Goal: Task Accomplishment & Management: Use online tool/utility

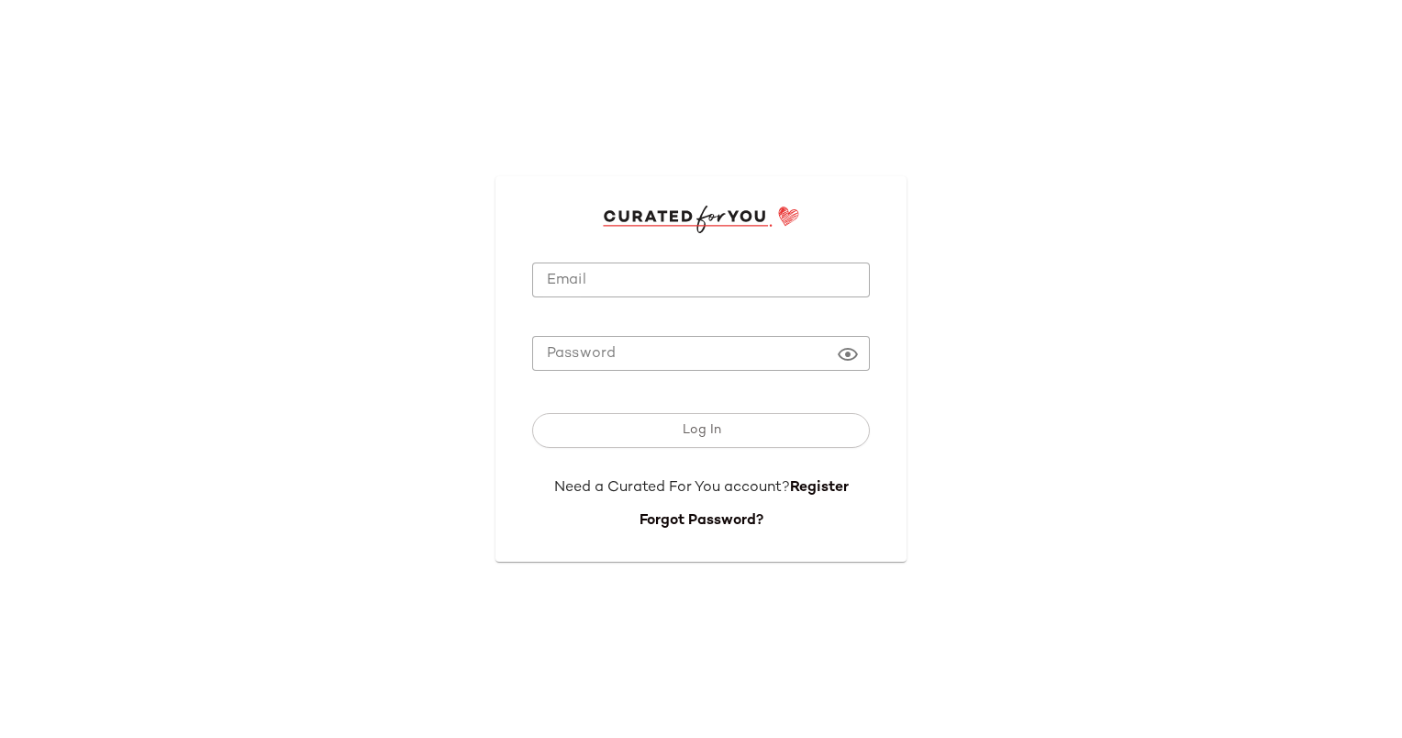
type input "**********"
drag, startPoint x: 648, startPoint y: 263, endPoint x: 653, endPoint y: 281, distance: 18.3
click at [648, 263] on input "**********" at bounding box center [701, 280] width 338 height 36
click at [706, 449] on div "Log In" at bounding box center [701, 434] width 338 height 86
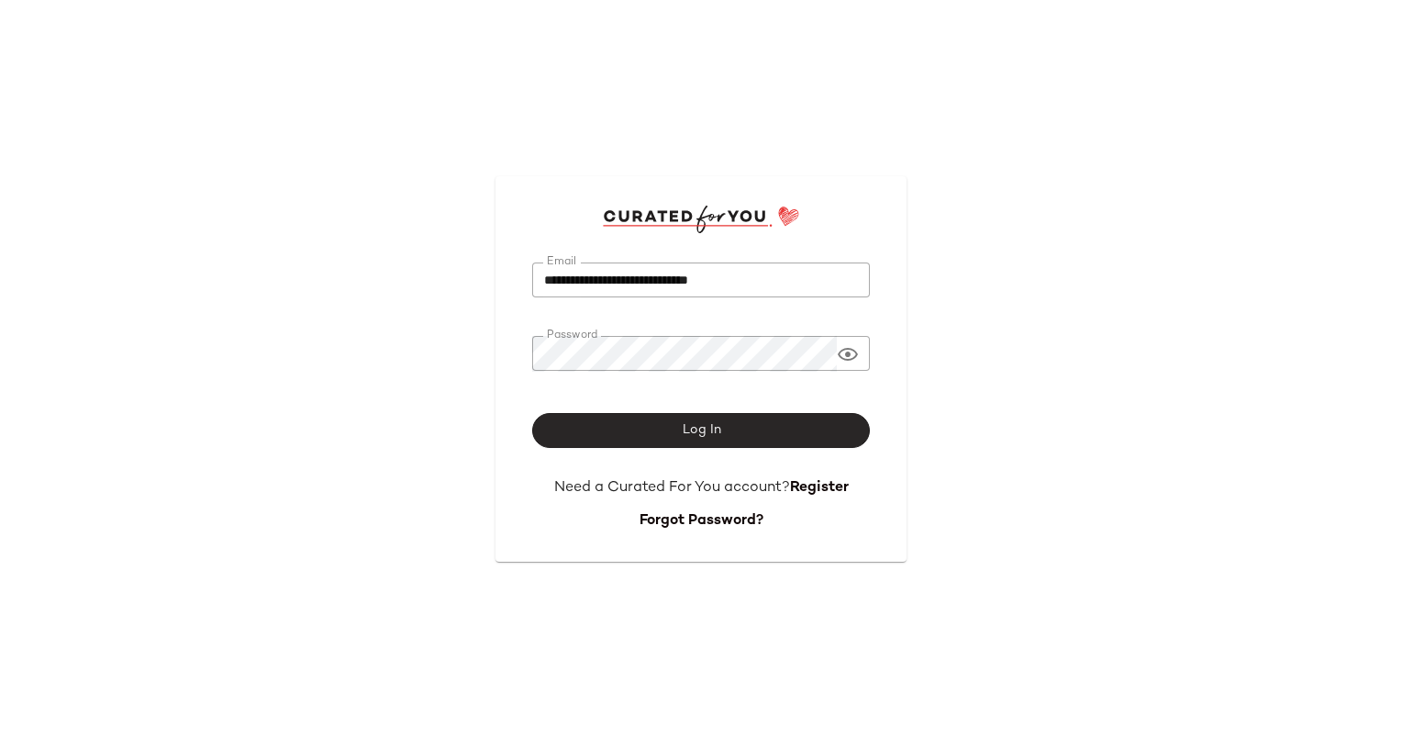
click at [697, 430] on span "Log In" at bounding box center [700, 430] width 39 height 15
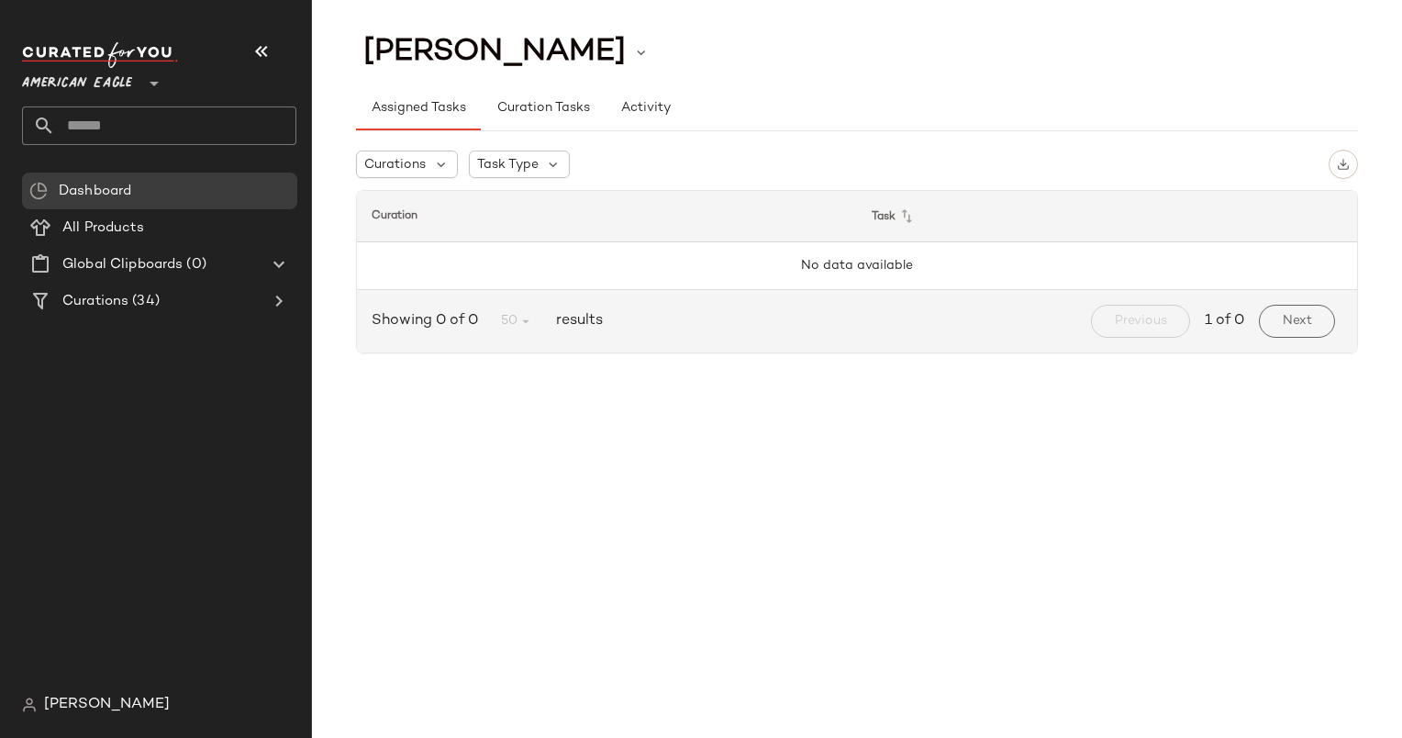
click at [113, 84] on span "American Eagle" at bounding box center [77, 78] width 110 height 33
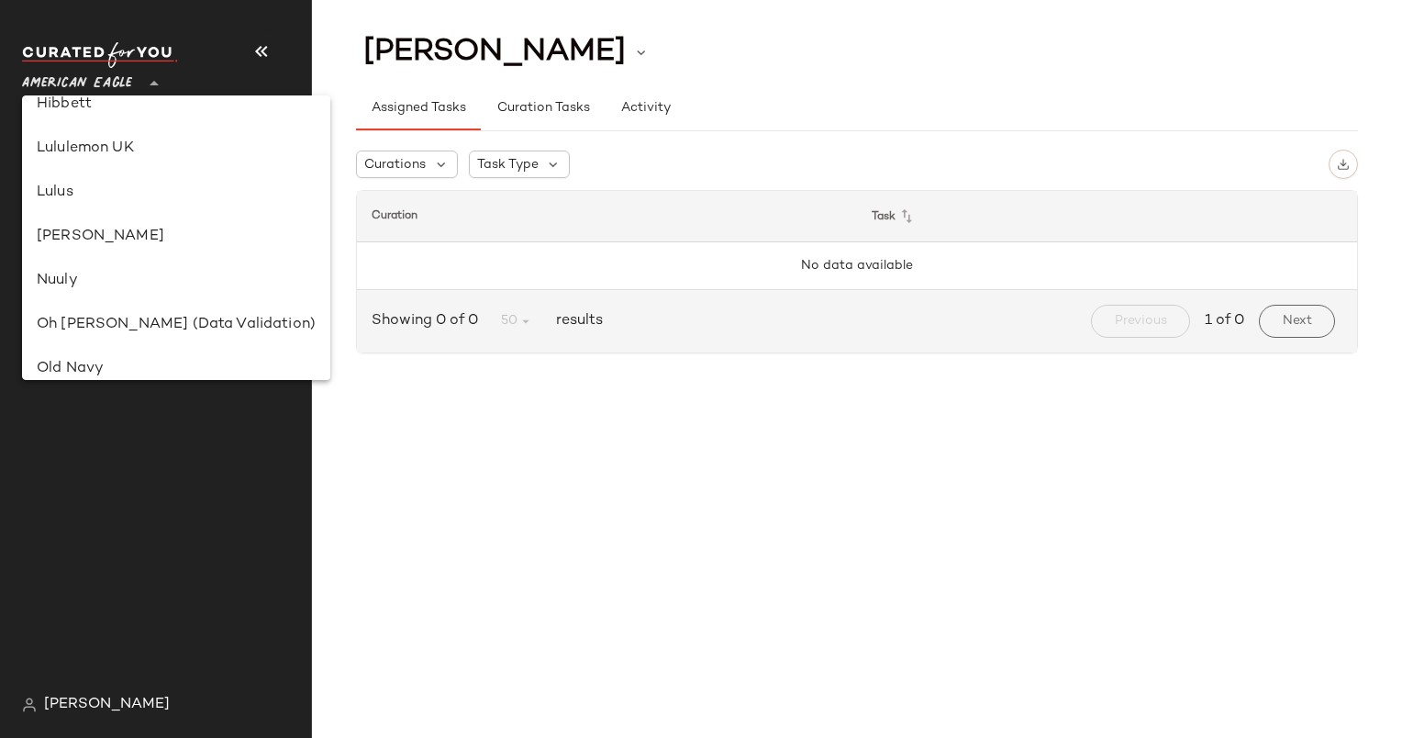
scroll to position [550, 0]
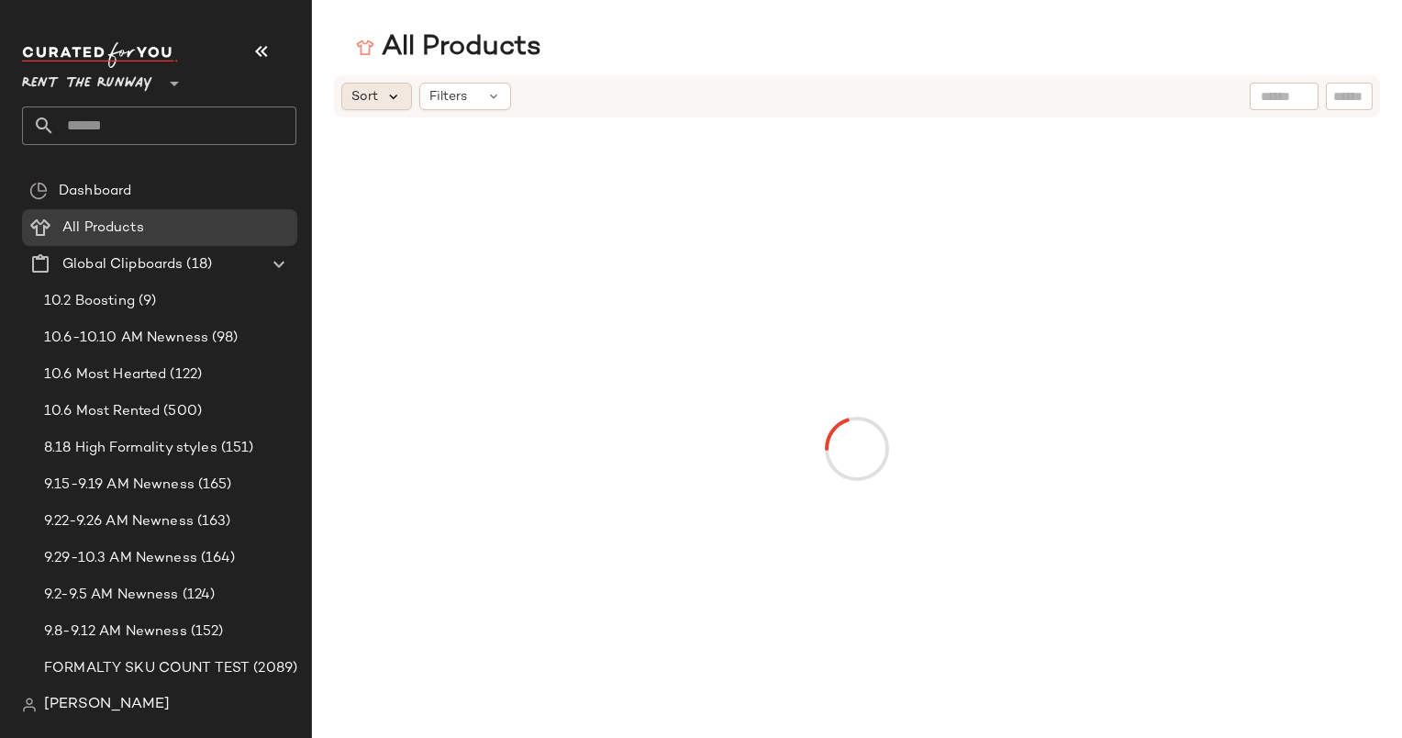
click at [393, 96] on icon at bounding box center [393, 96] width 17 height 17
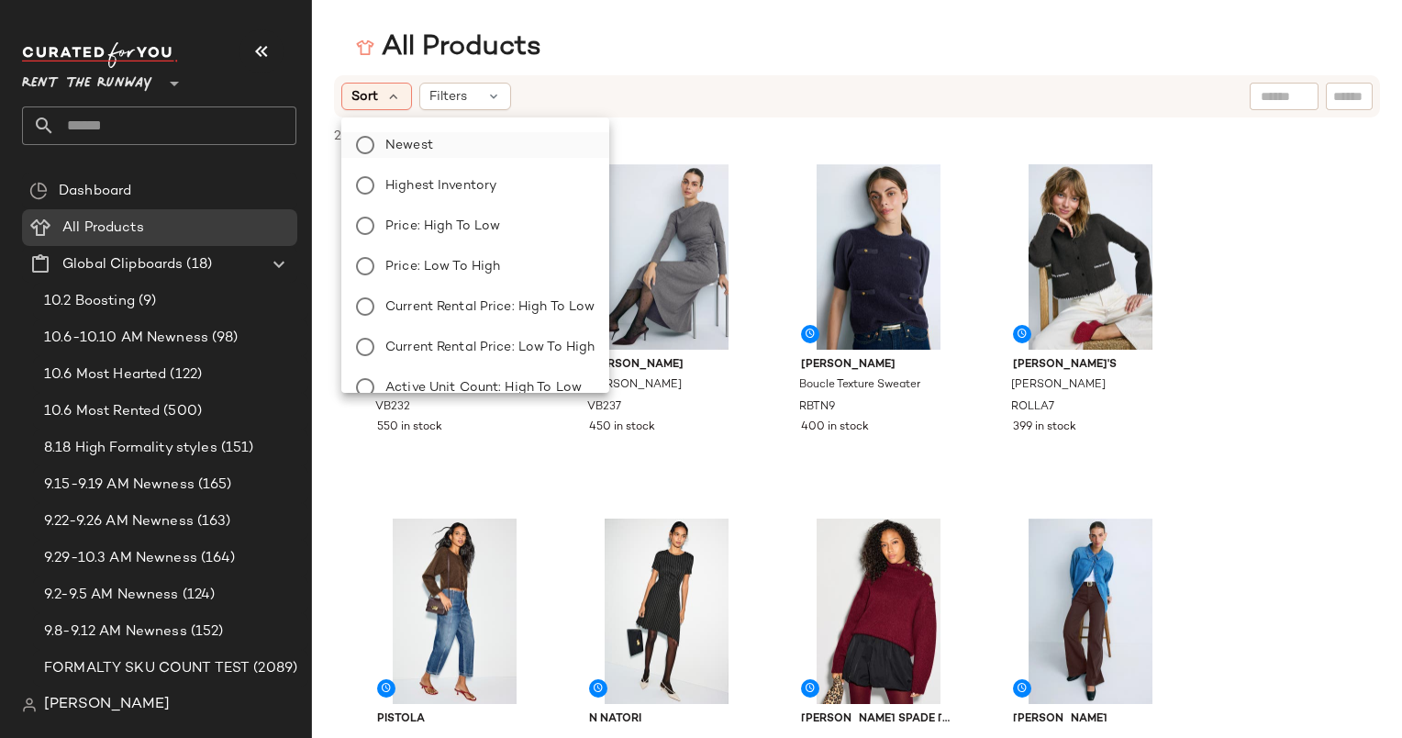
click at [433, 148] on label "Newest" at bounding box center [486, 145] width 217 height 26
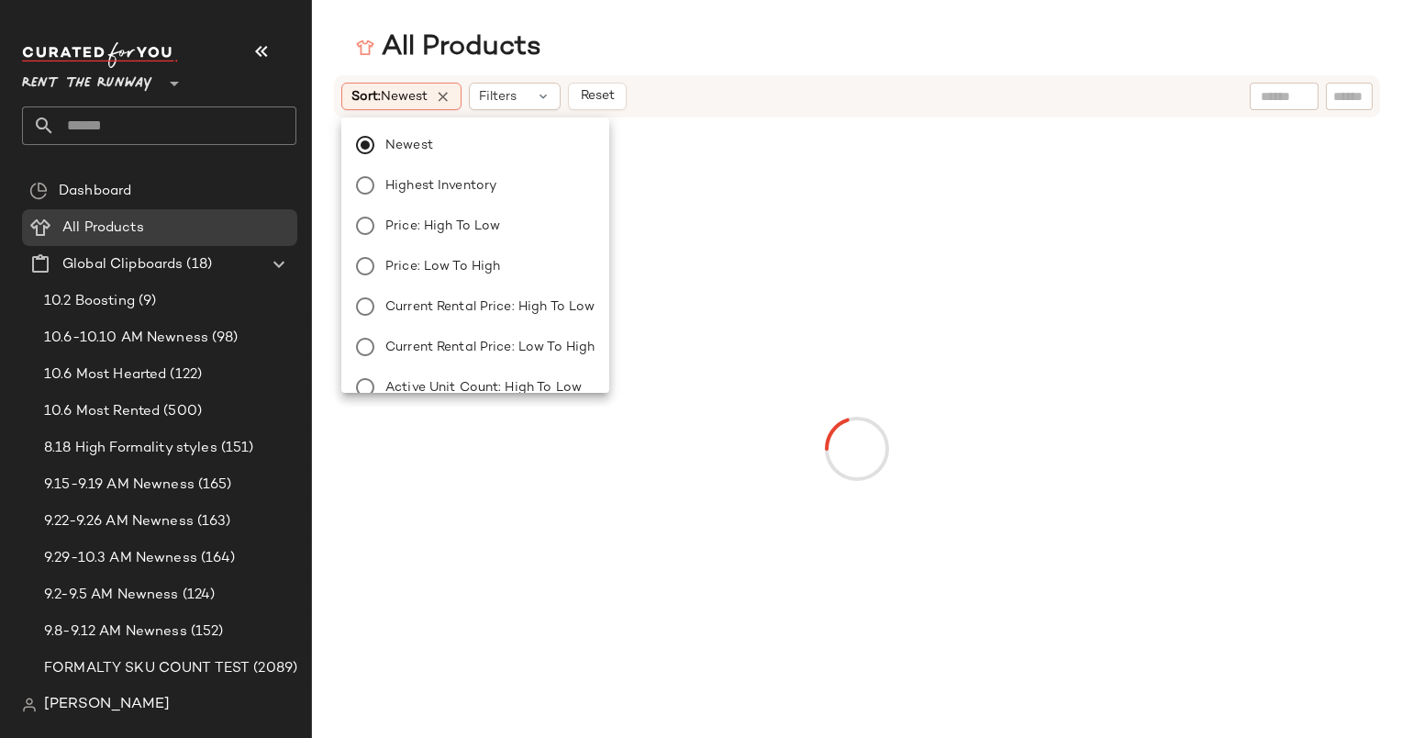
click at [676, 62] on div "All Products" at bounding box center [857, 47] width 1090 height 37
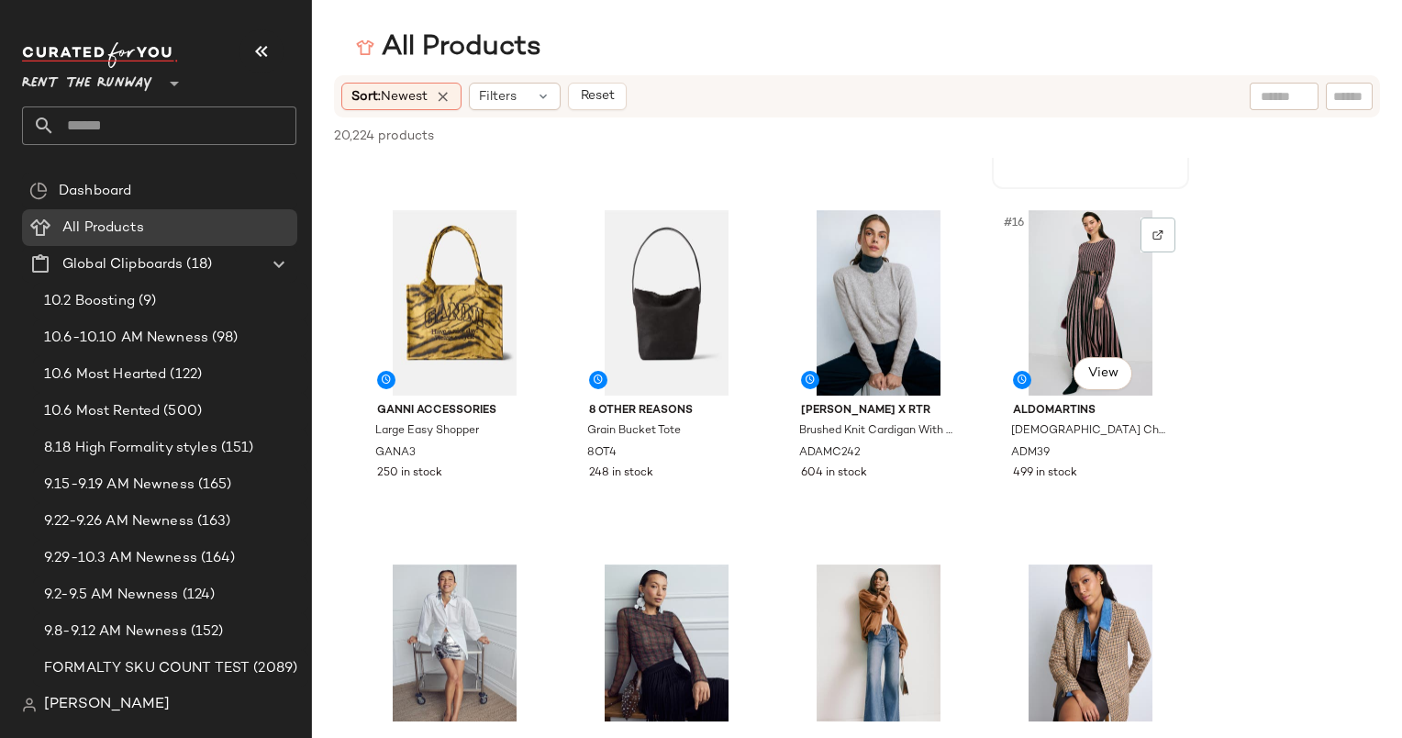
scroll to position [1017, 0]
click at [1065, 311] on div "#16 View" at bounding box center [1090, 302] width 184 height 185
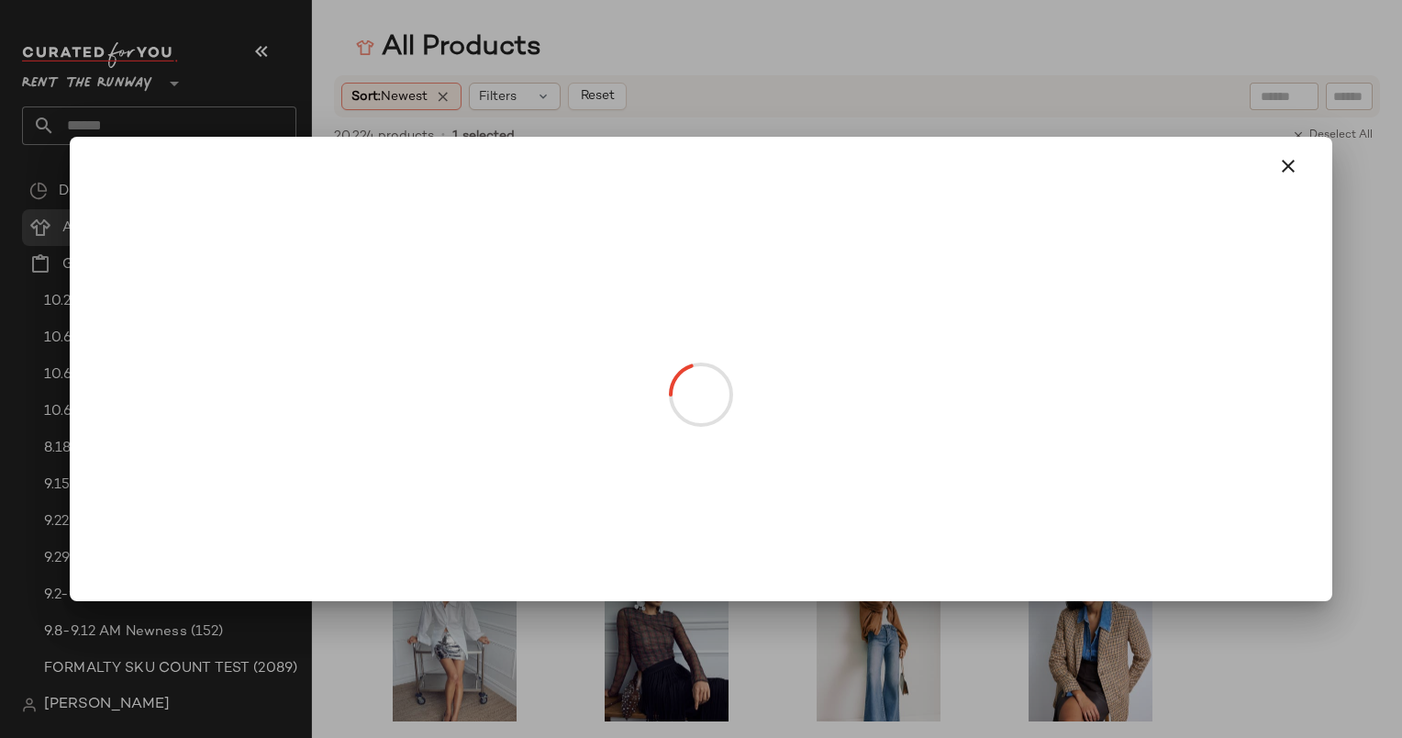
click at [1112, 355] on body "Rent the Runway ** Dashboard All Products Global Clipboards (18) 10.2 Boosting …" at bounding box center [701, 369] width 1402 height 738
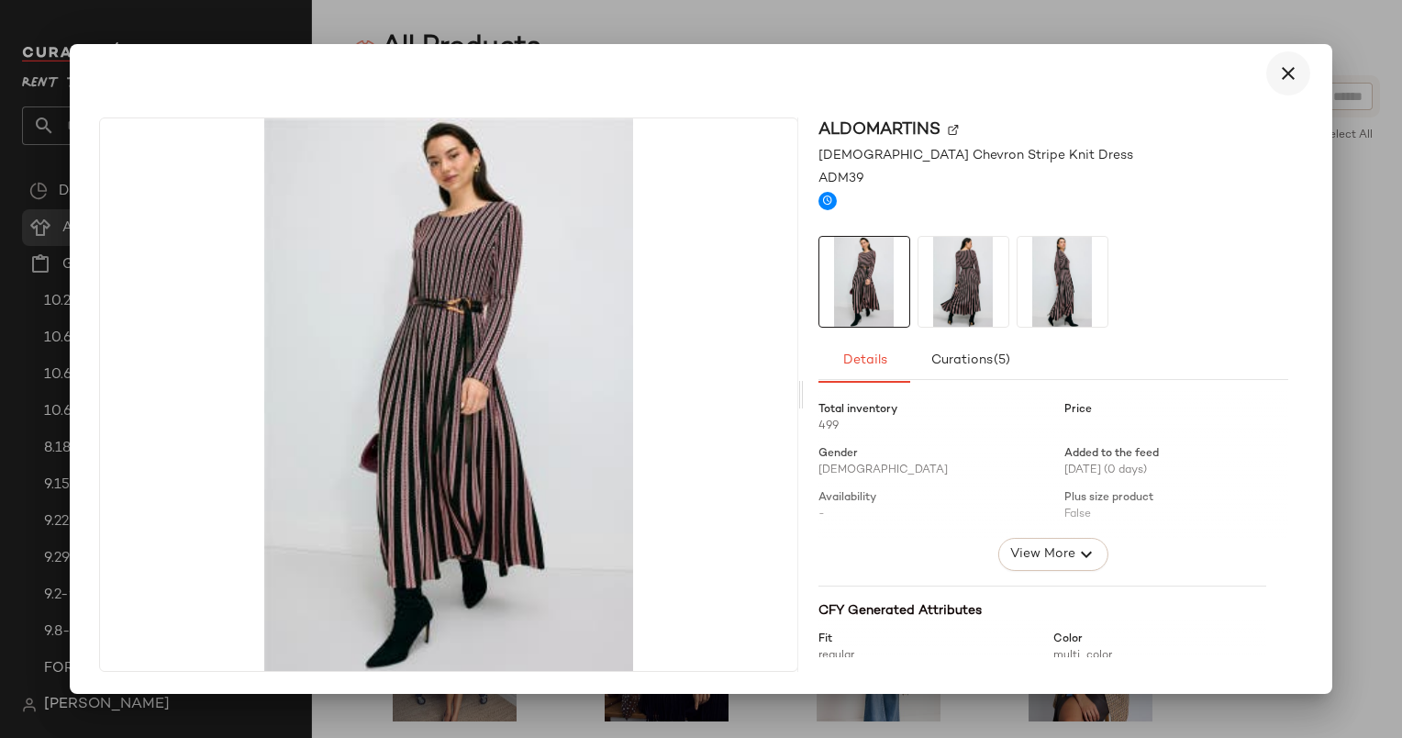
click at [1294, 67] on icon "button" at bounding box center [1288, 73] width 22 height 22
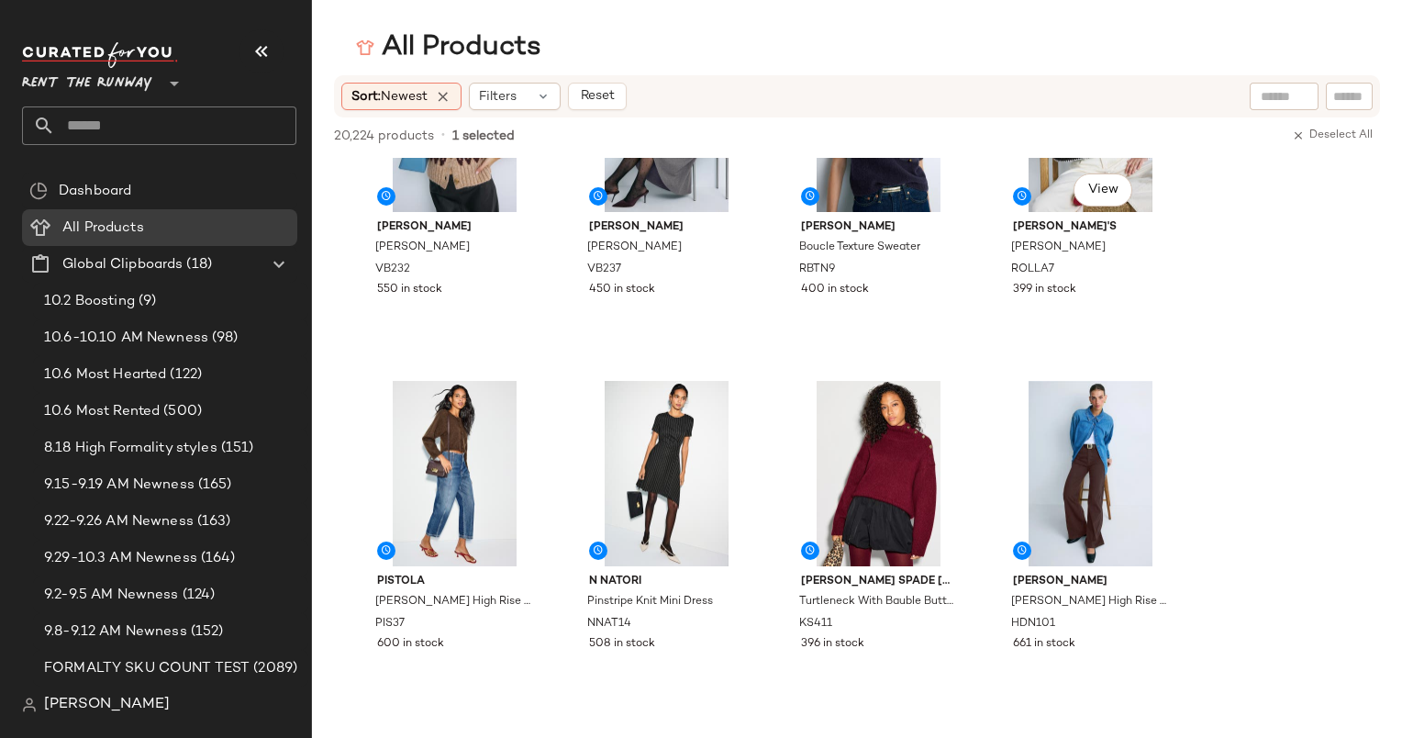
scroll to position [0, 0]
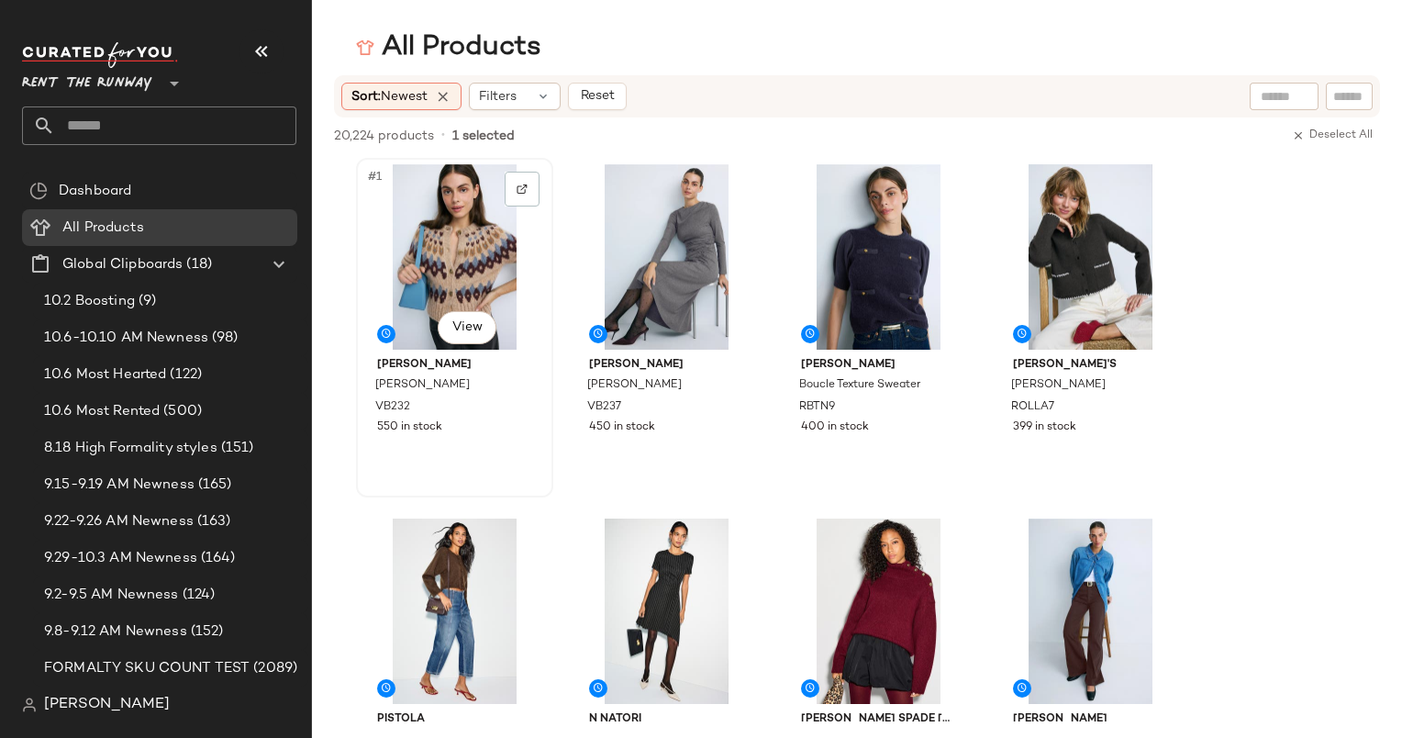
click at [422, 218] on div "#1 View" at bounding box center [454, 256] width 184 height 185
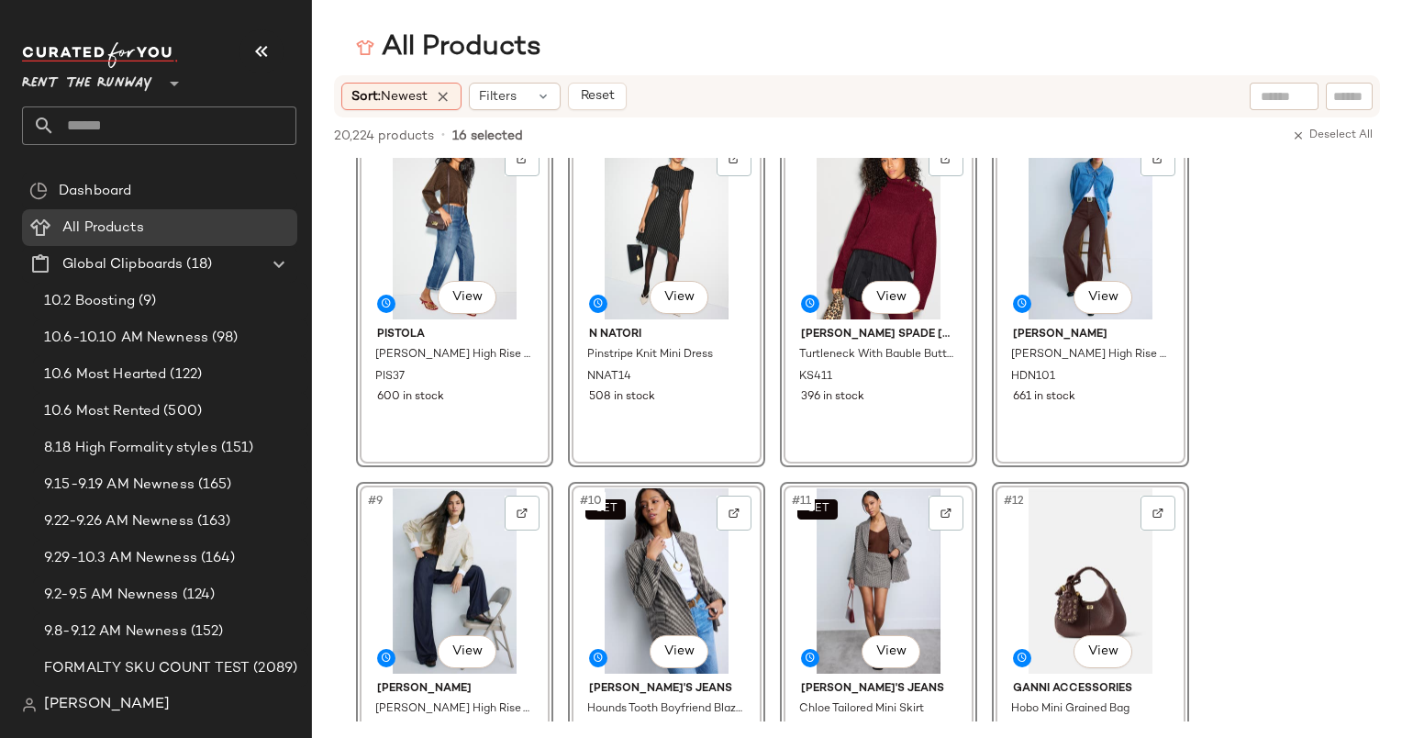
scroll to position [288, 0]
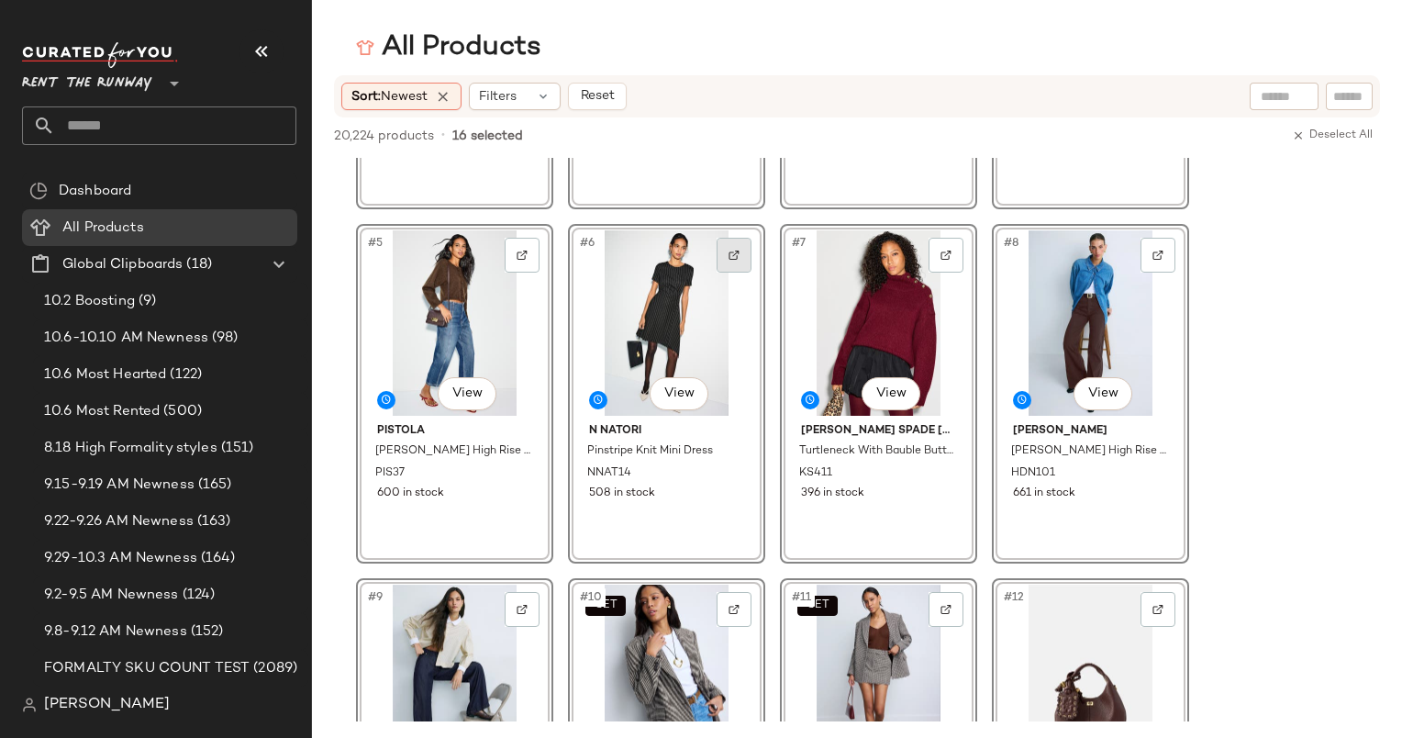
click at [737, 260] on div at bounding box center [734, 255] width 35 height 35
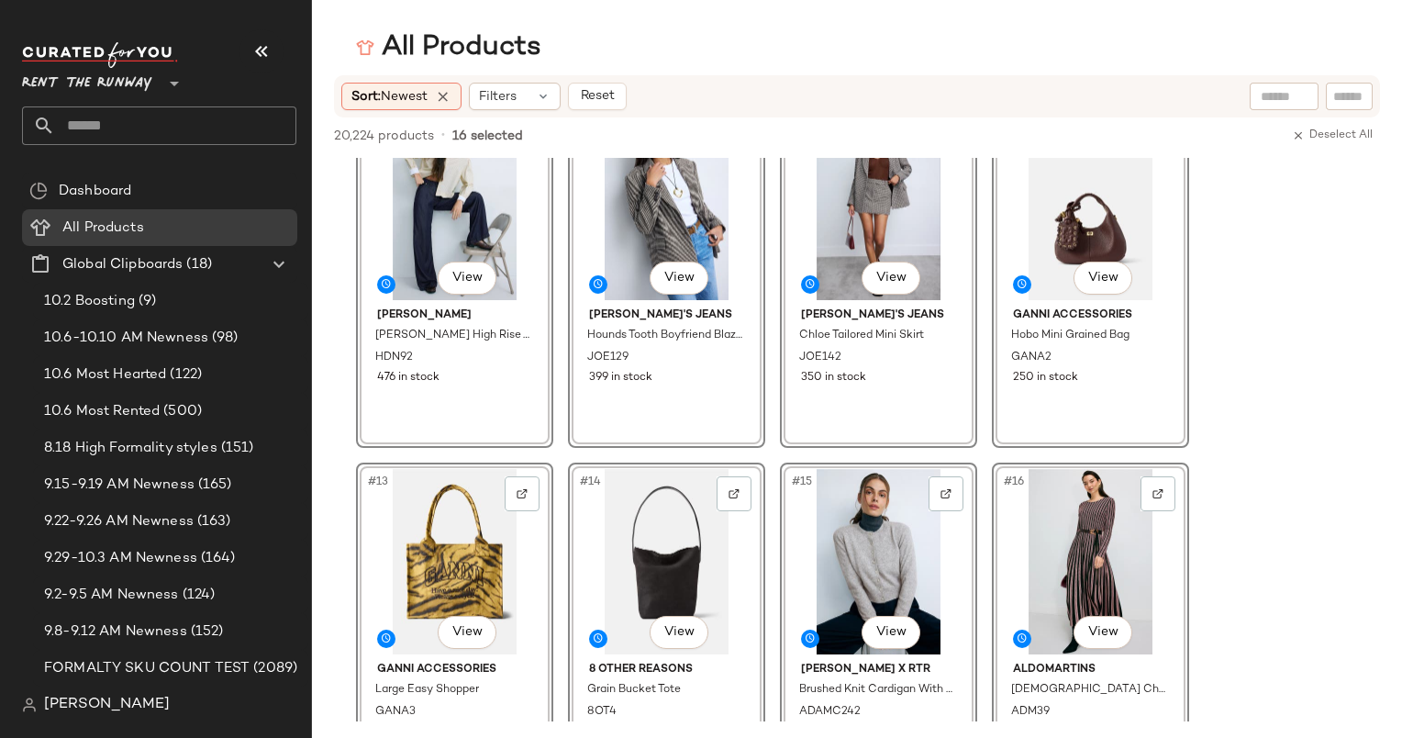
scroll to position [690, 0]
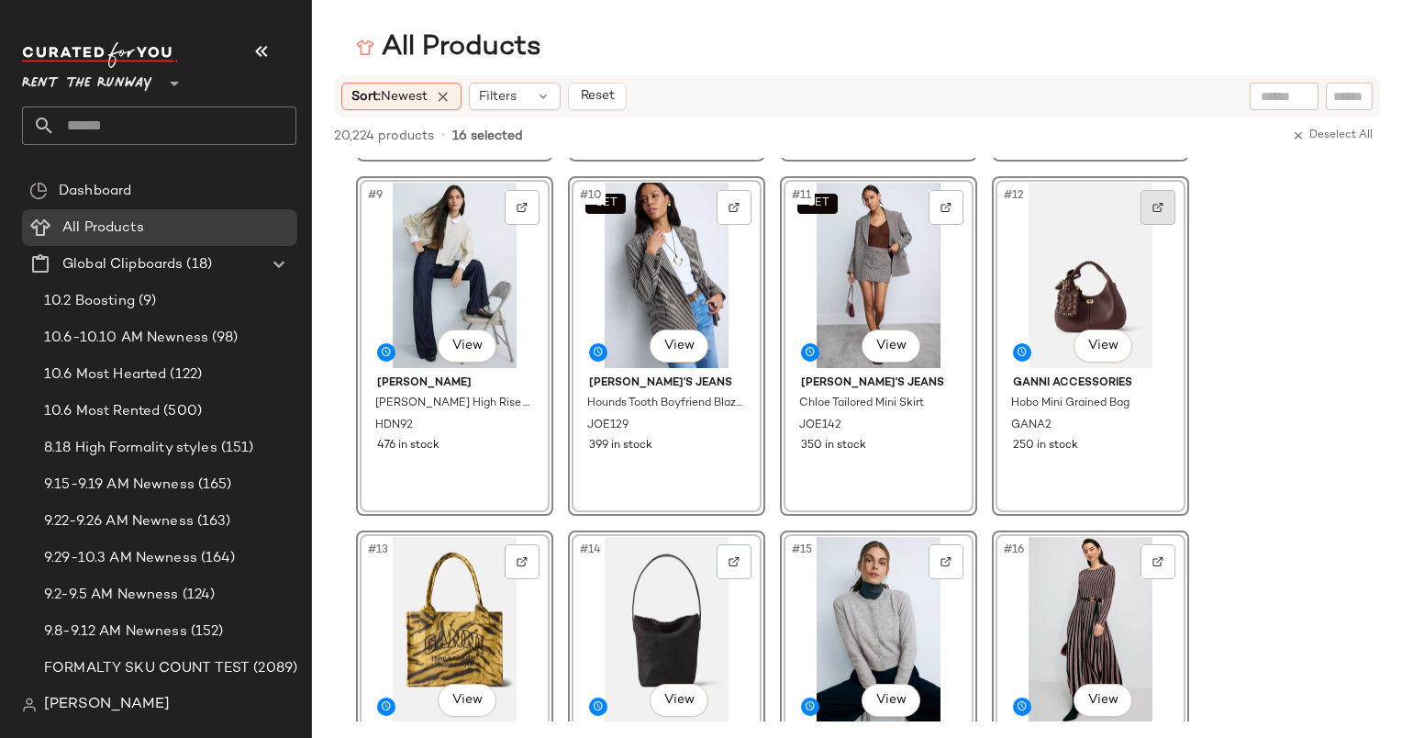
click at [1168, 198] on div at bounding box center [1158, 207] width 35 height 35
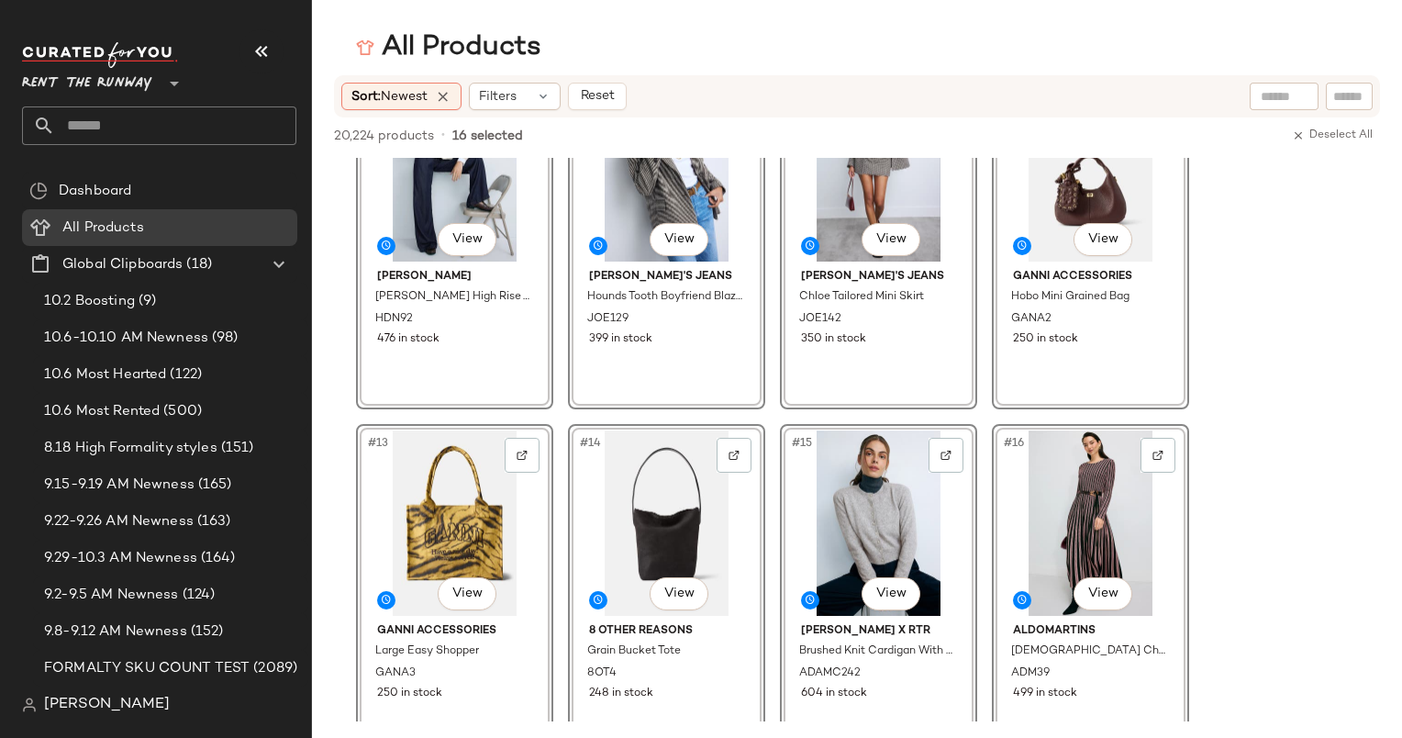
scroll to position [0, 0]
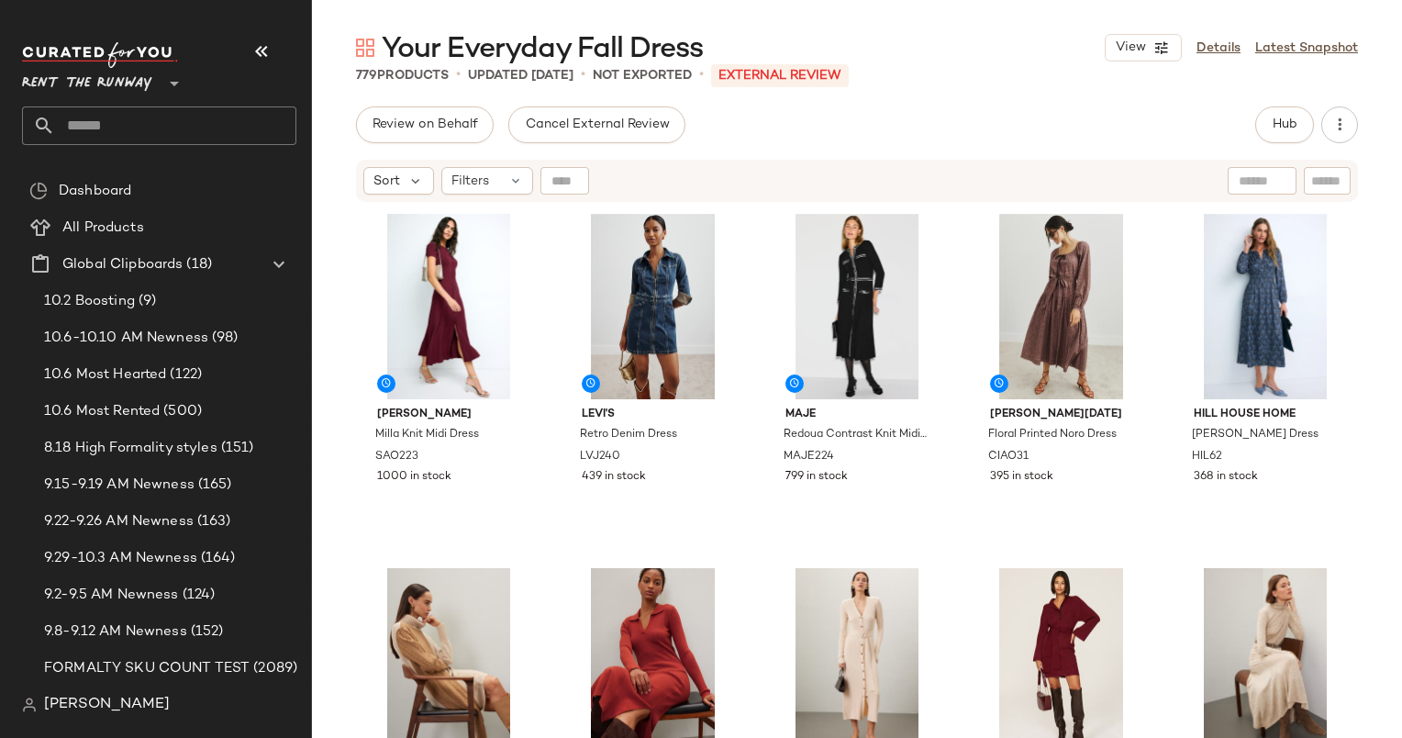
click at [327, 239] on div "Sandro Milla Knit Midi Dress SAO223 1000 in stock Levi's Retro Denim Dress LVJ2…" at bounding box center [857, 494] width 1090 height 580
click at [356, 209] on div "Sandro Milla Knit Midi Dress SAO223 1000 in stock" at bounding box center [448, 377] width 185 height 340
click at [489, 184] on div "Filters" at bounding box center [487, 181] width 92 height 28
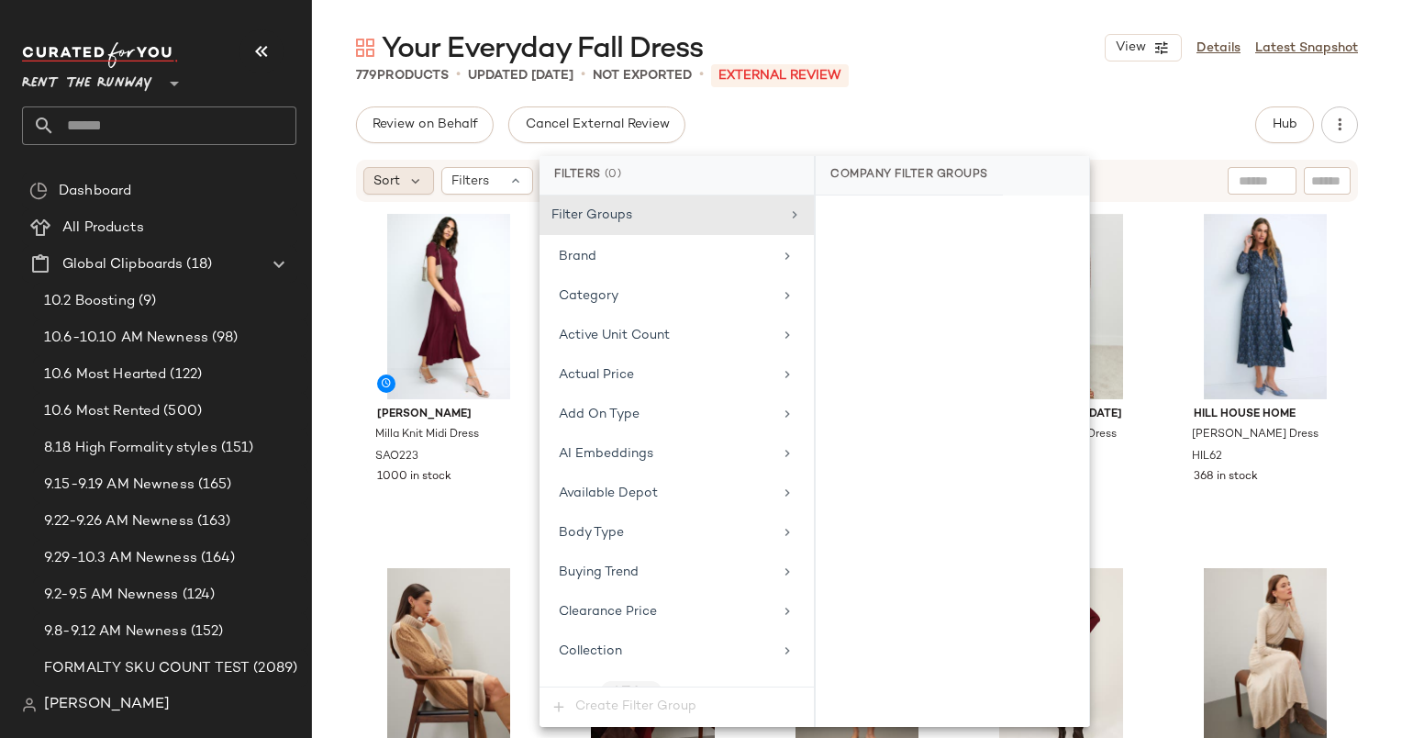
click at [383, 190] on span "Sort" at bounding box center [386, 181] width 27 height 19
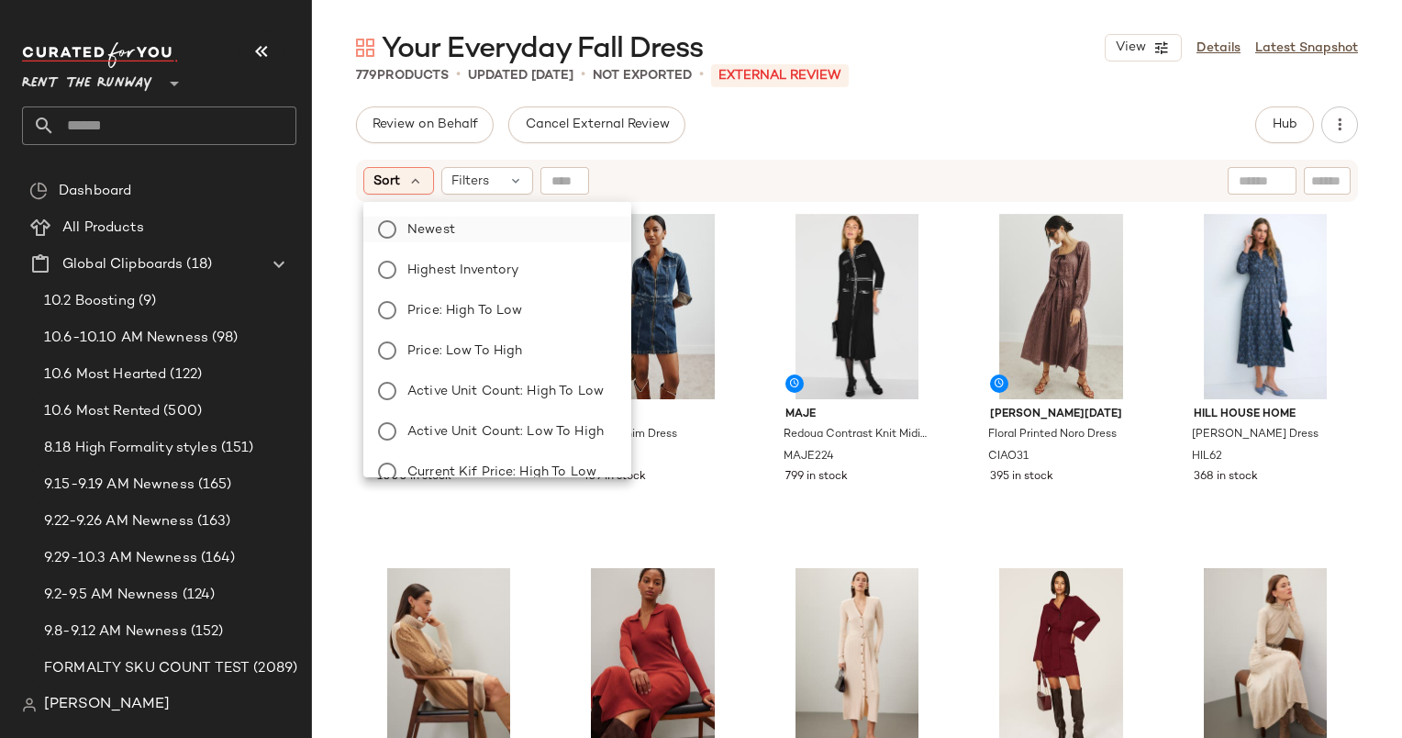
click at [444, 228] on span "Newest" at bounding box center [431, 229] width 48 height 19
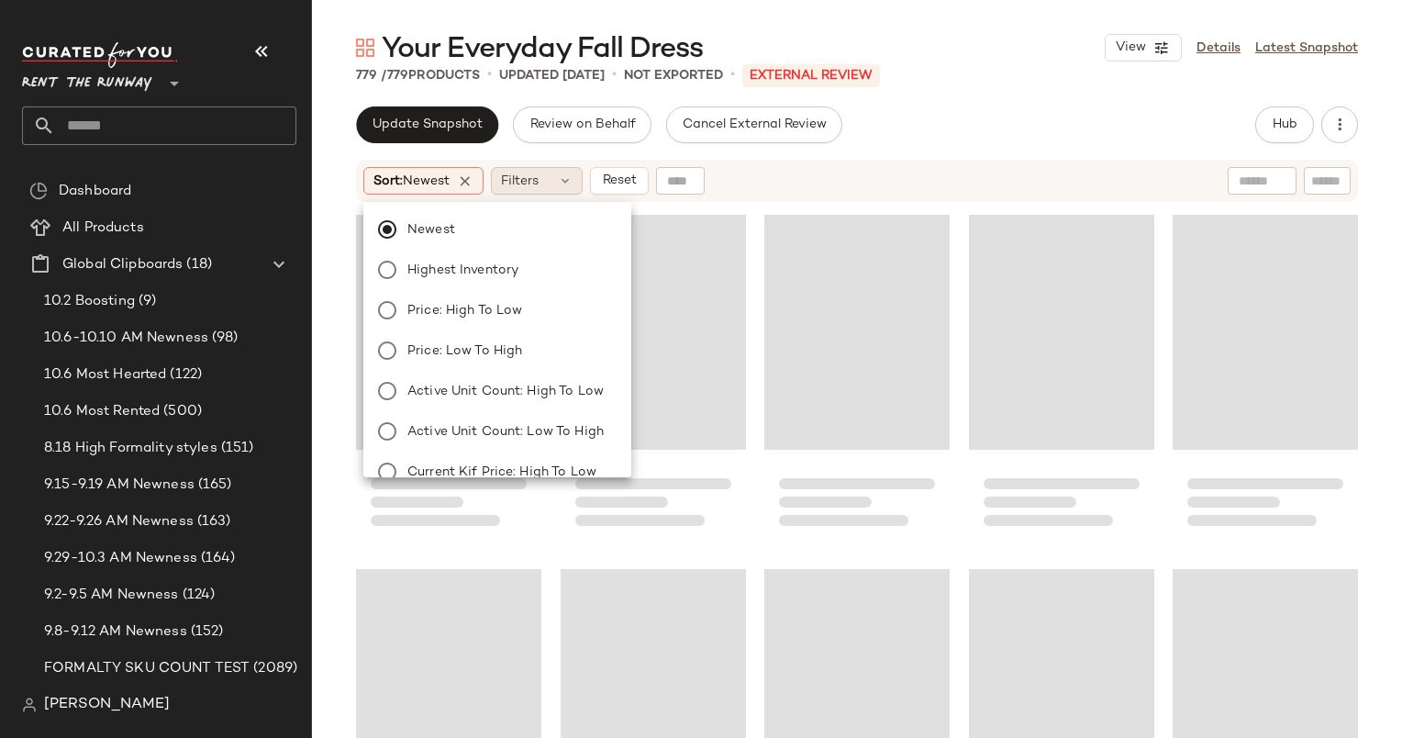
click at [539, 174] on span "Filters" at bounding box center [520, 181] width 38 height 19
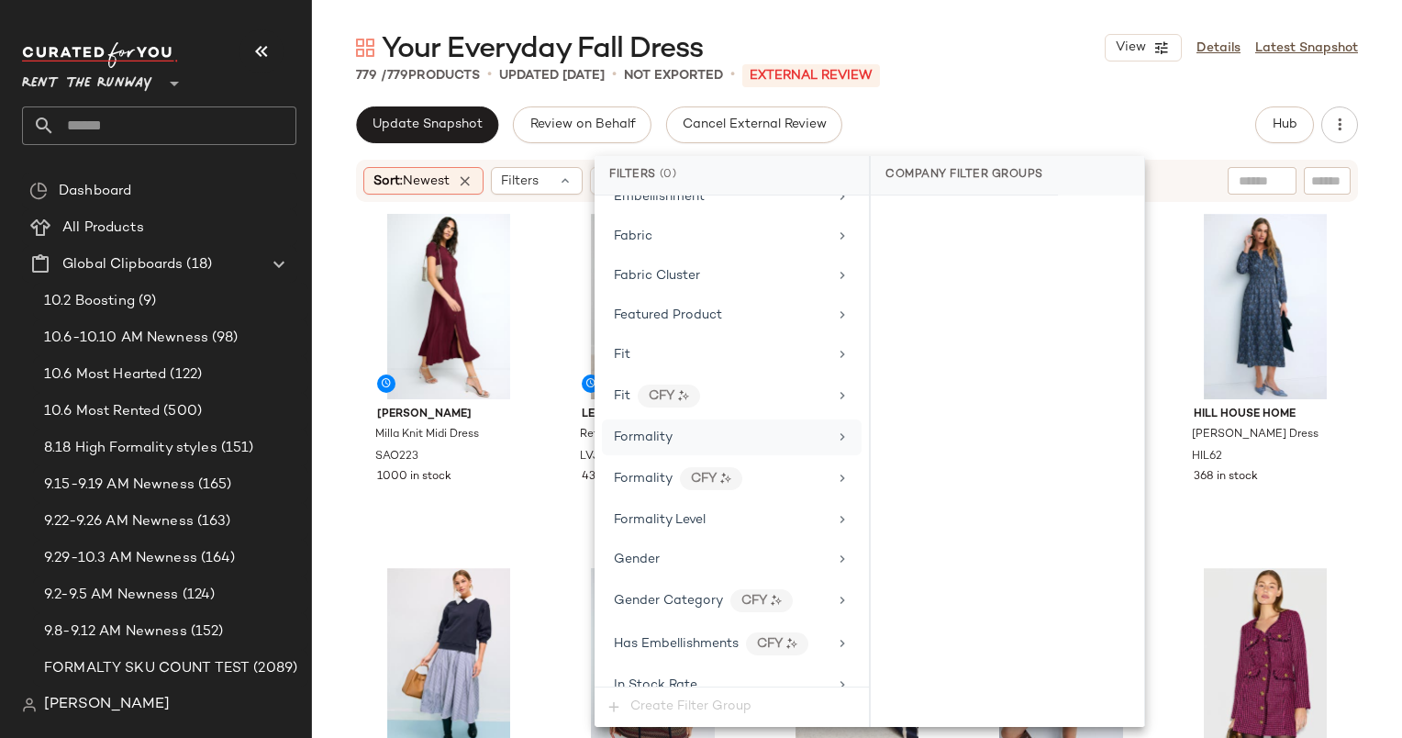
scroll to position [1222, 0]
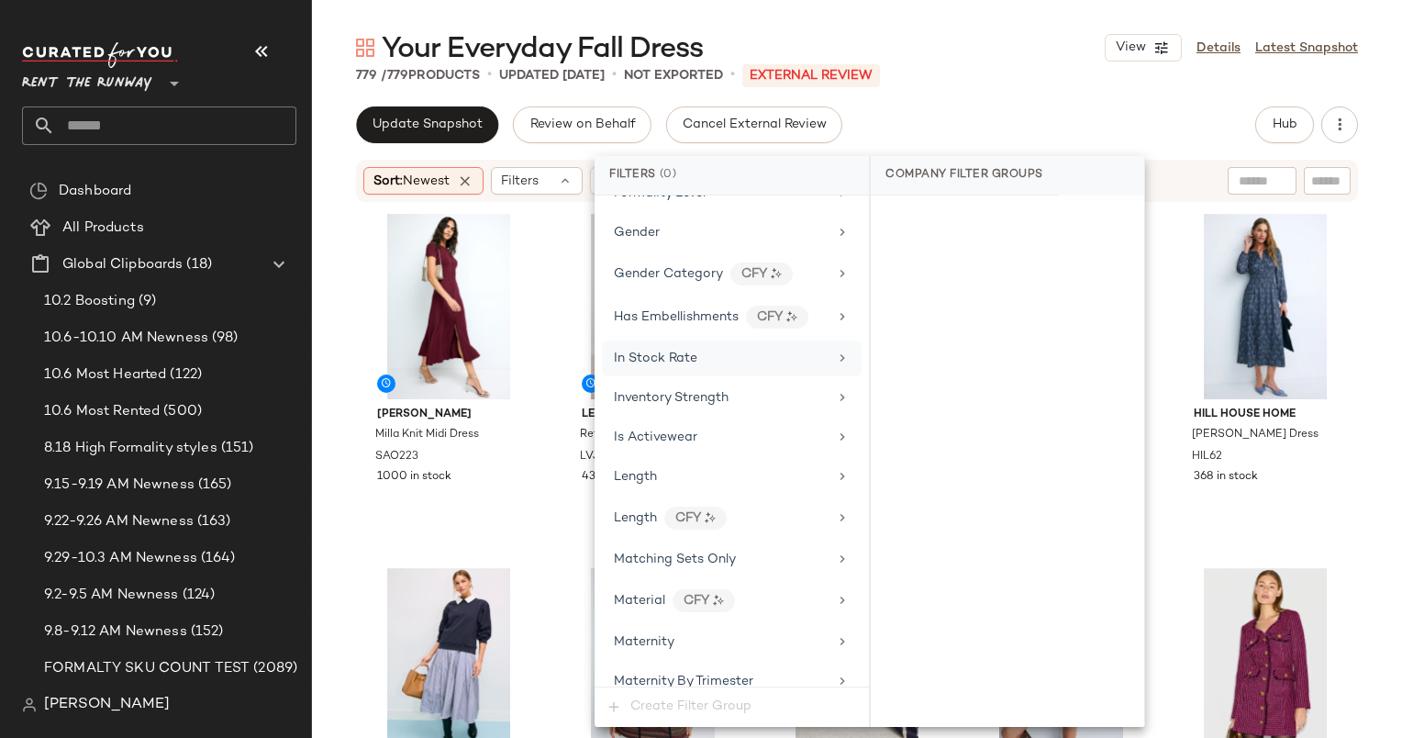
click at [667, 351] on span "In Stock Rate" at bounding box center [656, 358] width 84 height 14
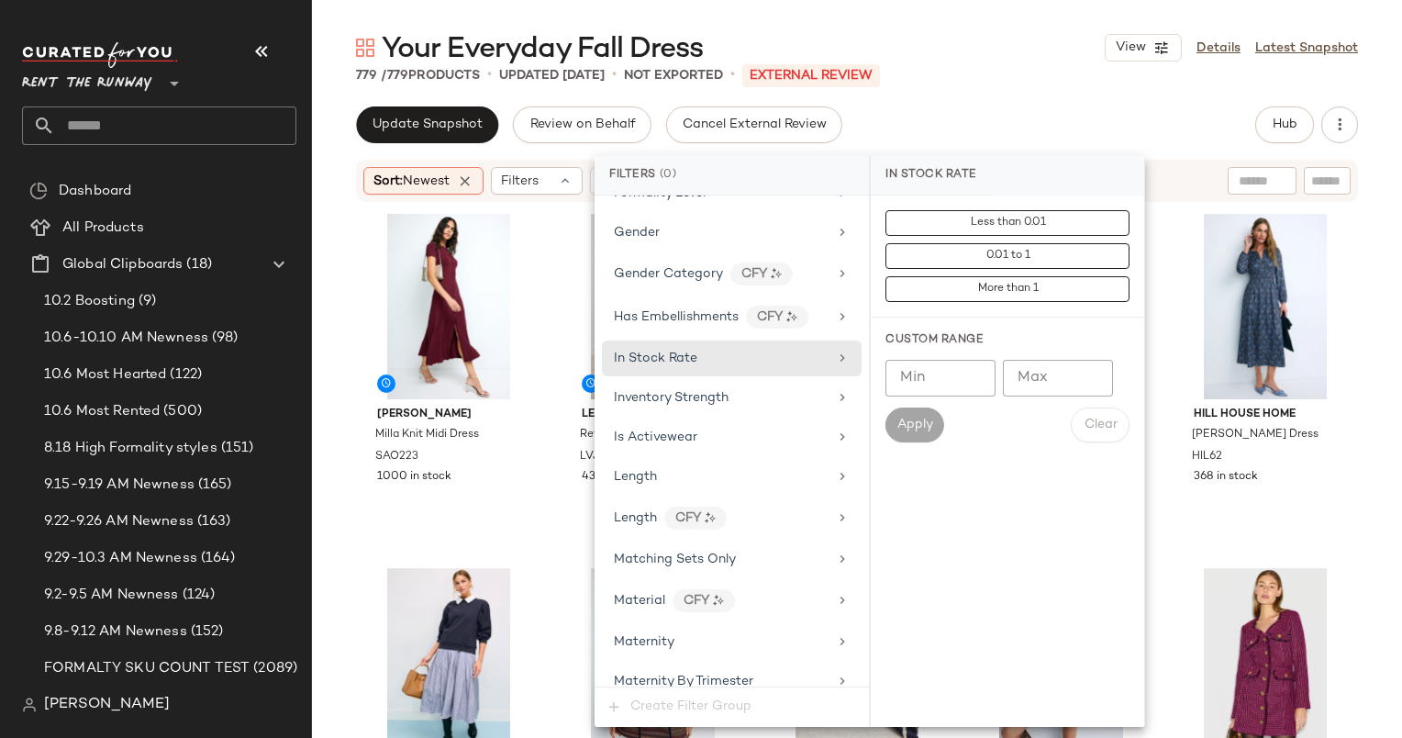
click at [952, 378] on input "Min" at bounding box center [941, 378] width 110 height 37
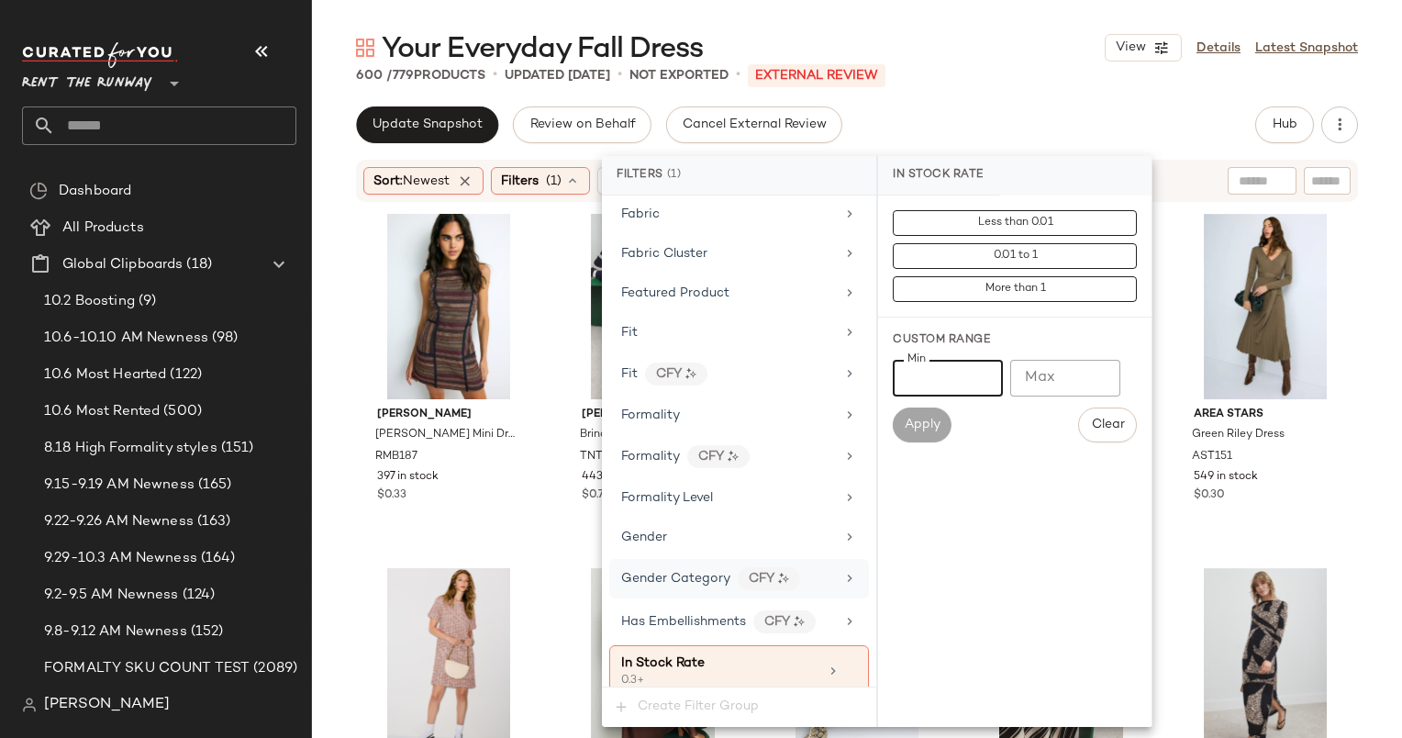
scroll to position [910, 0]
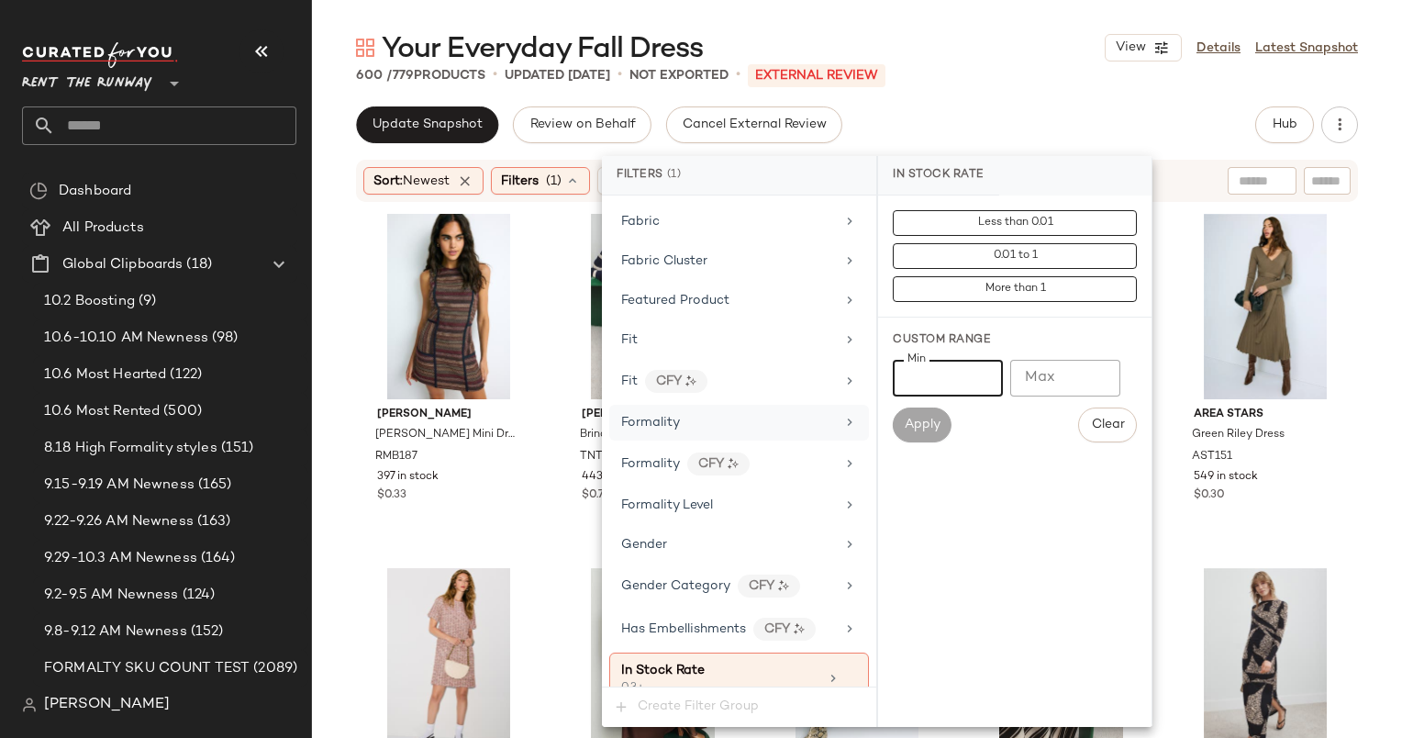
type input "***"
click at [708, 415] on div "Formality" at bounding box center [728, 422] width 214 height 19
click at [1076, 384] on input "Max" at bounding box center [1065, 378] width 110 height 37
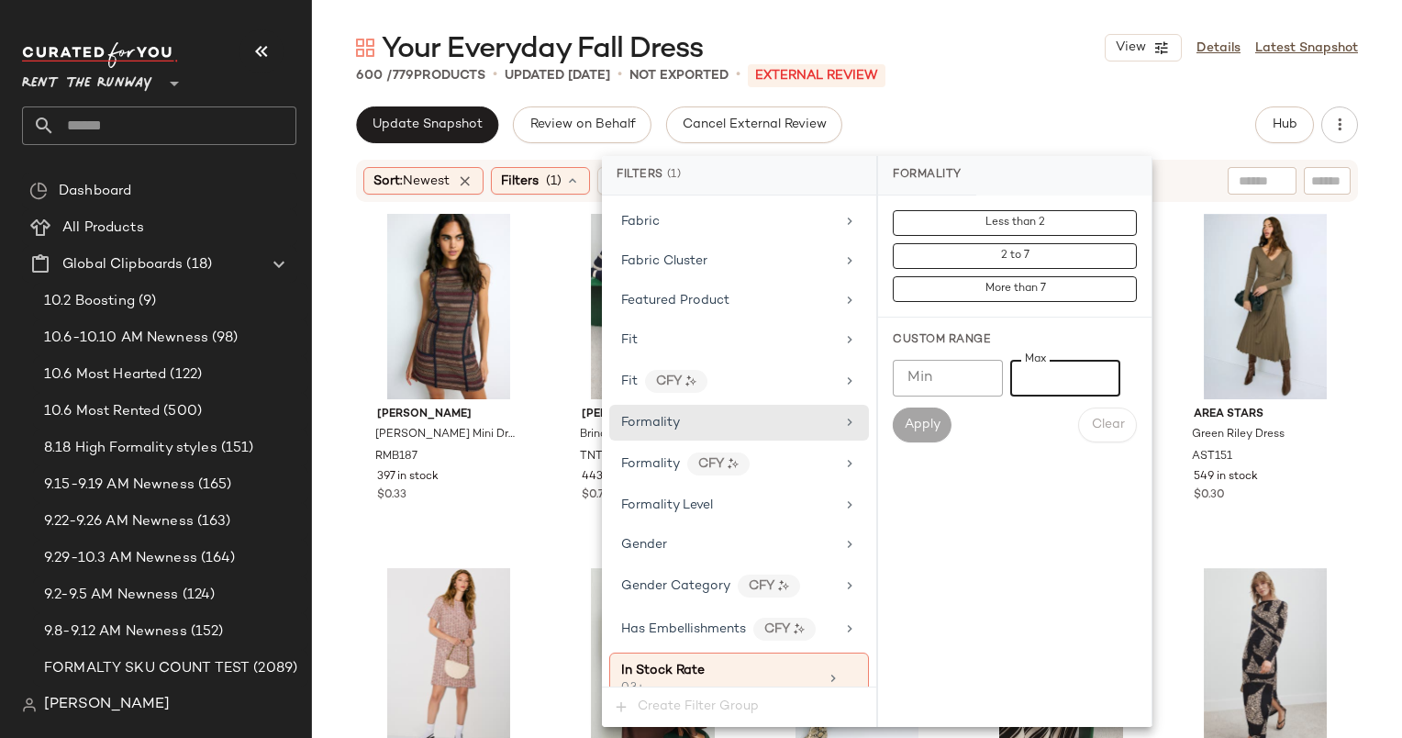
type input "*"
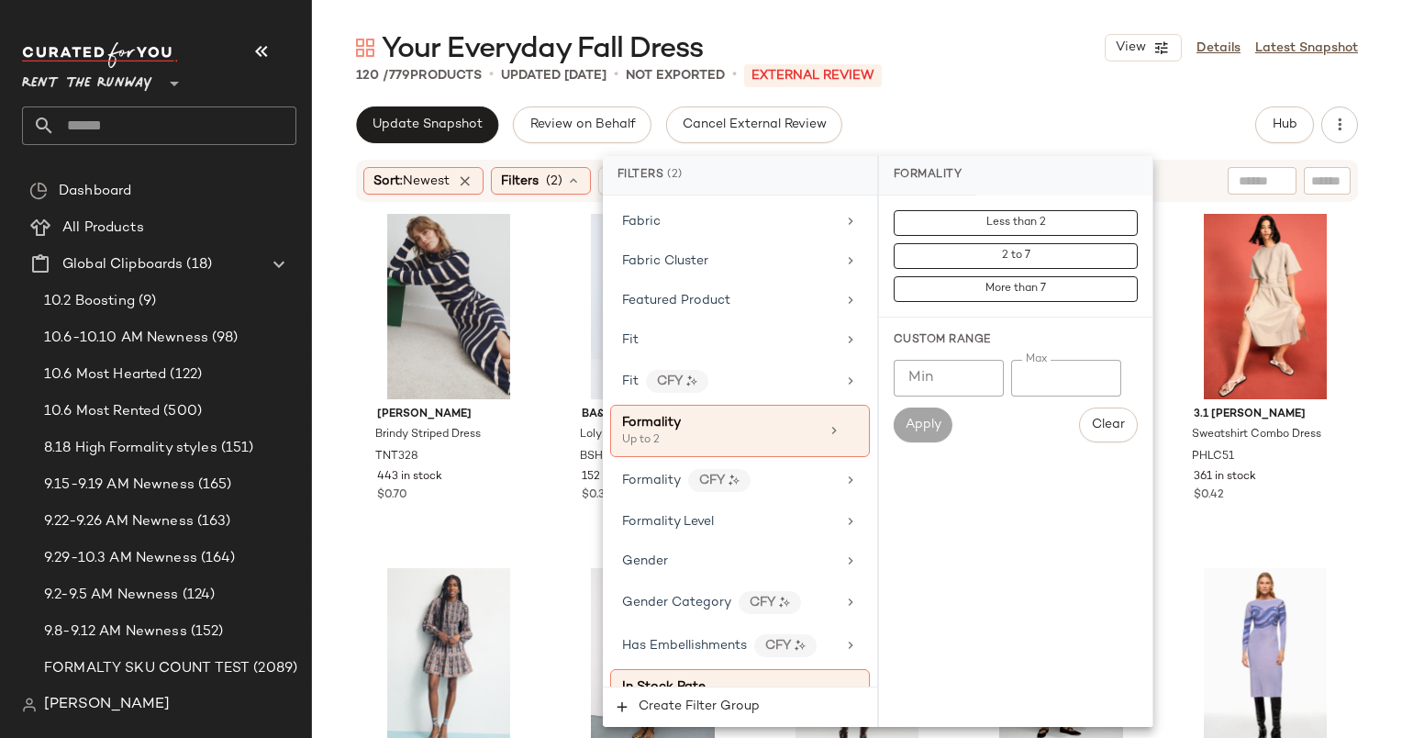
click at [1063, 97] on div "Your Everyday Fall Dress View Details Latest Snapshot 120 / 779 Products • upda…" at bounding box center [857, 383] width 1090 height 708
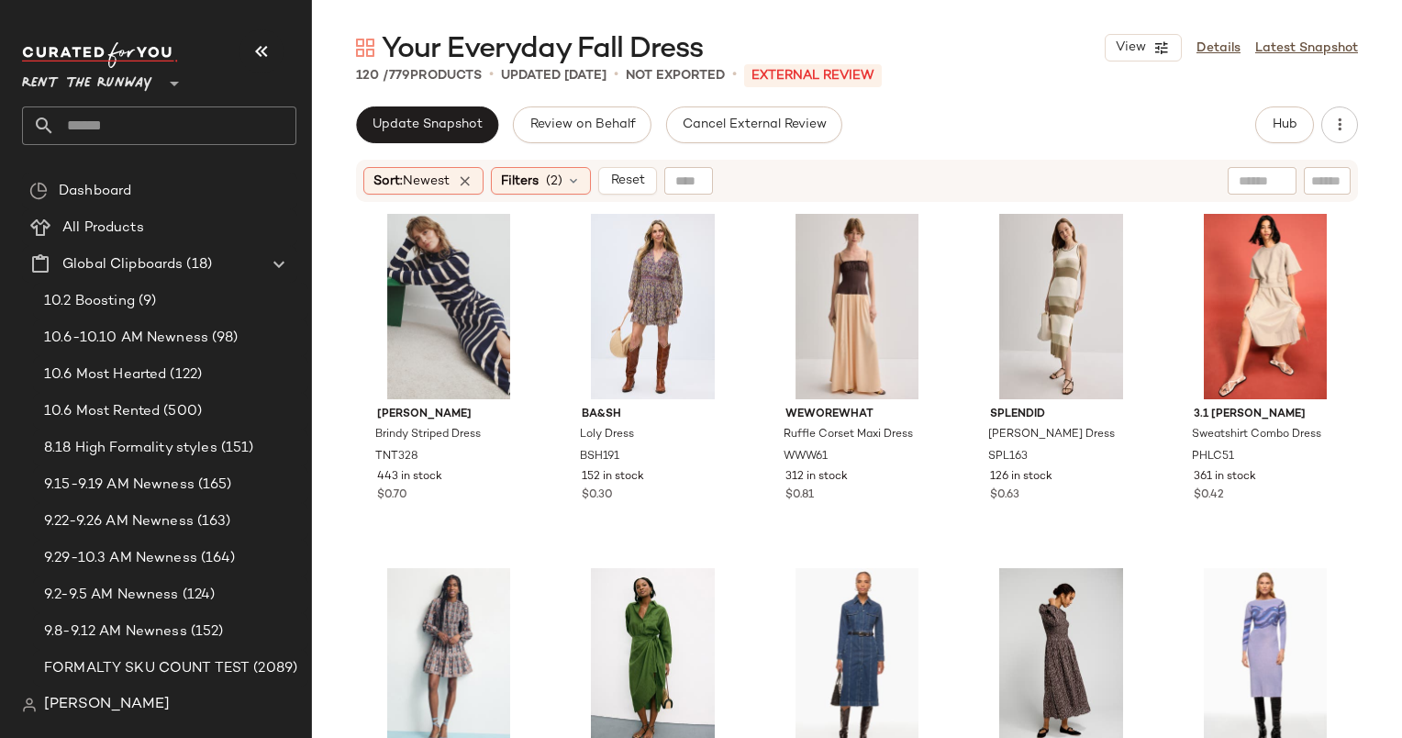
click at [341, 235] on div "Tanya Taylor Brindy Striped Dress TNT328 443 in stock $0.70 ba&sh Loly Dress BS…" at bounding box center [857, 494] width 1090 height 580
click at [332, 333] on div "Tanya Taylor Brindy Striped Dress TNT328 443 in stock $0.70 ba&sh Loly Dress BS…" at bounding box center [857, 494] width 1090 height 580
click at [654, 297] on div "#2 View" at bounding box center [653, 306] width 173 height 185
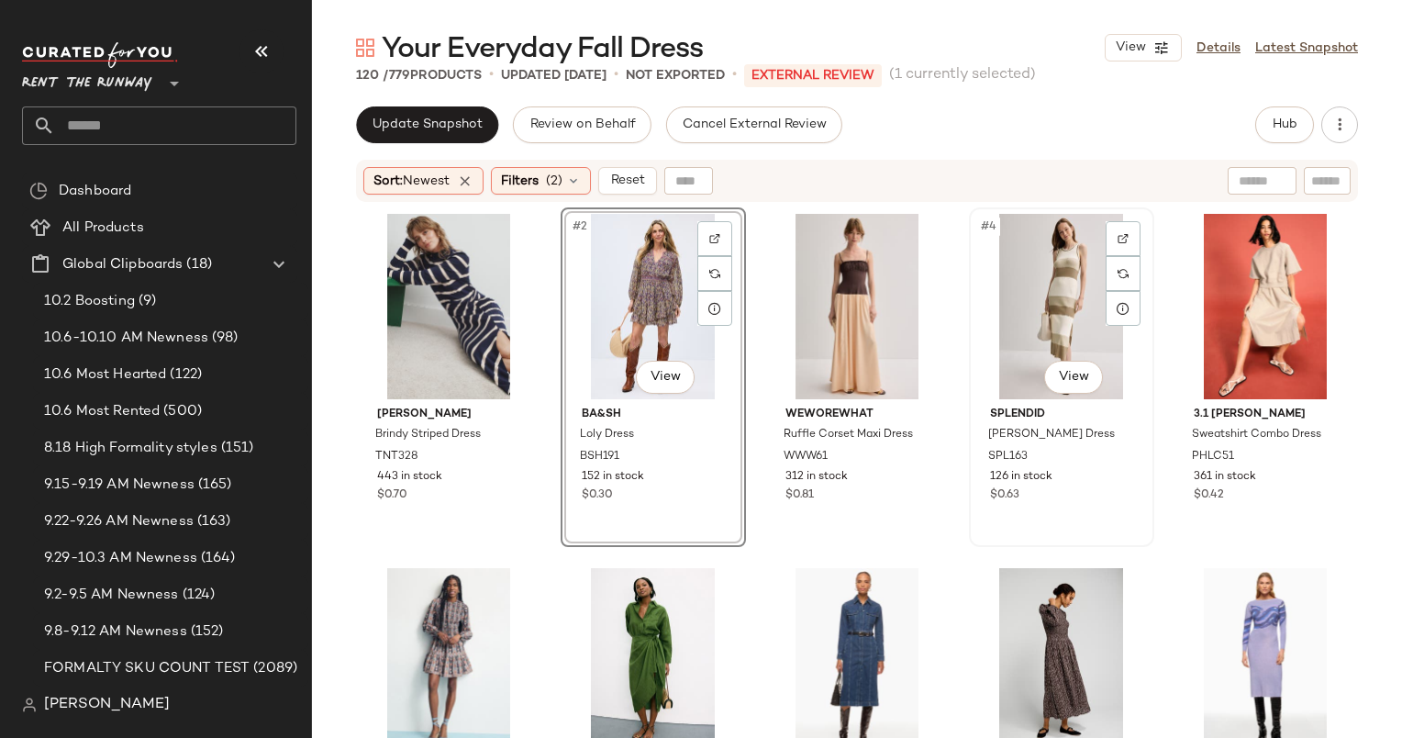
click at [1020, 295] on div "#4 View" at bounding box center [1061, 306] width 173 height 185
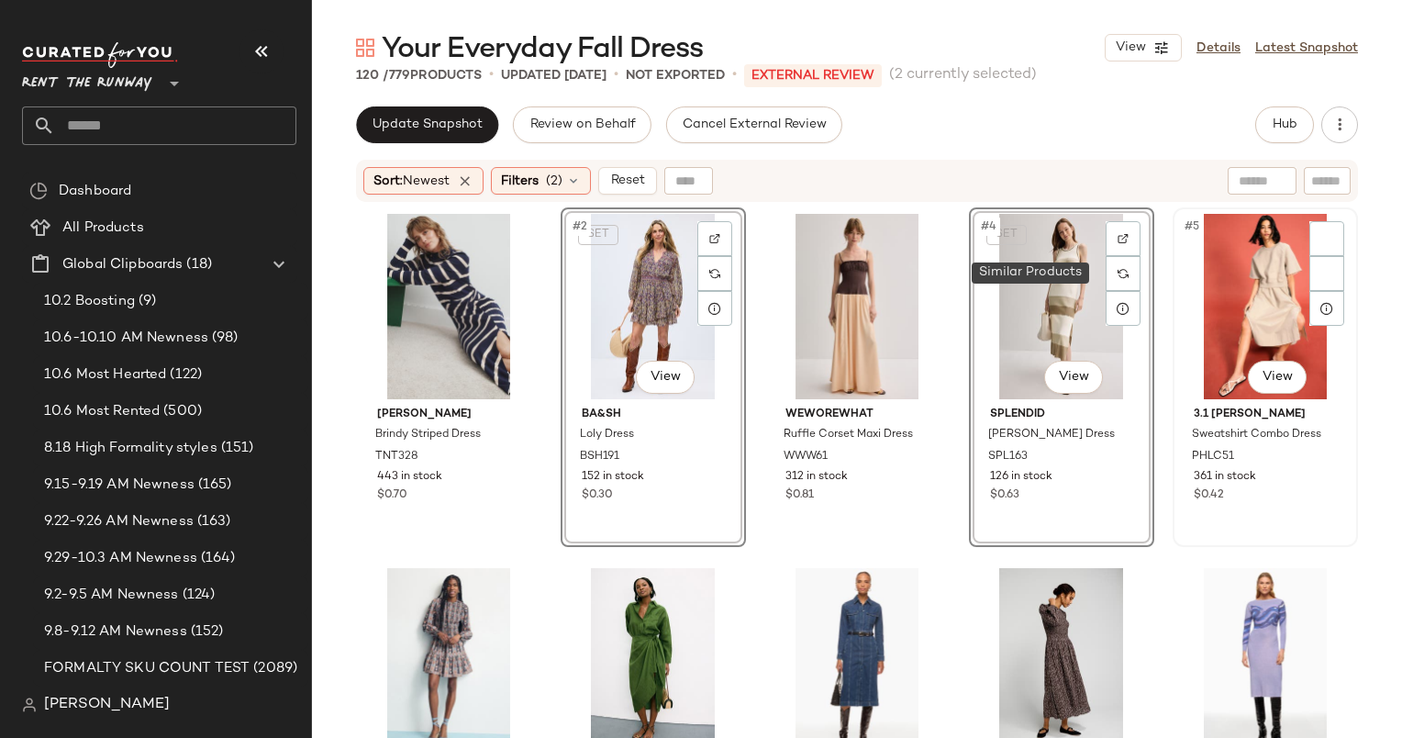
click at [1233, 281] on div "#5 View" at bounding box center [1265, 306] width 173 height 185
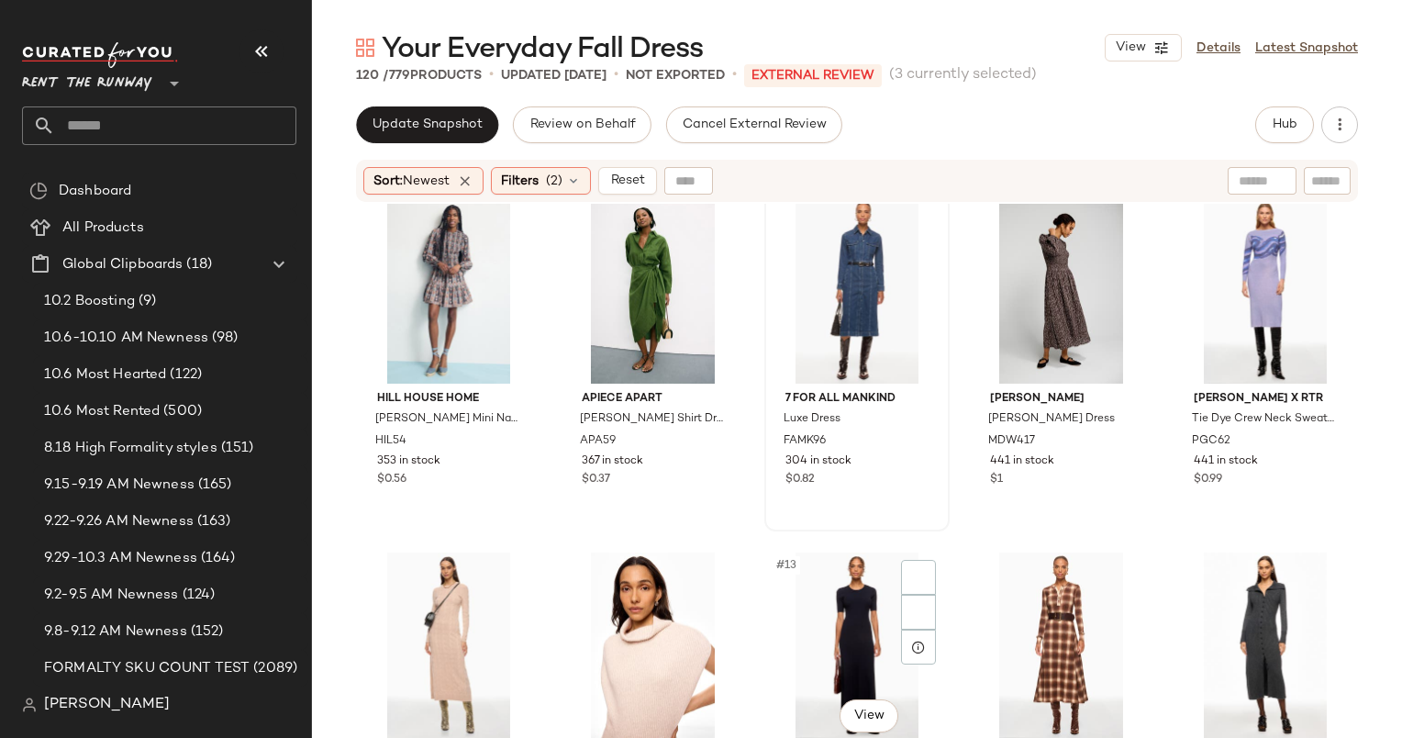
scroll to position [701, 0]
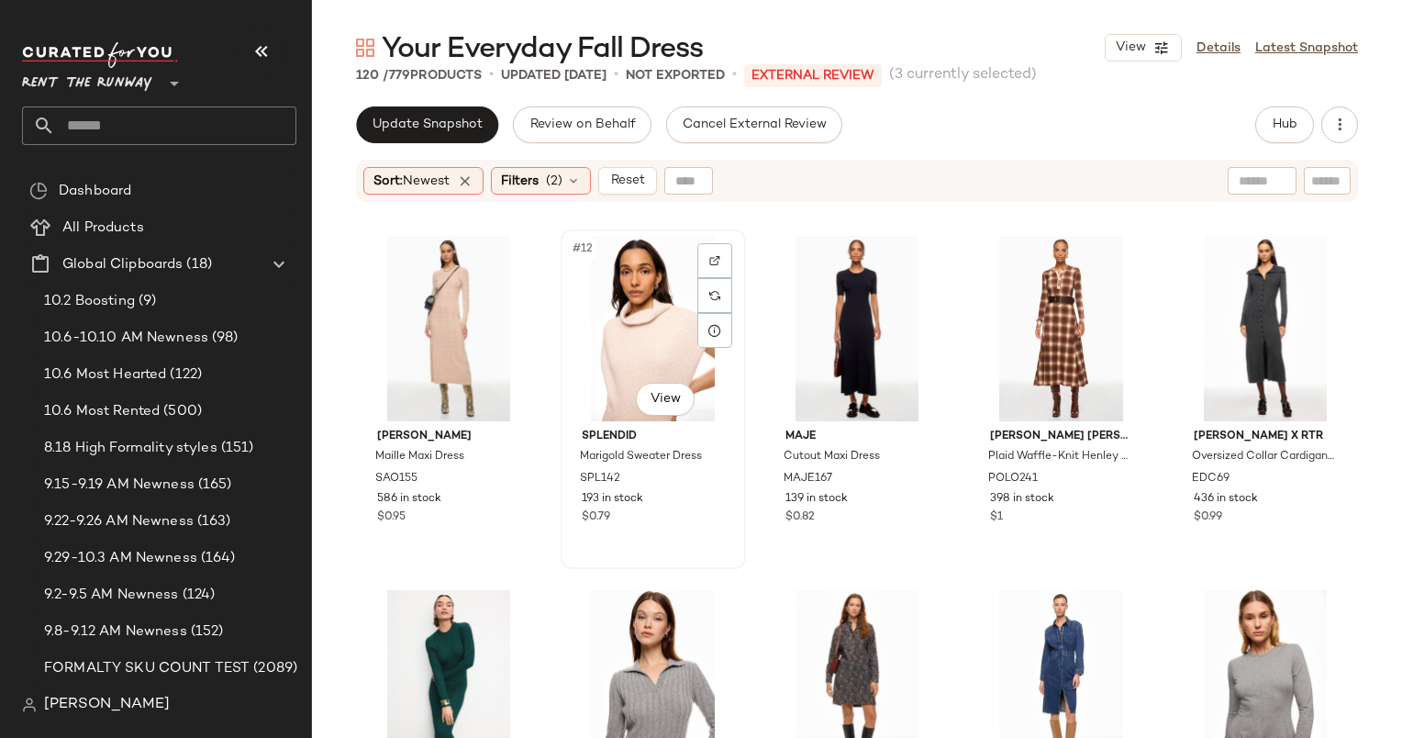
click at [642, 284] on div "#12 View" at bounding box center [653, 328] width 173 height 185
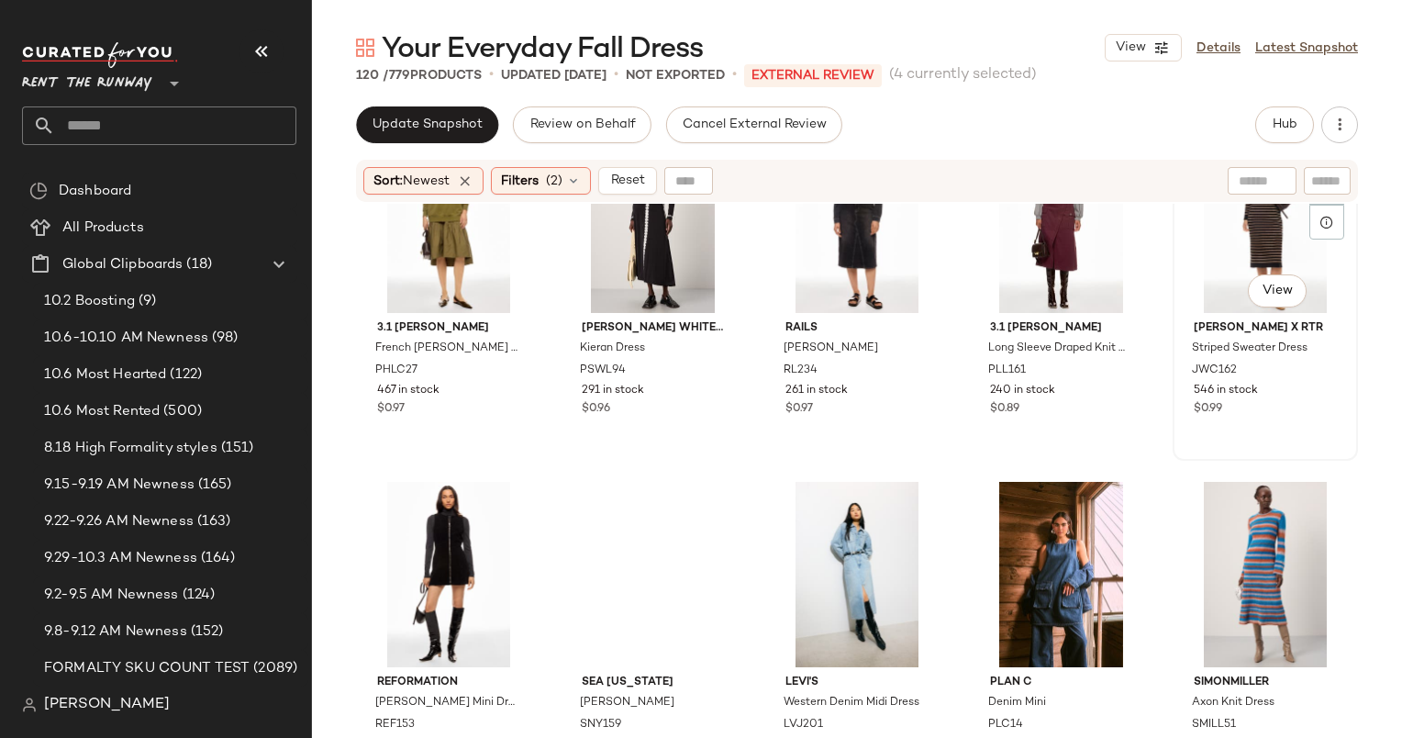
scroll to position [1443, 0]
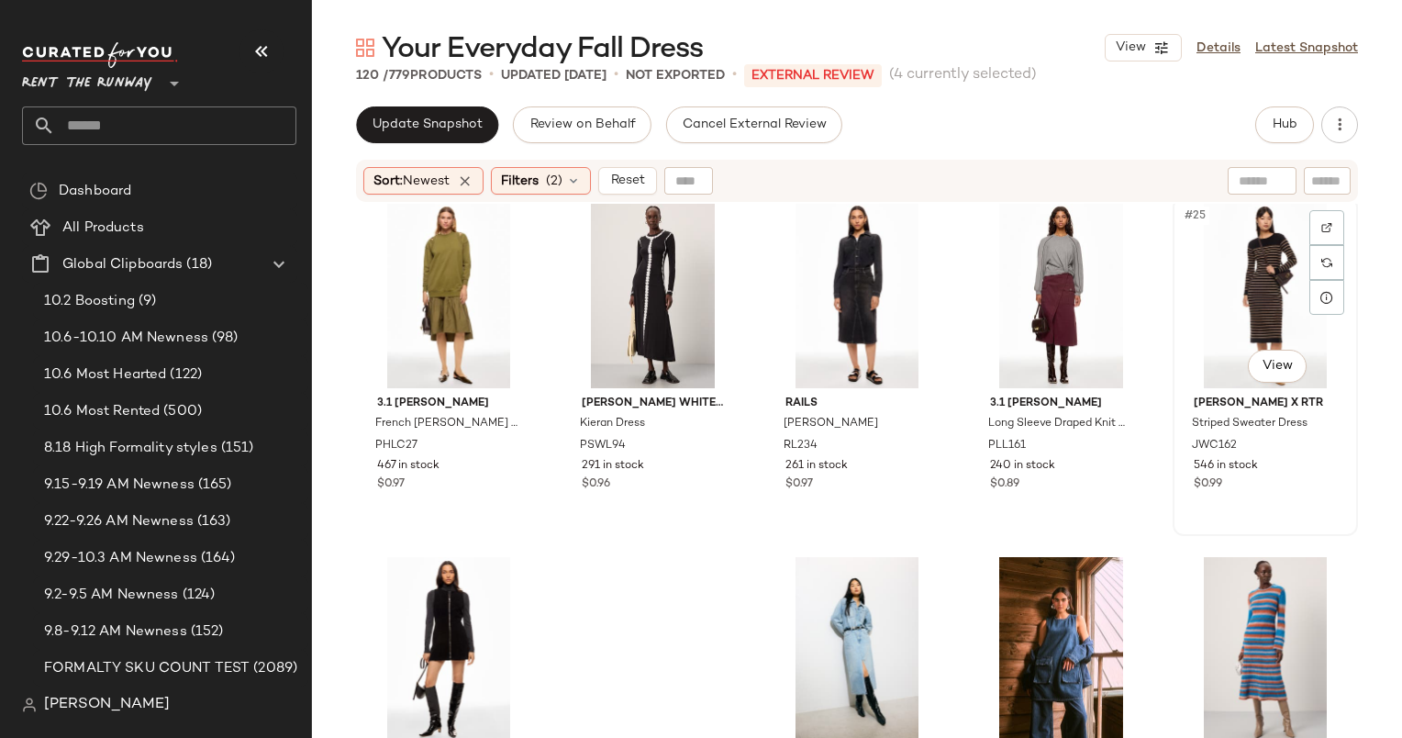
click at [1245, 262] on div "#25 View" at bounding box center [1265, 295] width 173 height 185
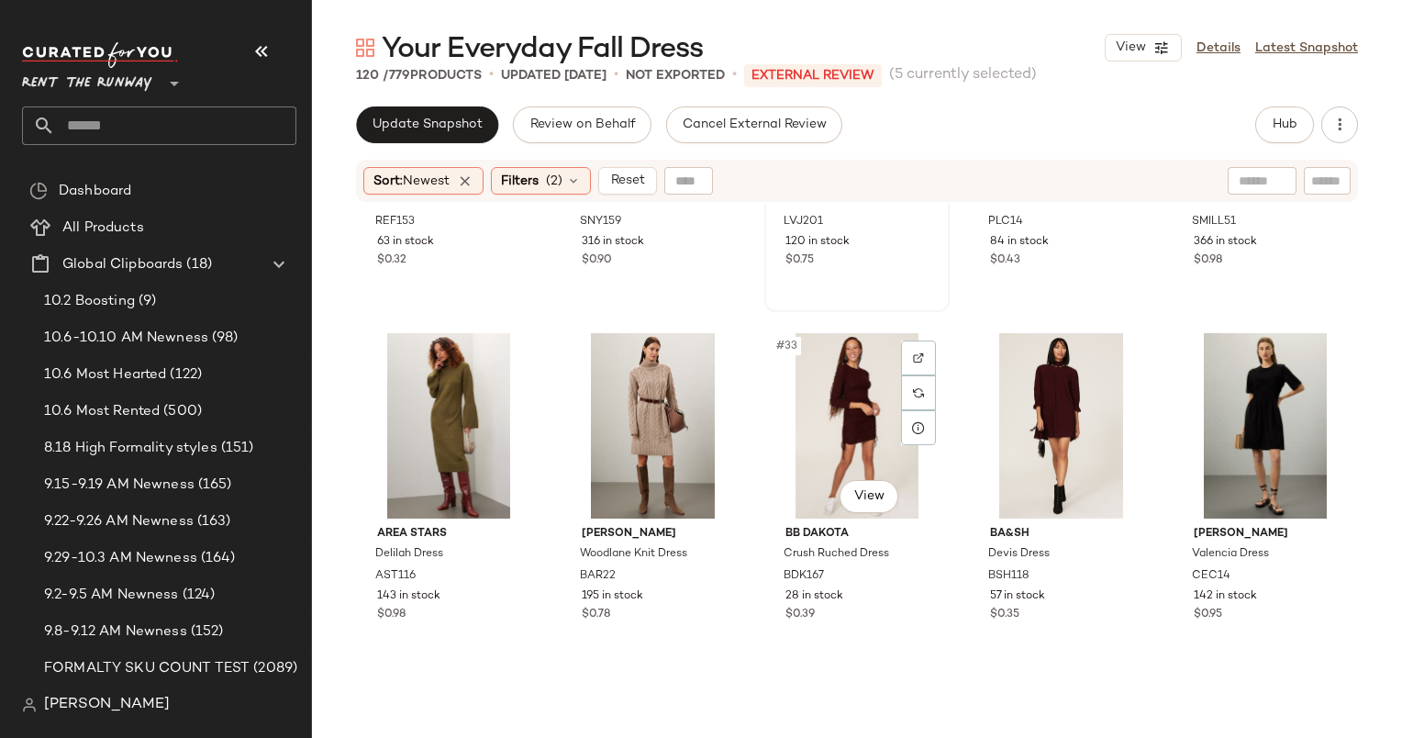
scroll to position [2022, 0]
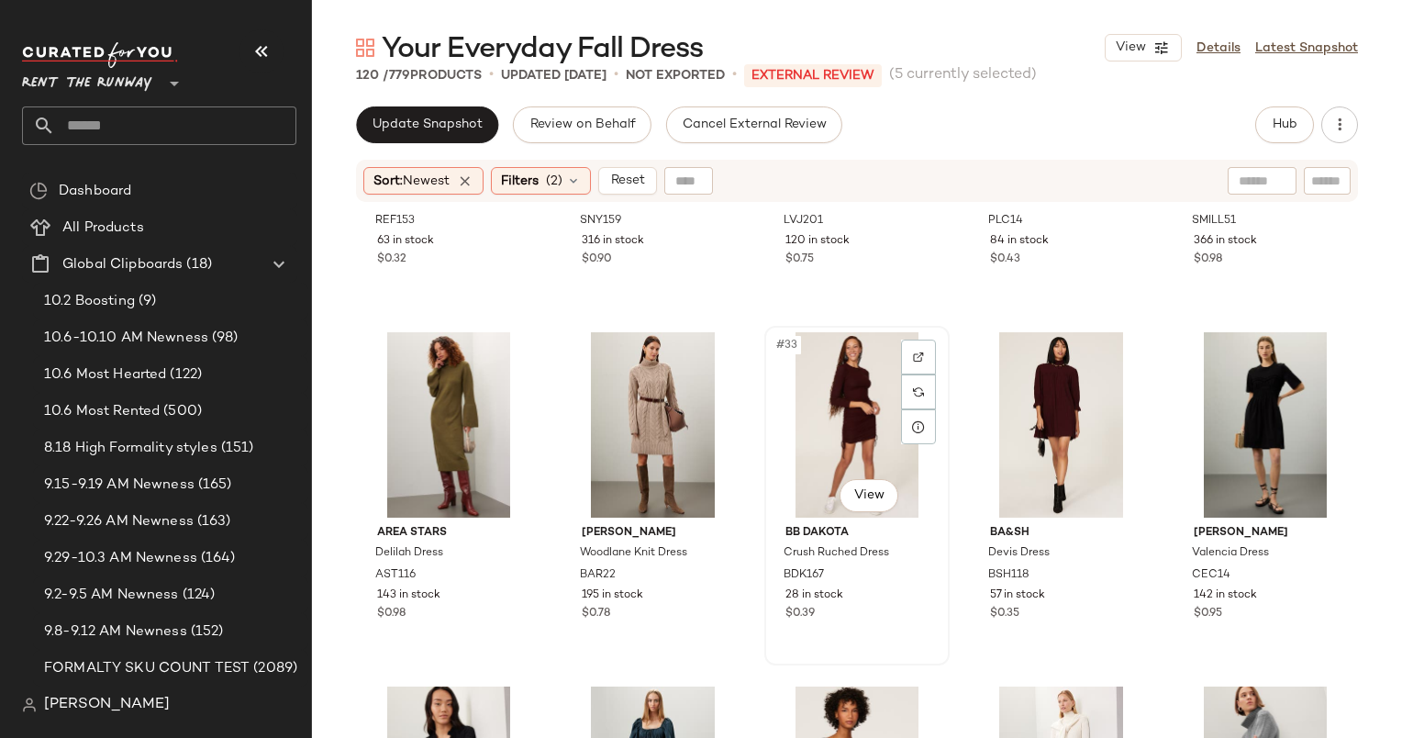
click at [832, 407] on div "#33 View" at bounding box center [857, 424] width 173 height 185
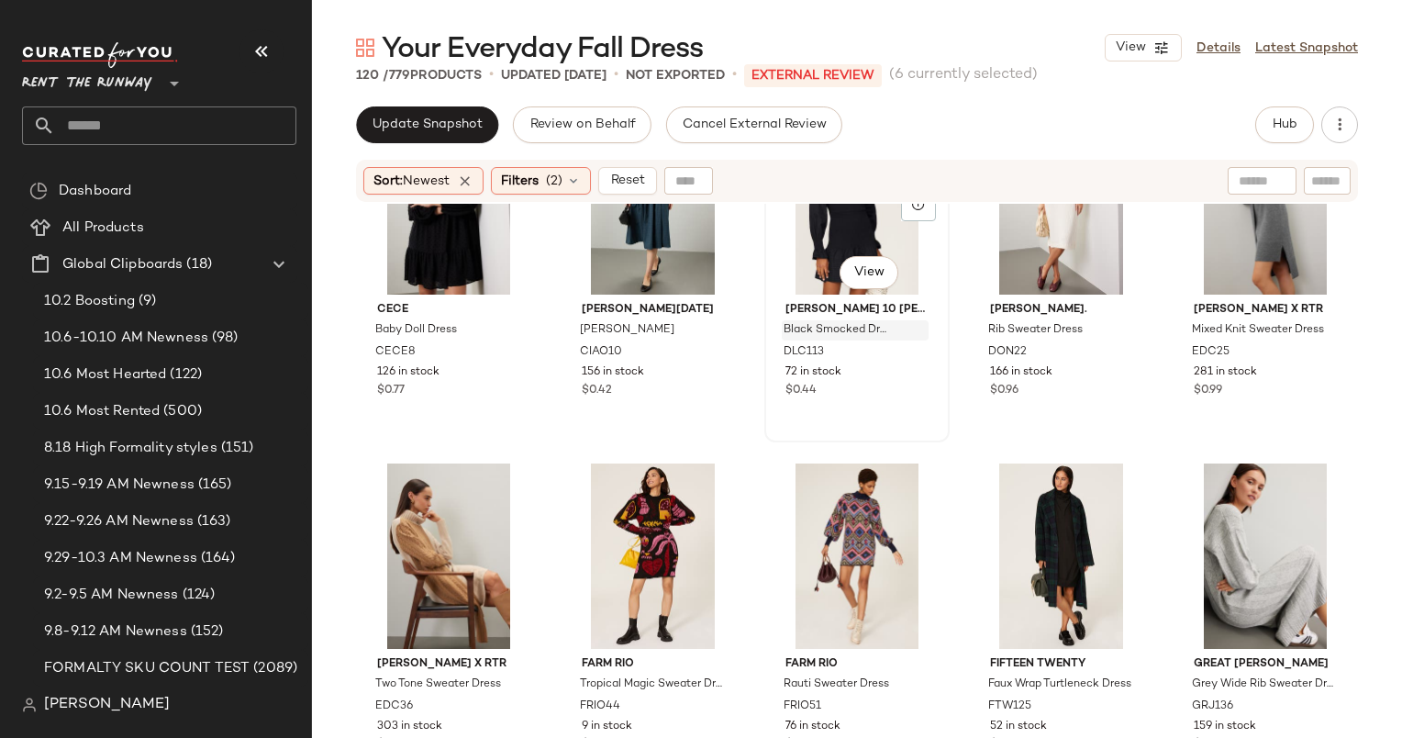
scroll to position [2617, 0]
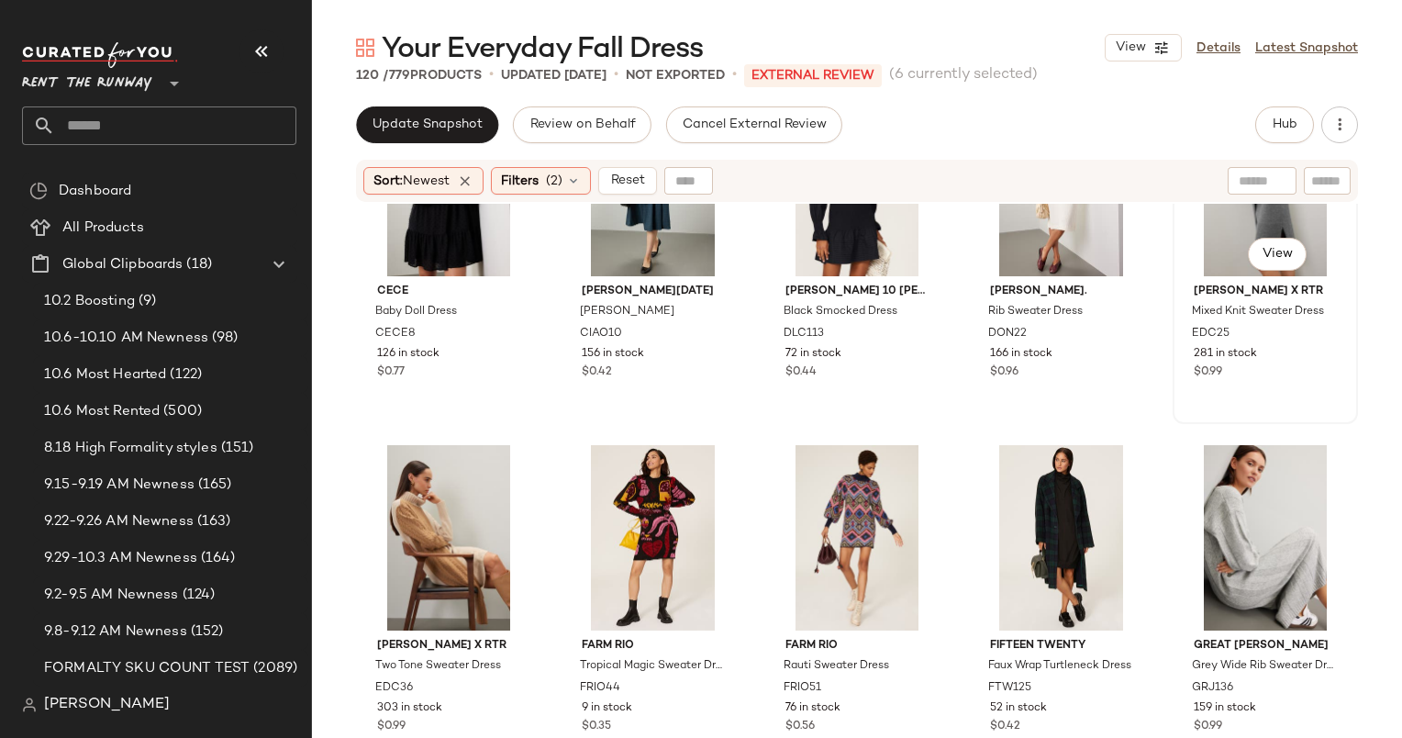
click at [1219, 230] on div "#40 View" at bounding box center [1265, 183] width 173 height 185
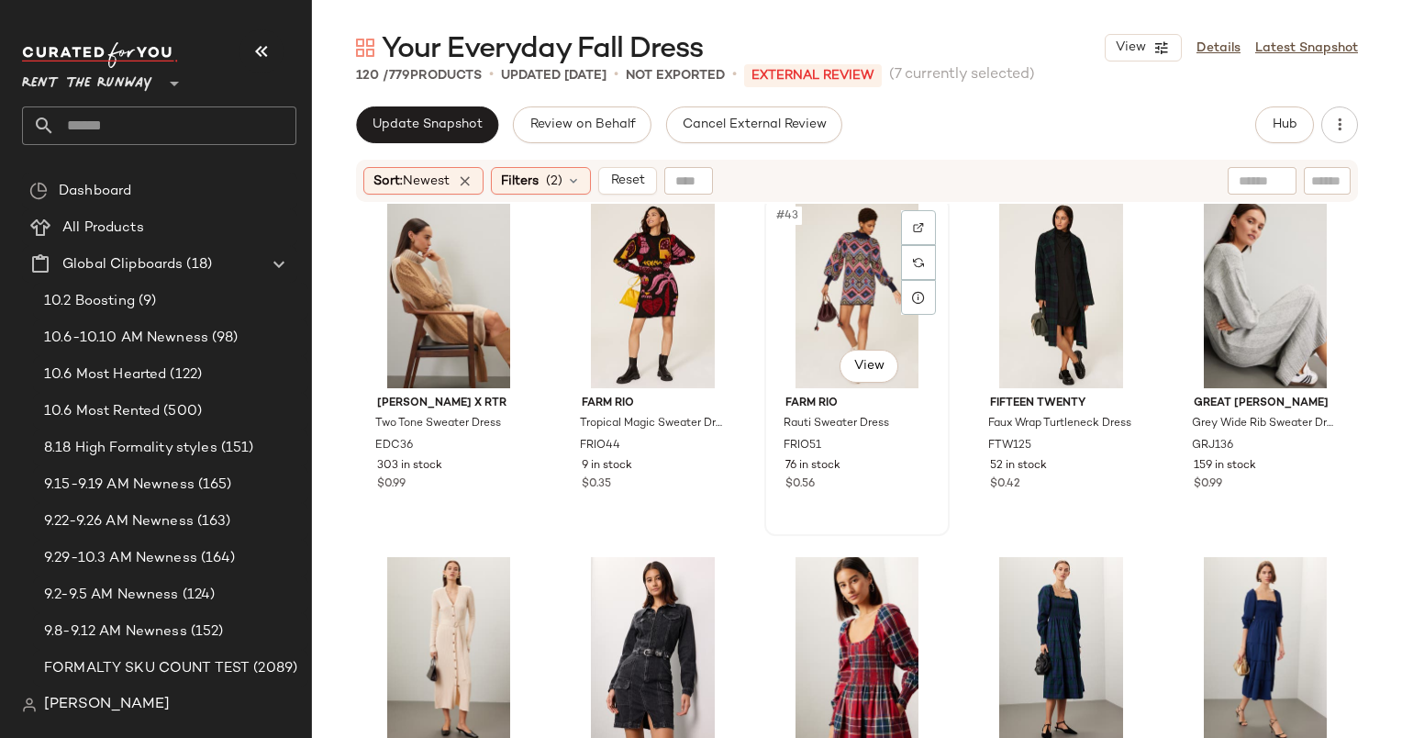
scroll to position [2866, 0]
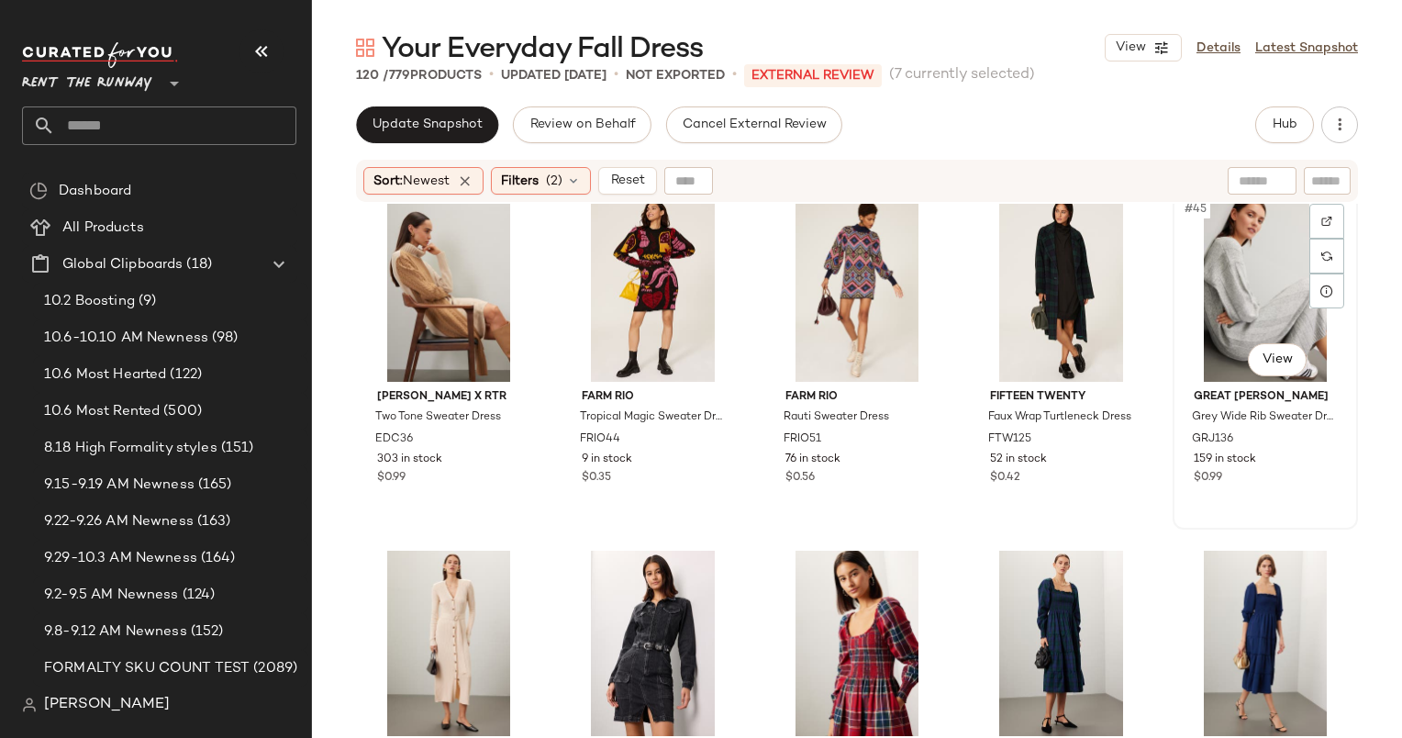
click at [1234, 272] on div "#45 View" at bounding box center [1265, 288] width 173 height 185
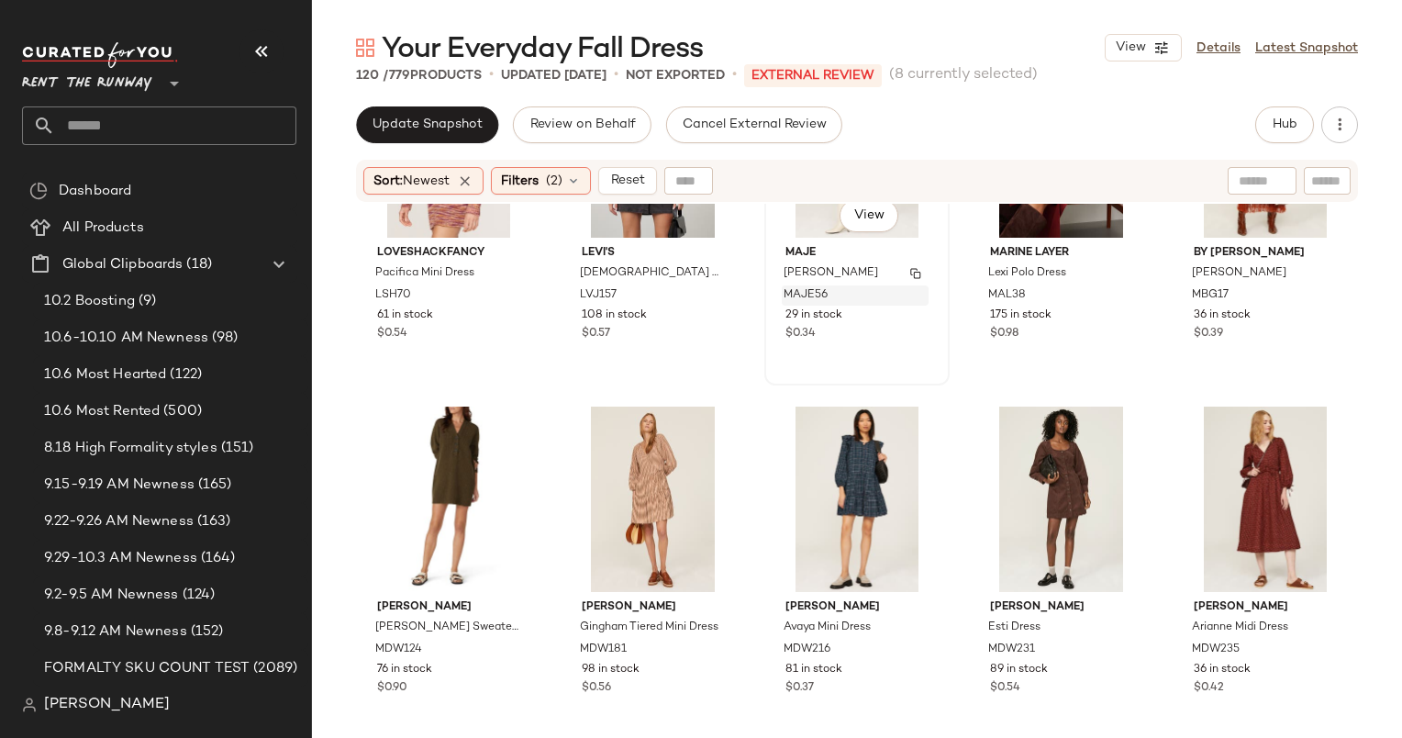
scroll to position [4074, 0]
click at [644, 459] on div "#62 View" at bounding box center [653, 498] width 173 height 185
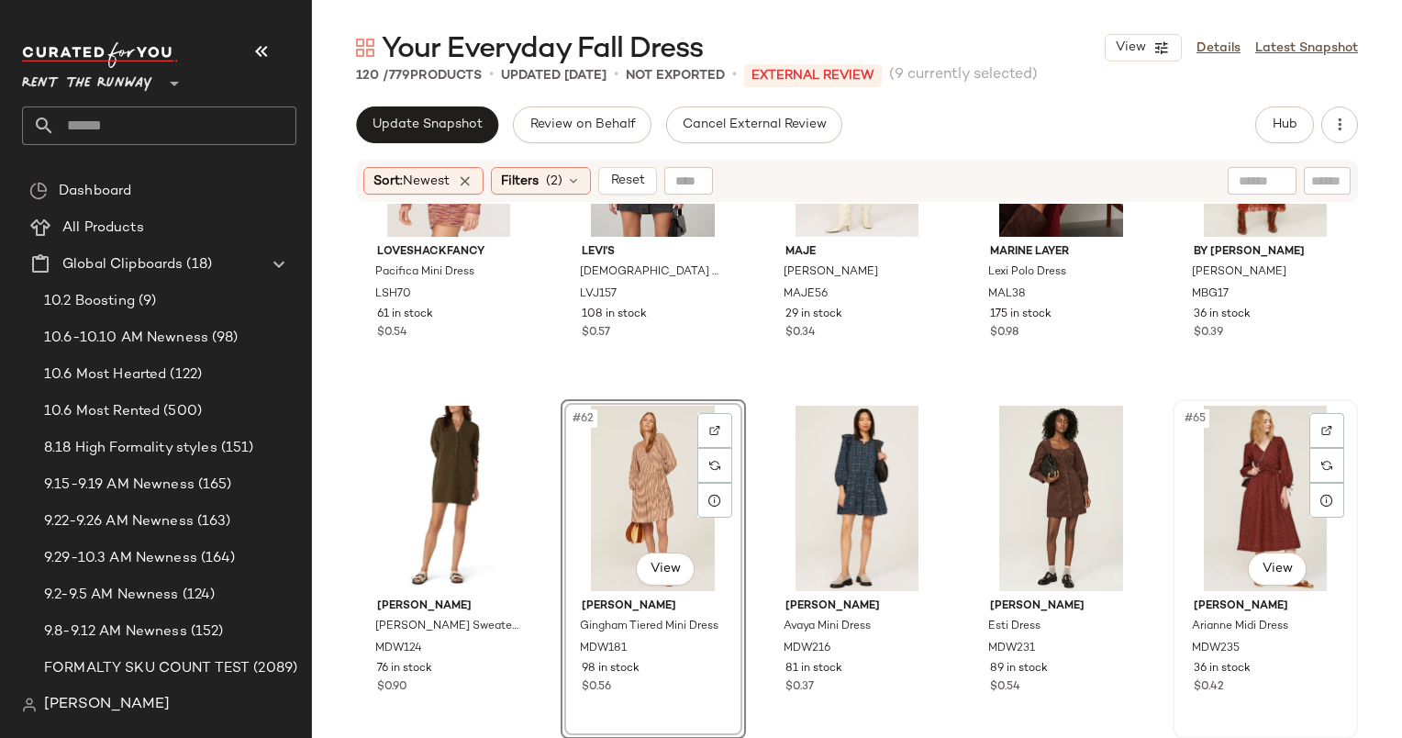
click at [1265, 476] on div "#65 View" at bounding box center [1265, 498] width 173 height 185
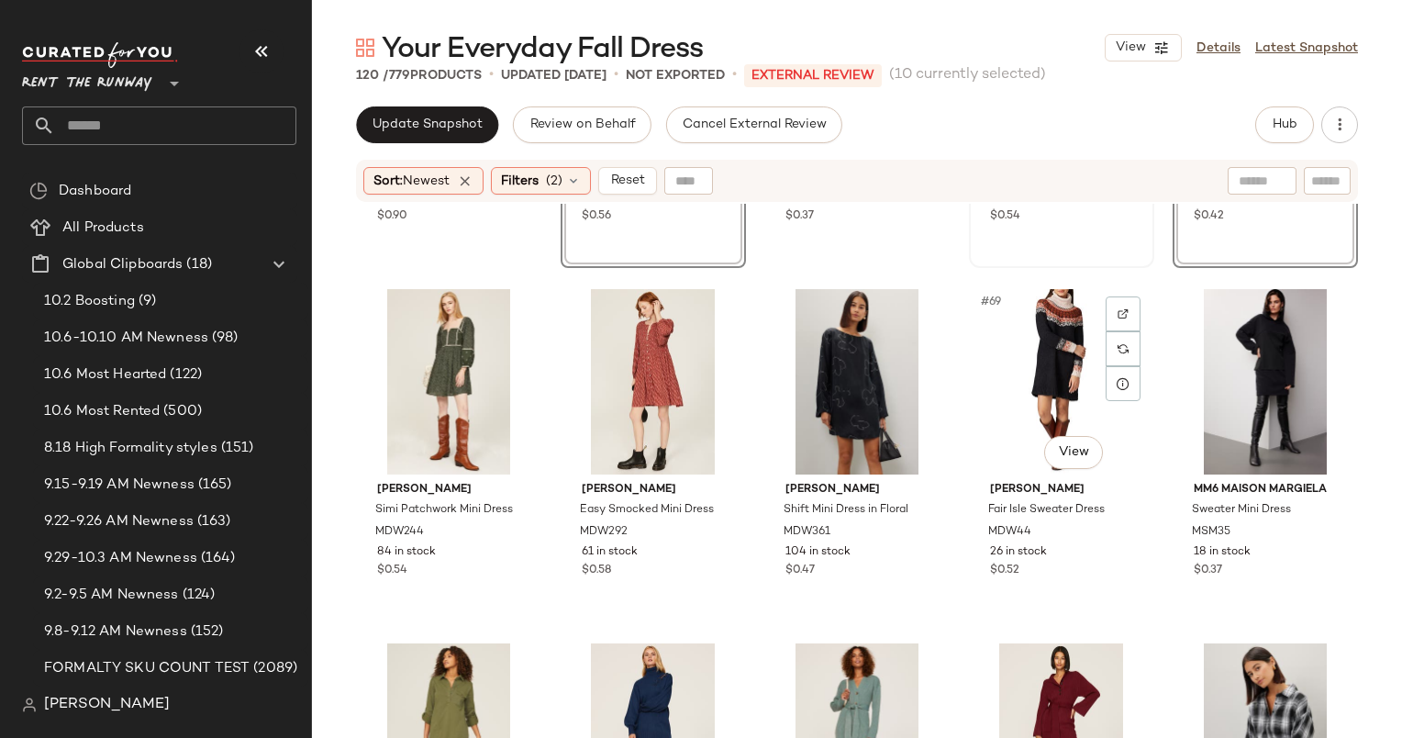
scroll to position [4546, 0]
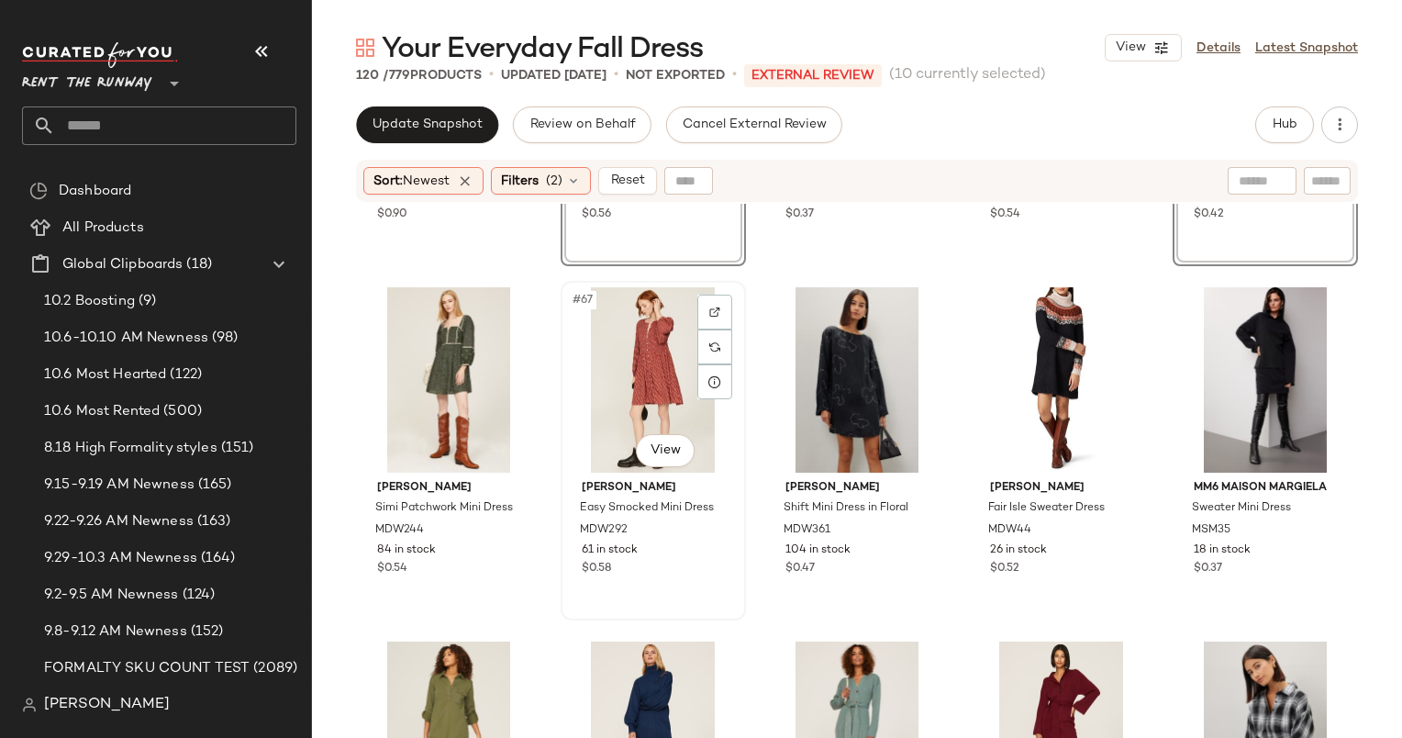
click at [642, 344] on div "#67 View" at bounding box center [653, 379] width 173 height 185
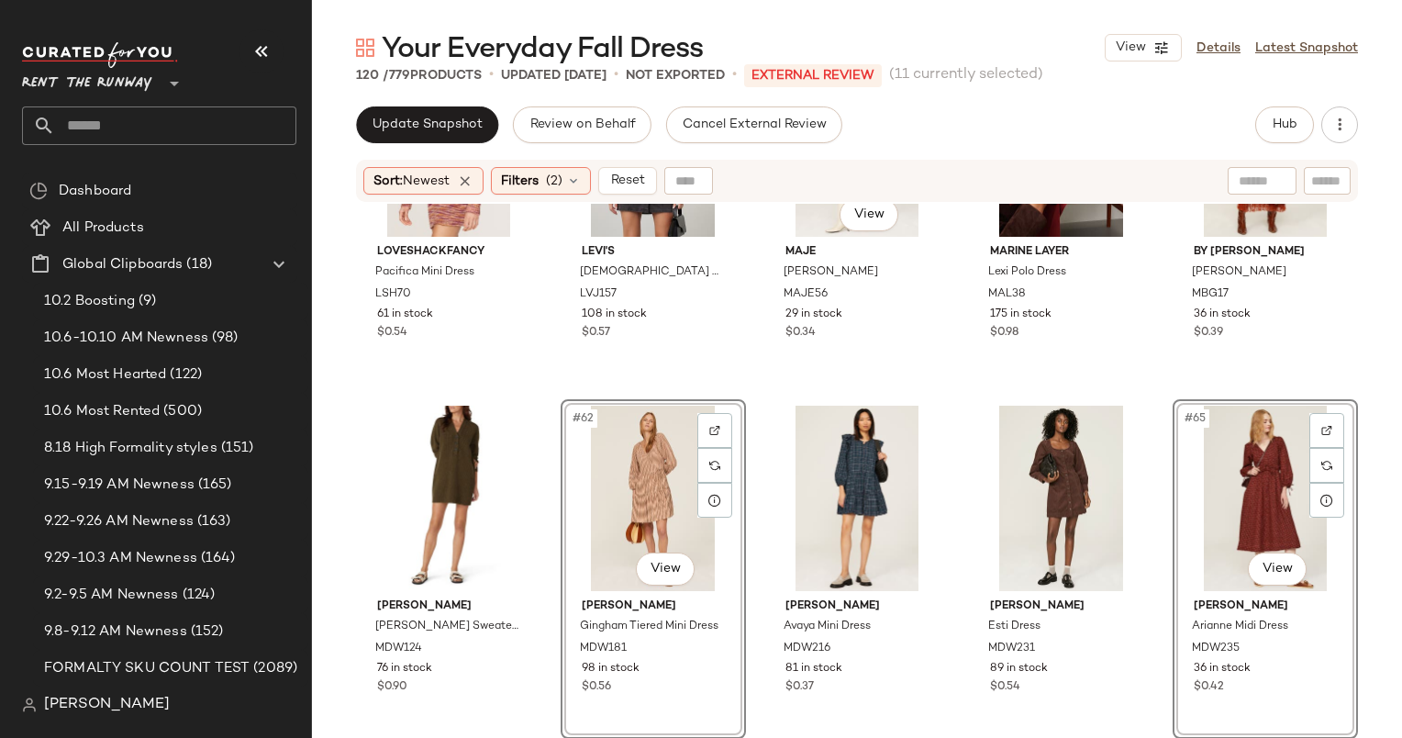
scroll to position [3718, 0]
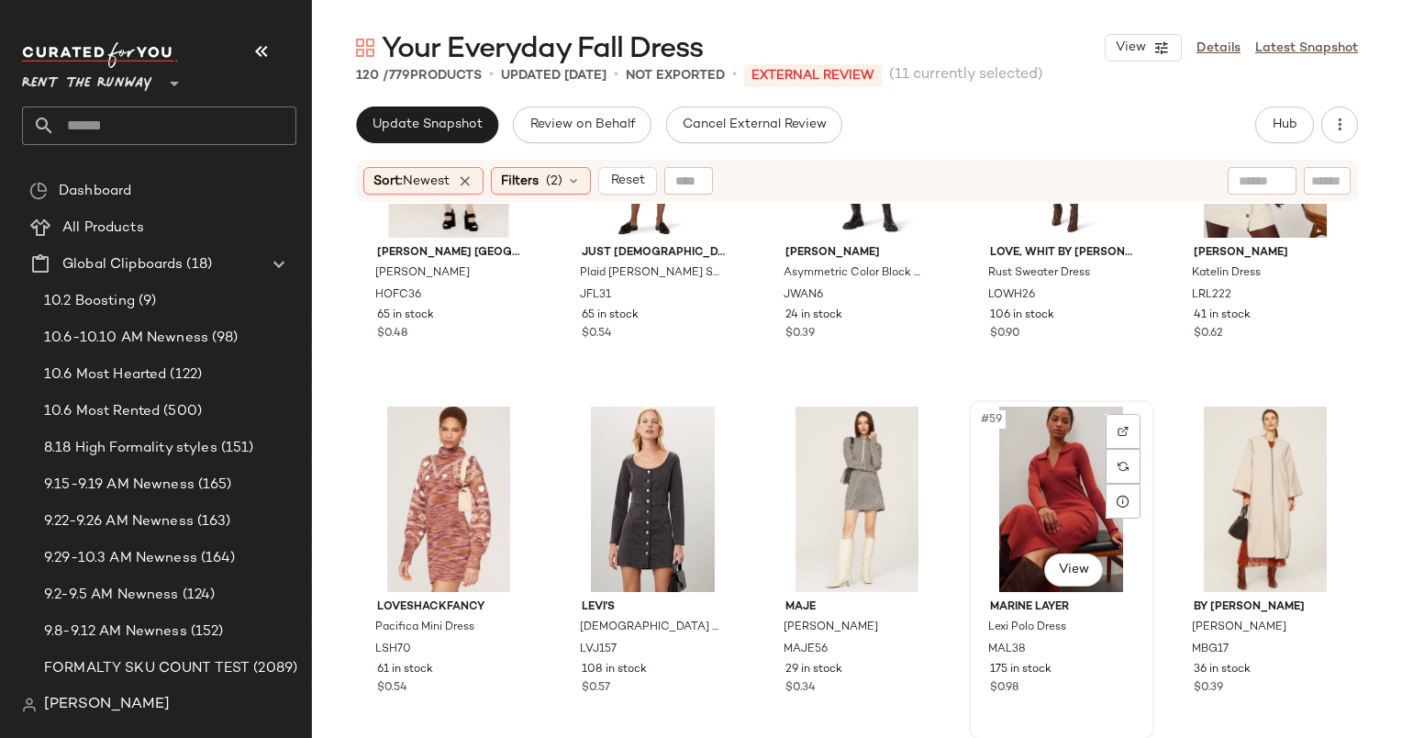
click at [1016, 494] on div "#59 View" at bounding box center [1061, 499] width 173 height 185
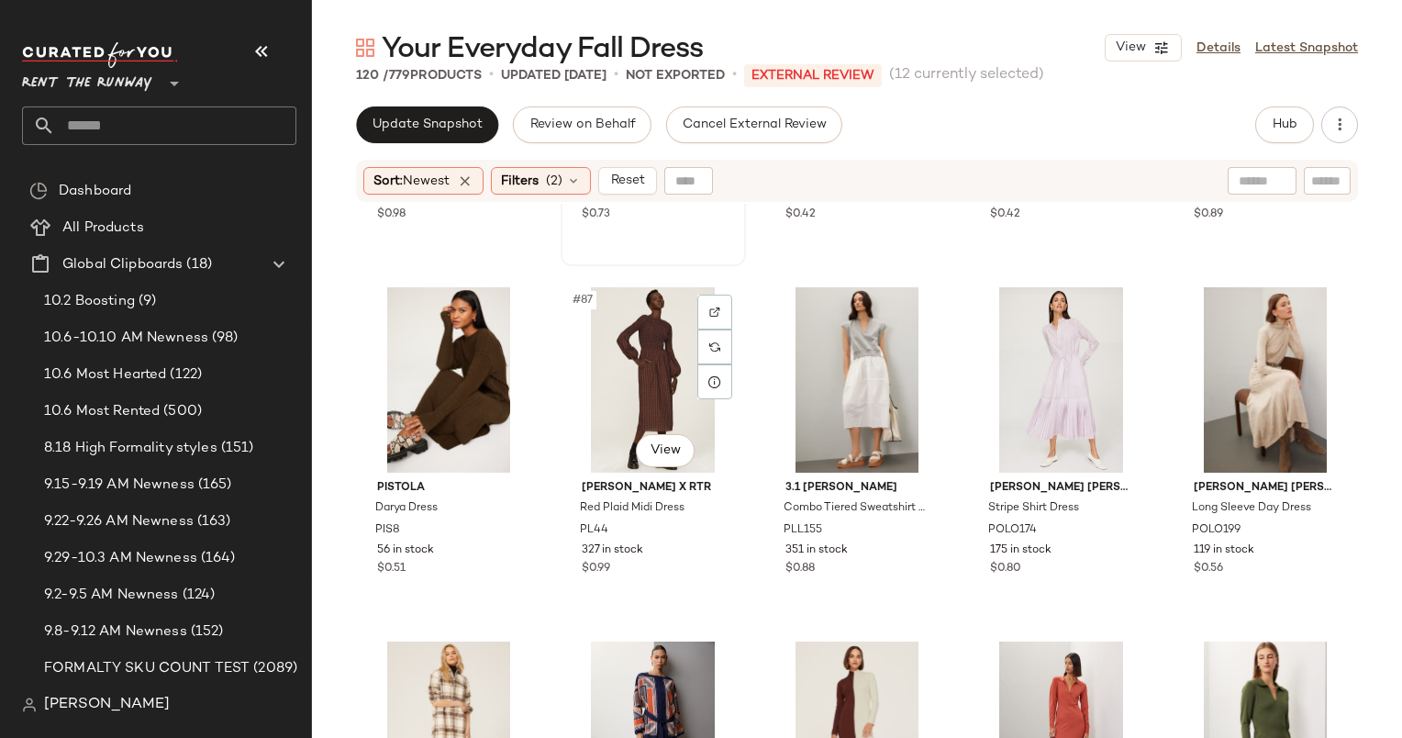
scroll to position [5964, 0]
click at [826, 399] on div "#88 View" at bounding box center [857, 378] width 173 height 185
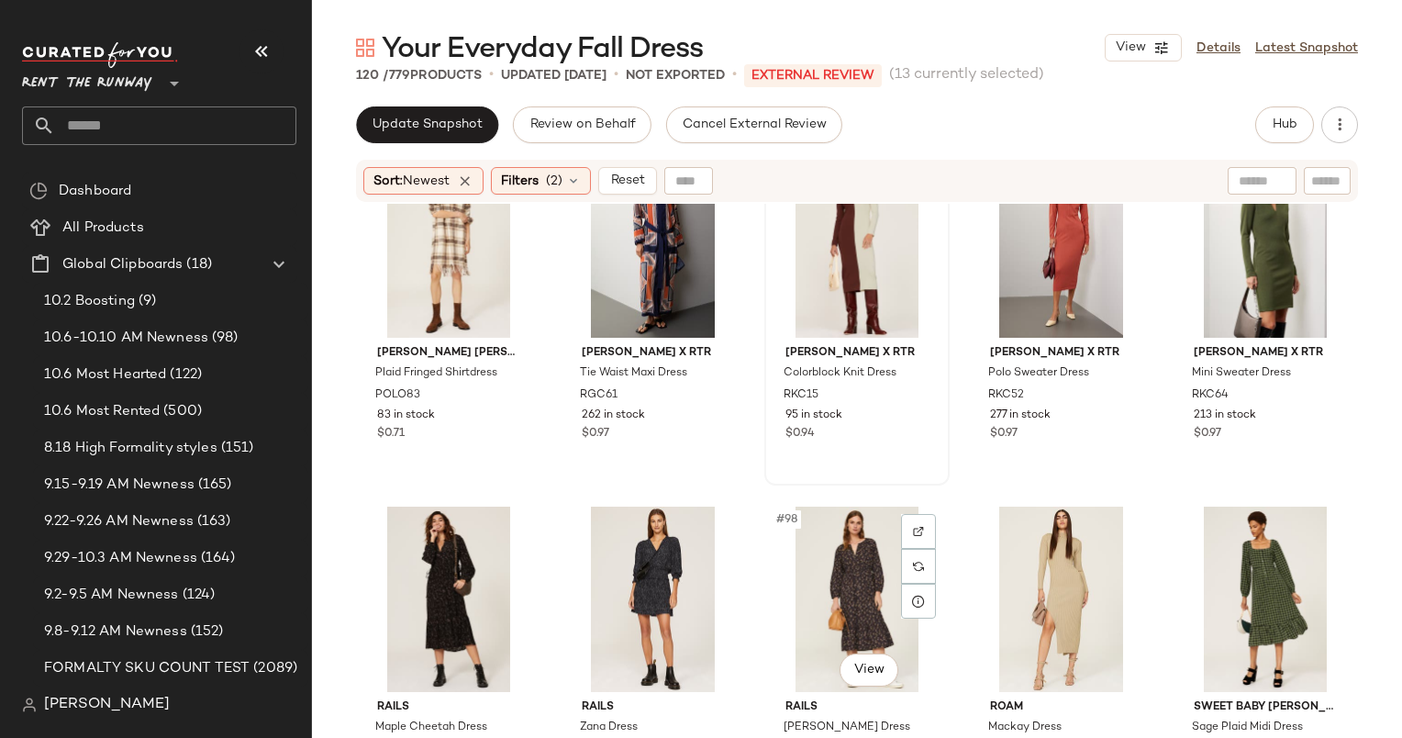
scroll to position [6444, 0]
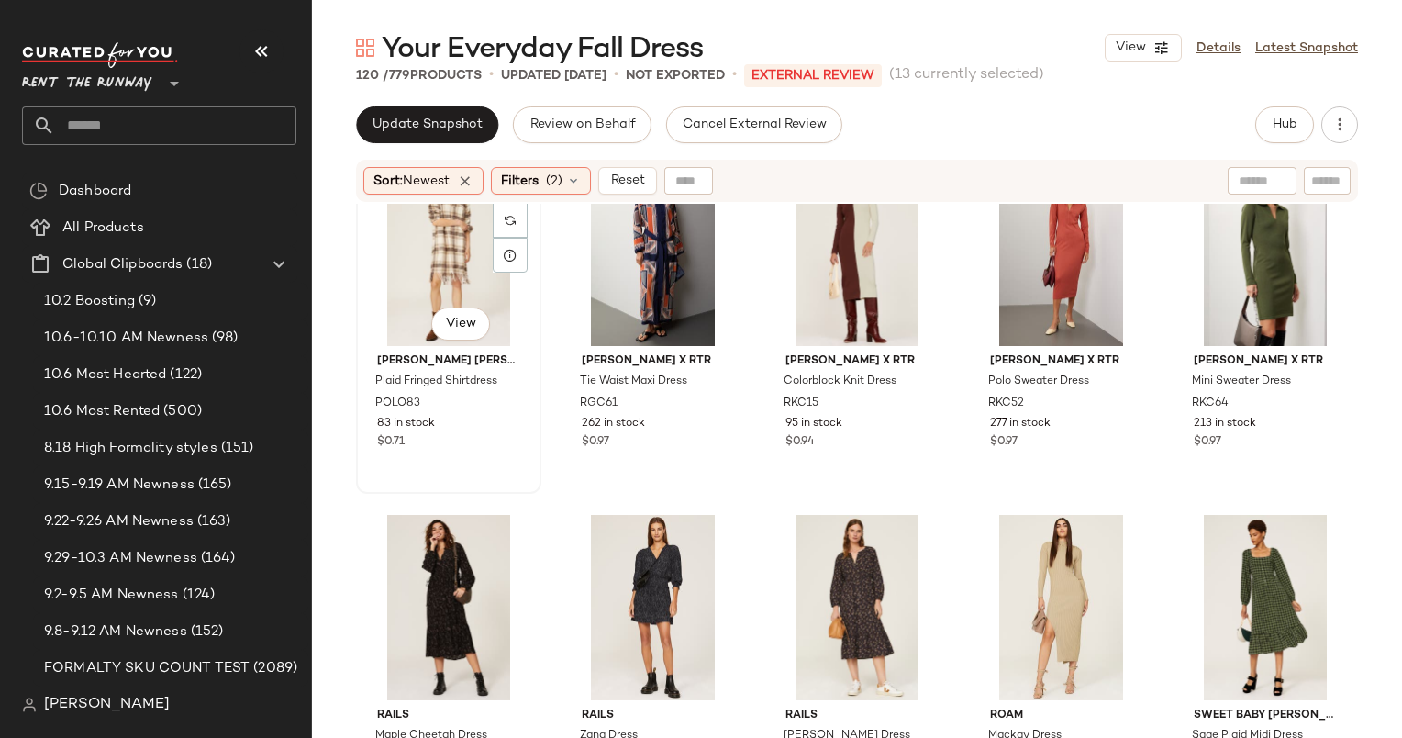
click at [429, 275] on div "#91 View" at bounding box center [448, 253] width 173 height 185
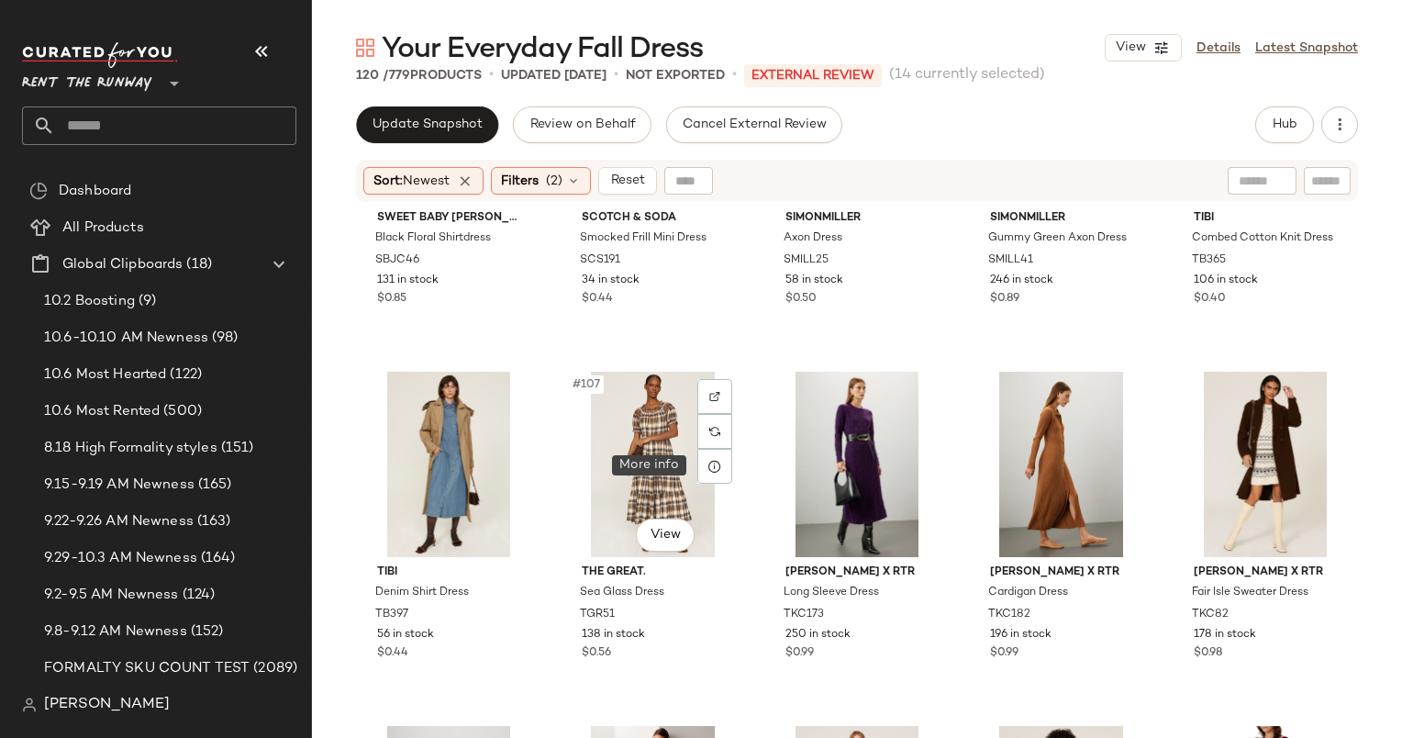
scroll to position [7404, 0]
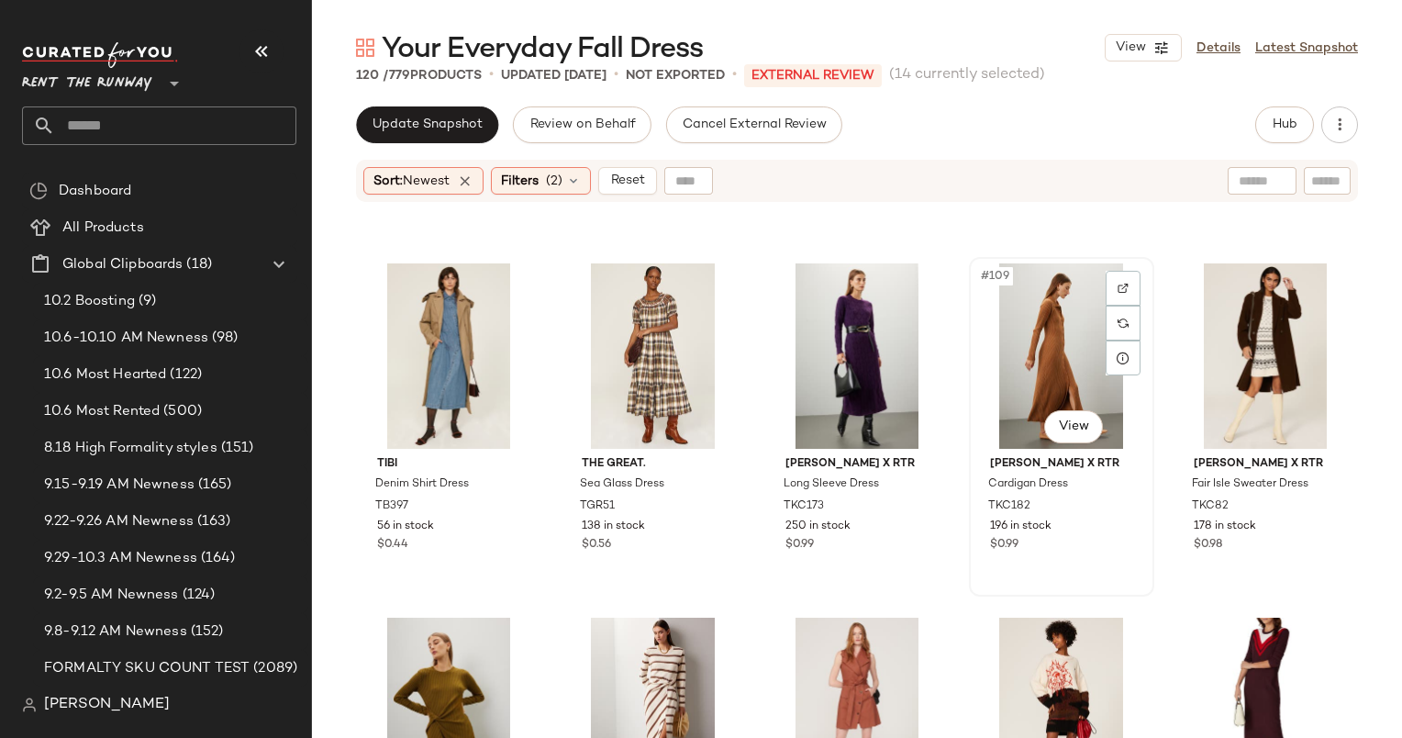
click at [1042, 363] on div "#109 View" at bounding box center [1061, 355] width 173 height 185
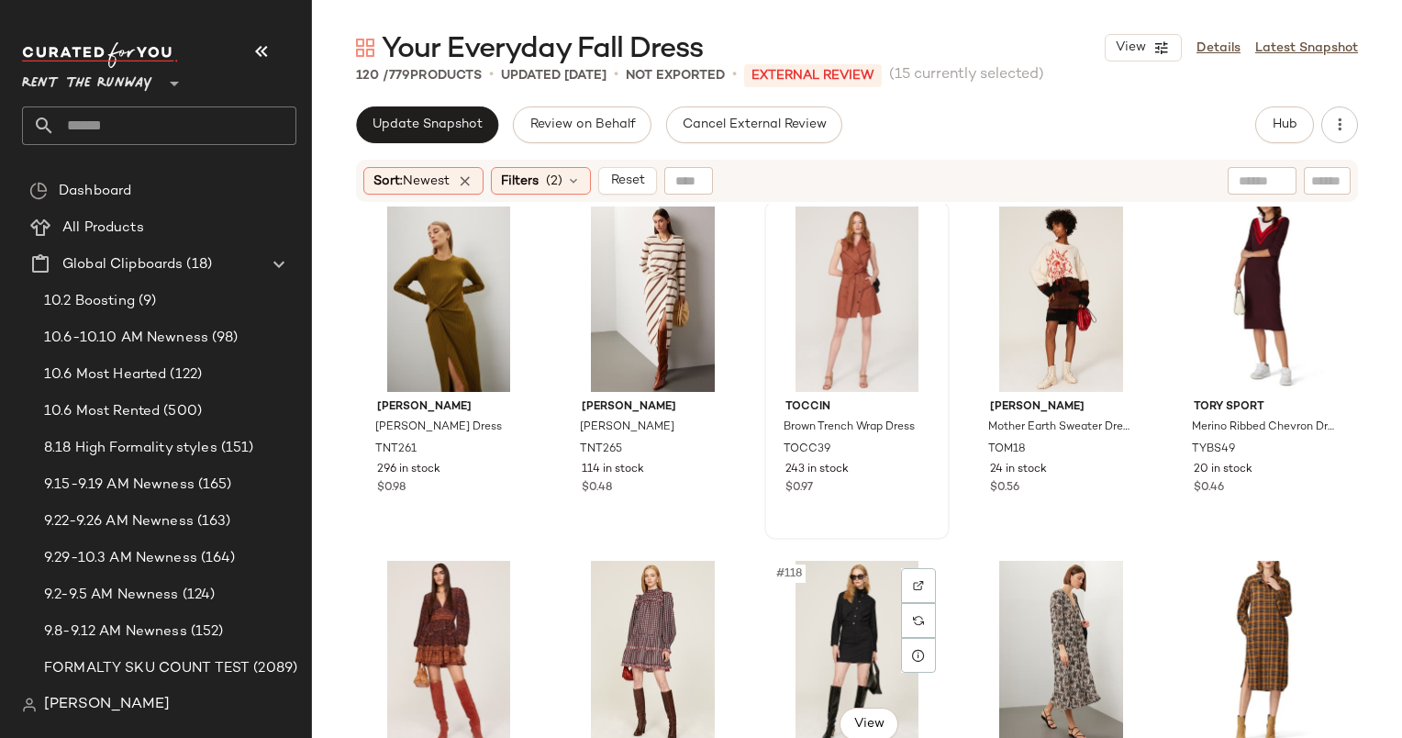
scroll to position [7925, 0]
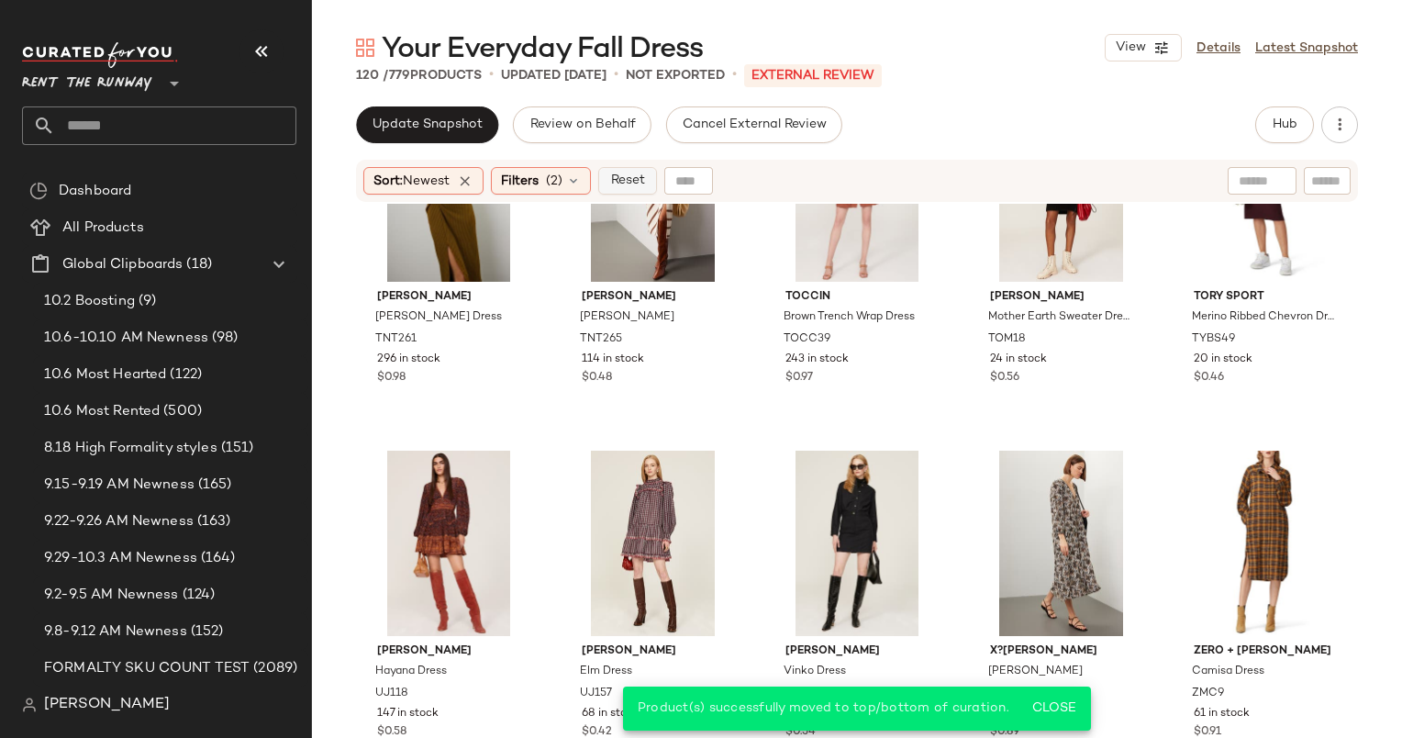
click at [644, 191] on button "Reset" at bounding box center [627, 181] width 59 height 28
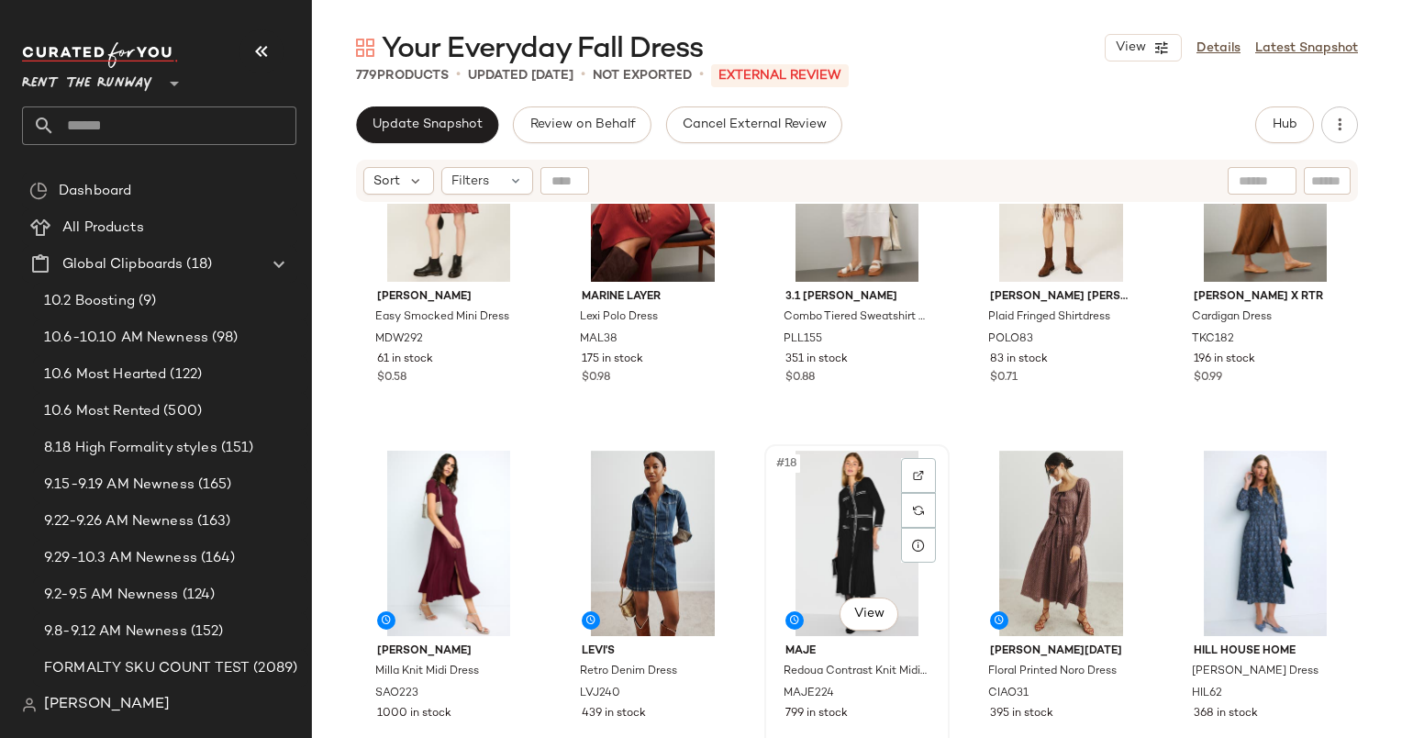
scroll to position [1071, 0]
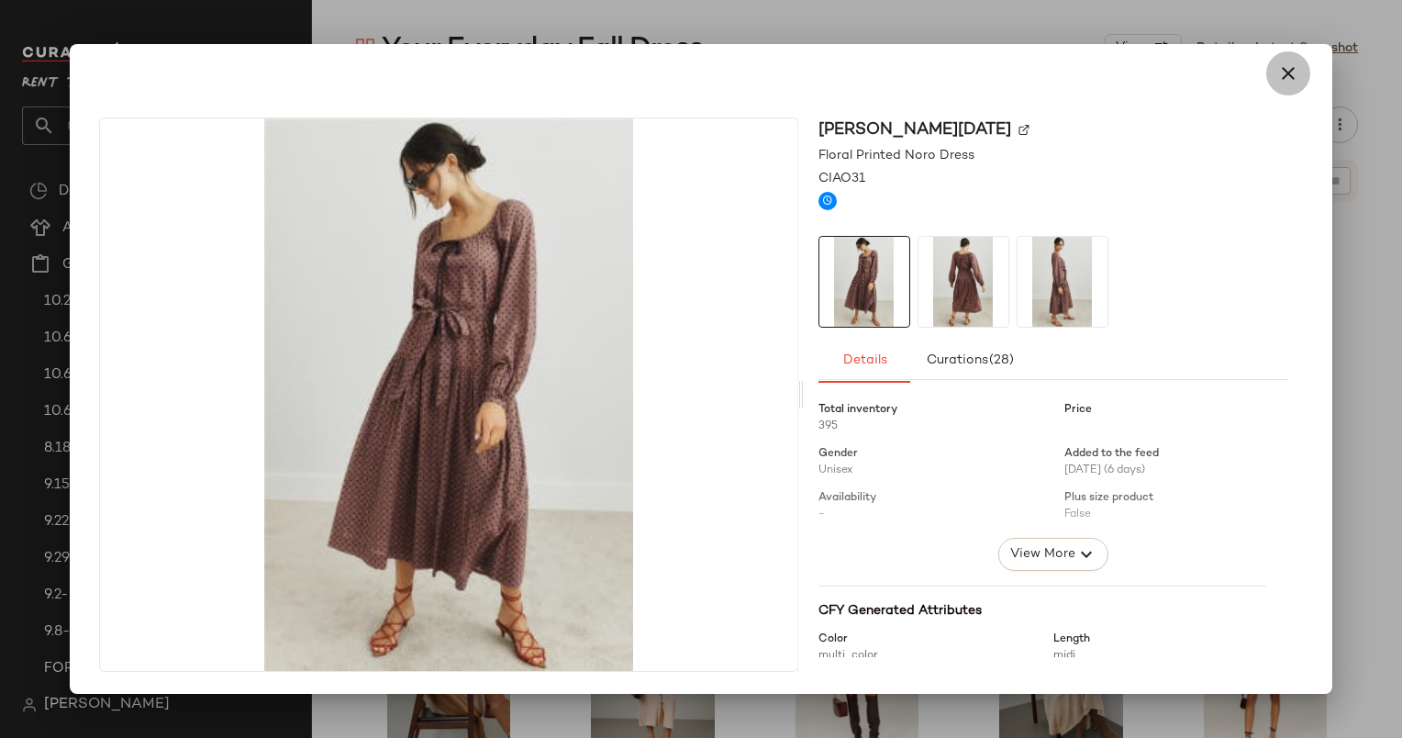
click at [1295, 74] on icon "button" at bounding box center [1288, 73] width 22 height 22
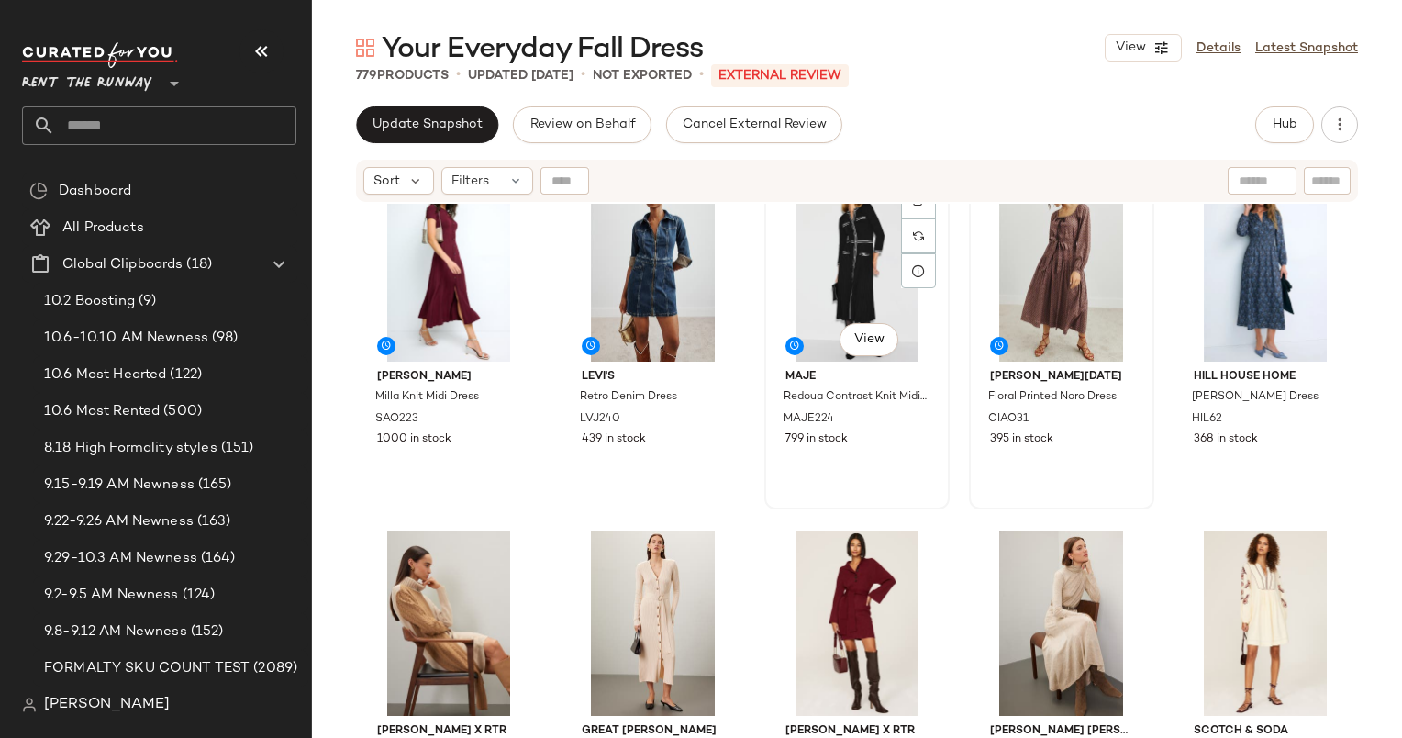
scroll to position [1115, 0]
click at [1013, 257] on div "#19 View" at bounding box center [1061, 268] width 173 height 185
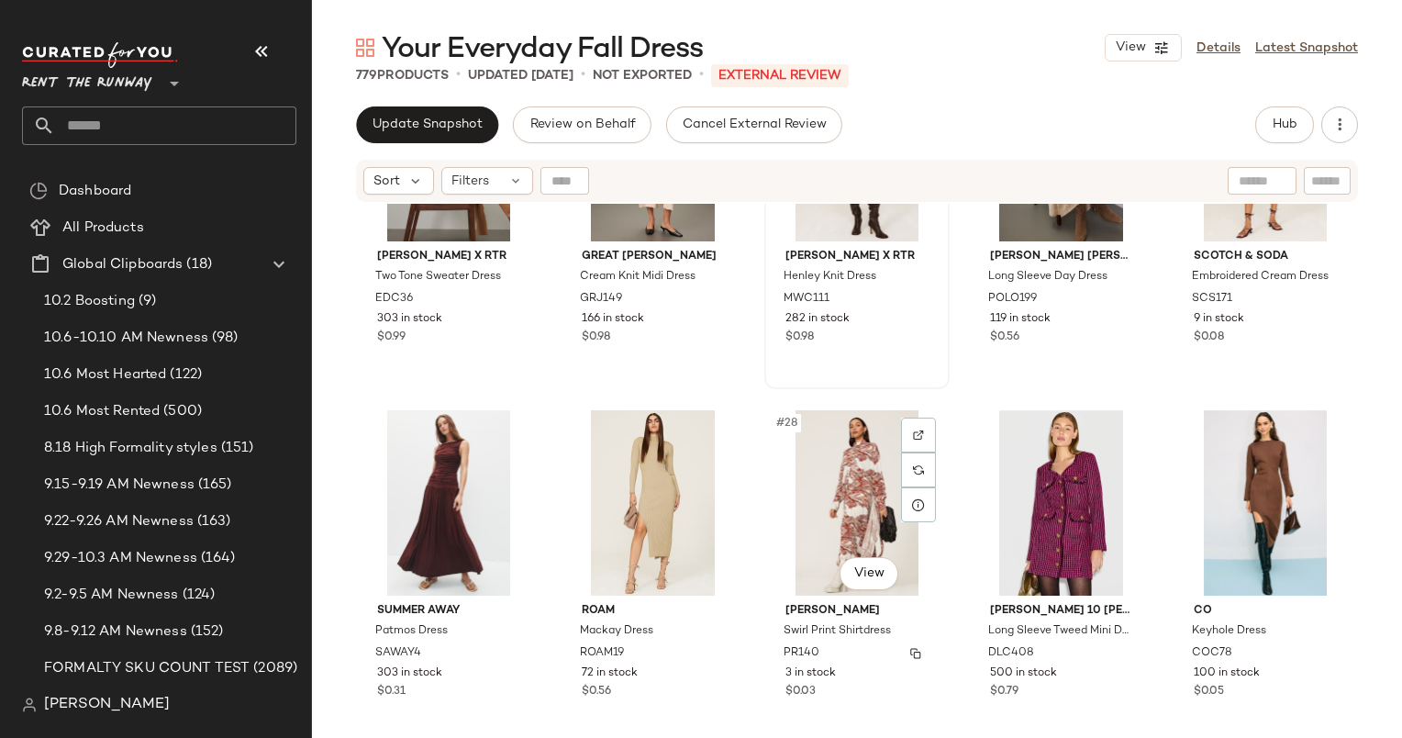
scroll to position [1648, 0]
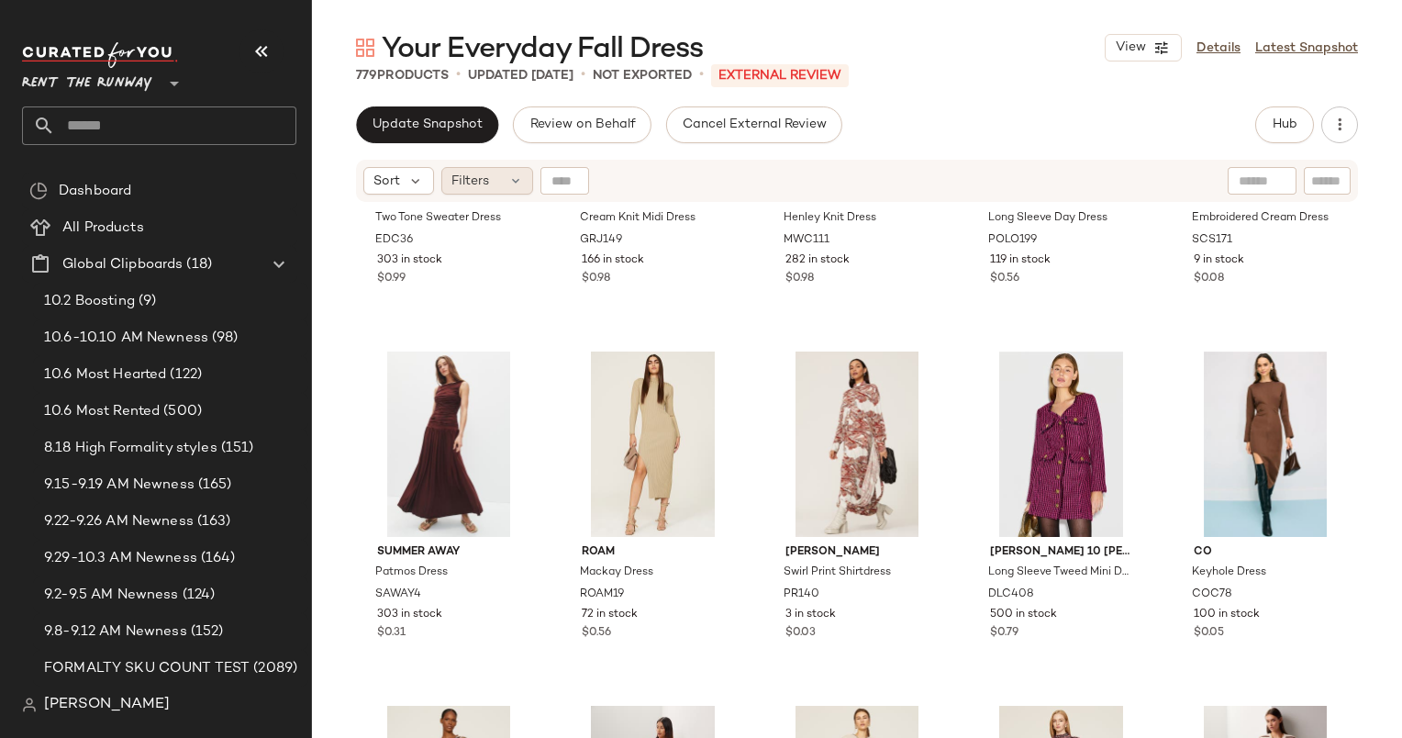
click at [494, 190] on div "Filters" at bounding box center [487, 181] width 92 height 28
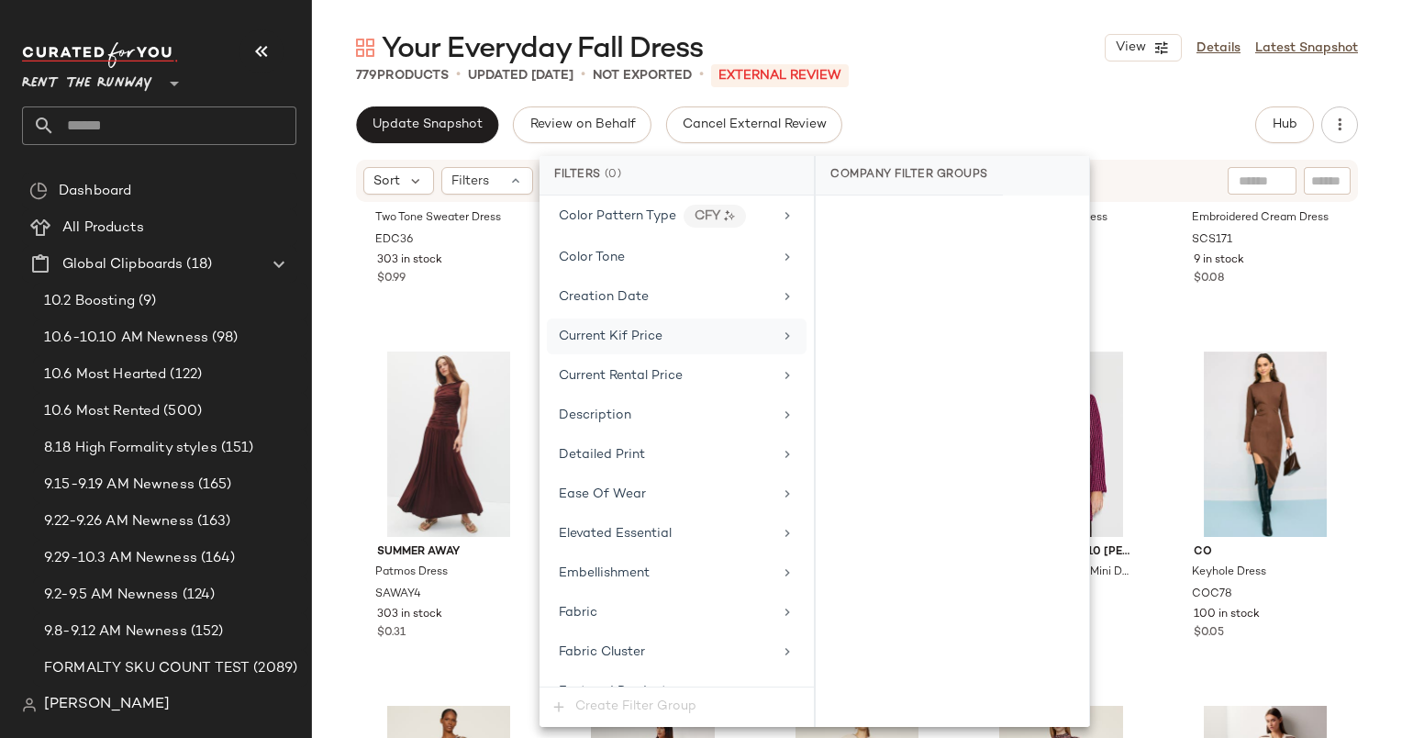
scroll to position [951, 0]
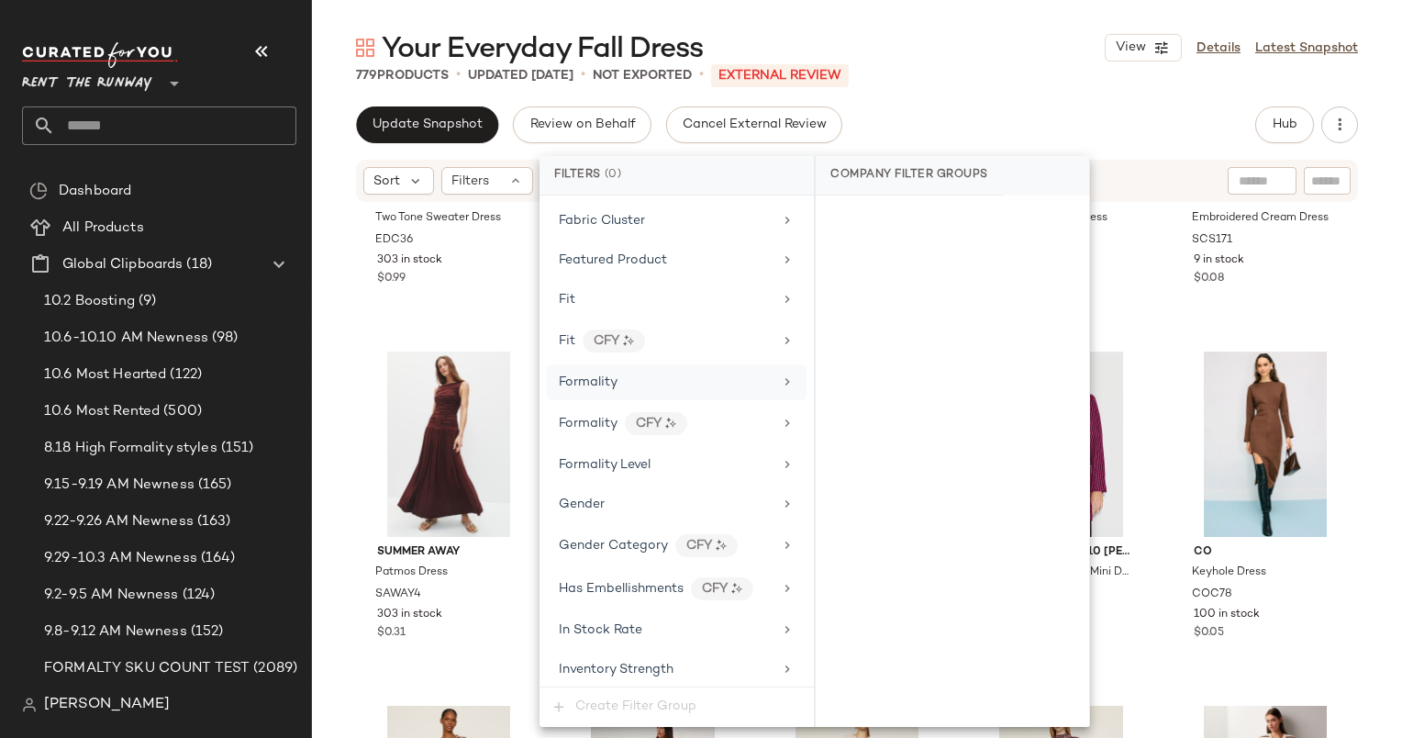
click at [634, 374] on div "Formality" at bounding box center [666, 382] width 214 height 19
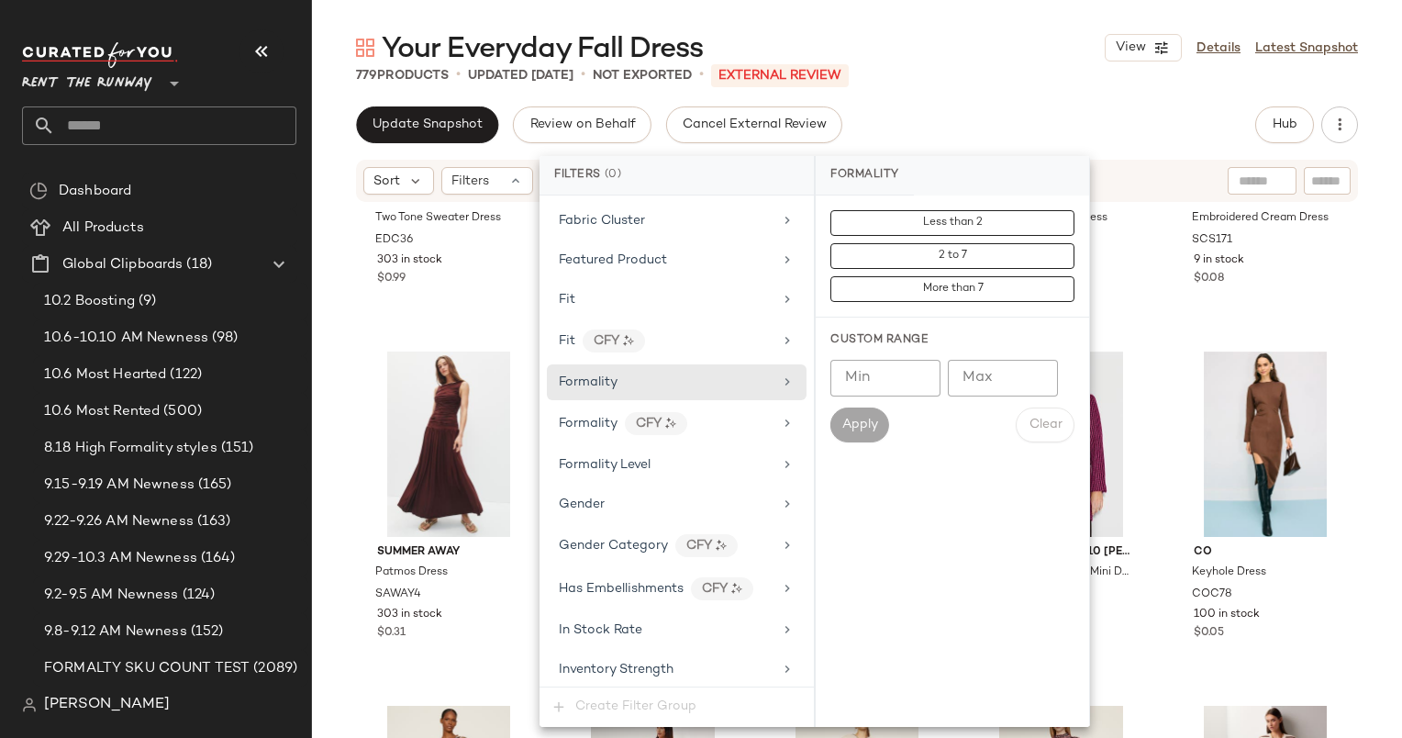
click at [1027, 368] on input "Max" at bounding box center [1003, 378] width 110 height 37
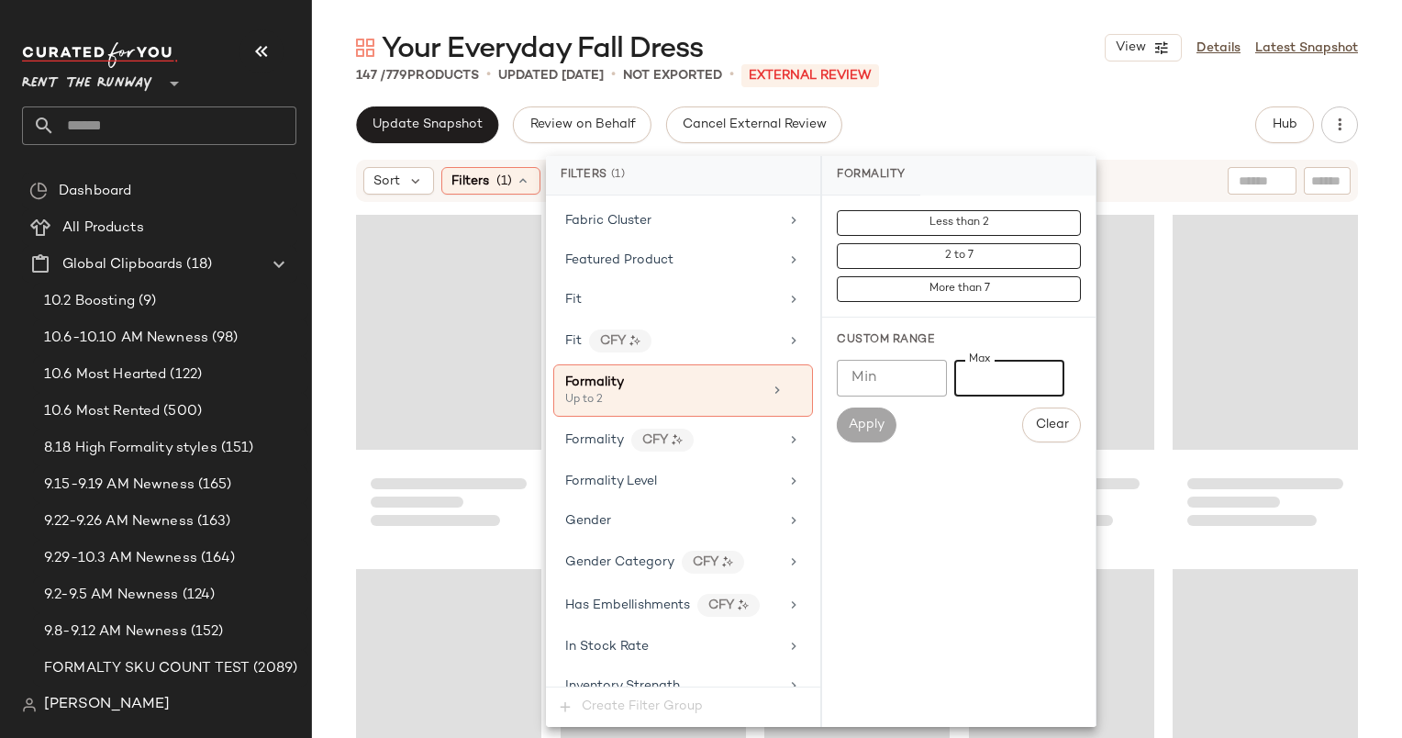
type input "*"
click at [958, 139] on div "Update Snapshot Review on Behalf Cancel External Review Hub Send for Review Ext…" at bounding box center [857, 124] width 1002 height 37
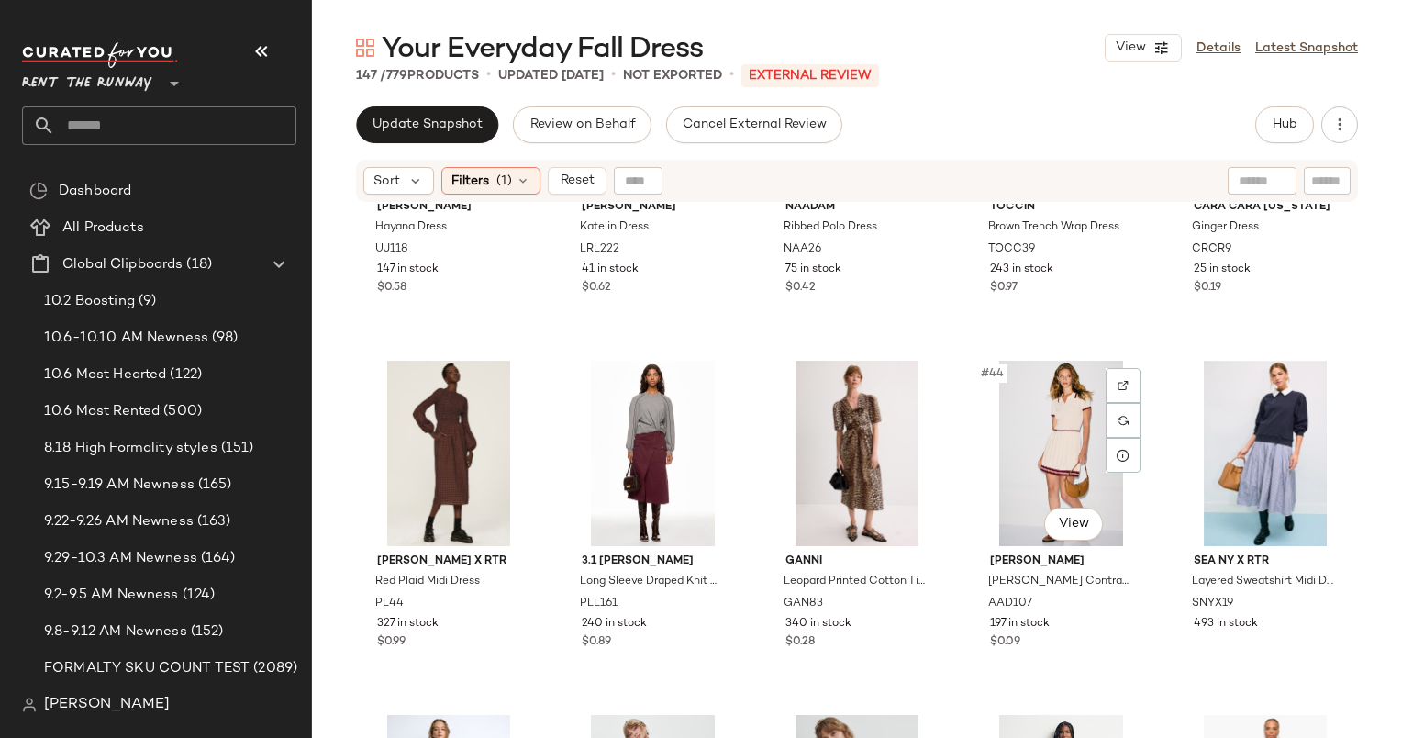
scroll to position [2404, 0]
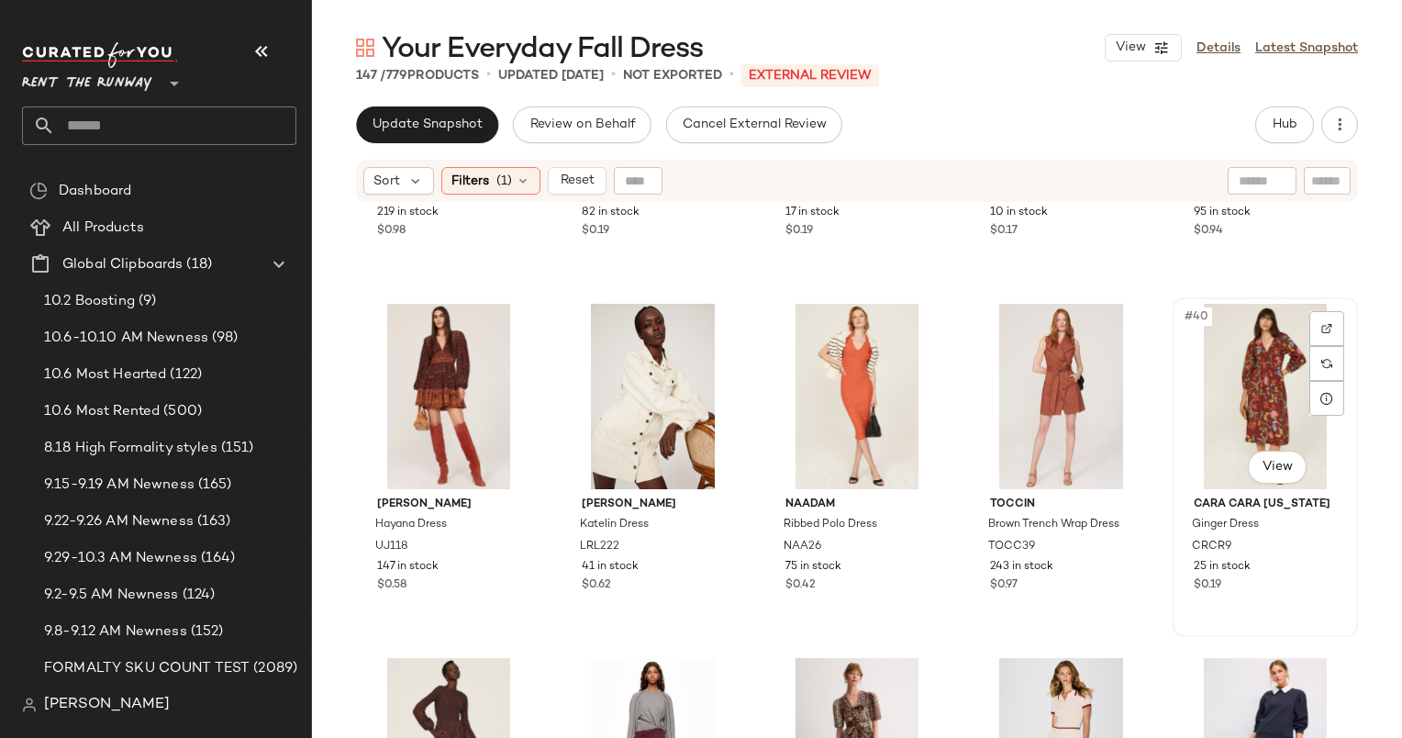
click at [1239, 360] on div "#40 View" at bounding box center [1265, 396] width 173 height 185
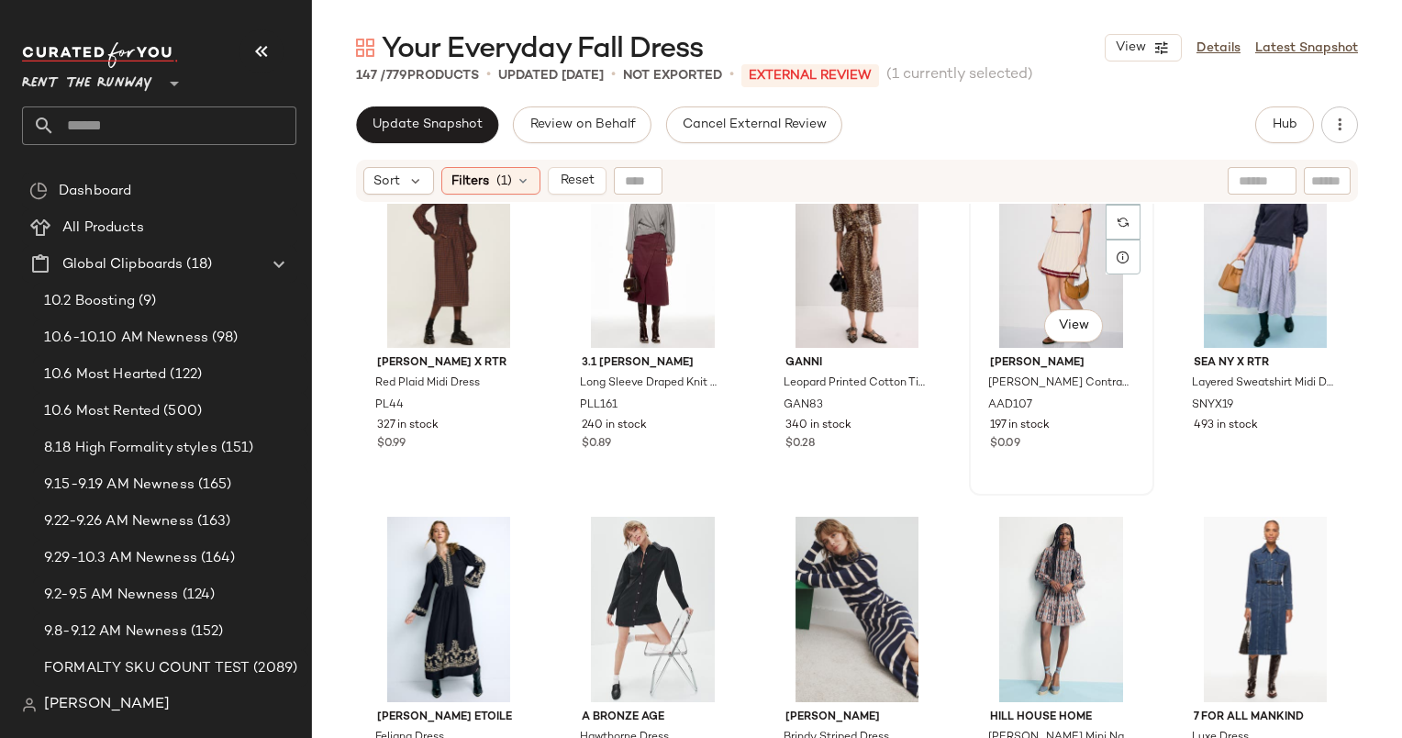
scroll to position [2828, 0]
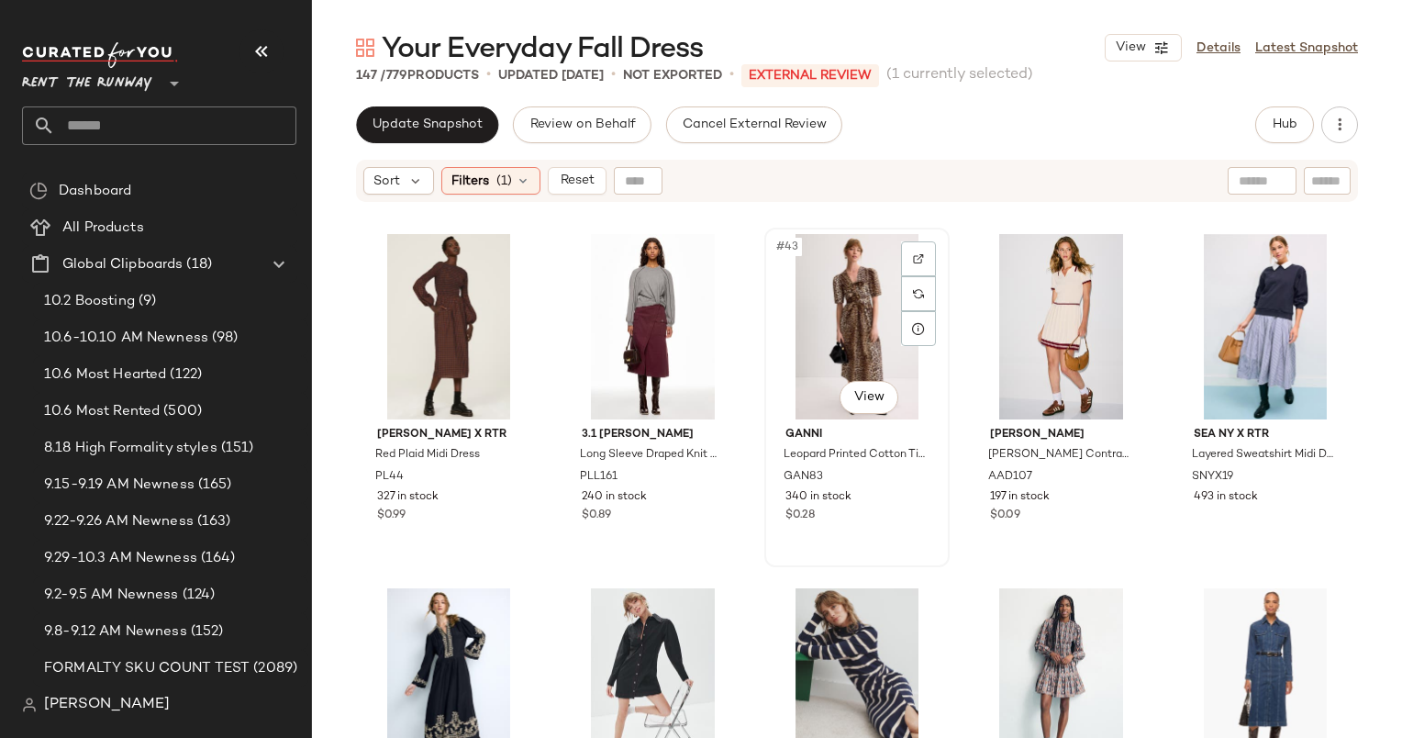
click at [859, 302] on div "#43 View" at bounding box center [857, 326] width 173 height 185
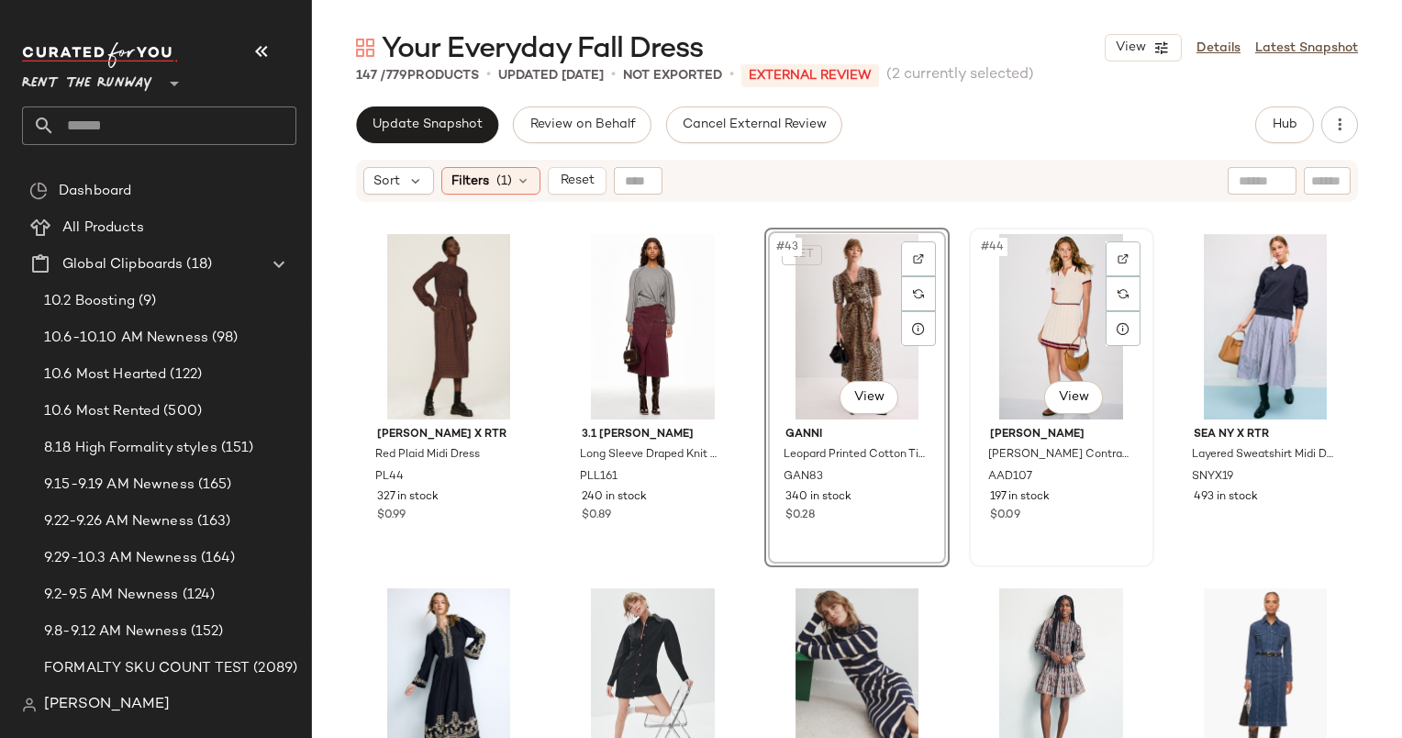
click at [1031, 359] on div "#44 View" at bounding box center [1061, 326] width 173 height 185
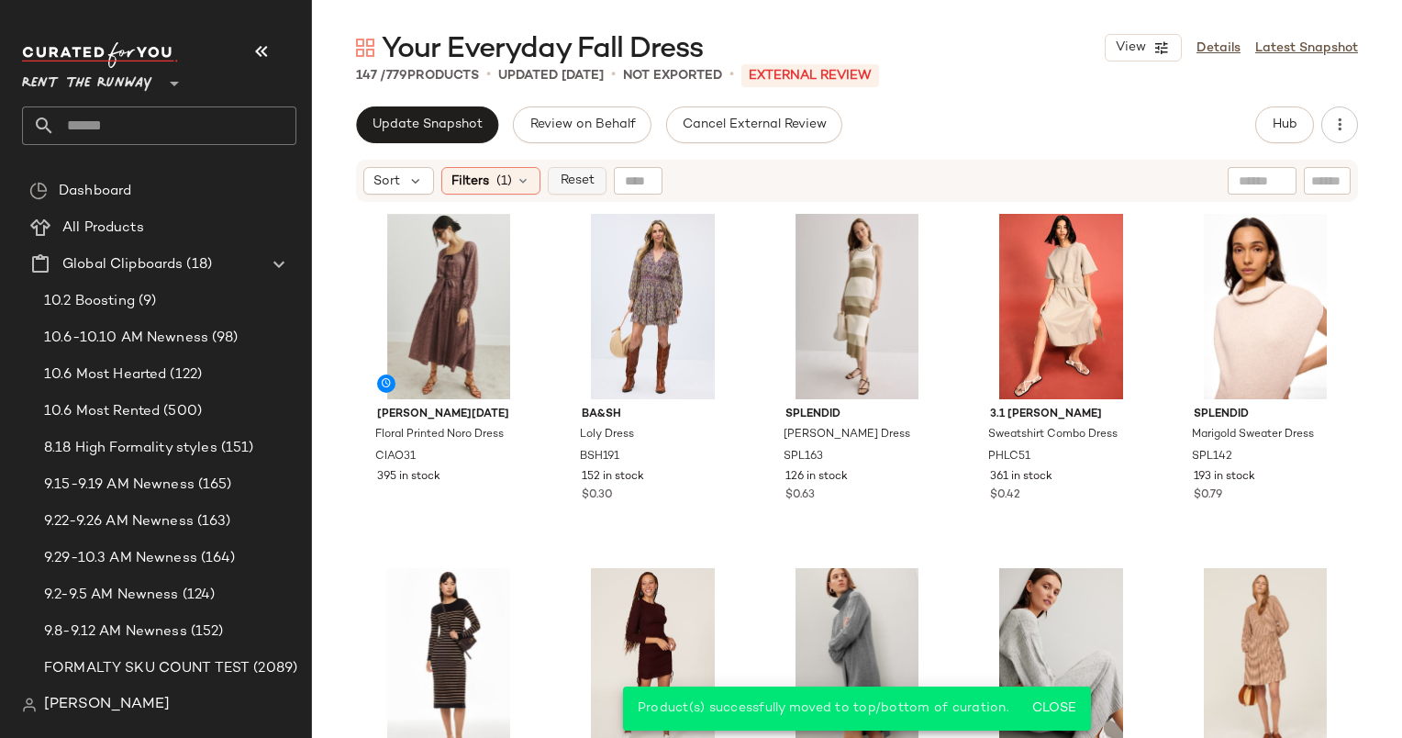
click at [587, 179] on span "Reset" at bounding box center [576, 180] width 35 height 15
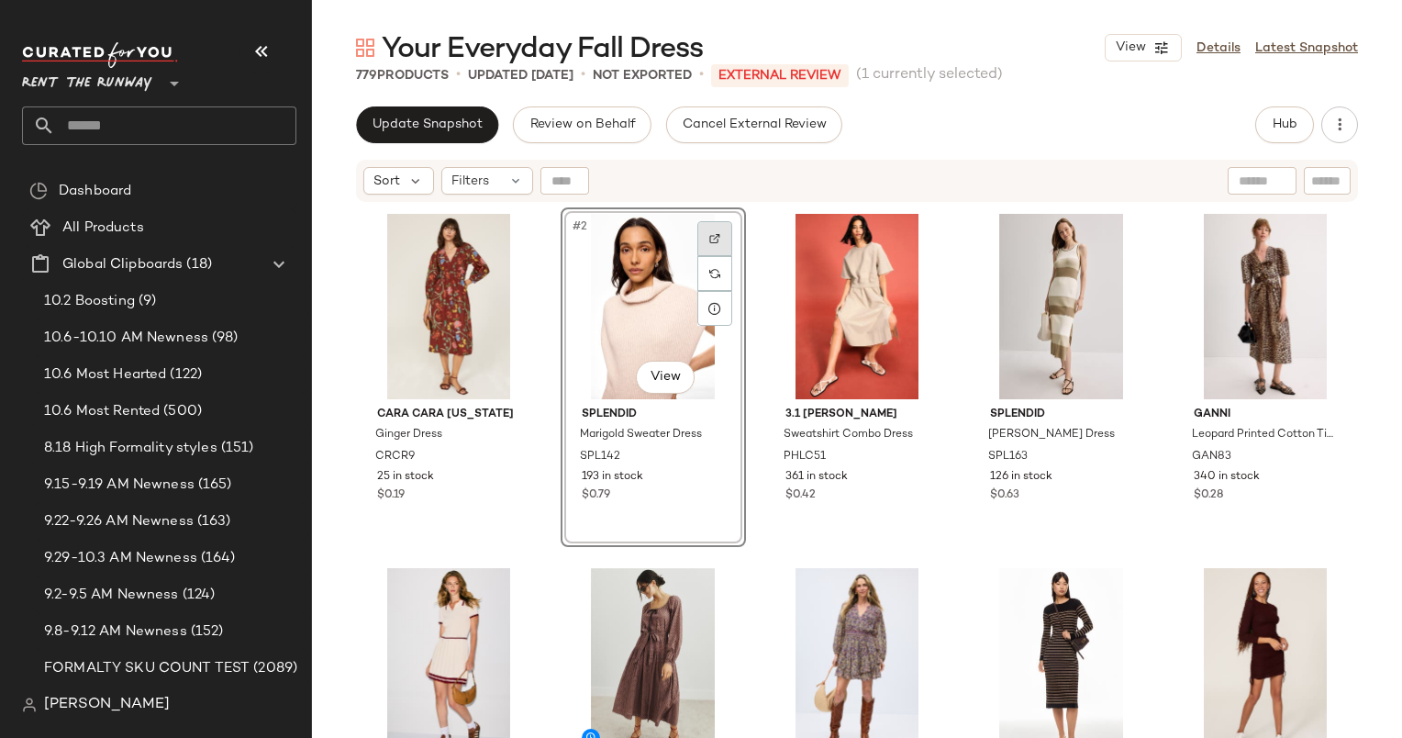
click at [719, 227] on div at bounding box center [714, 238] width 35 height 35
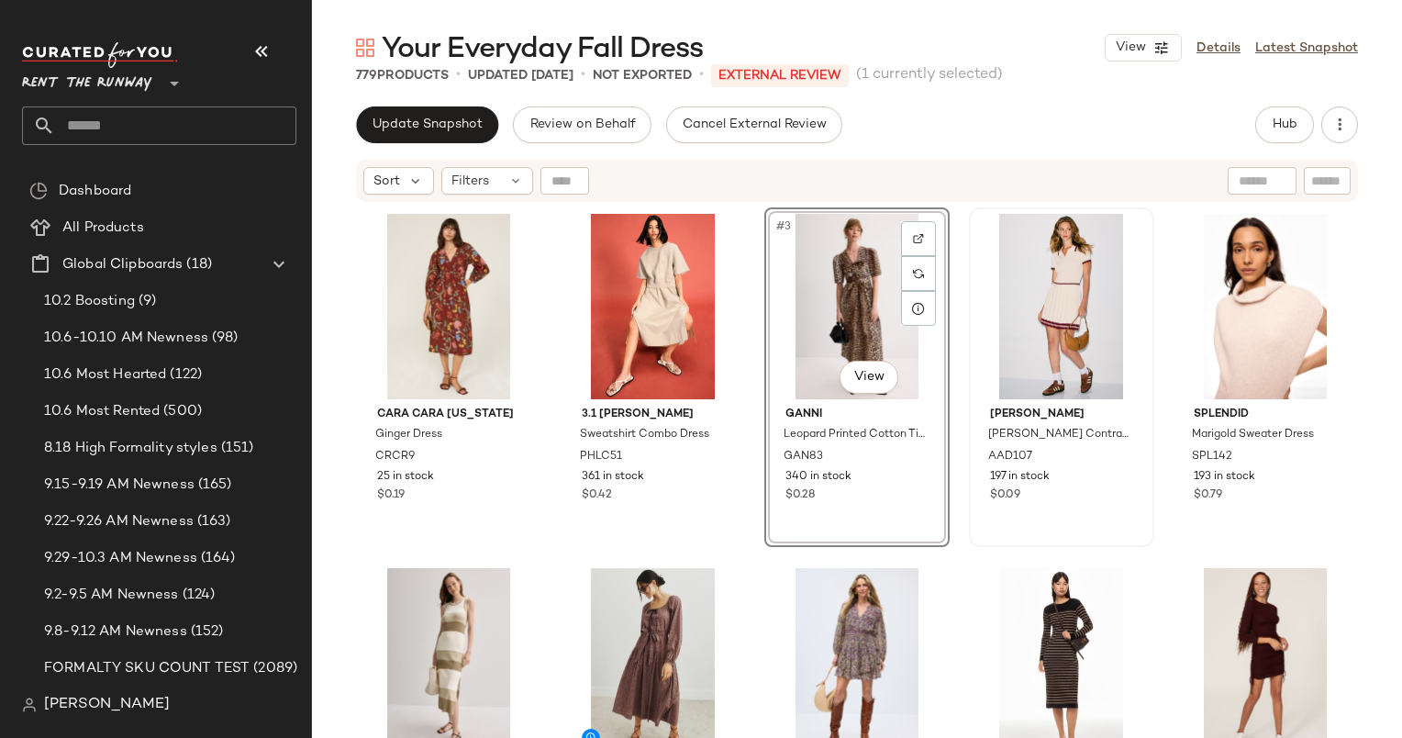
scroll to position [48, 0]
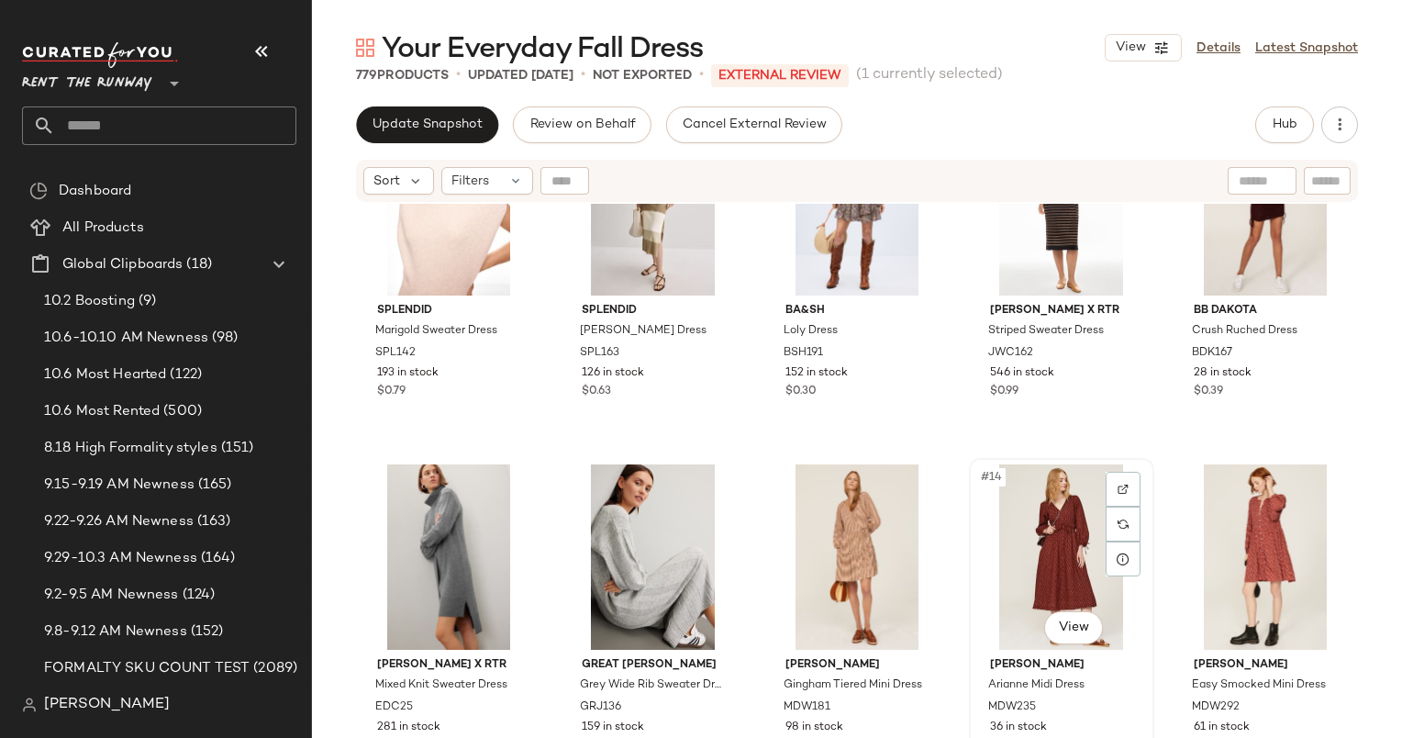
scroll to position [453, 0]
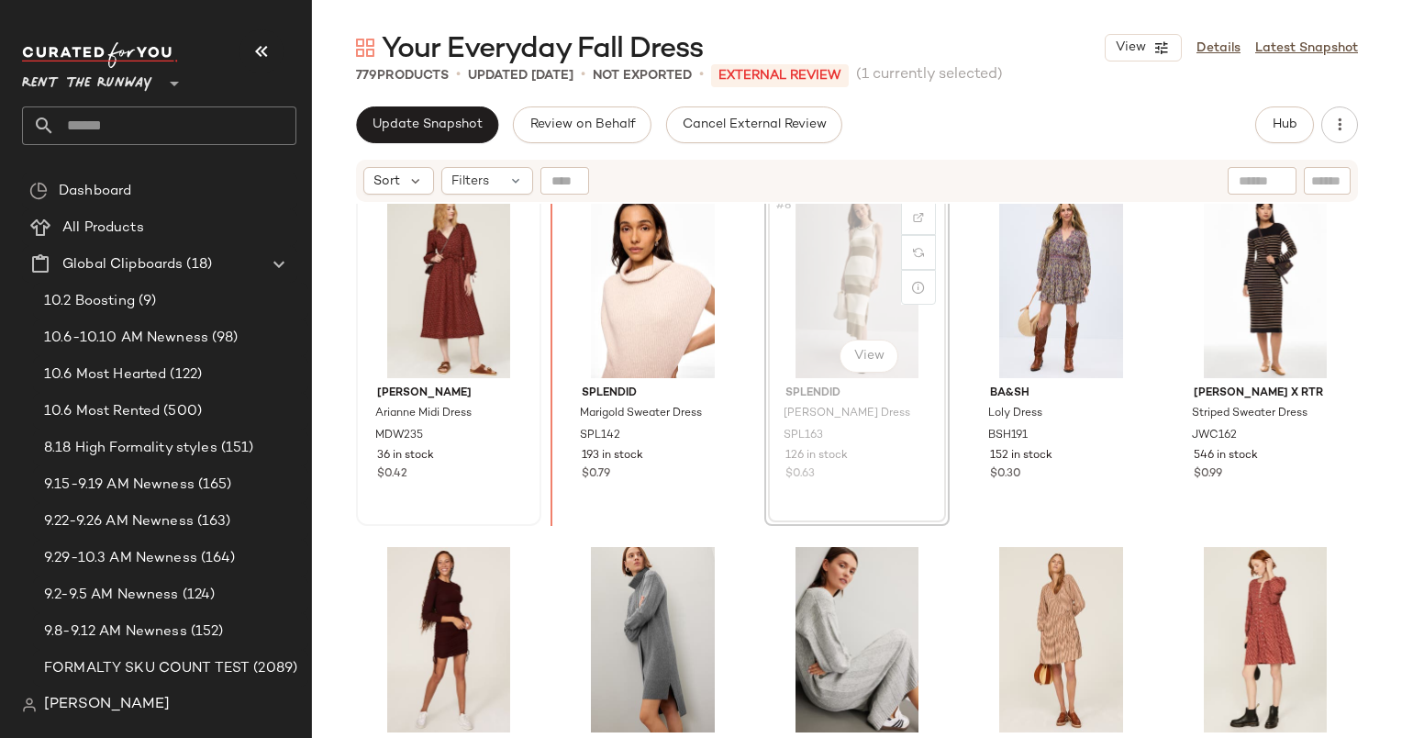
scroll to position [385, 0]
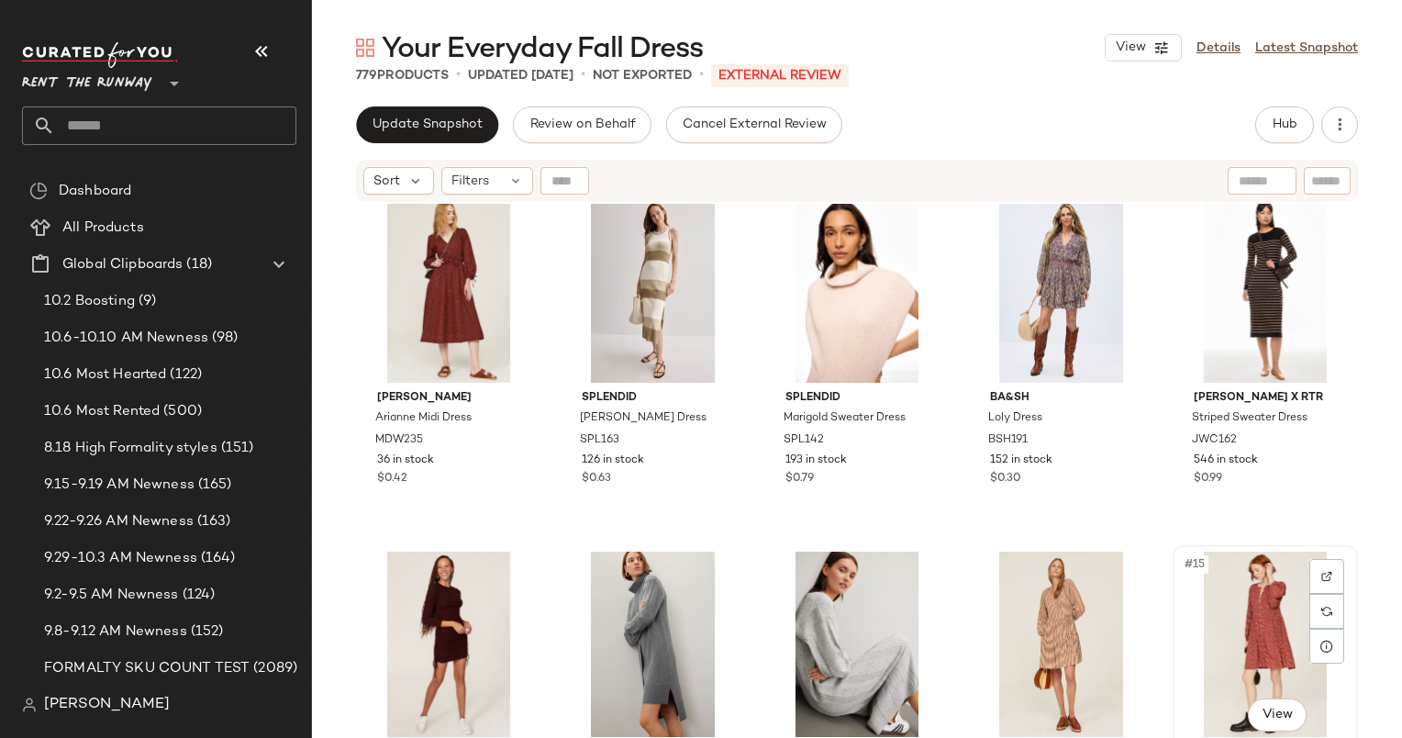
click at [1246, 602] on div "#15 View" at bounding box center [1265, 644] width 173 height 185
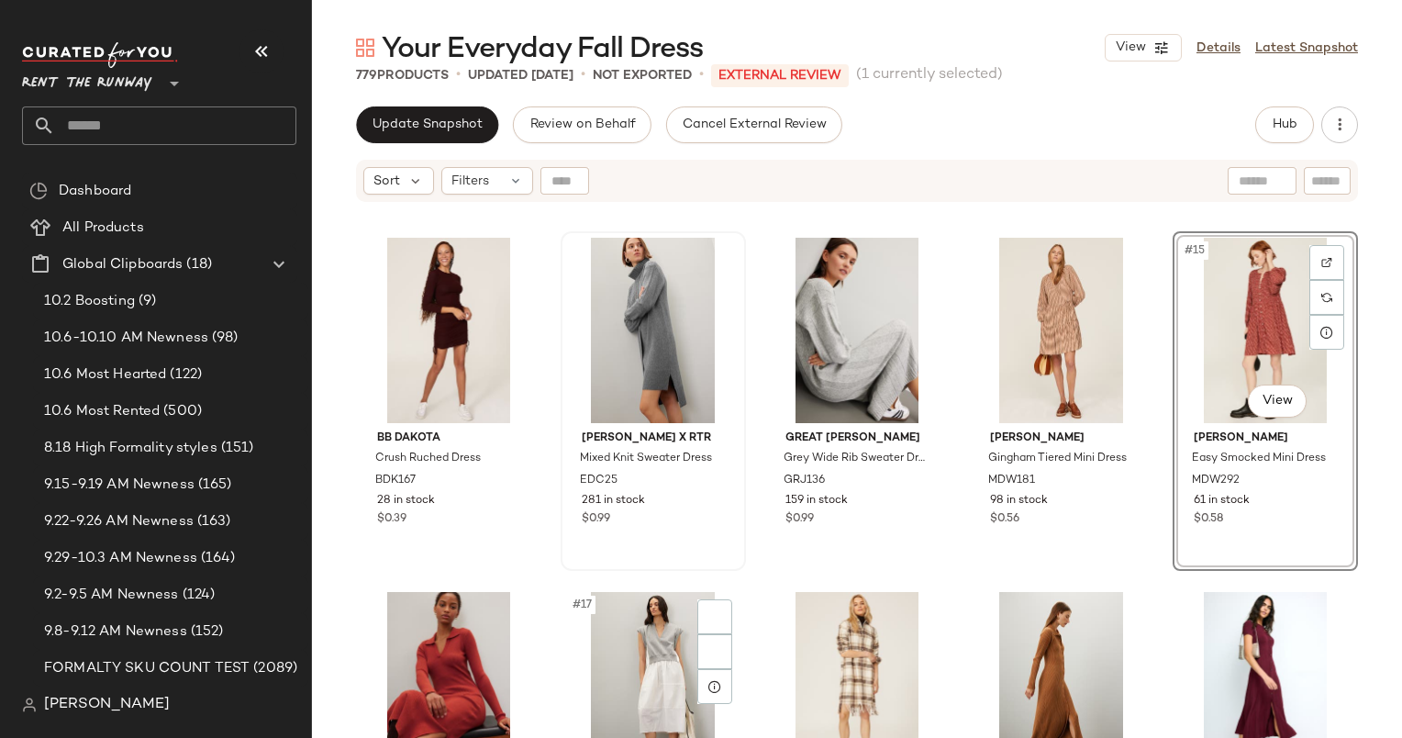
scroll to position [850, 0]
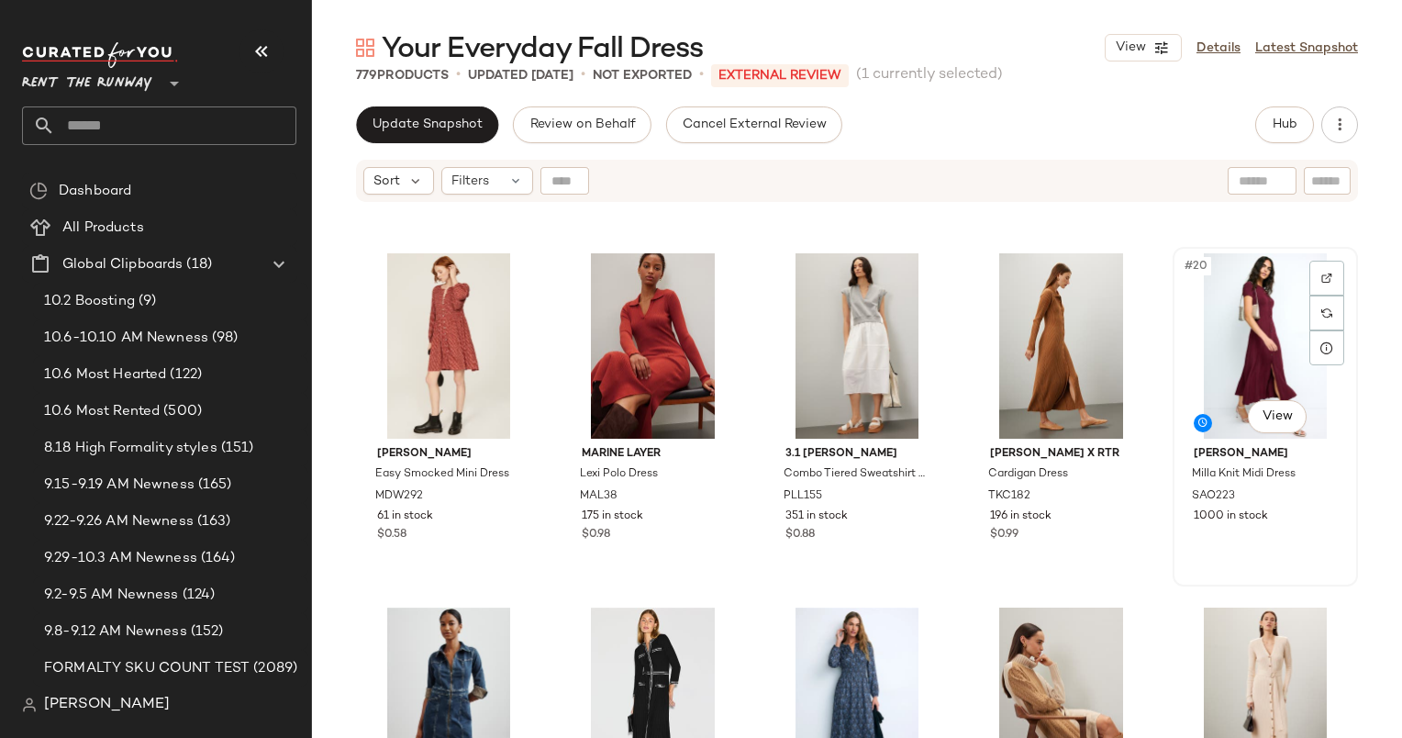
scroll to position [888, 0]
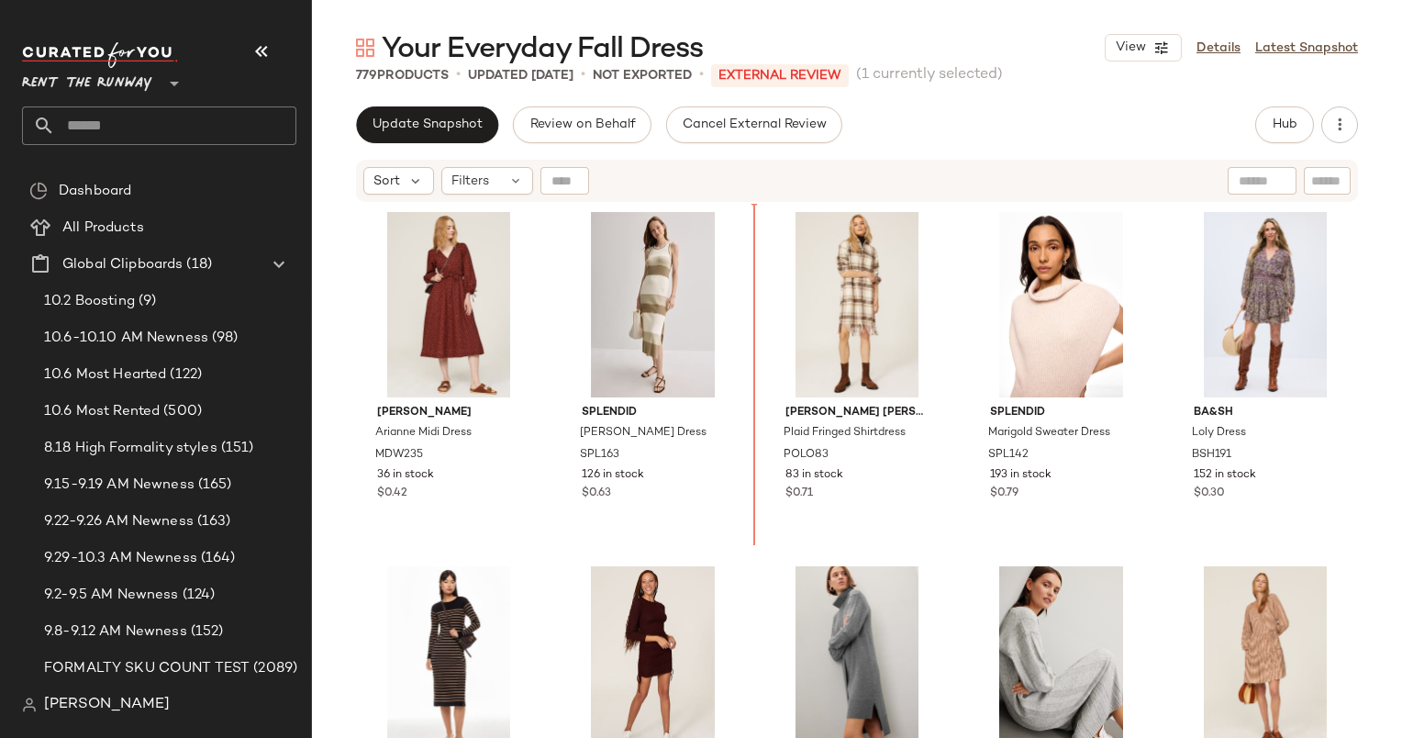
scroll to position [371, 0]
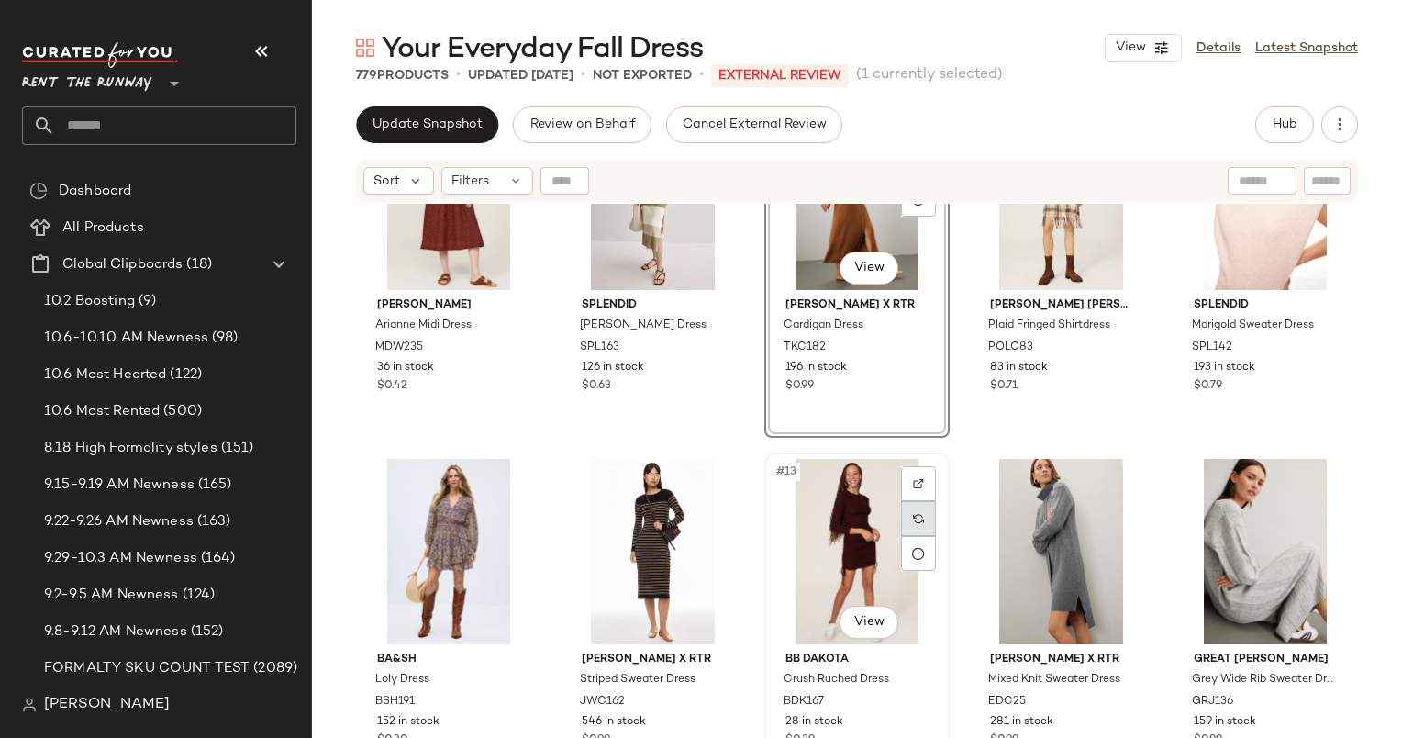
scroll to position [477, 0]
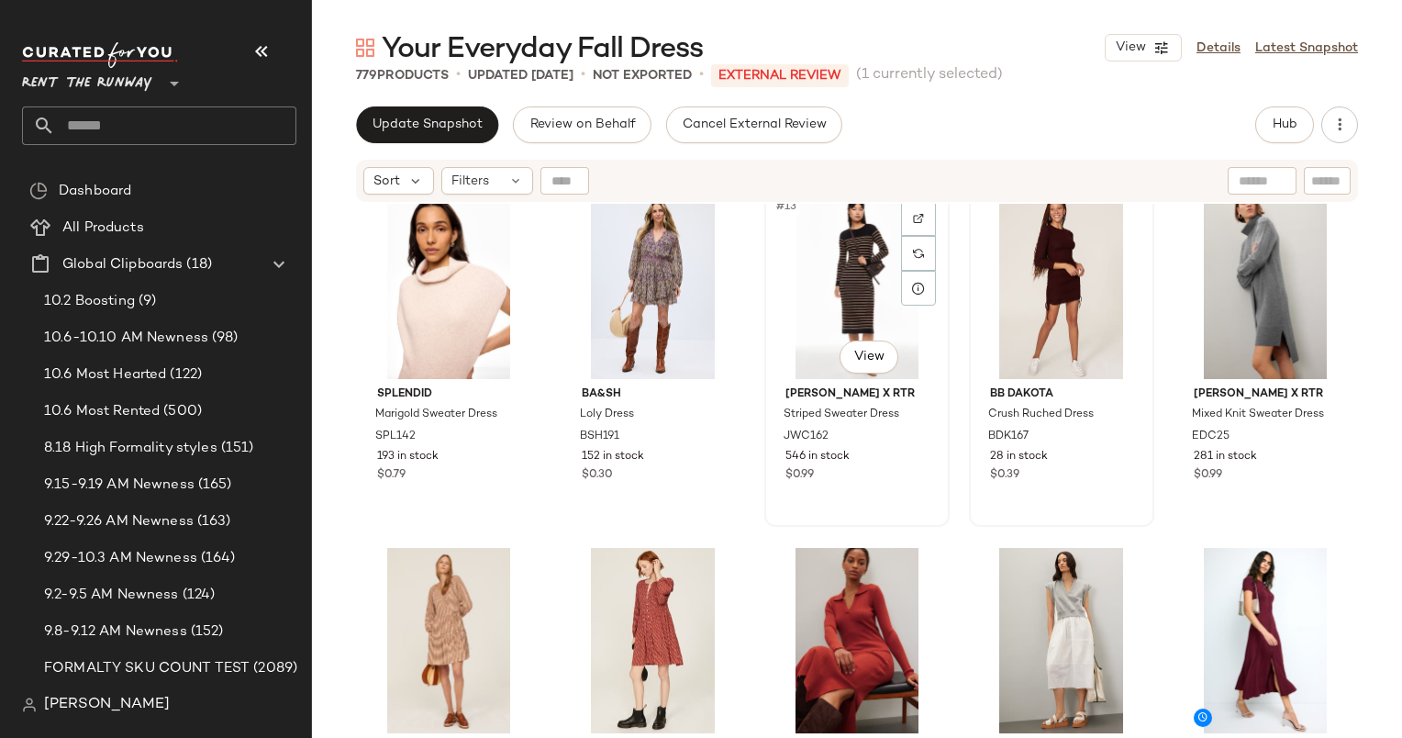
scroll to position [723, 0]
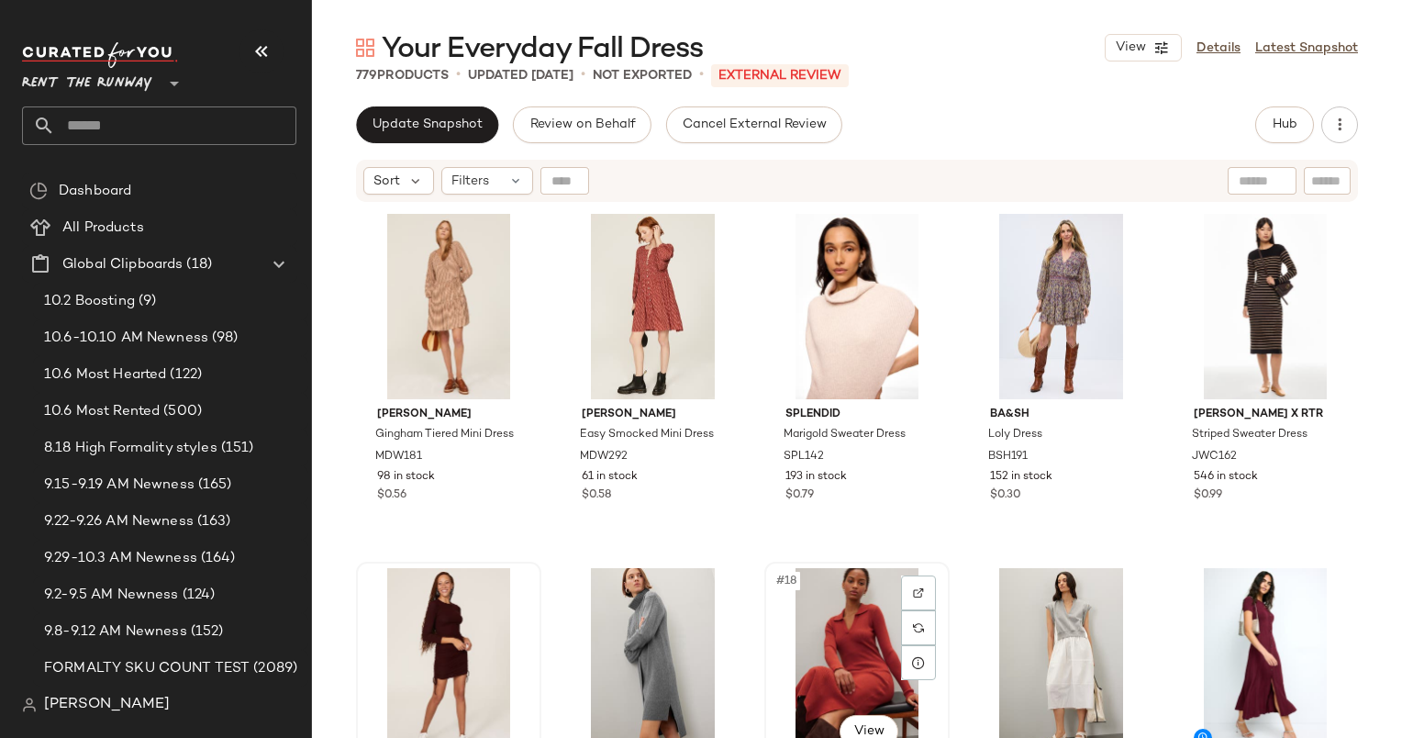
click at [863, 644] on div "#18 View" at bounding box center [857, 660] width 173 height 185
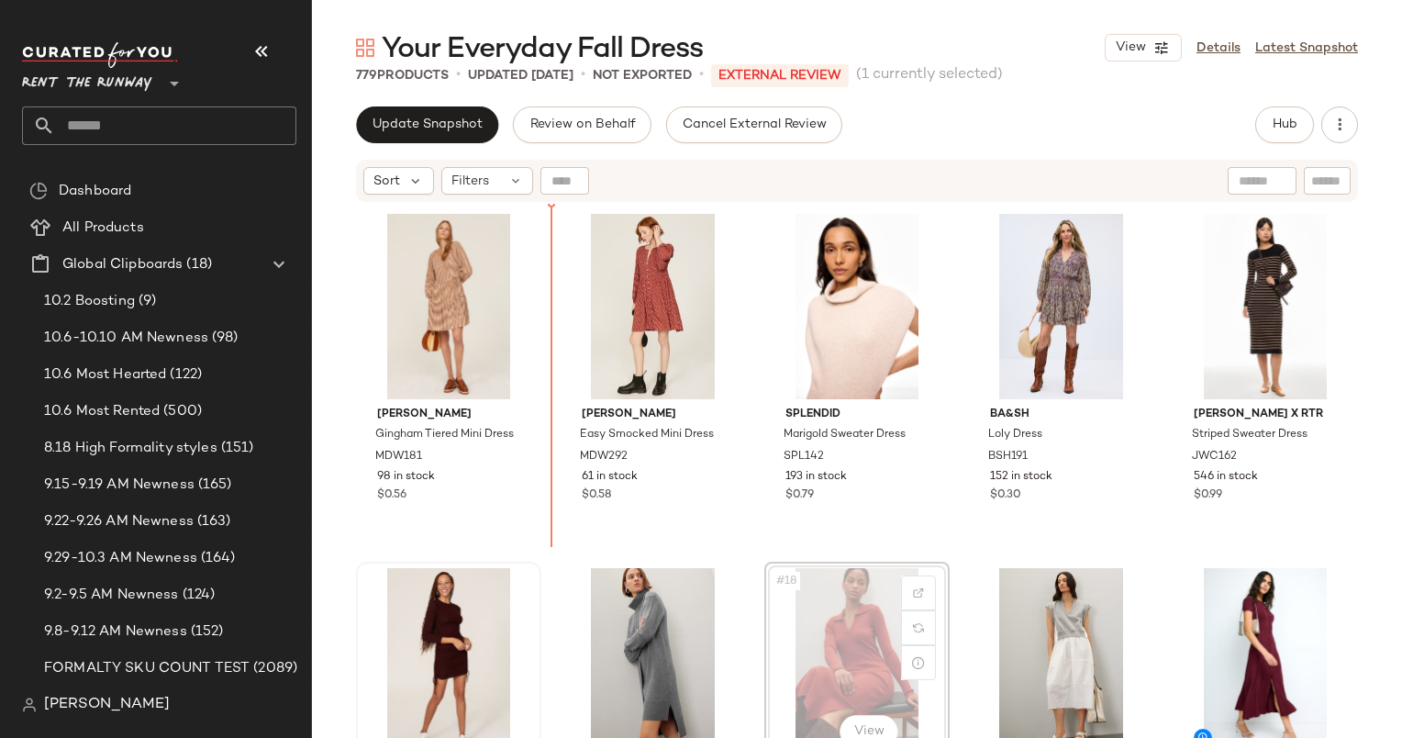
scroll to position [716, 0]
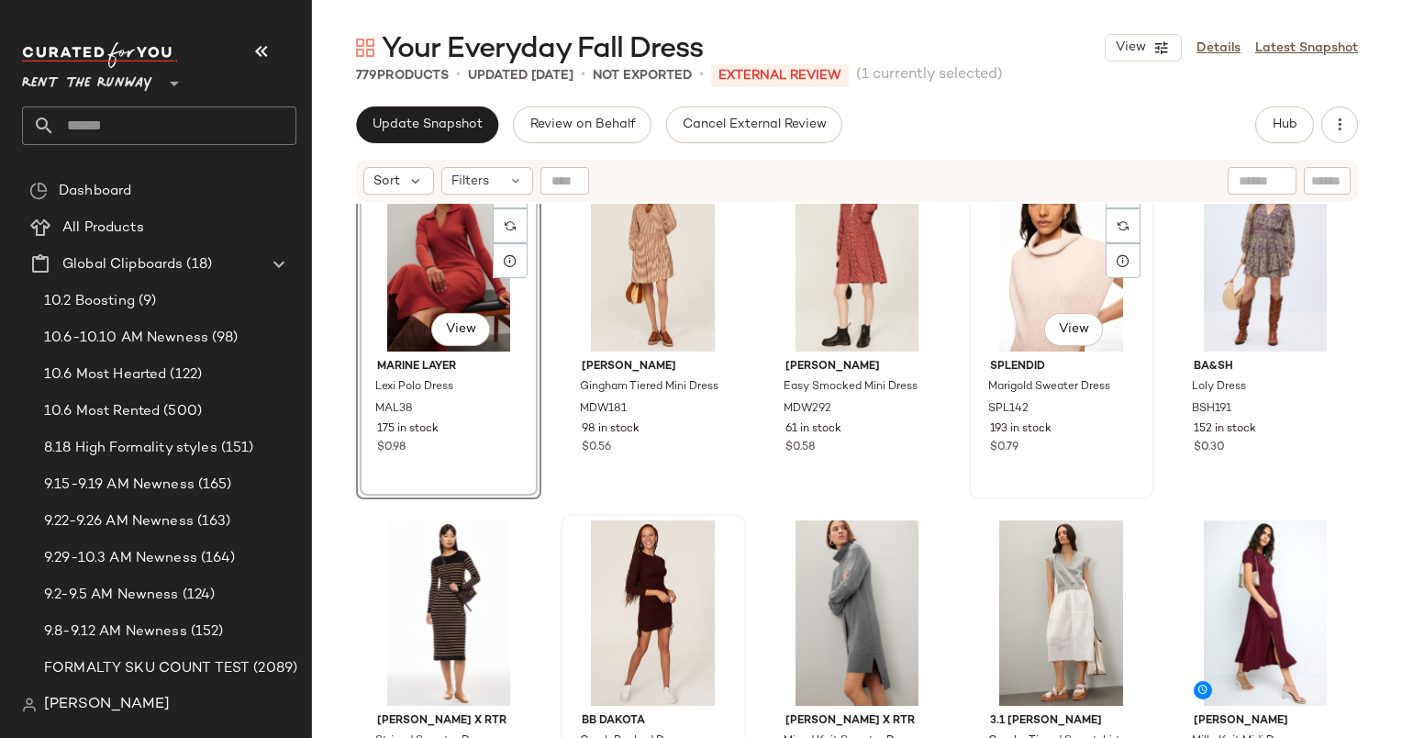
scroll to position [726, 0]
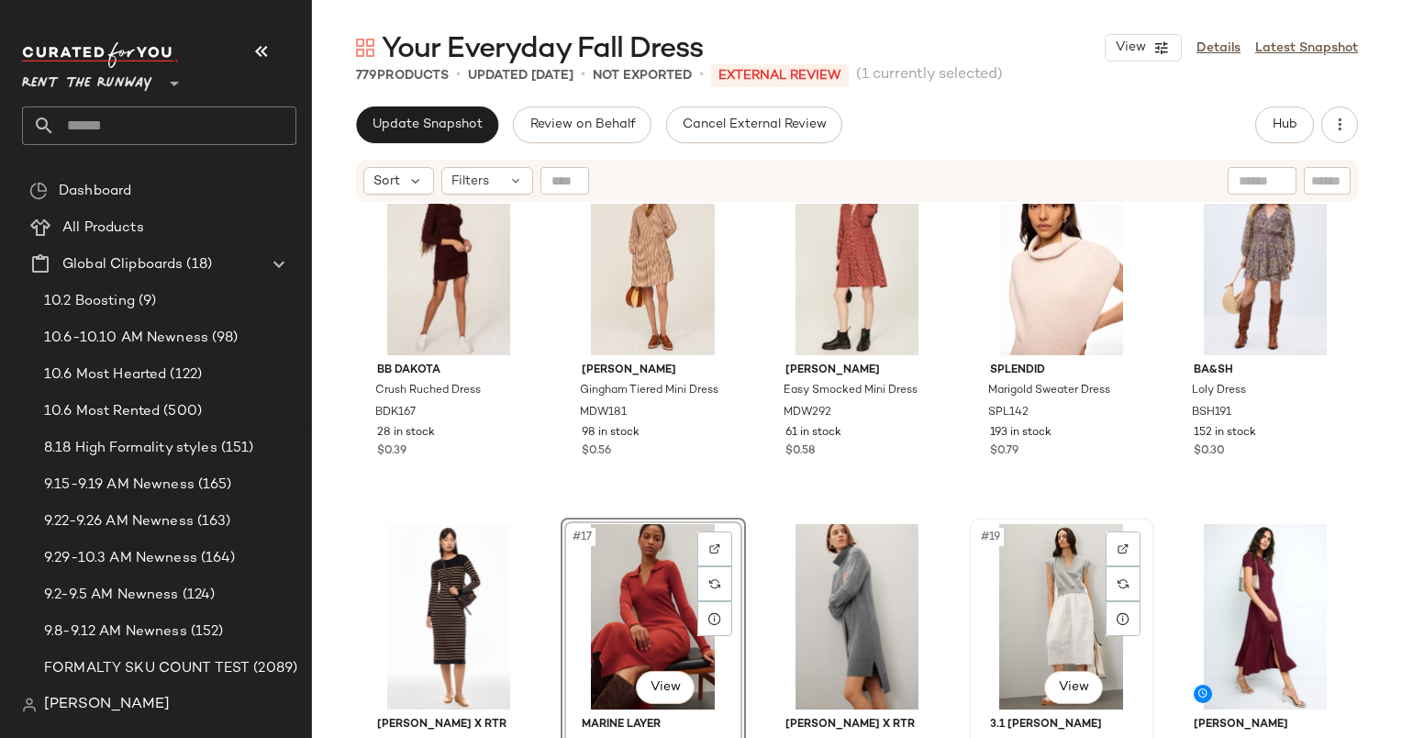
scroll to position [769, 0]
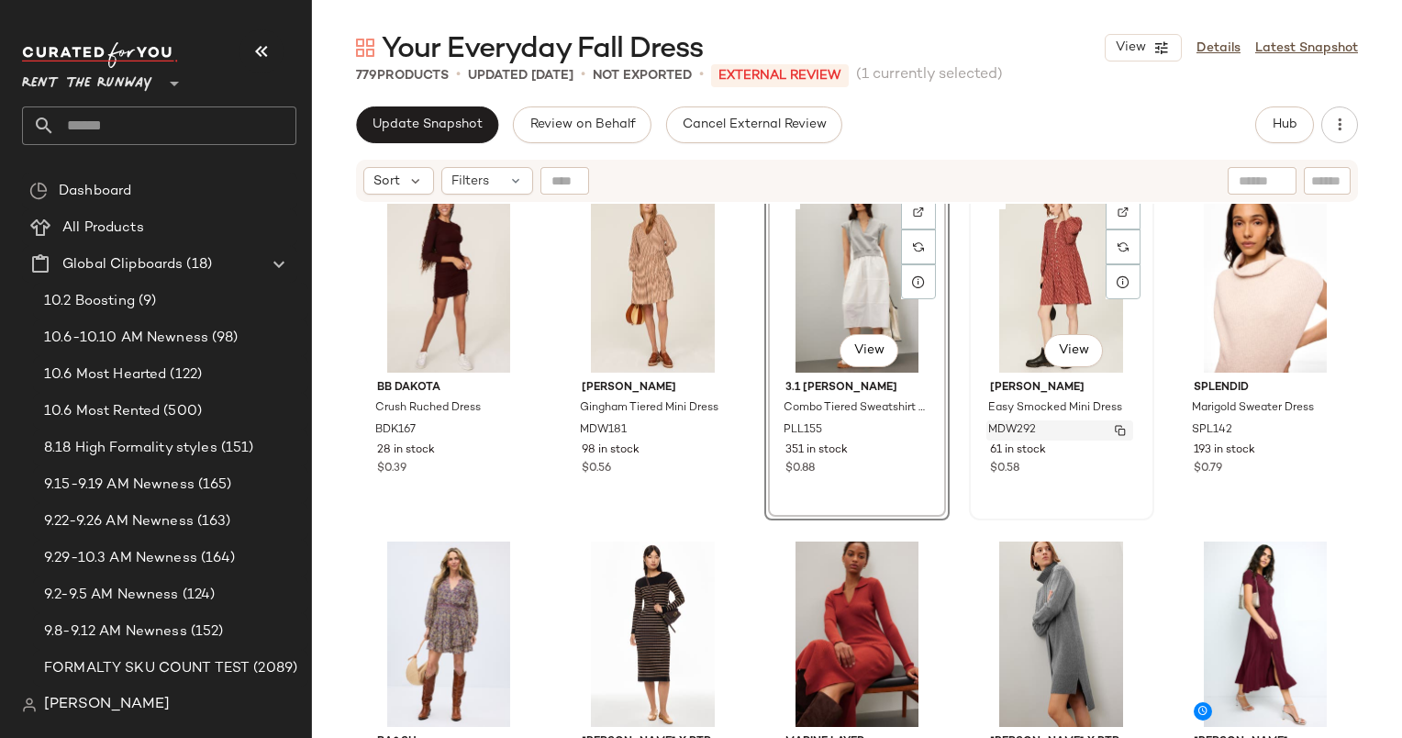
scroll to position [759, 0]
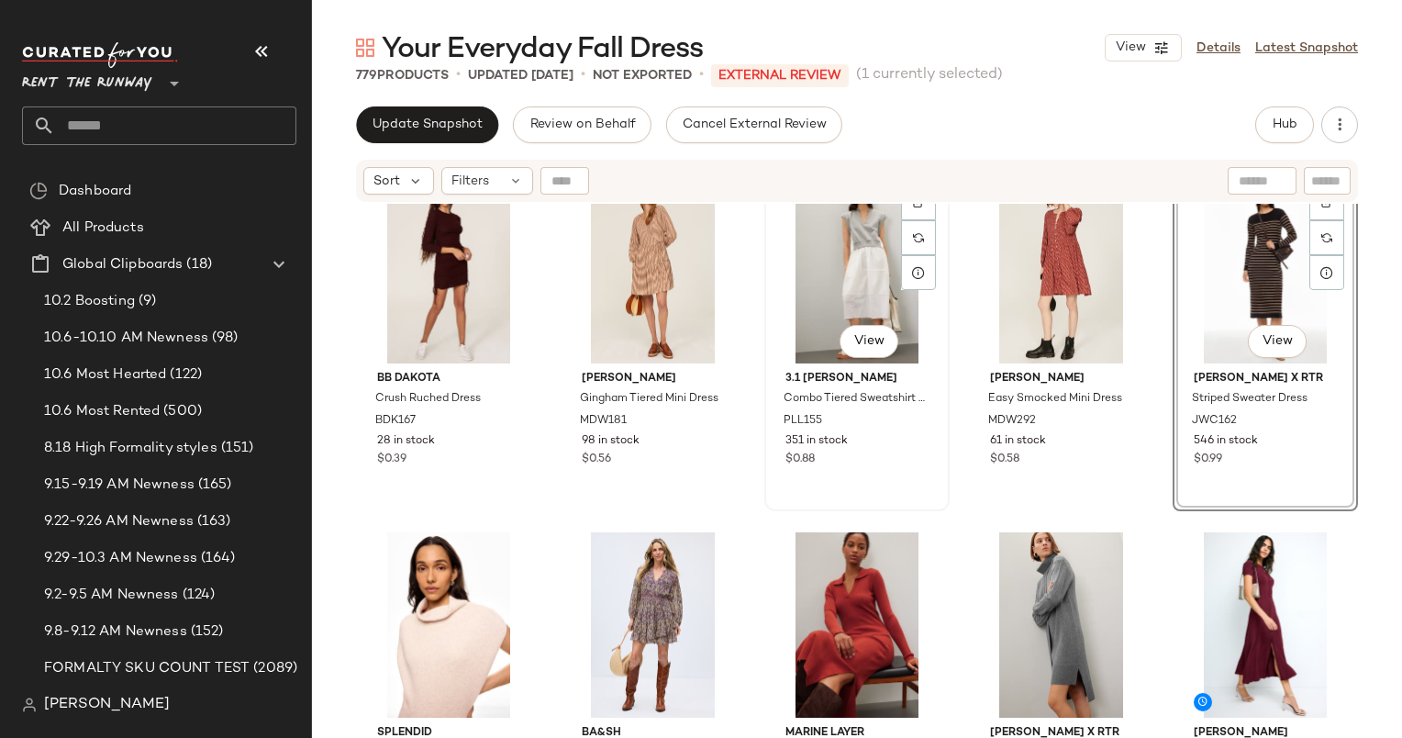
scroll to position [797, 0]
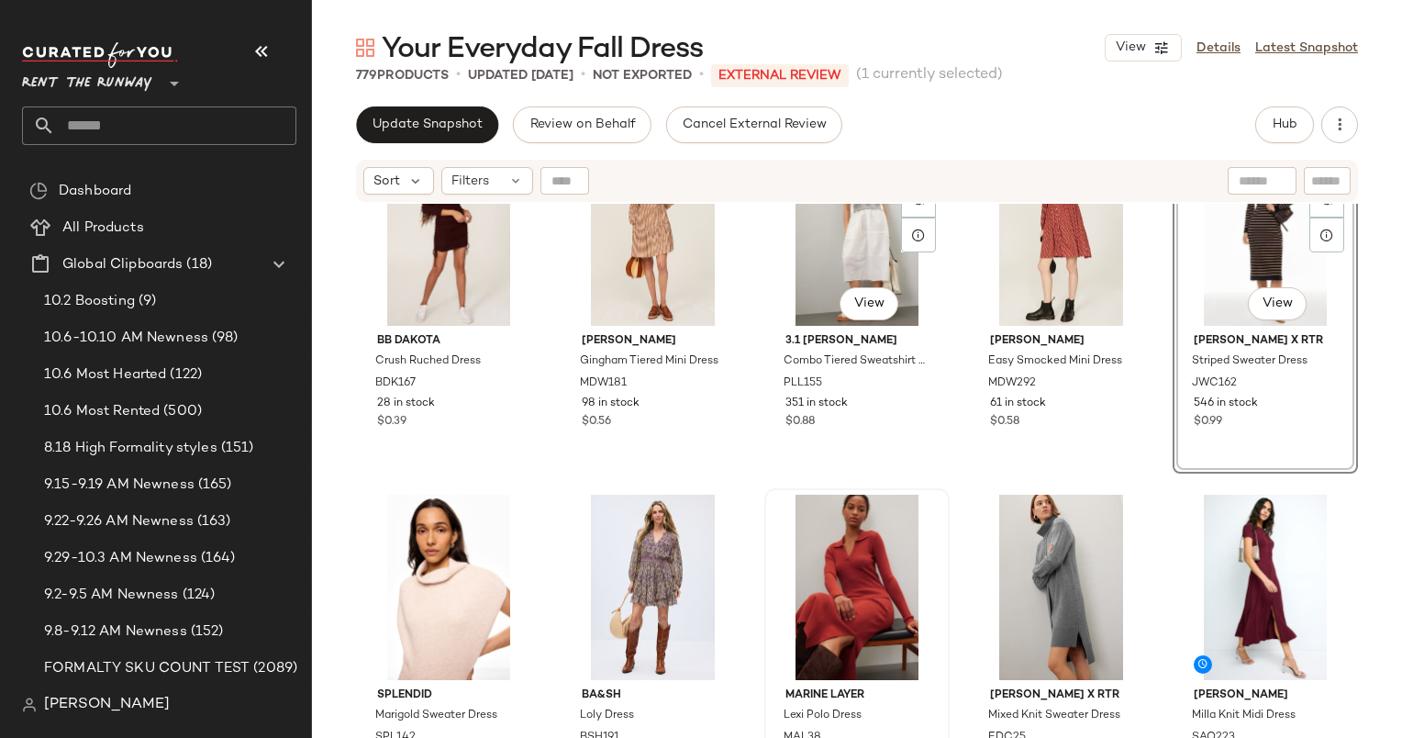
click at [897, 490] on div "Marine Layer Lexi Polo Dress MAL38 175 in stock $0.98" at bounding box center [857, 658] width 182 height 336
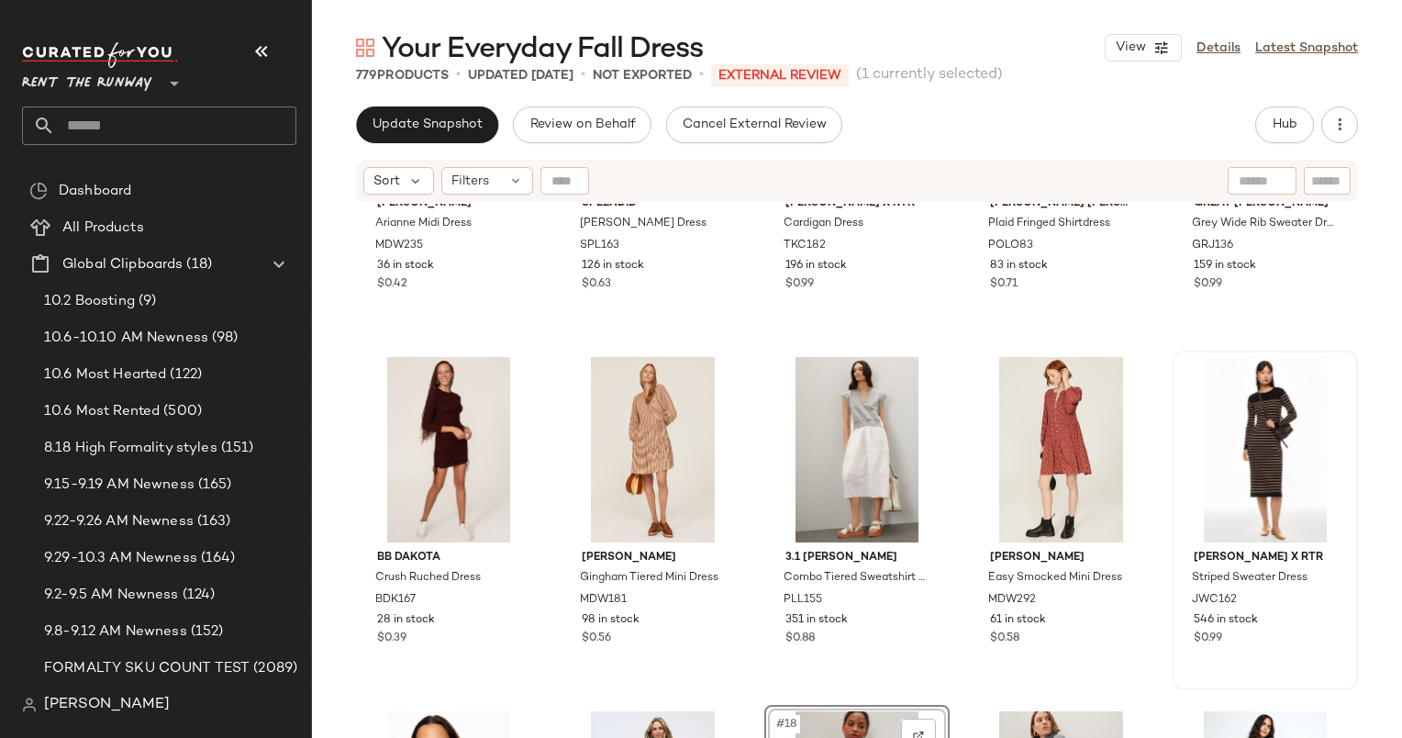
scroll to position [580, 0]
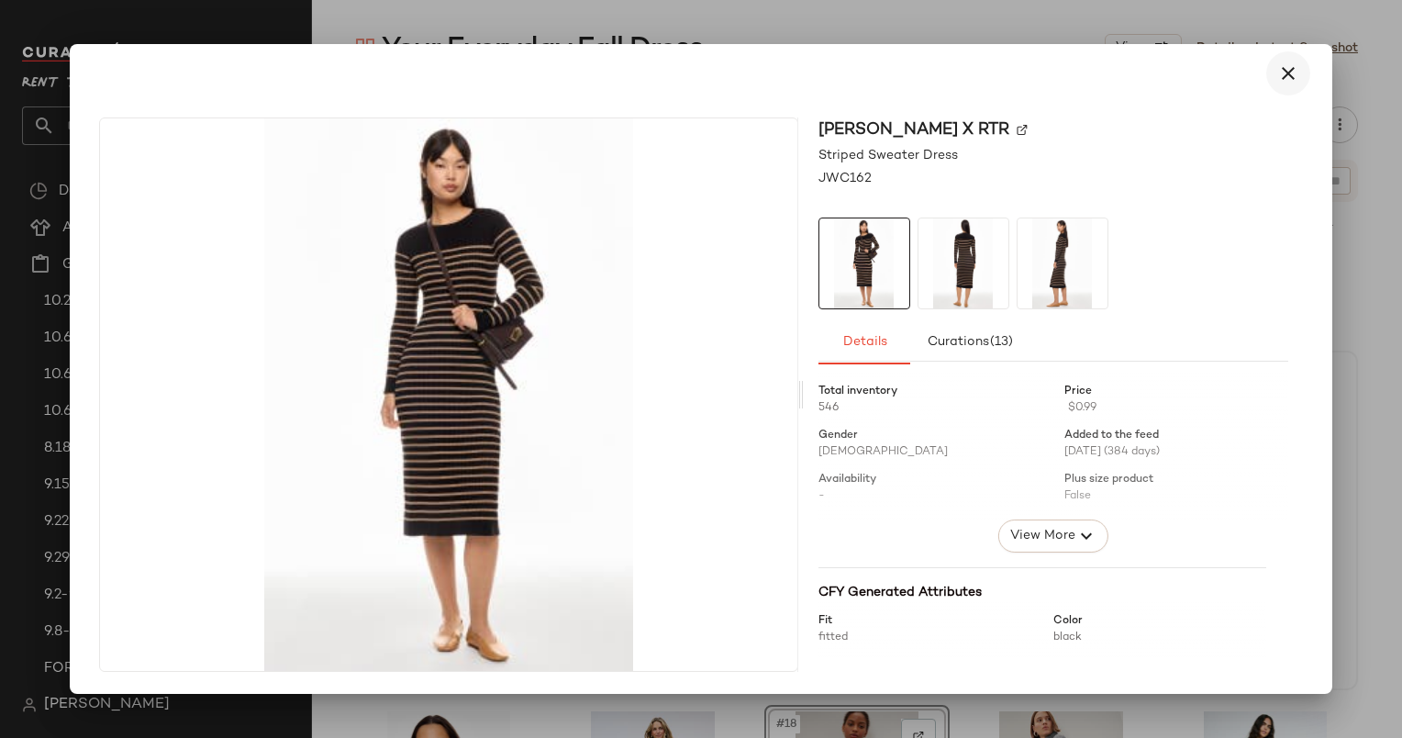
click at [1287, 75] on icon "button" at bounding box center [1288, 73] width 22 height 22
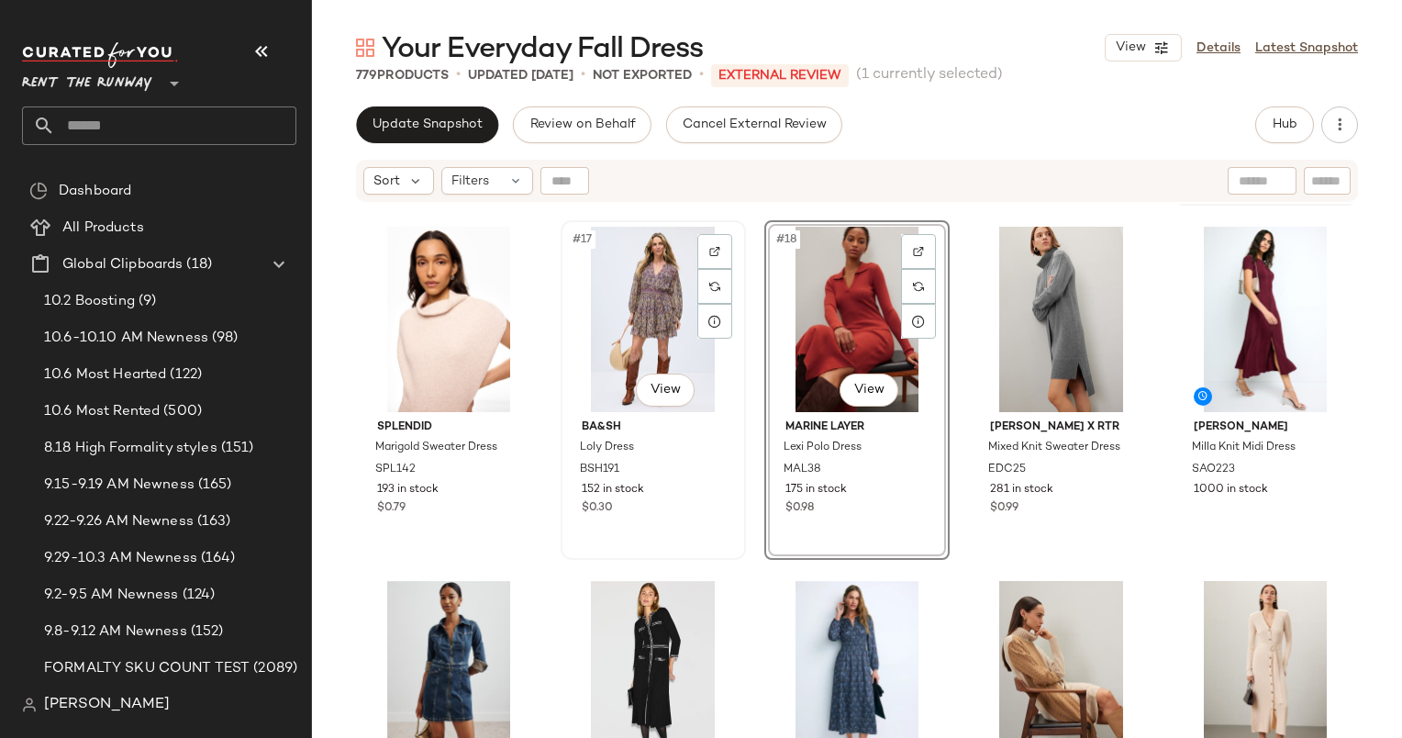
scroll to position [1006, 0]
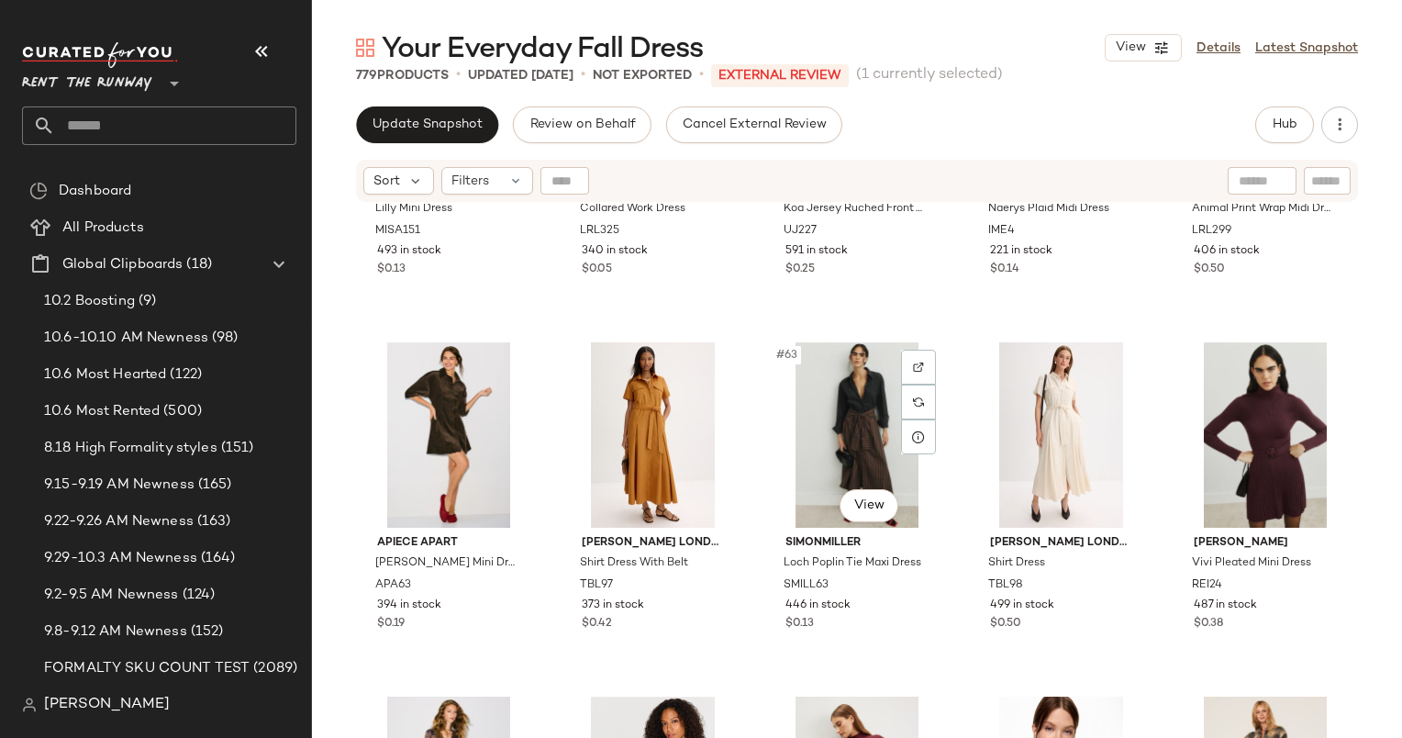
scroll to position [4137, 0]
click at [437, 430] on div "#61 View" at bounding box center [448, 434] width 173 height 185
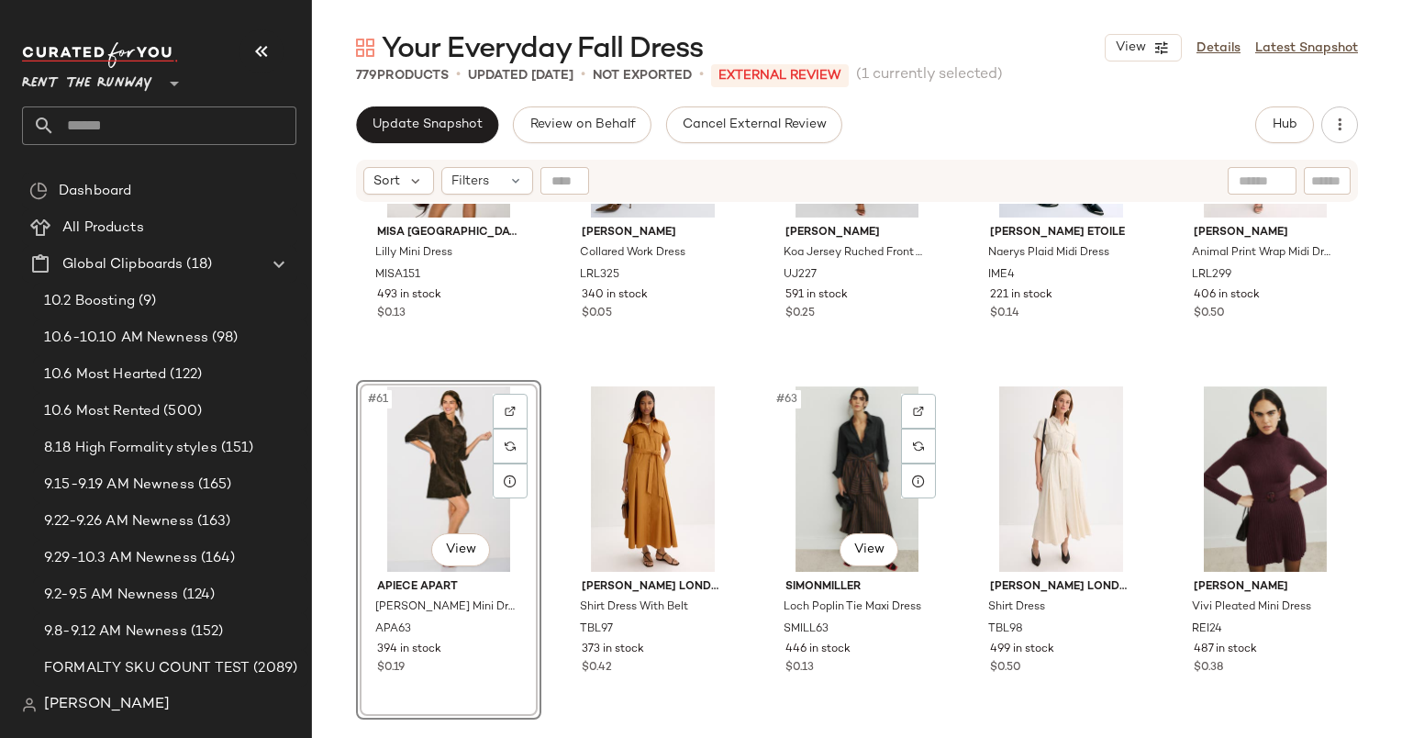
scroll to position [4085, 0]
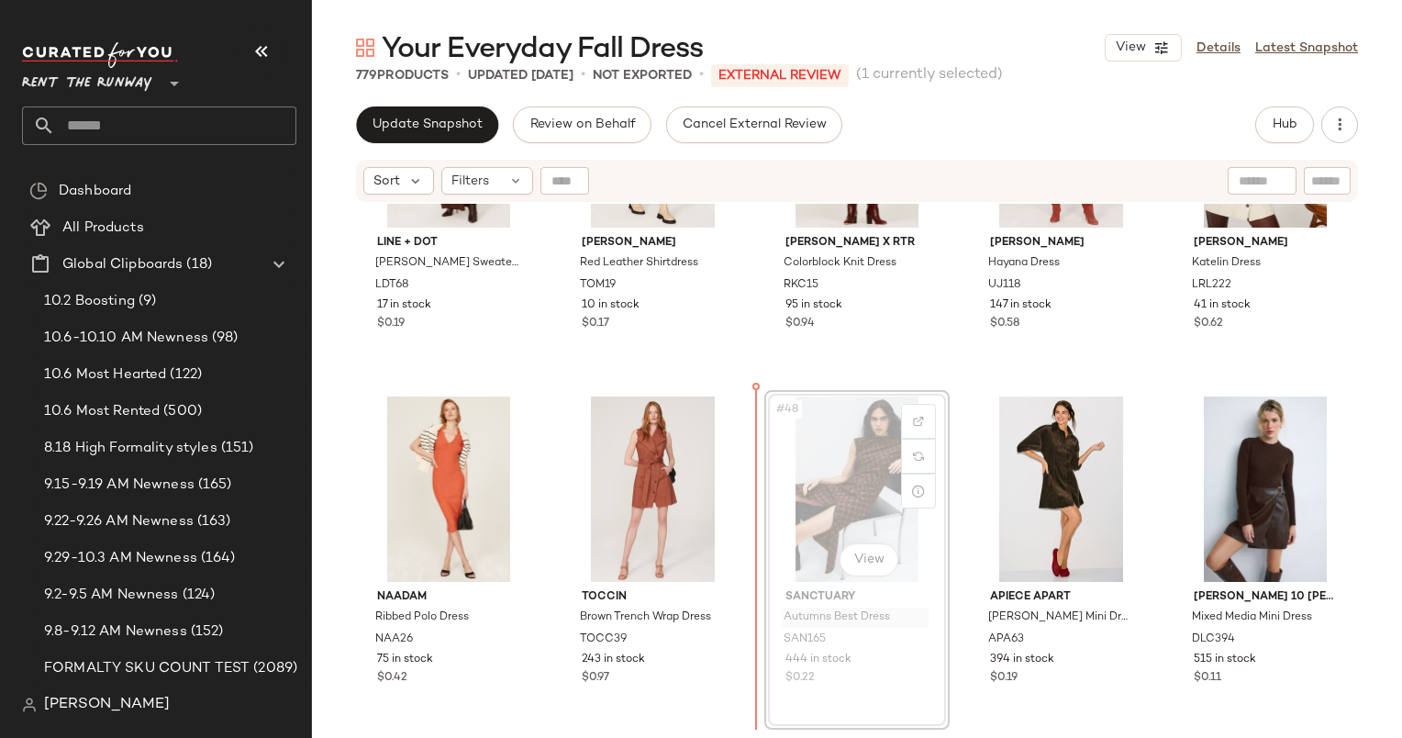
scroll to position [3020, 0]
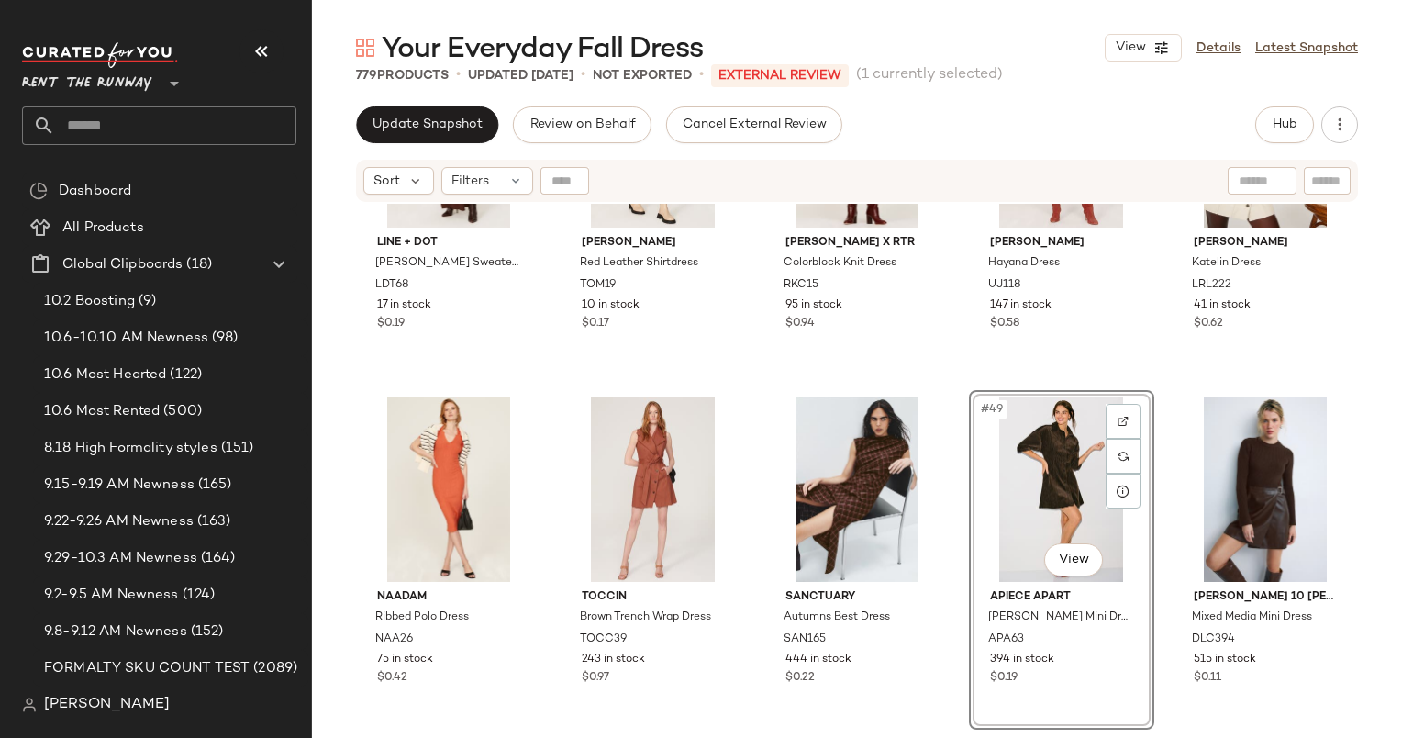
scroll to position [2803, 0]
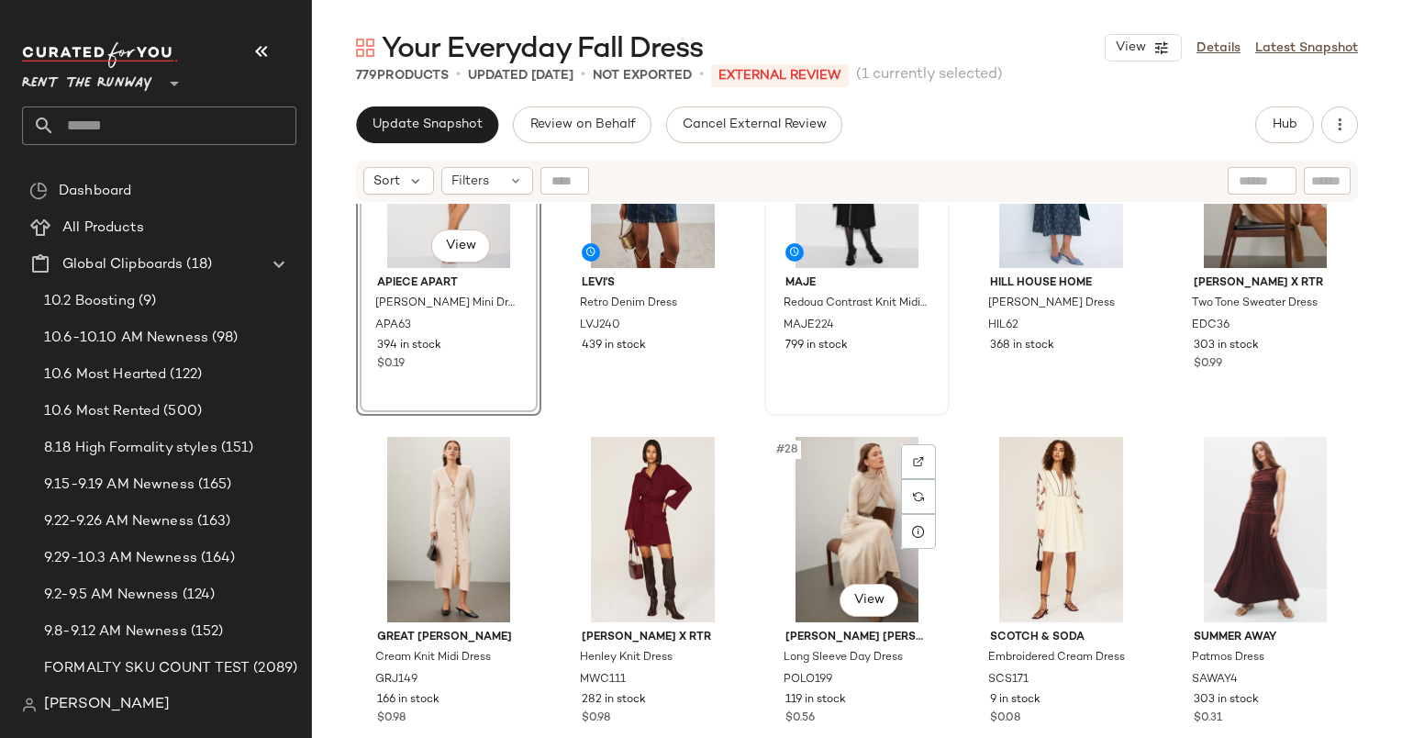
scroll to position [1437, 0]
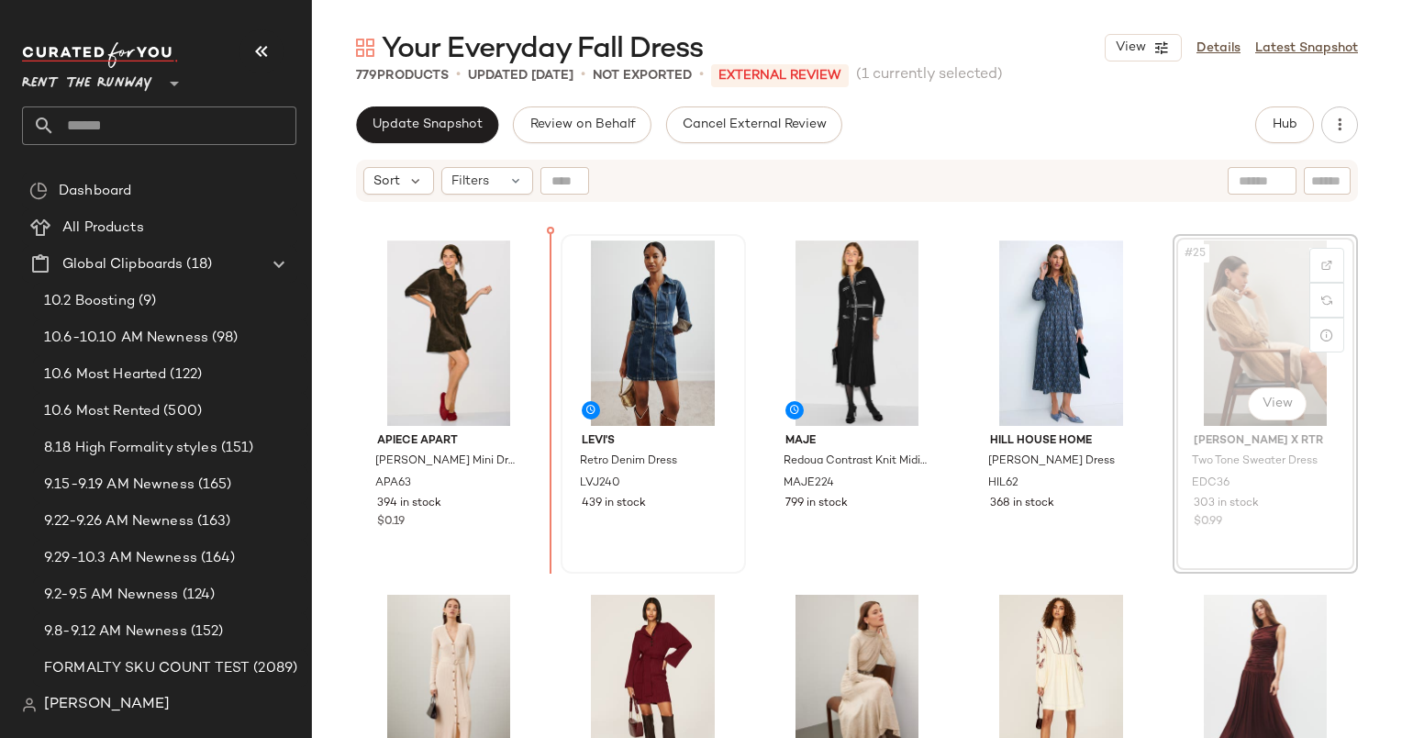
scroll to position [1405, 0]
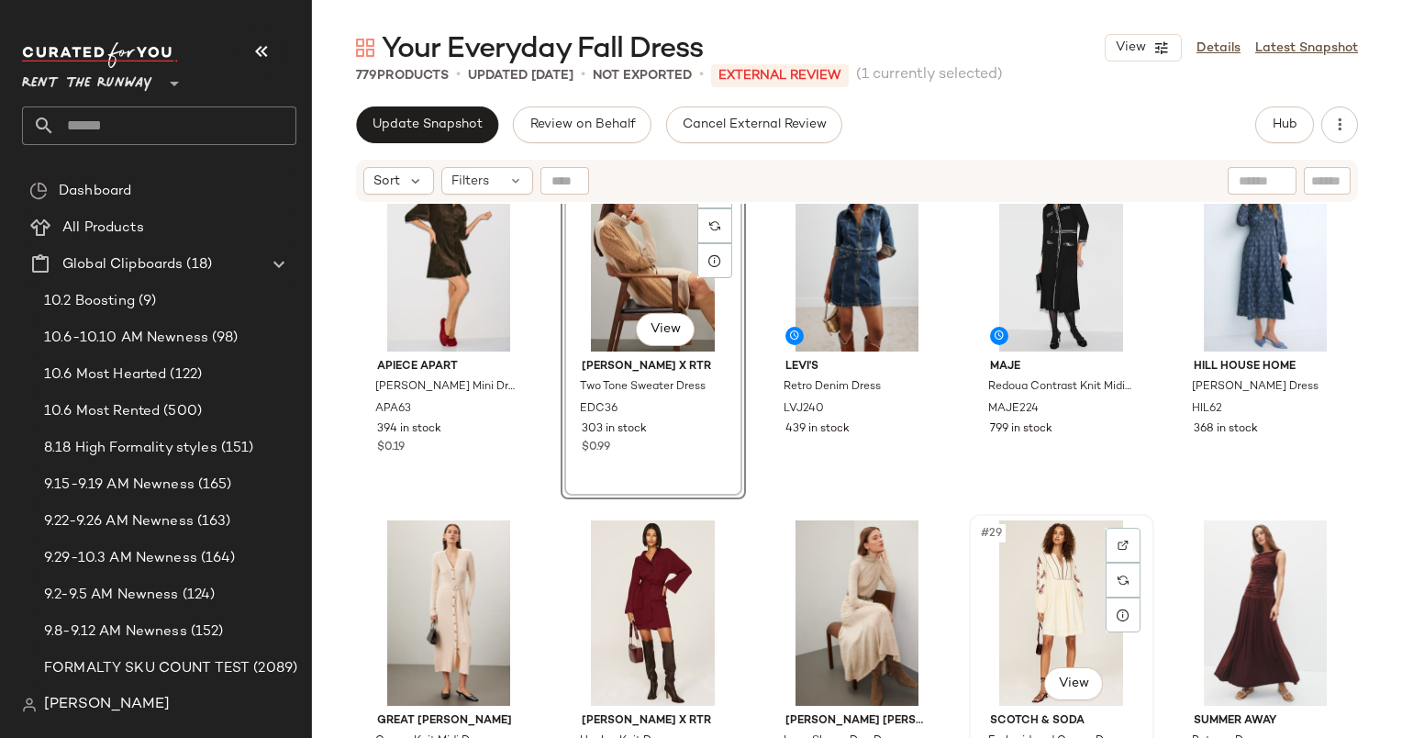
scroll to position [1478, 0]
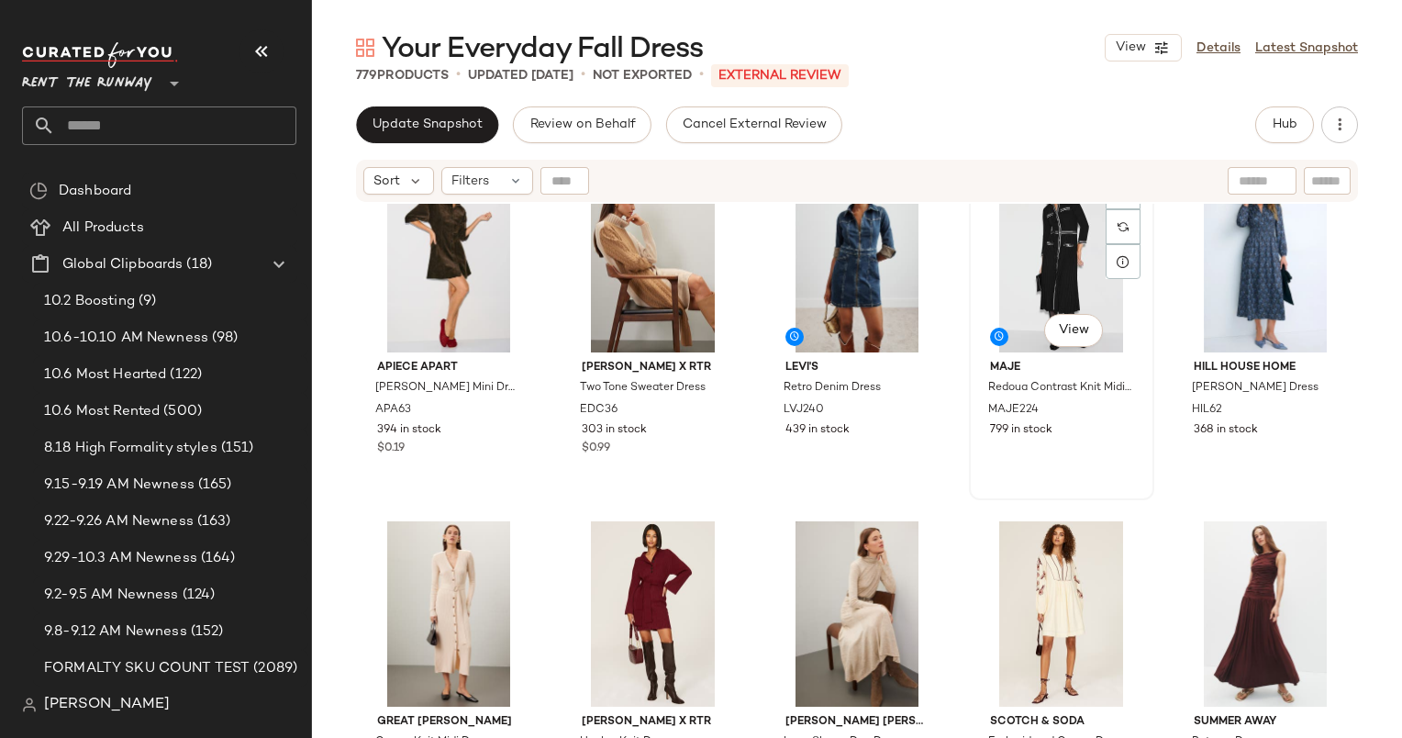
click at [1053, 496] on div "#24 View Maje Redoua Contrast Knit Midi Dress MAJE224 799 in stock" at bounding box center [1062, 330] width 182 height 336
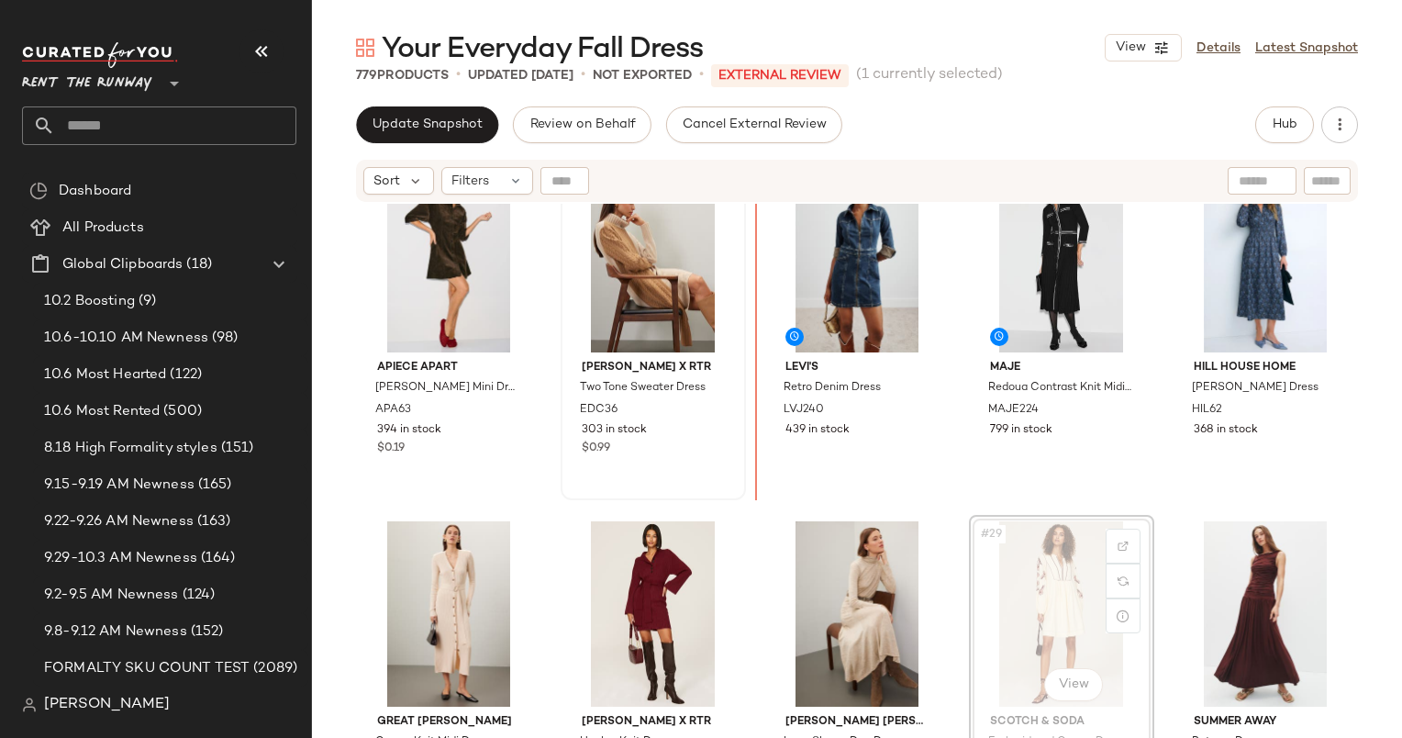
scroll to position [1476, 0]
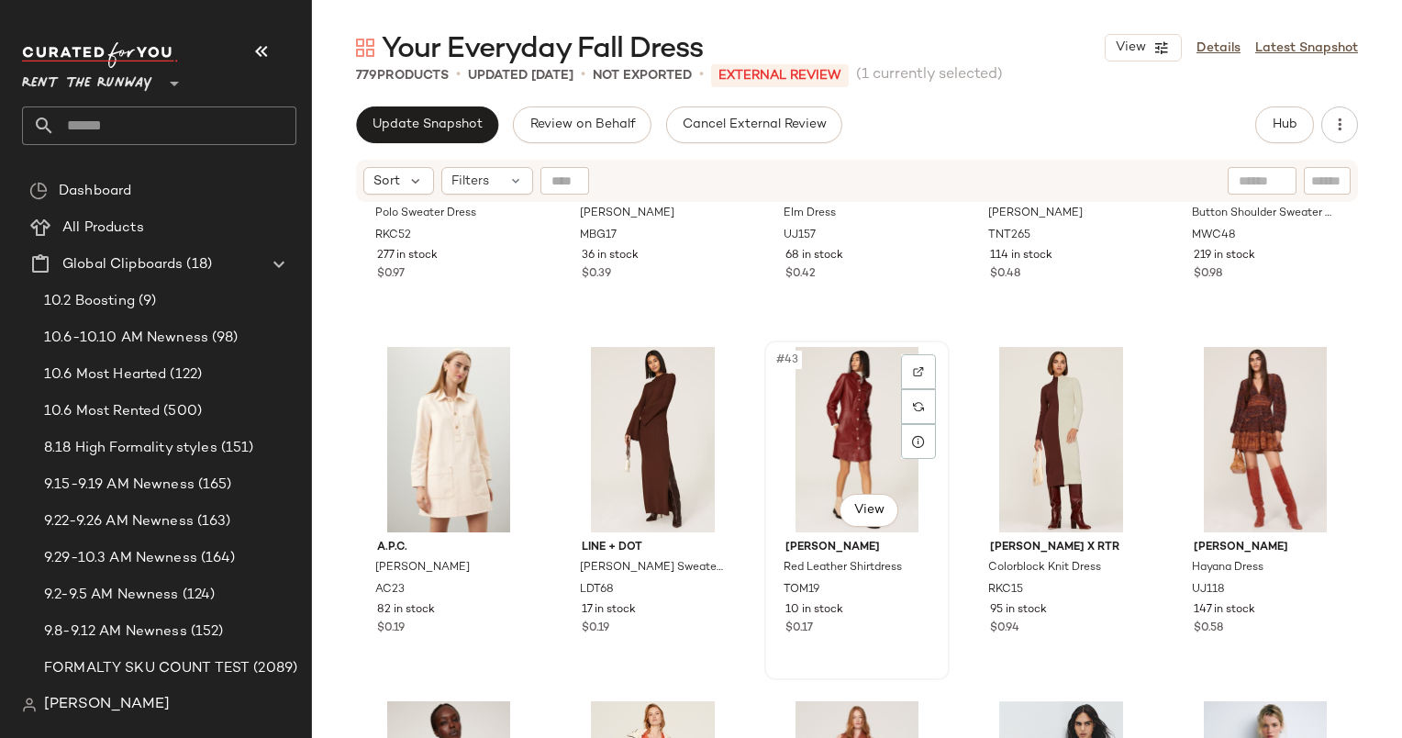
scroll to position [2716, 0]
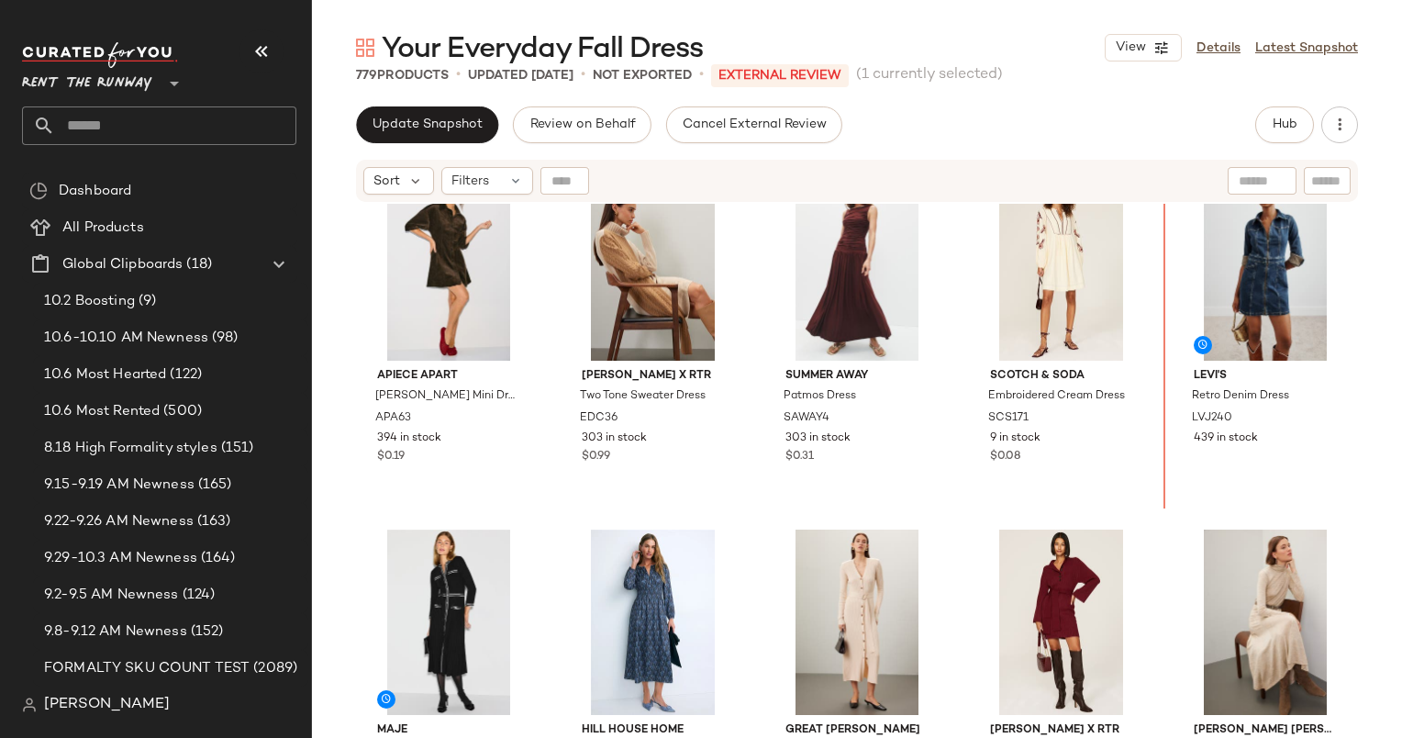
scroll to position [1470, 0]
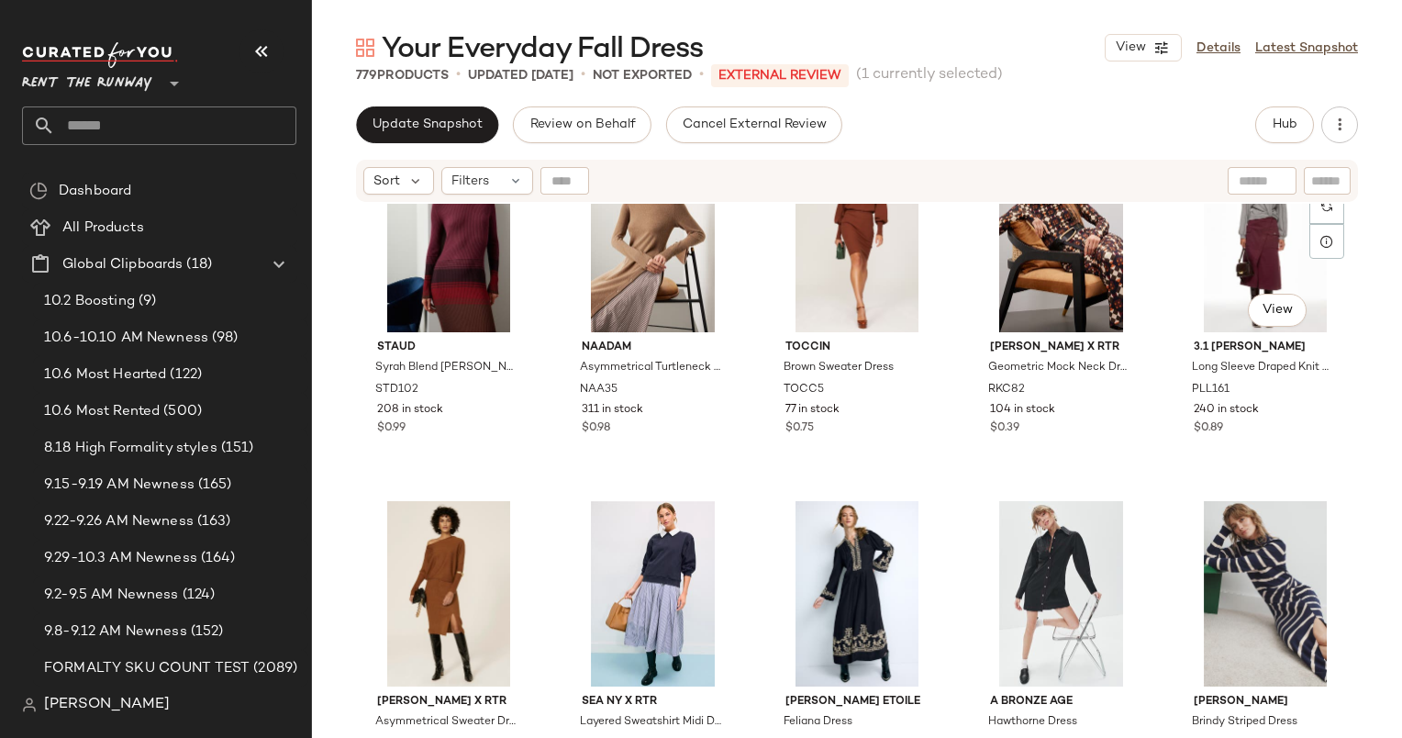
scroll to position [5190, 0]
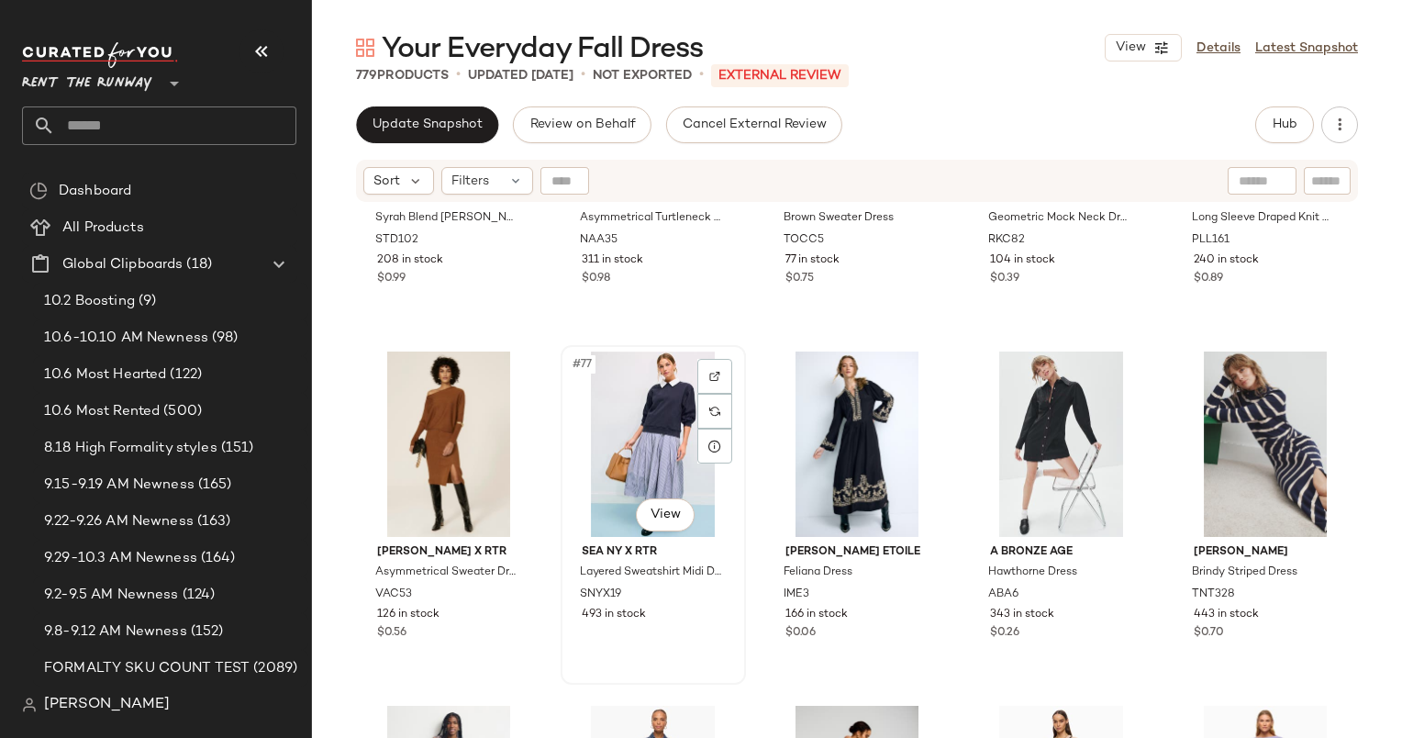
click at [640, 381] on div "#77 View" at bounding box center [653, 443] width 173 height 185
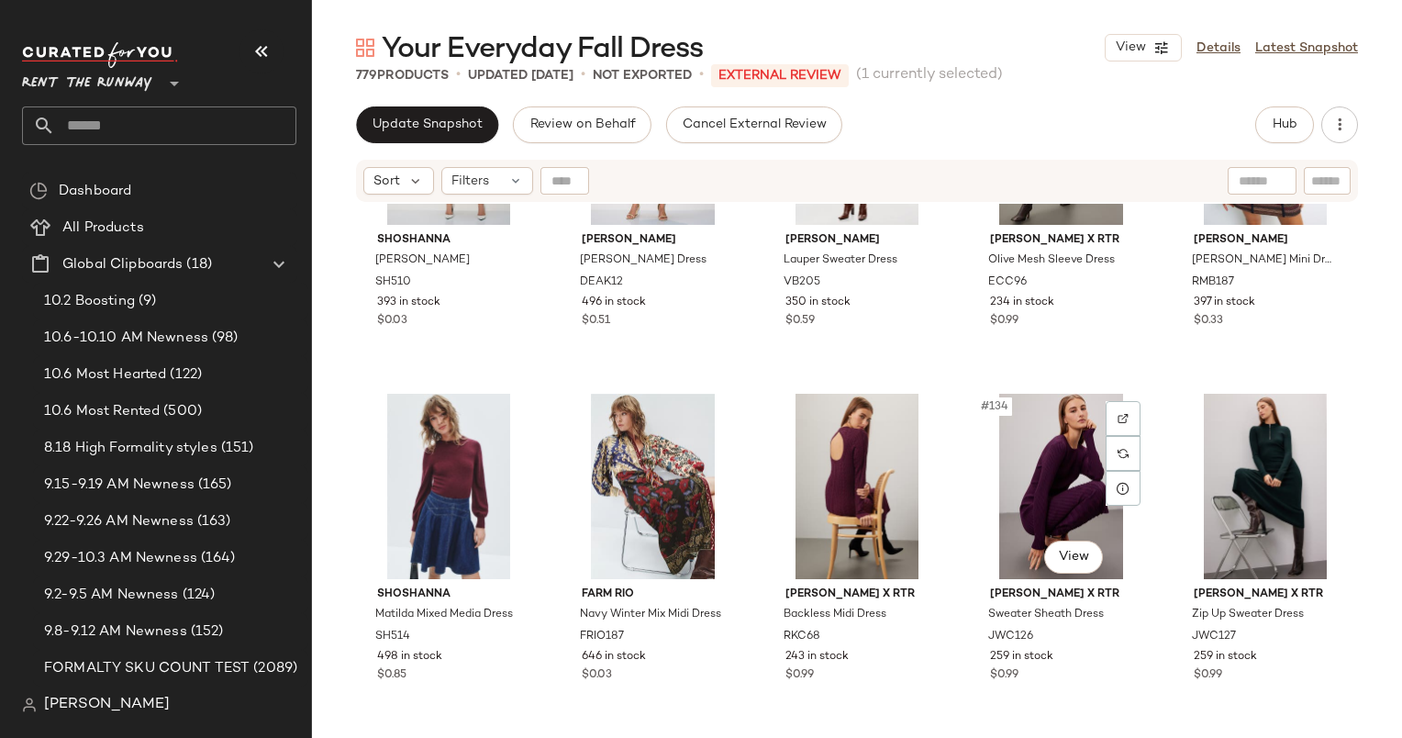
scroll to position [8777, 0]
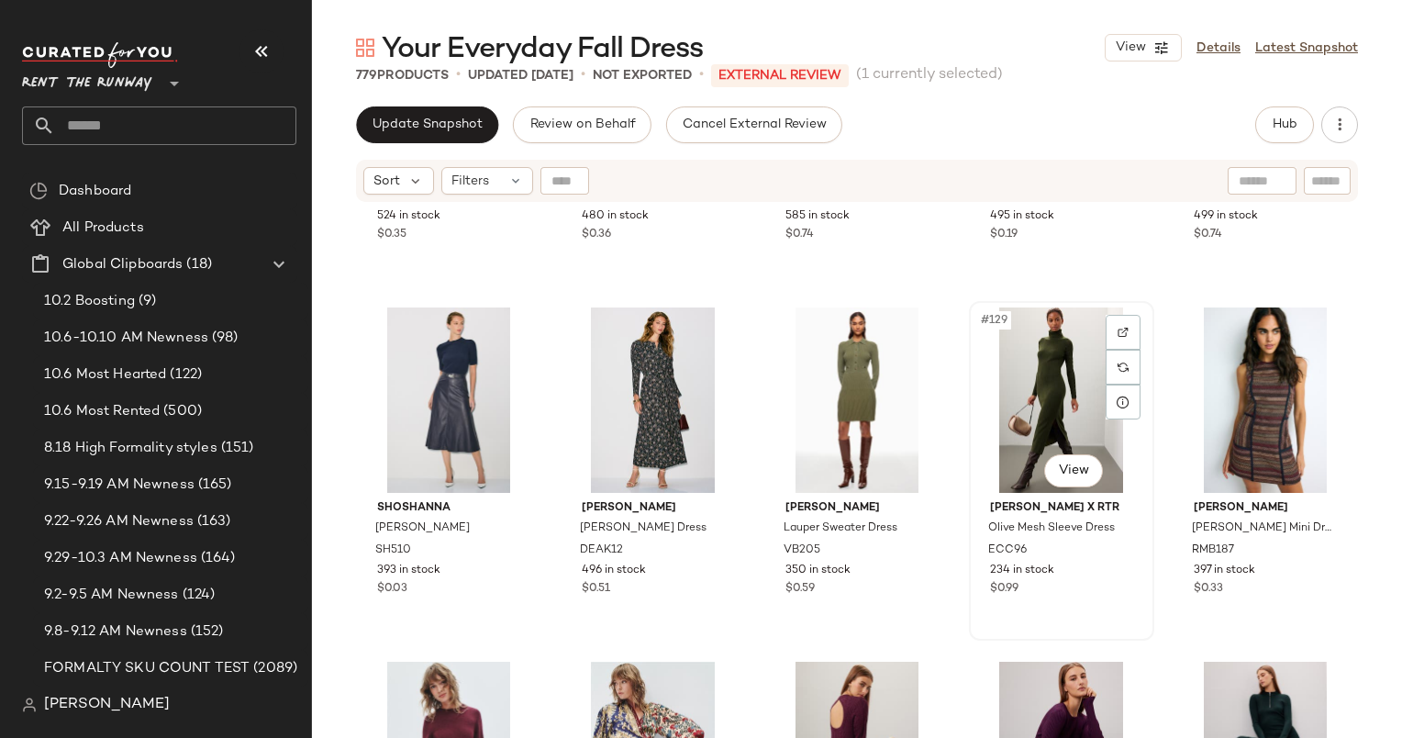
click at [1021, 396] on div "#129 View" at bounding box center [1061, 399] width 173 height 185
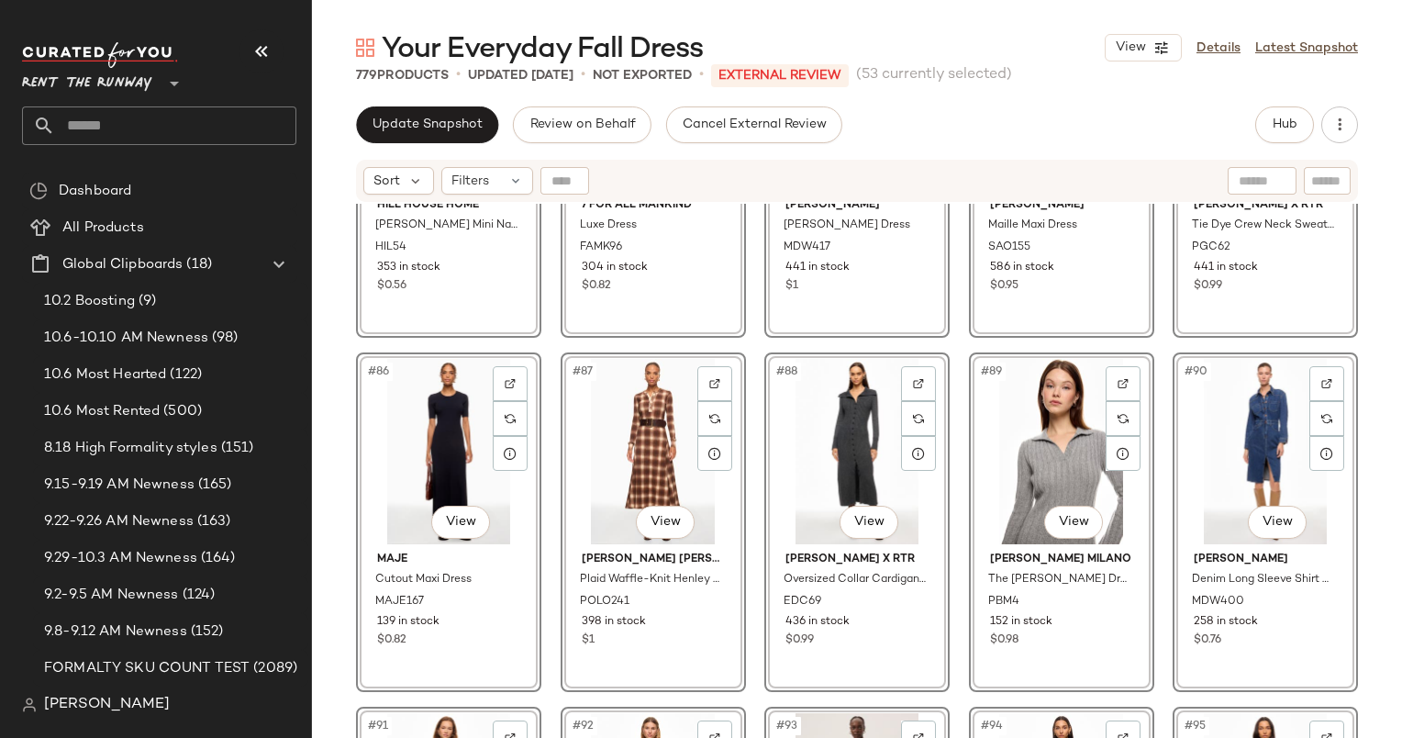
scroll to position [5950, 0]
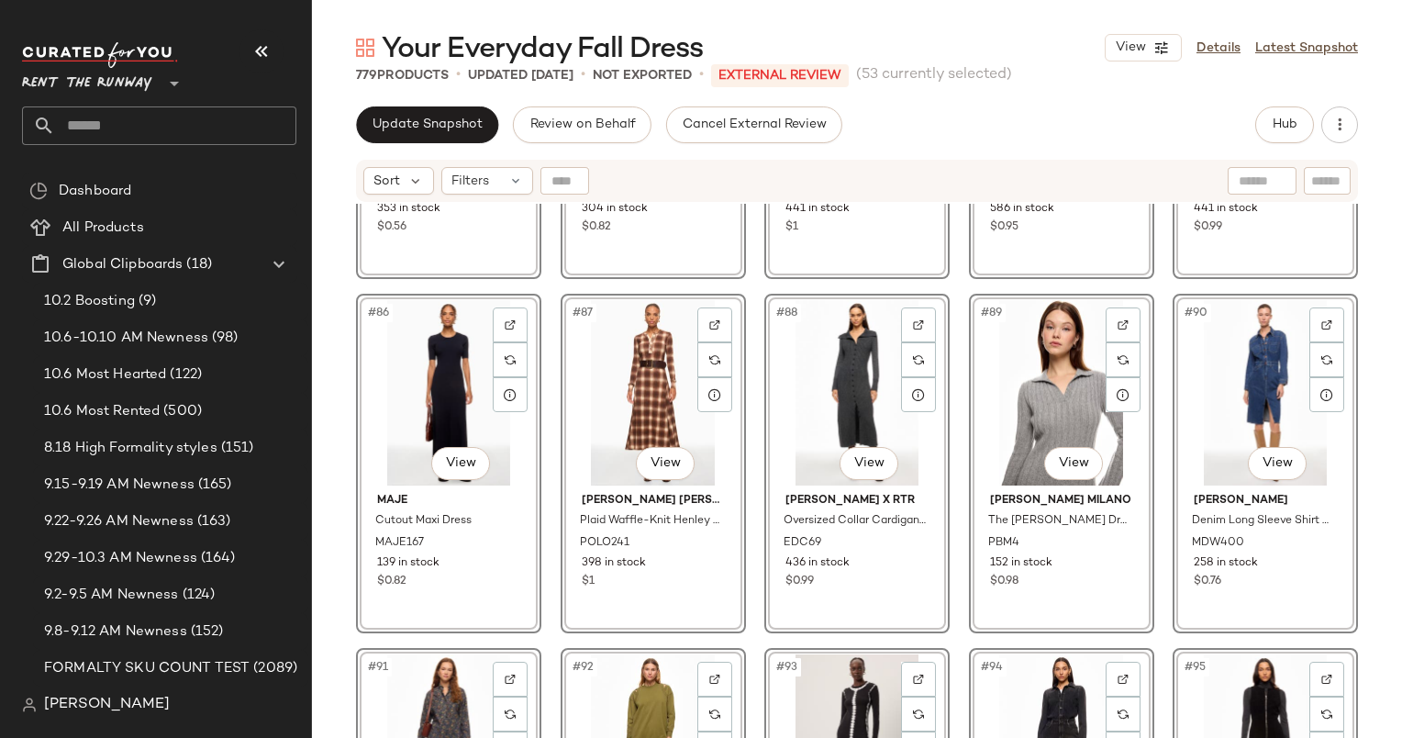
click at [648, 378] on div "#87 View" at bounding box center [653, 392] width 173 height 185
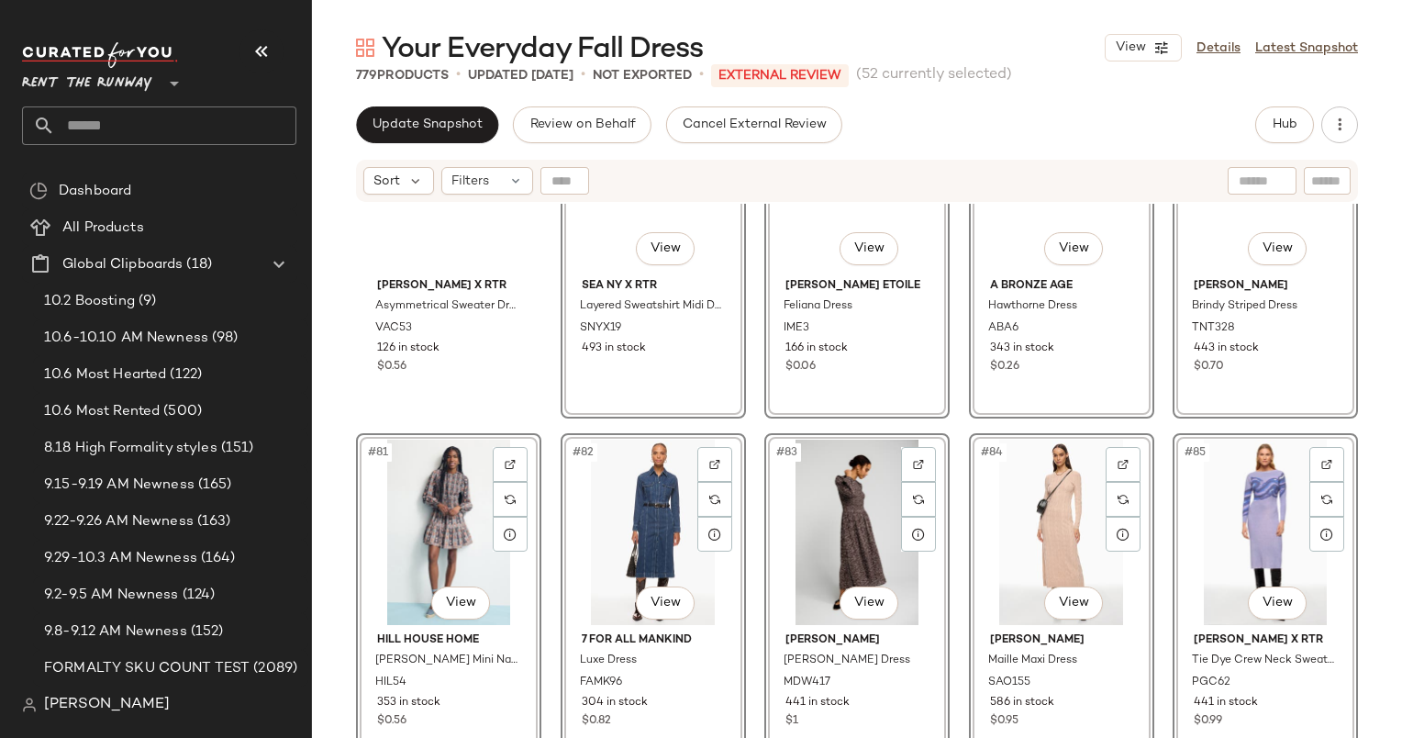
scroll to position [5456, 0]
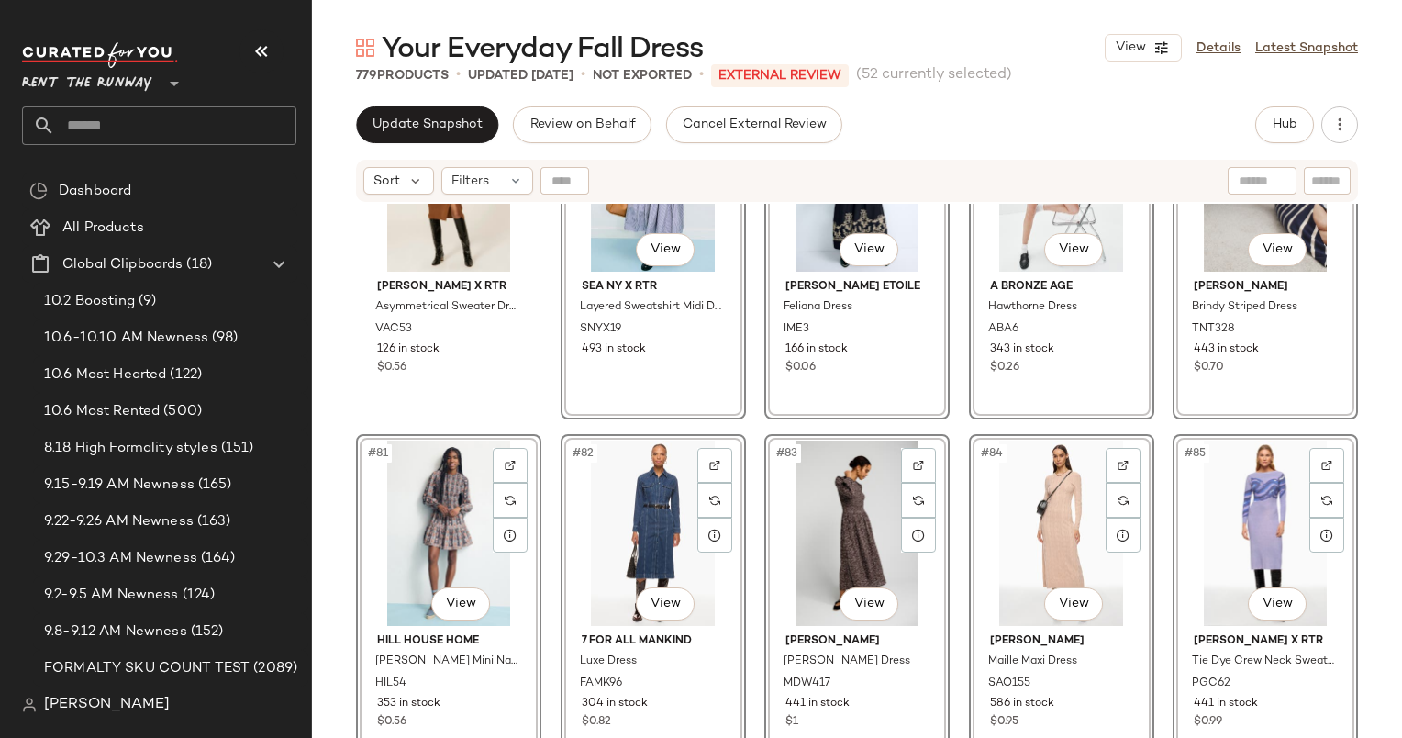
click at [1017, 485] on div "#84 View" at bounding box center [1061, 532] width 173 height 185
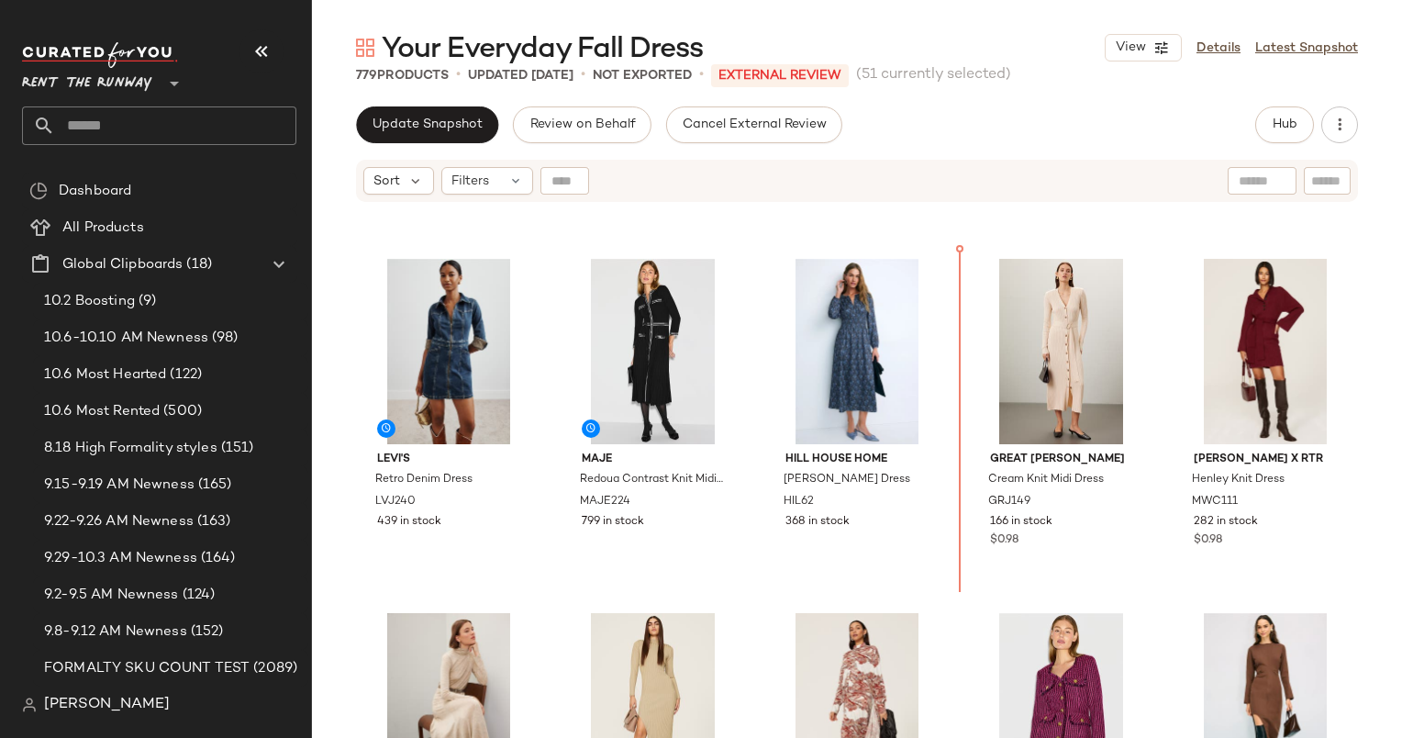
scroll to position [1685, 0]
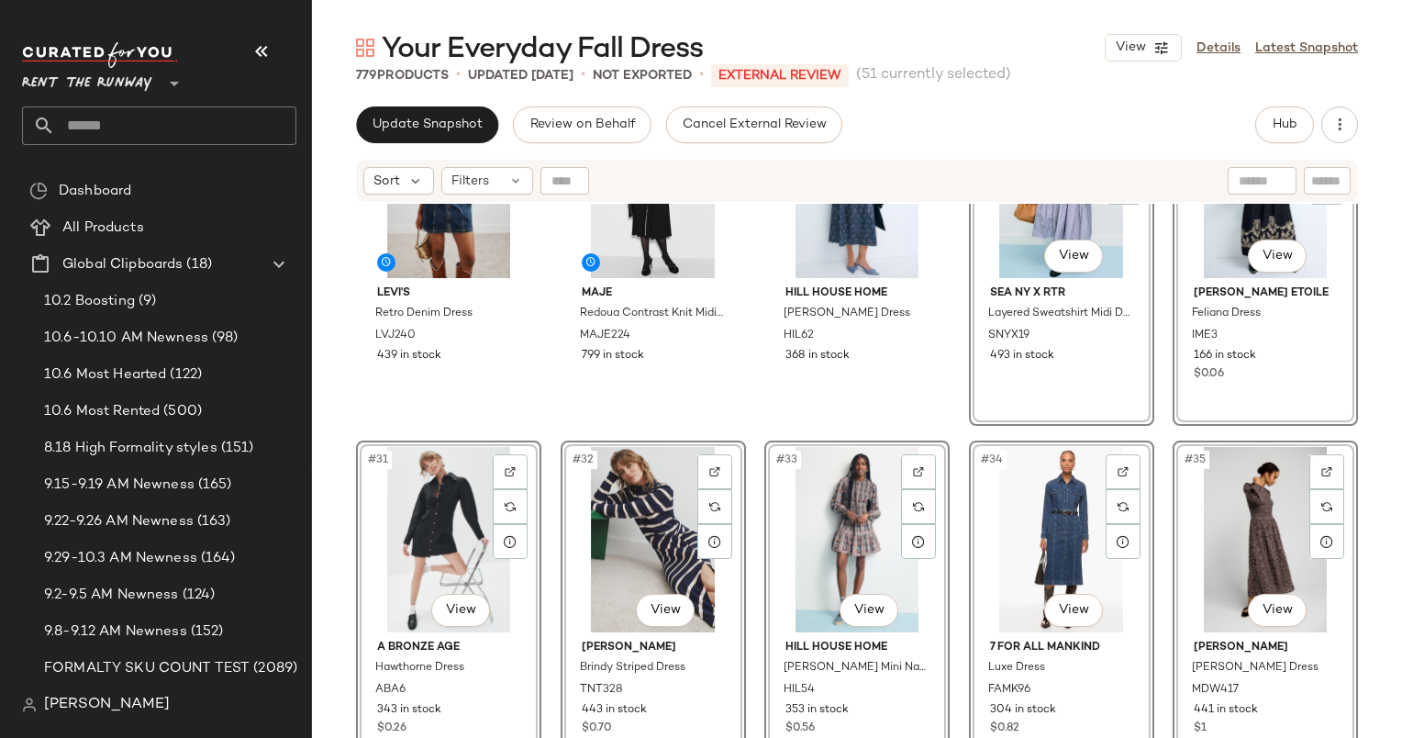
scroll to position [1916, 0]
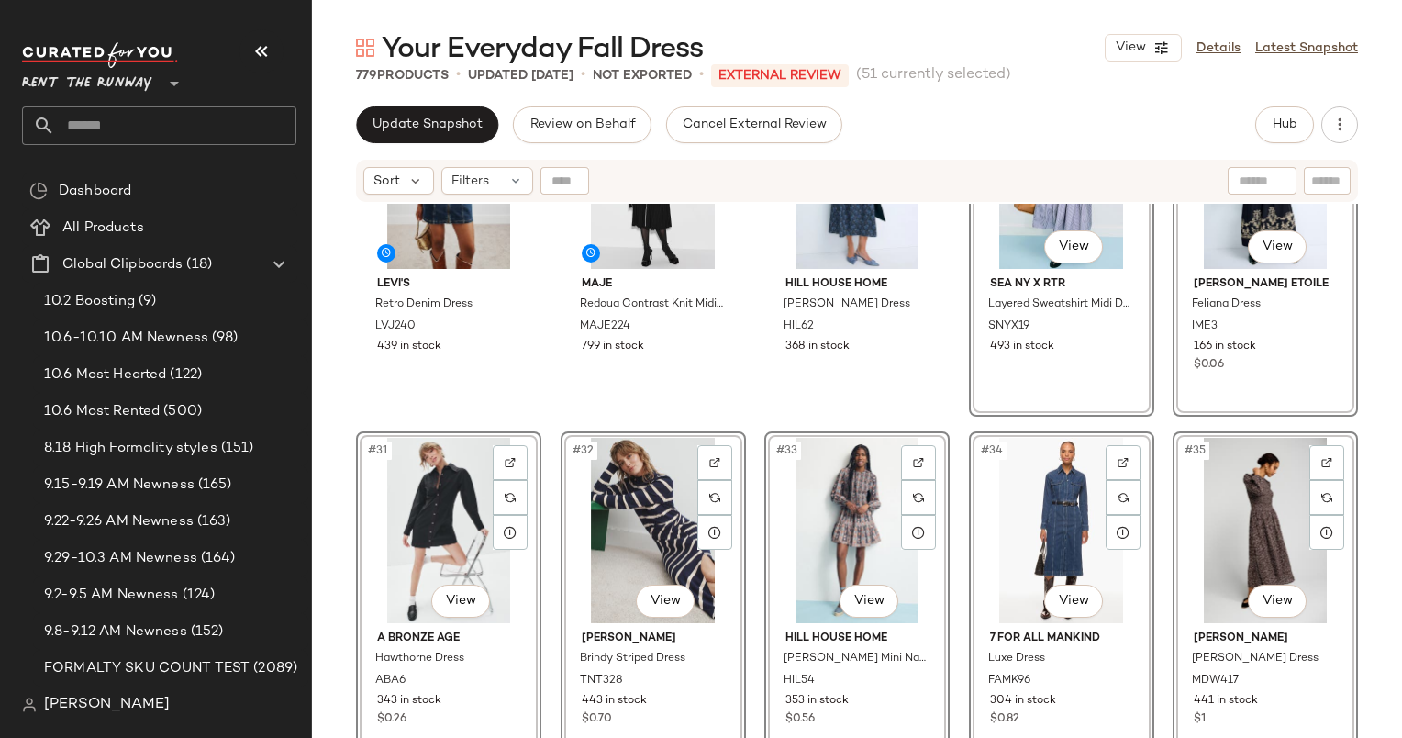
click at [936, 428] on div "Levi's Retro Denim Dress LVJ240 439 in stock Maje Redoua Contrast Knit Midi Dre…" at bounding box center [857, 494] width 1090 height 580
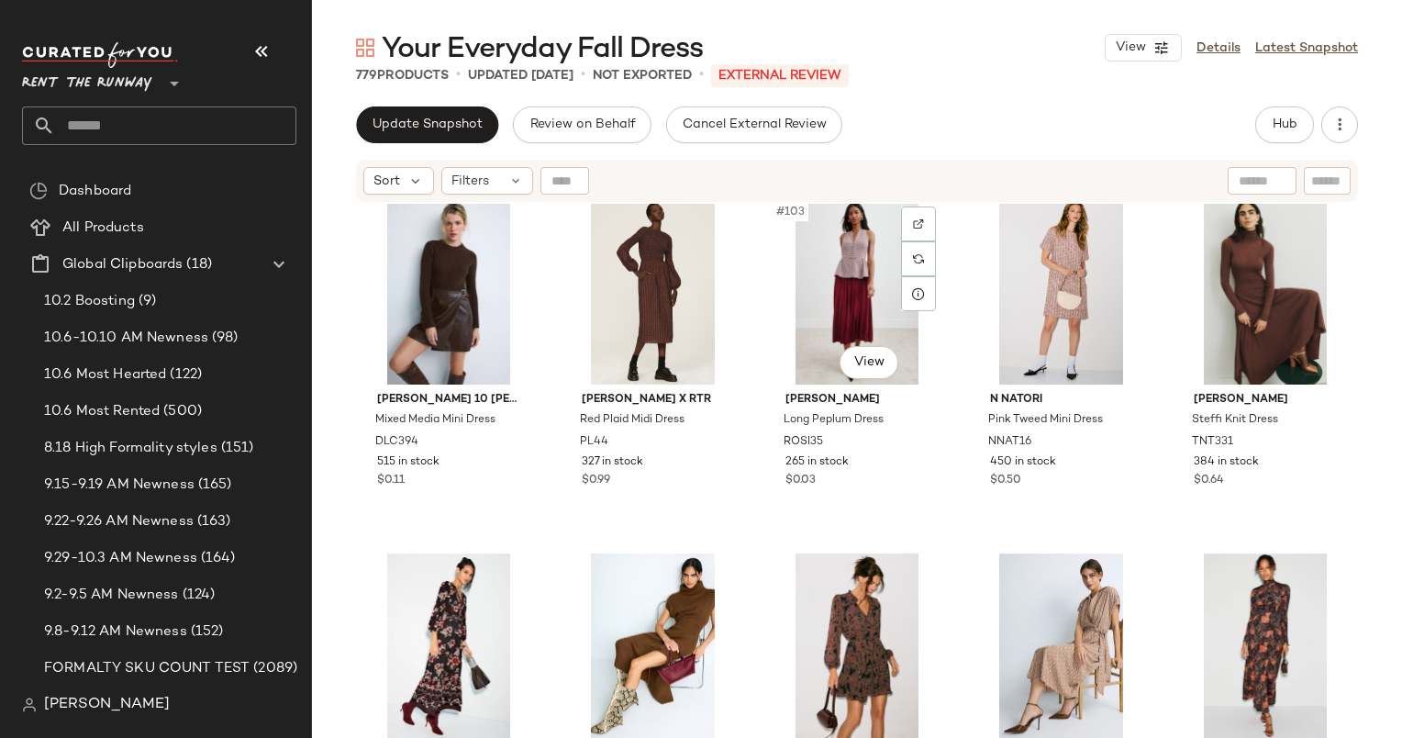
scroll to position [7036, 0]
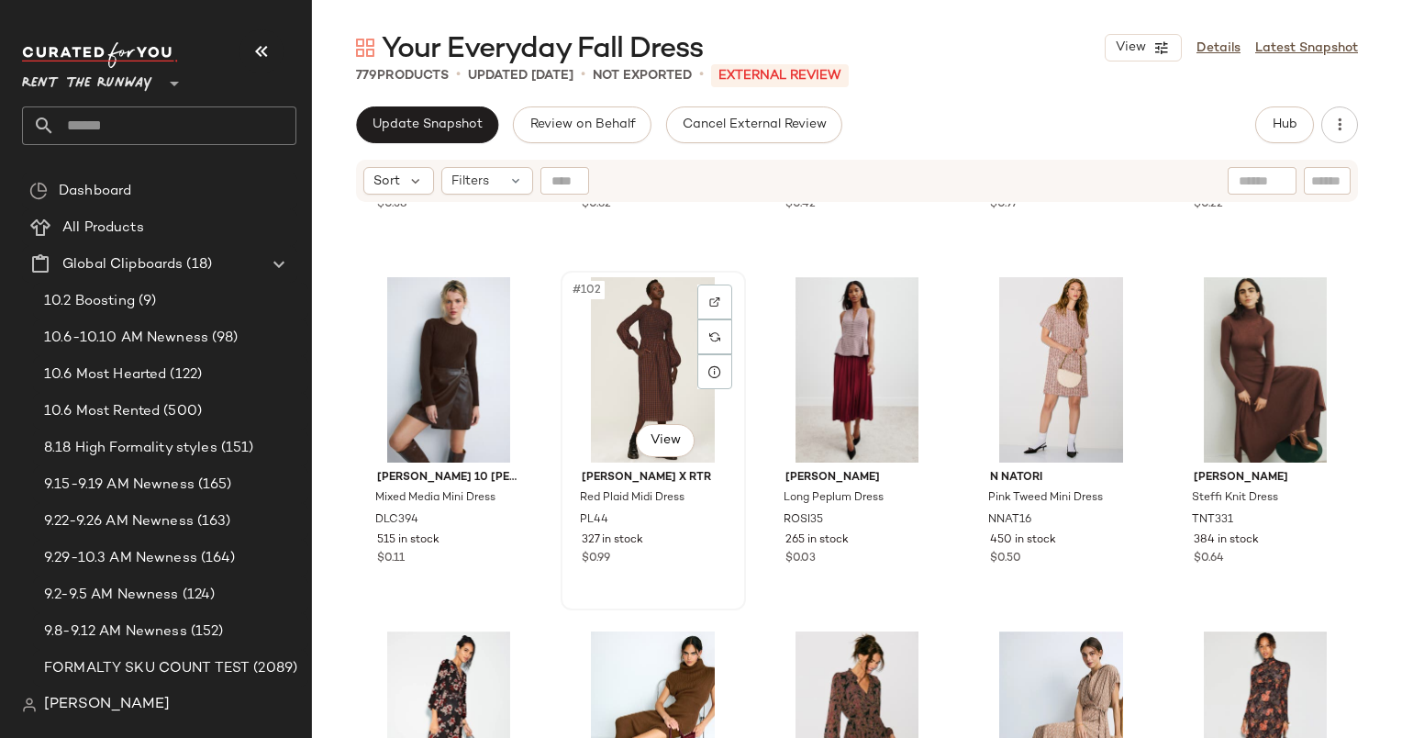
click at [635, 347] on div "#102 View" at bounding box center [653, 369] width 173 height 185
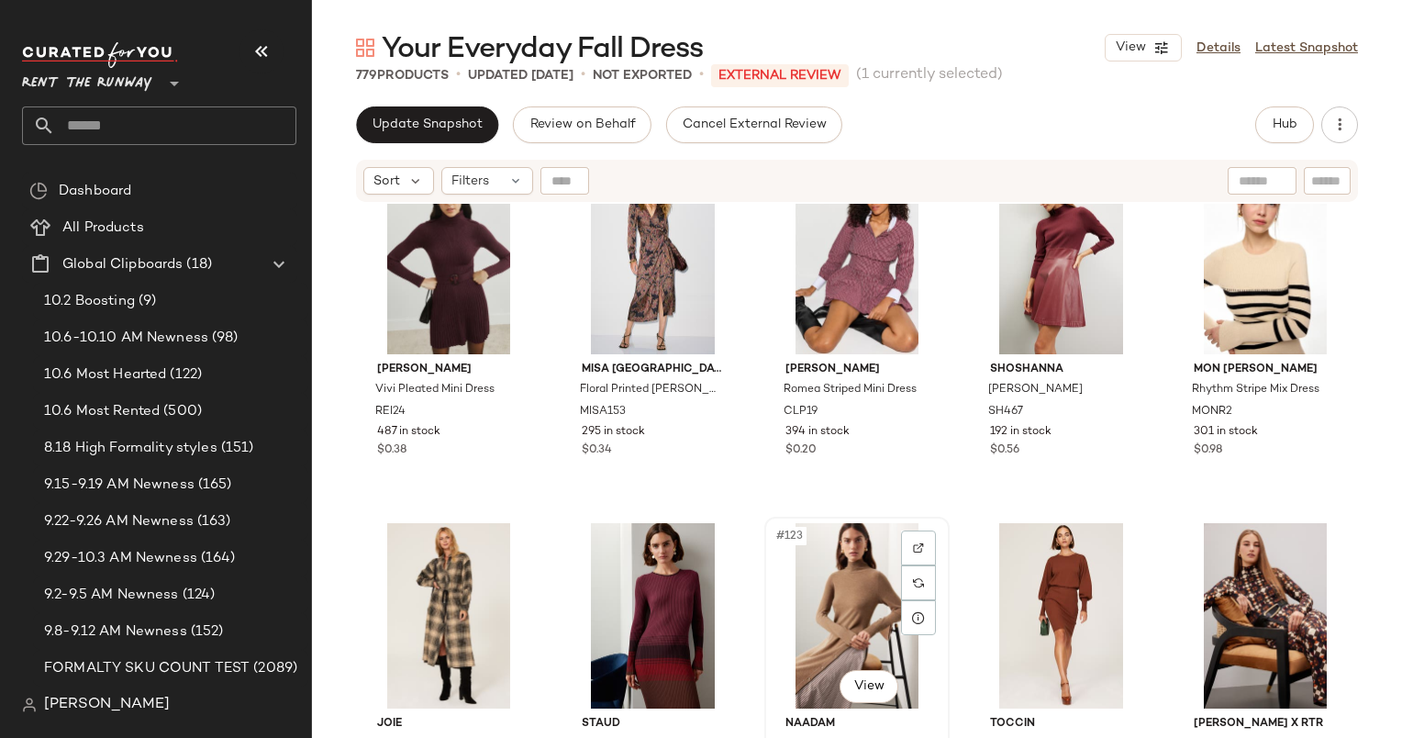
scroll to position [8281, 0]
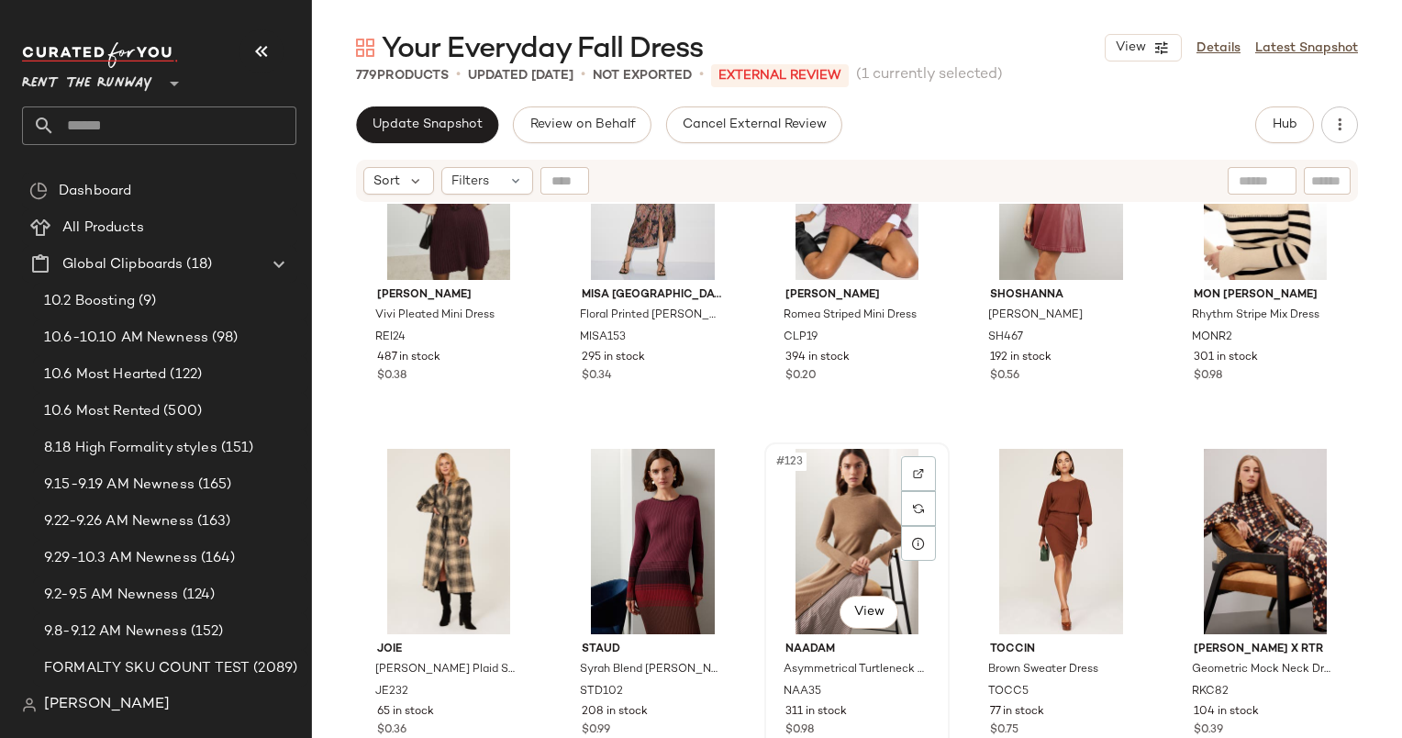
click at [839, 540] on div "#123 View" at bounding box center [857, 541] width 173 height 185
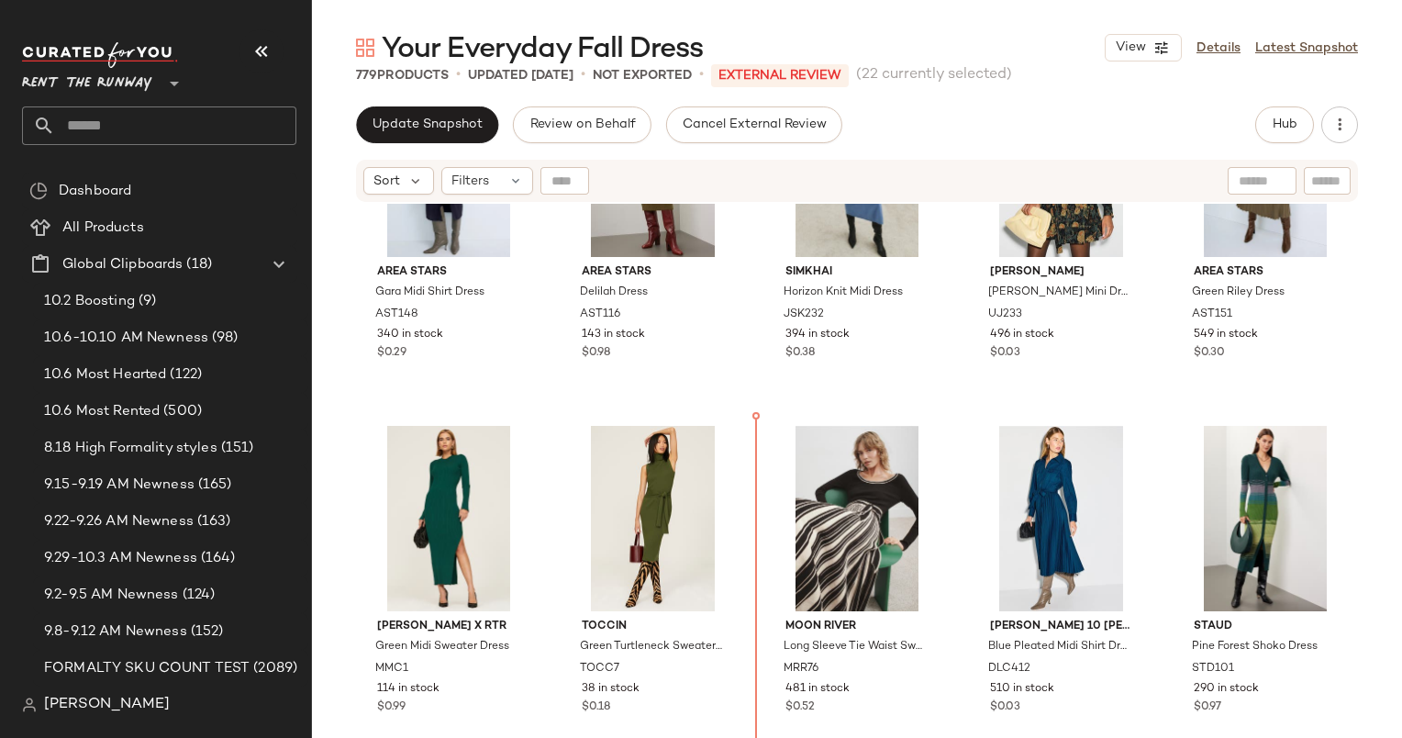
scroll to position [3352, 0]
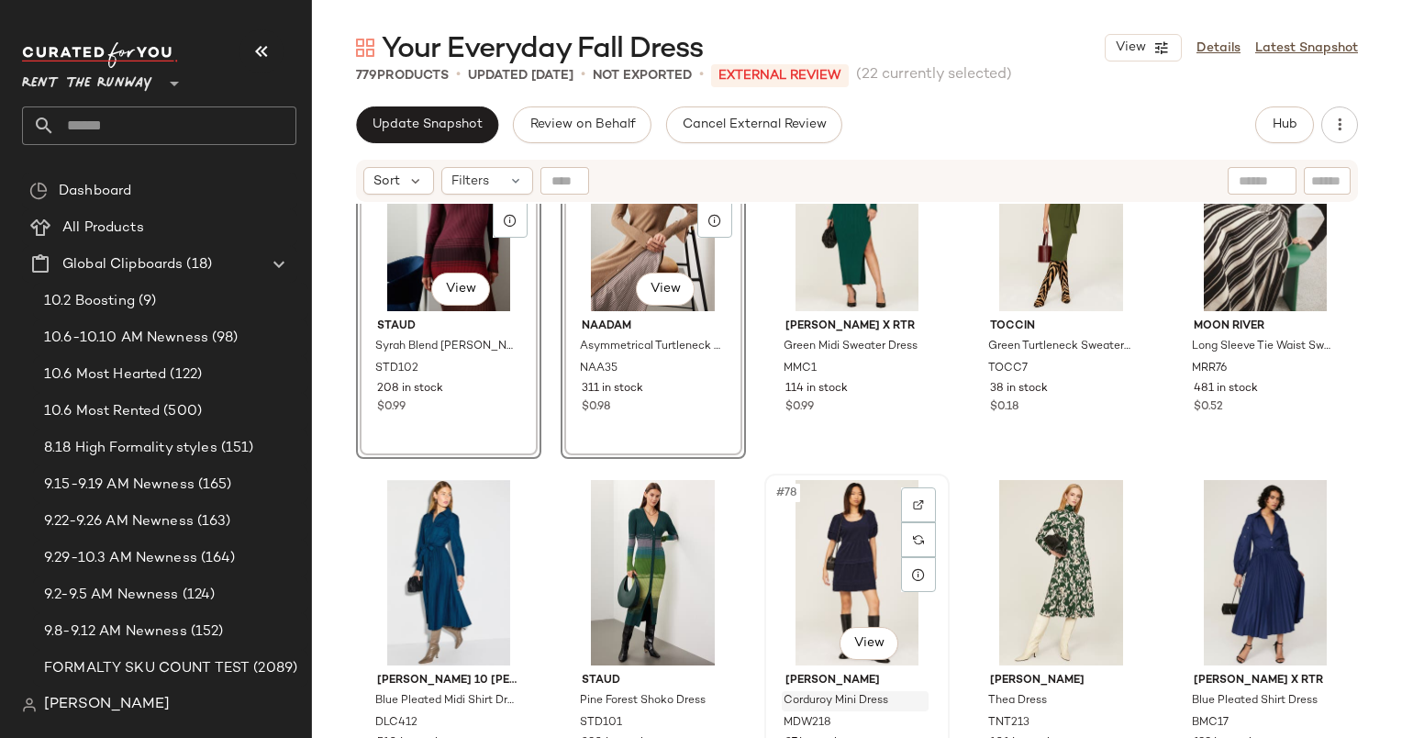
scroll to position [5063, 0]
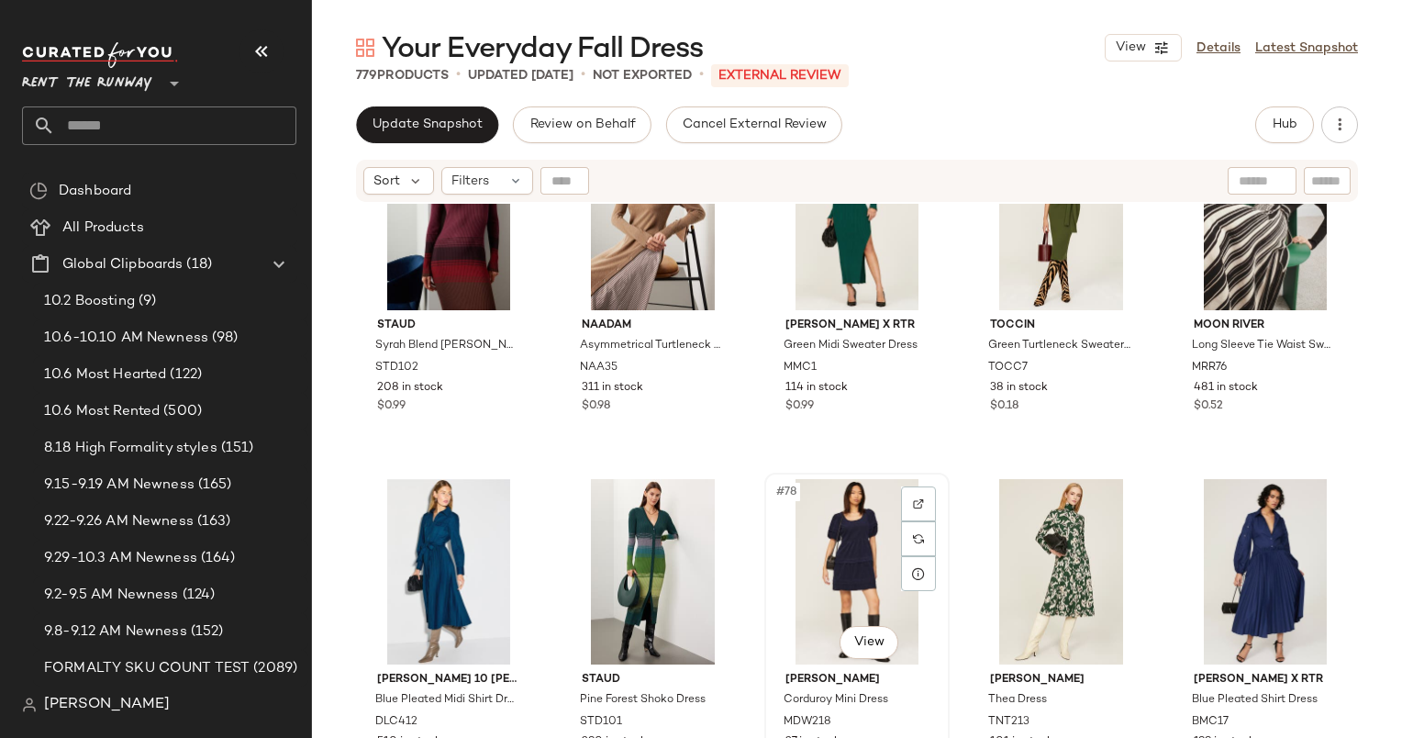
click at [931, 479] on div "#78 View" at bounding box center [857, 571] width 173 height 185
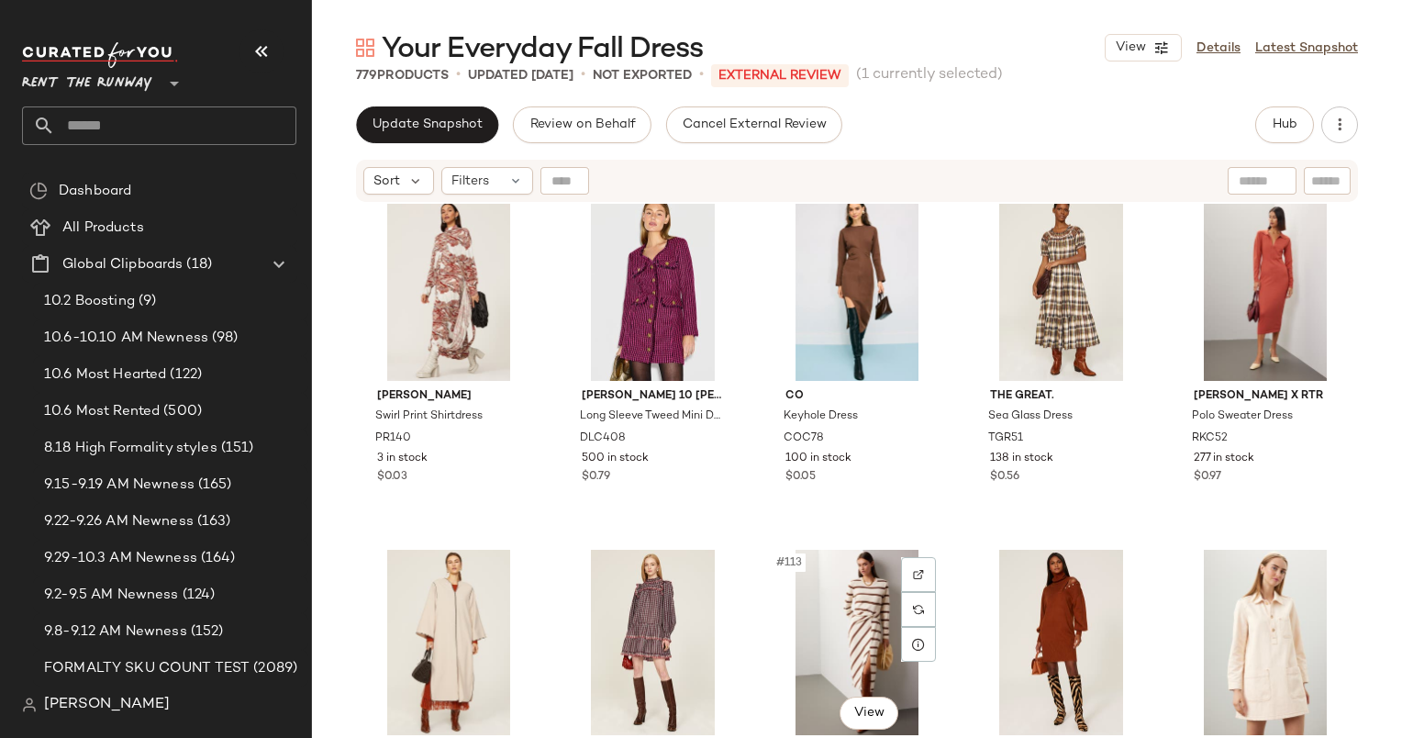
scroll to position [7429, 0]
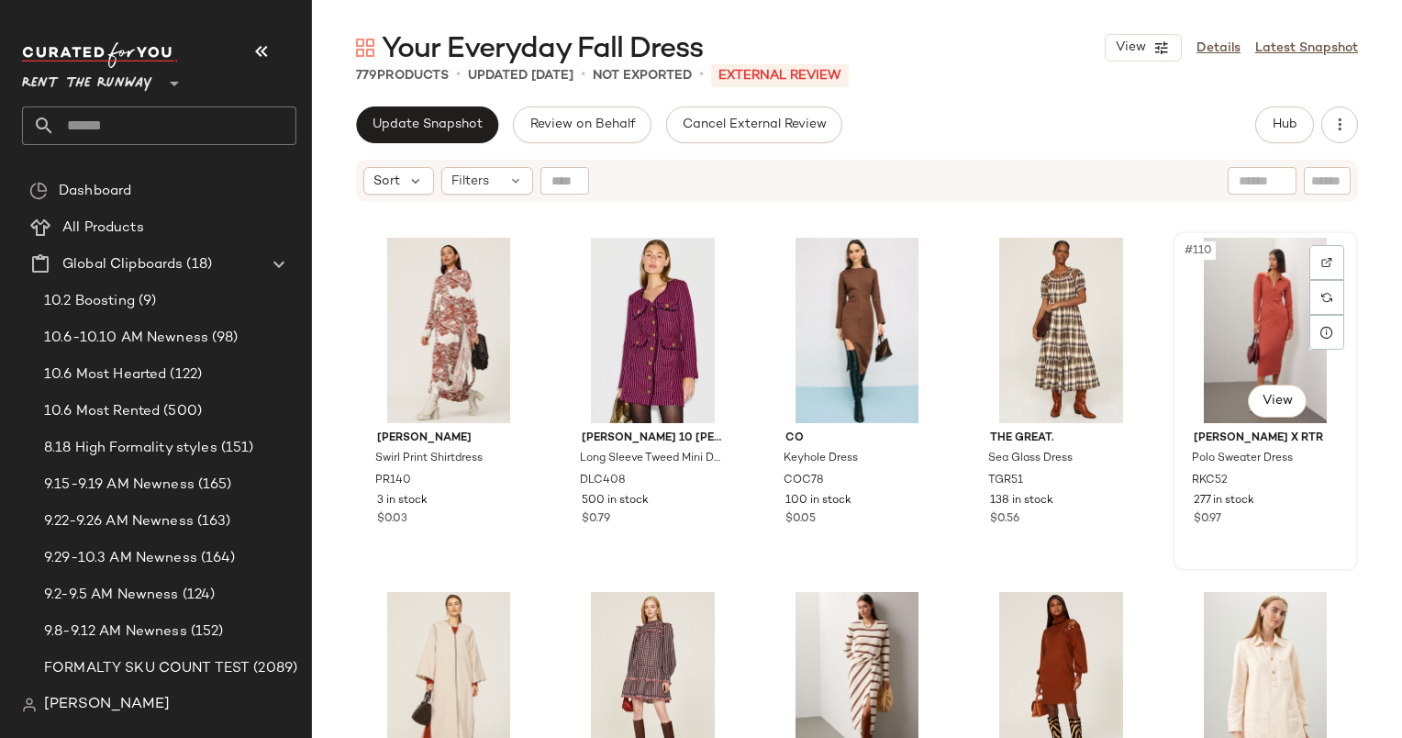
click at [1287, 318] on div "#110 View" at bounding box center [1265, 330] width 173 height 185
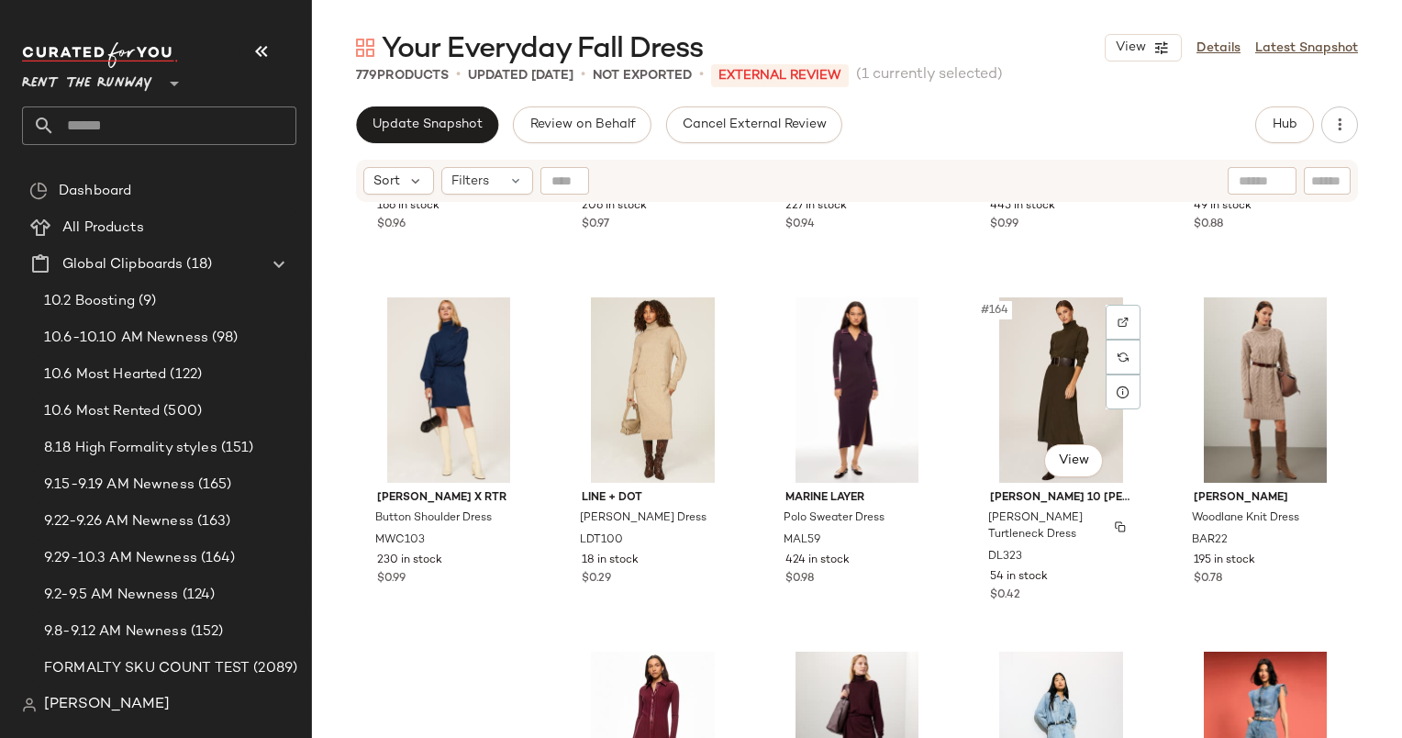
scroll to position [11267, 0]
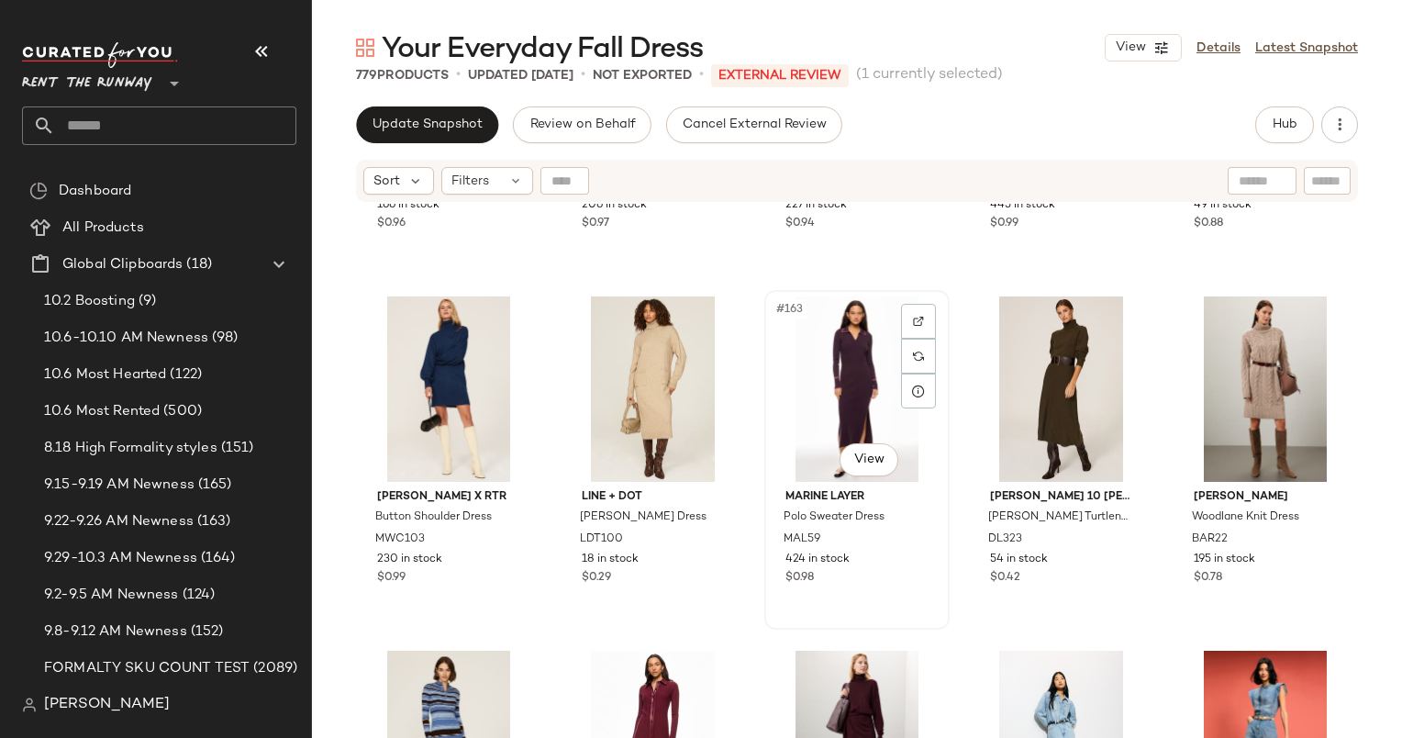
click at [830, 350] on div "#163 View" at bounding box center [857, 388] width 173 height 185
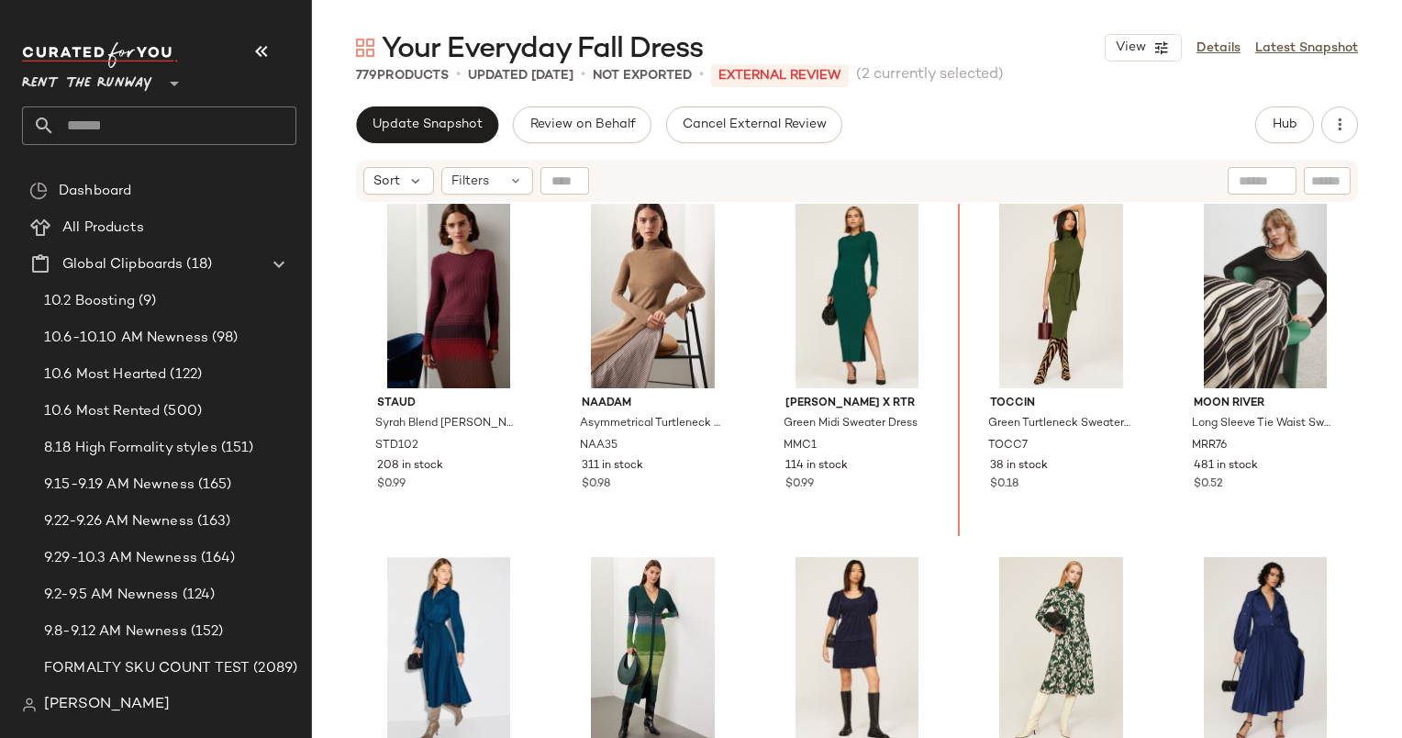
scroll to position [4979, 0]
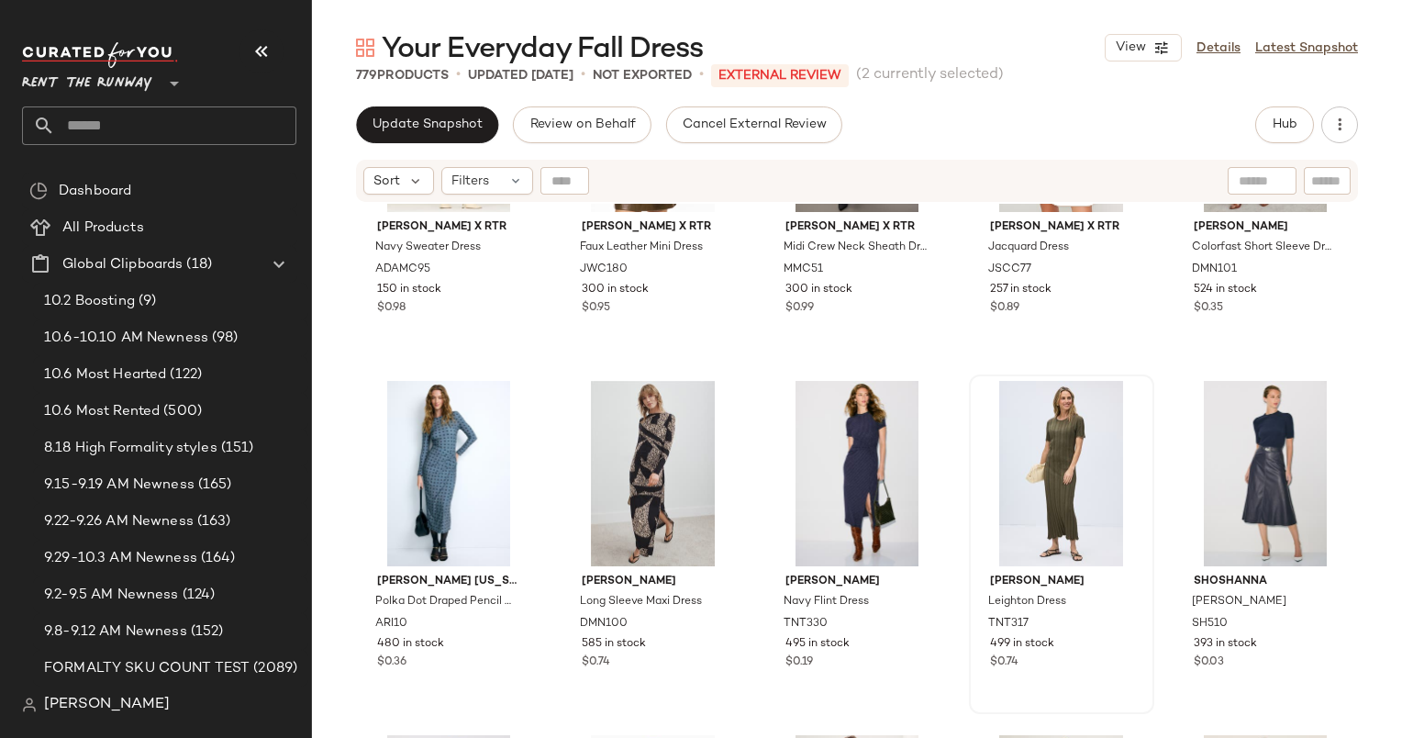
scroll to position [6405, 0]
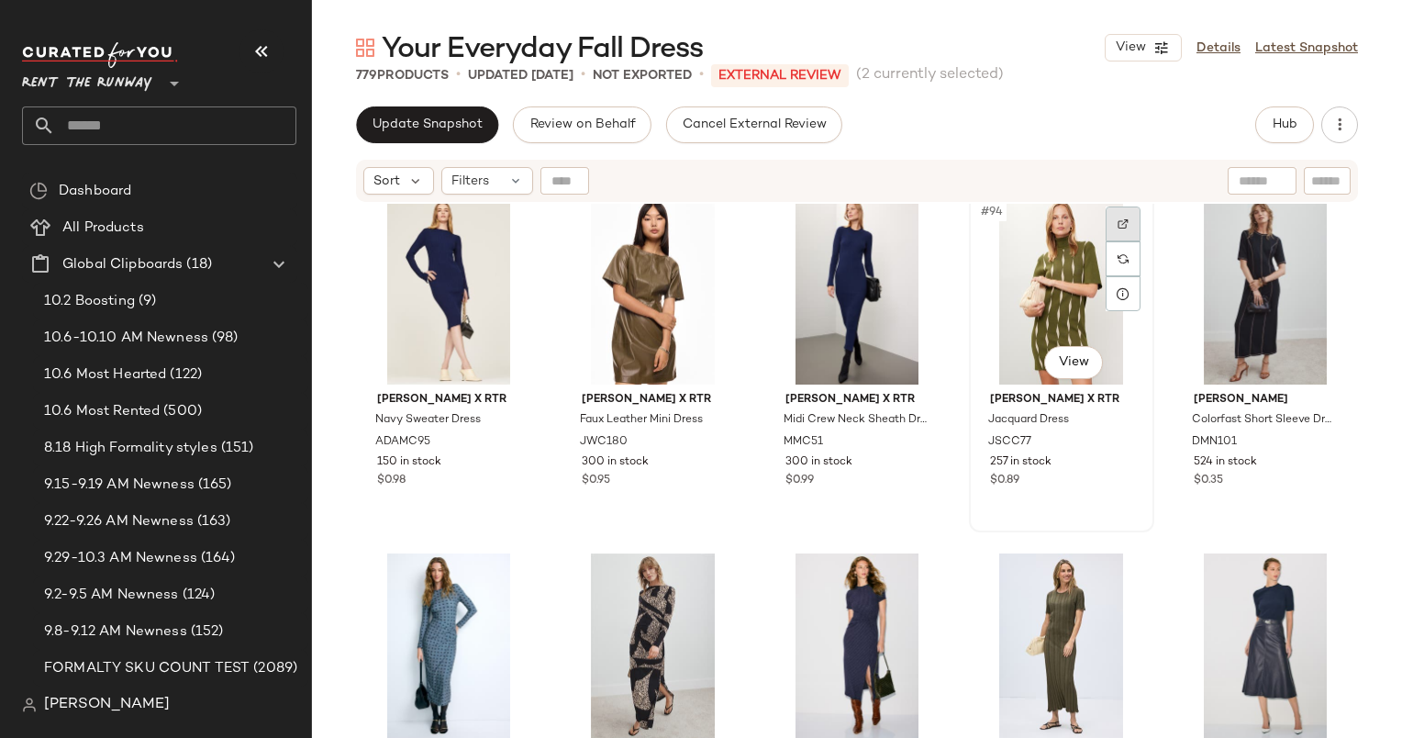
click at [1124, 220] on div at bounding box center [1123, 223] width 35 height 35
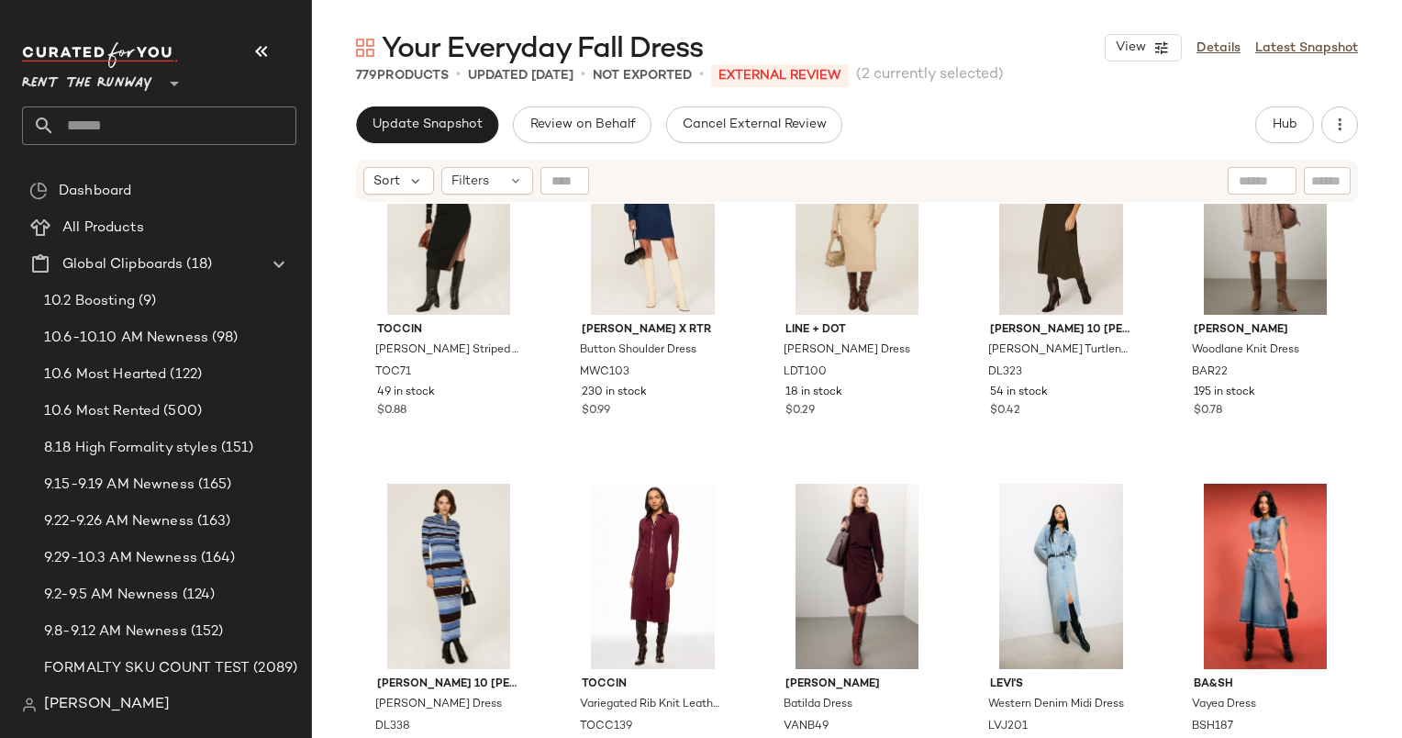
scroll to position [11303, 0]
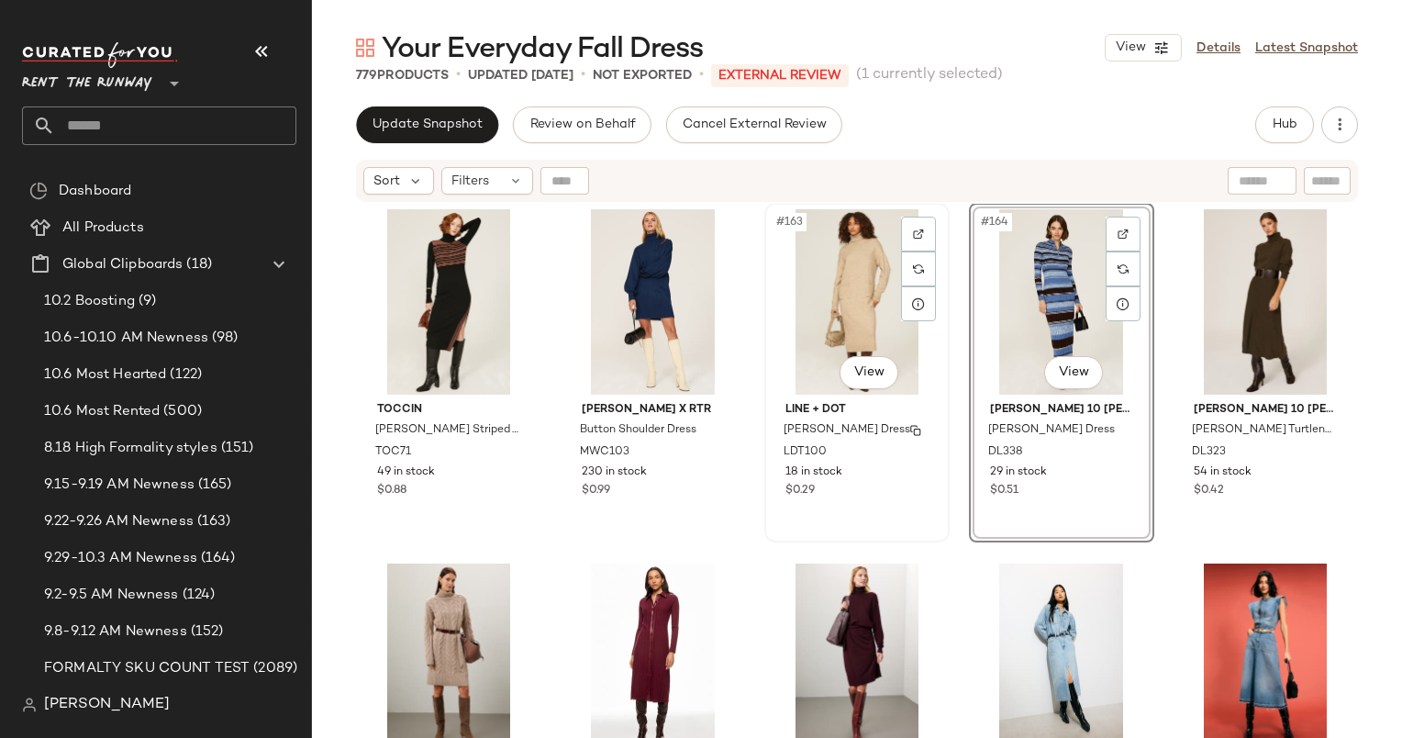
scroll to position [11588, 0]
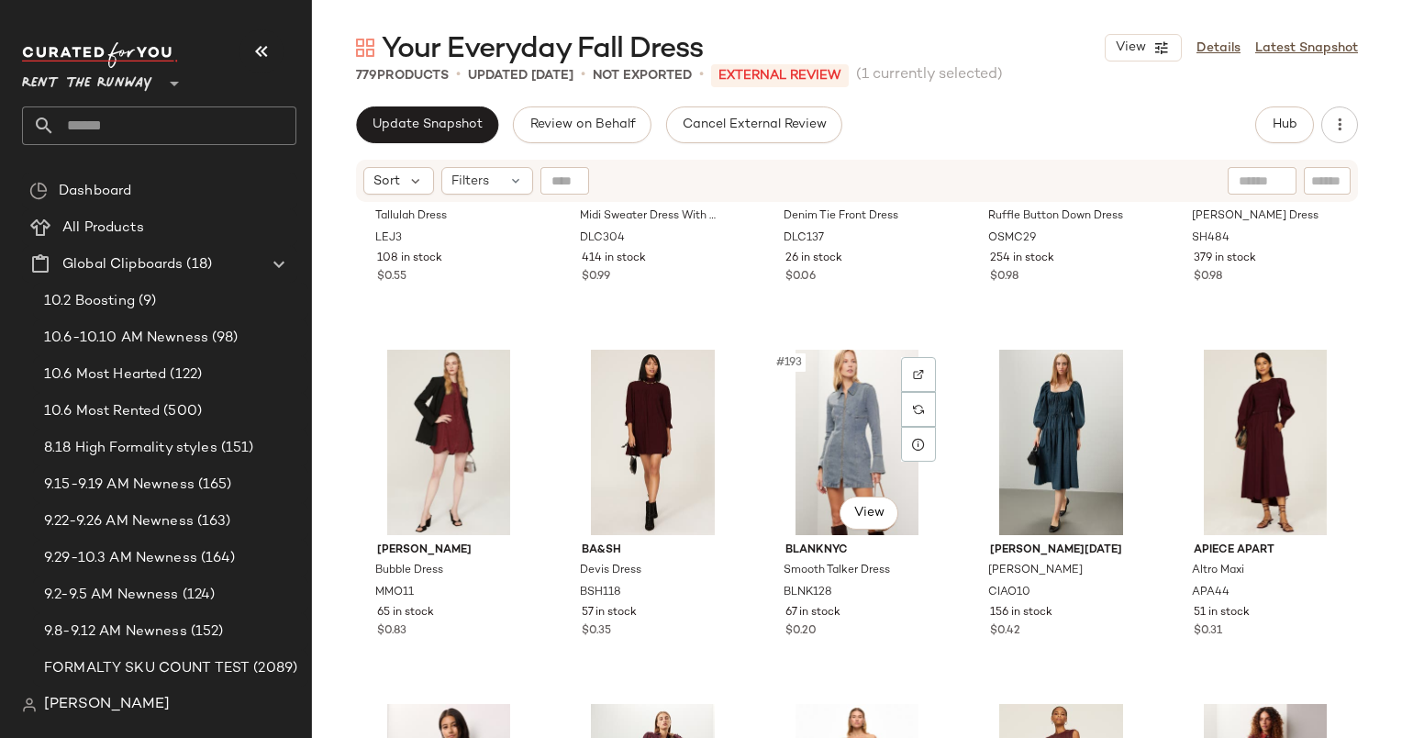
scroll to position [13339, 0]
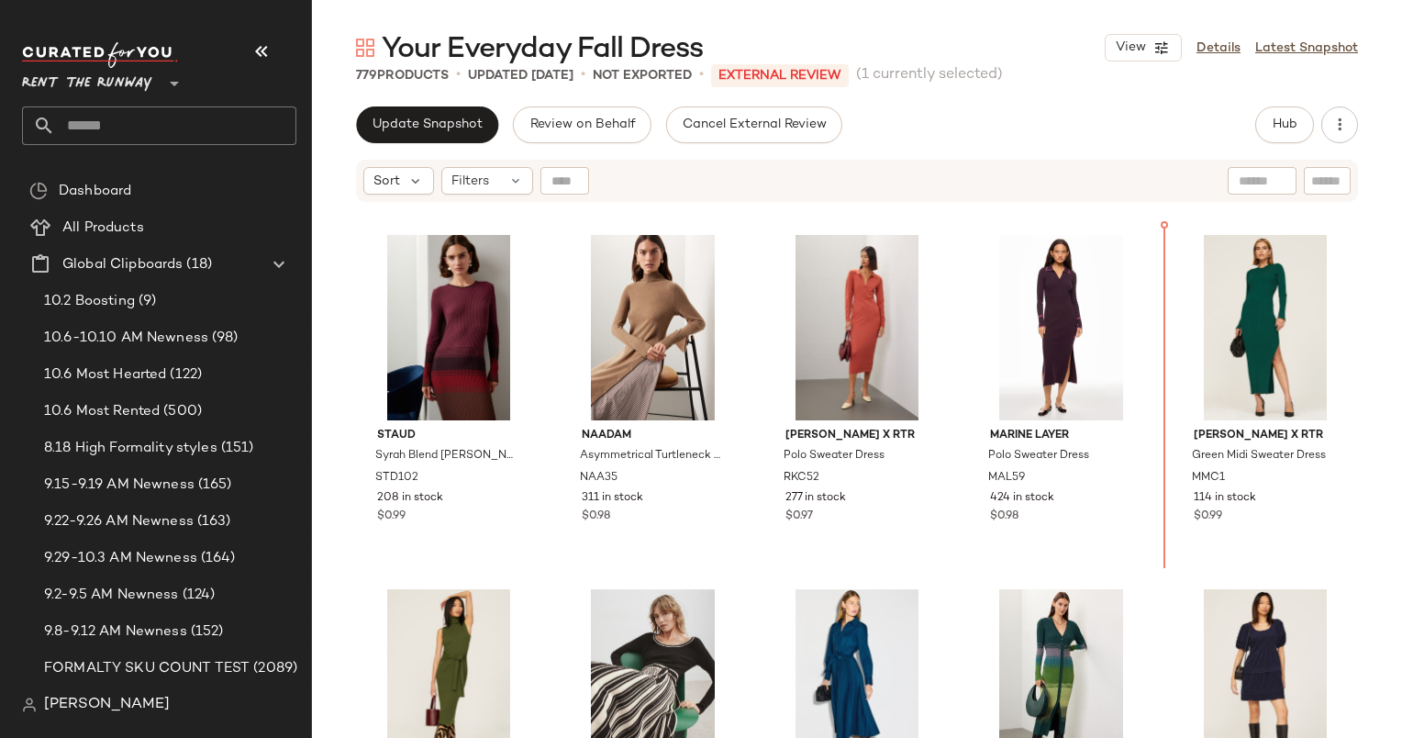
scroll to position [4915, 0]
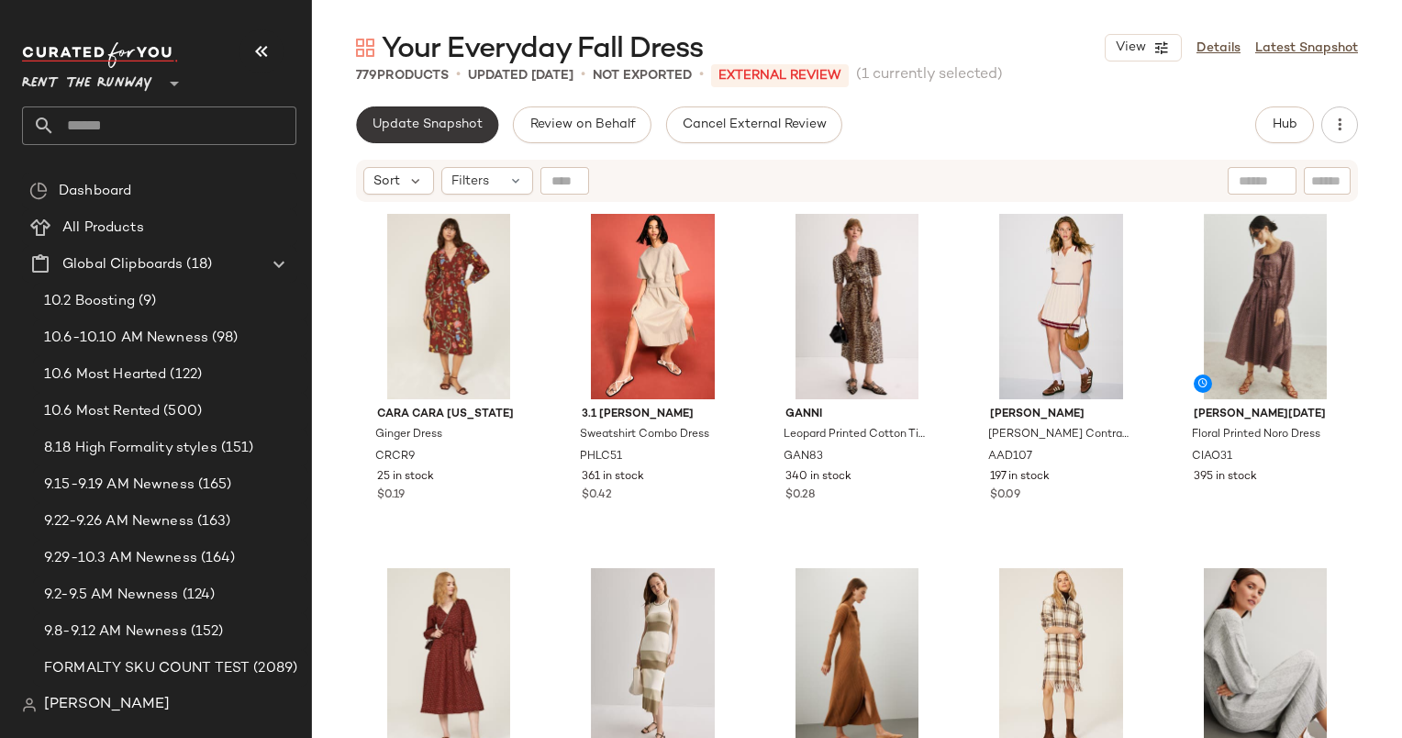
click at [429, 128] on span "Update Snapshot" at bounding box center [427, 124] width 111 height 15
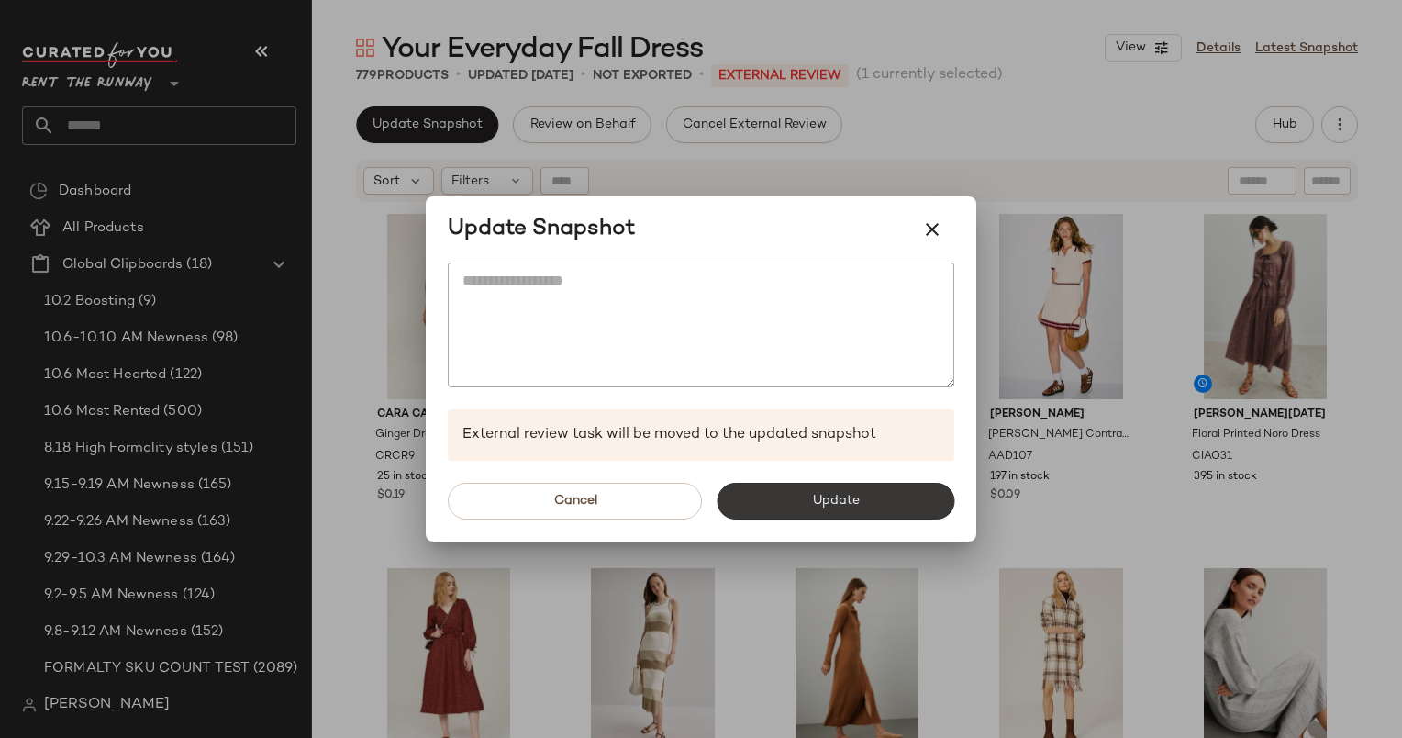
click at [848, 506] on span "Update" at bounding box center [835, 501] width 48 height 15
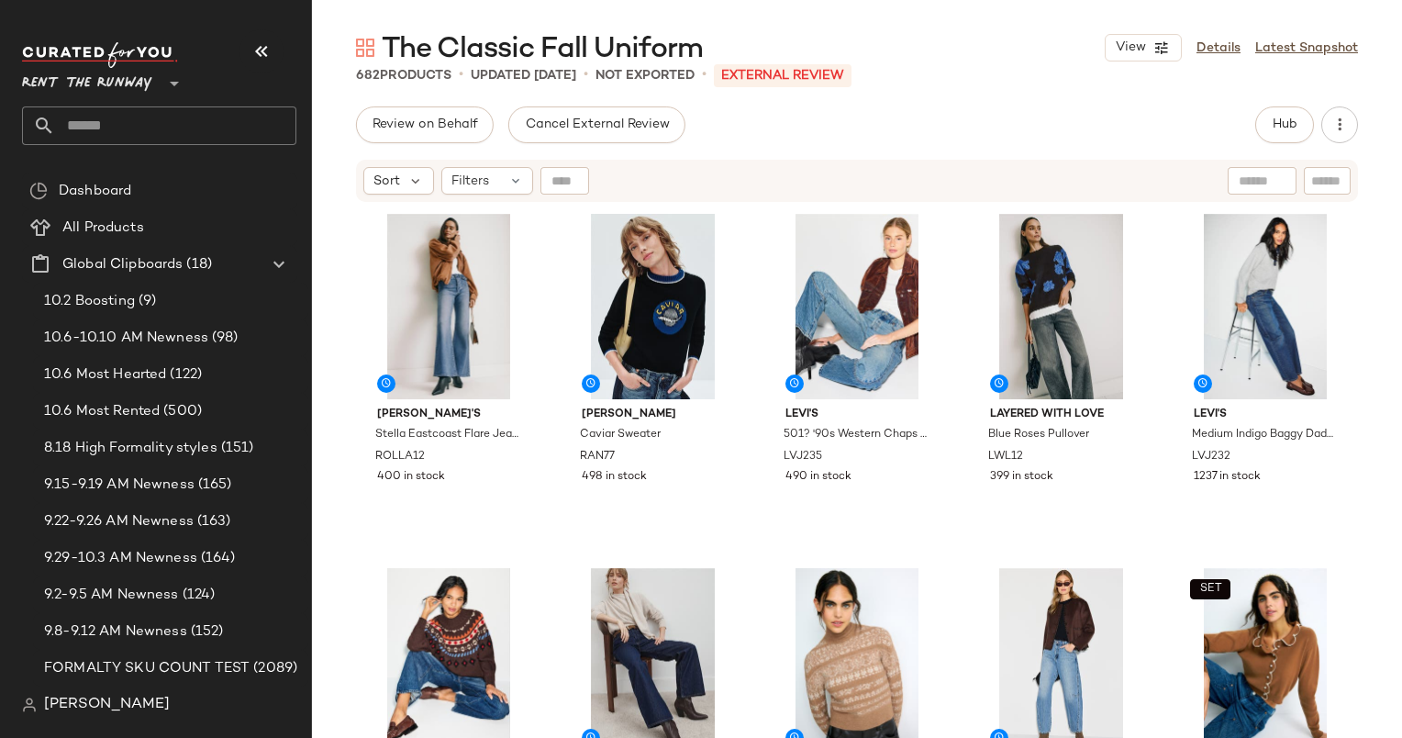
click at [347, 213] on div "[PERSON_NAME] Eastcoast Flare Jeans ROLLA12 400 in stock [PERSON_NAME] Caviar S…" at bounding box center [857, 494] width 1090 height 580
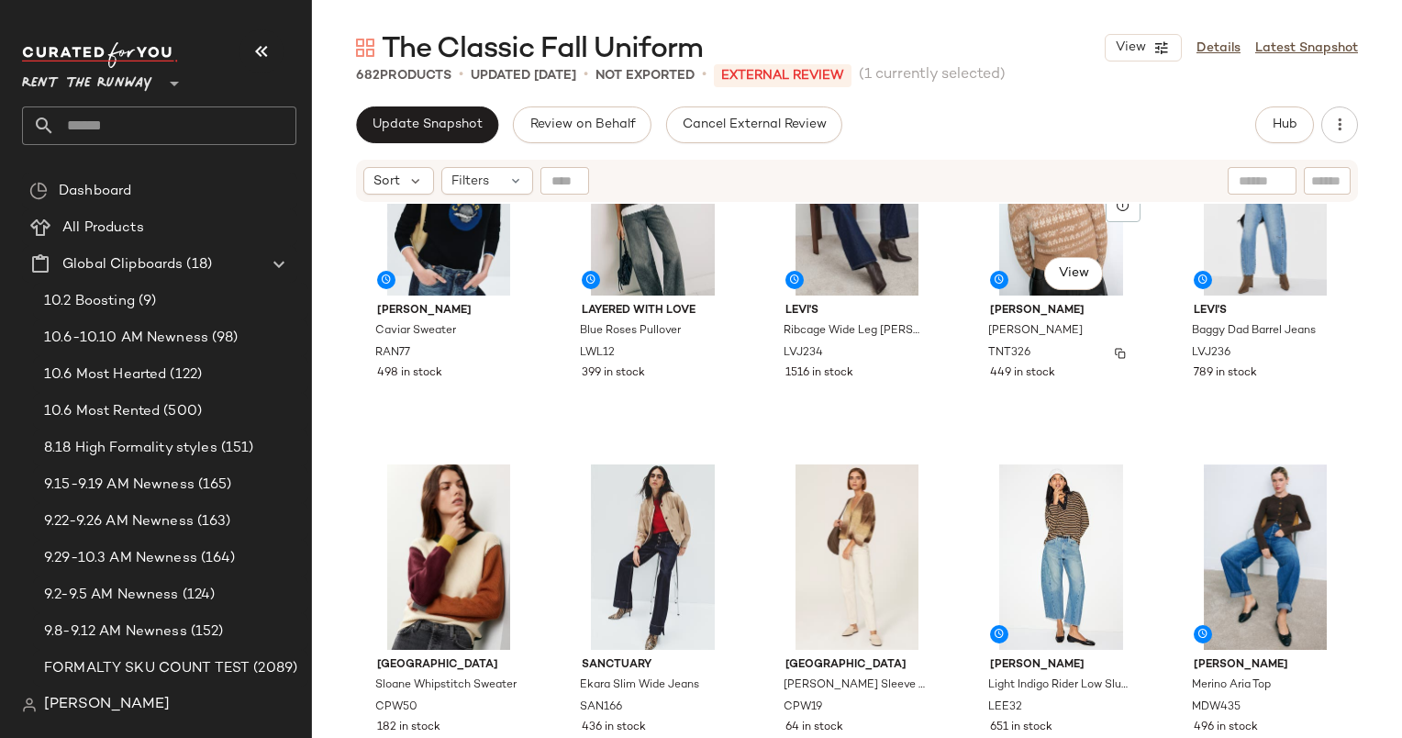
scroll to position [474, 0]
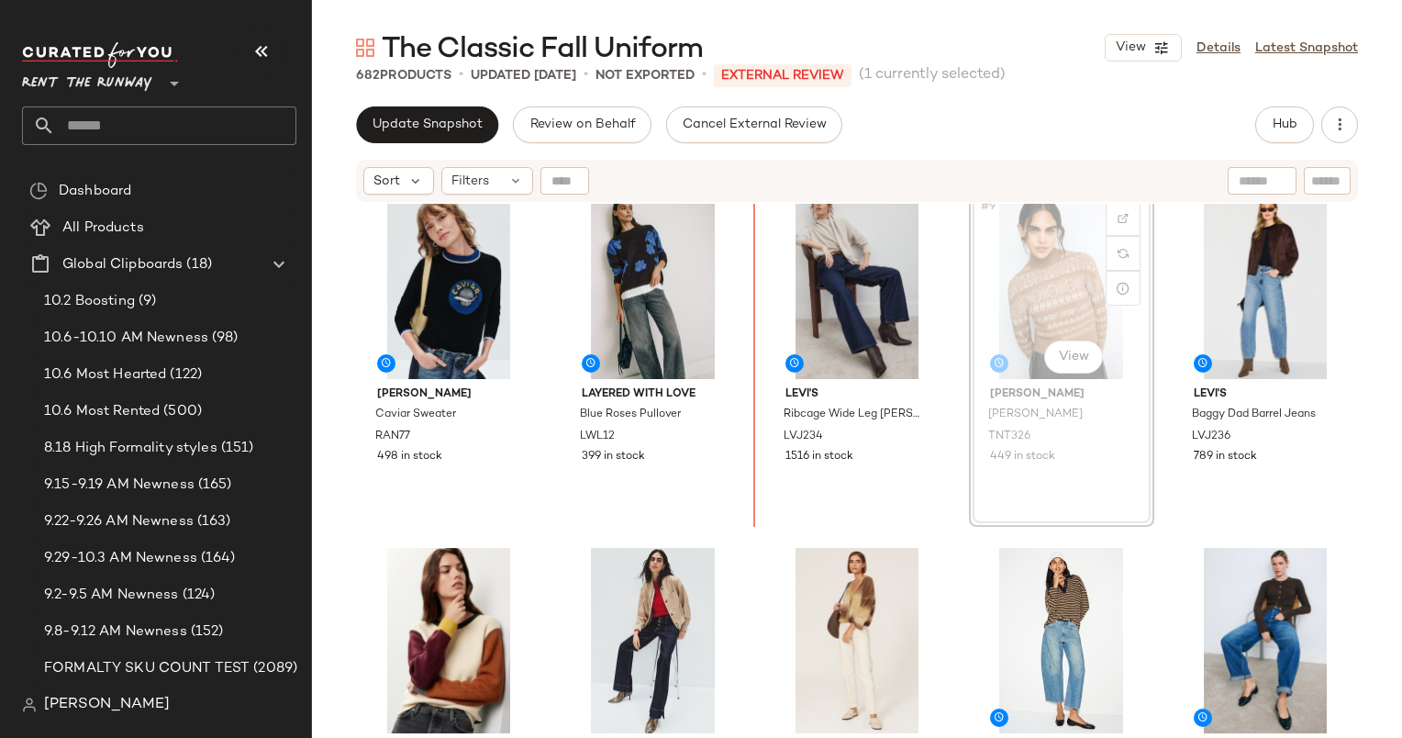
scroll to position [386, 0]
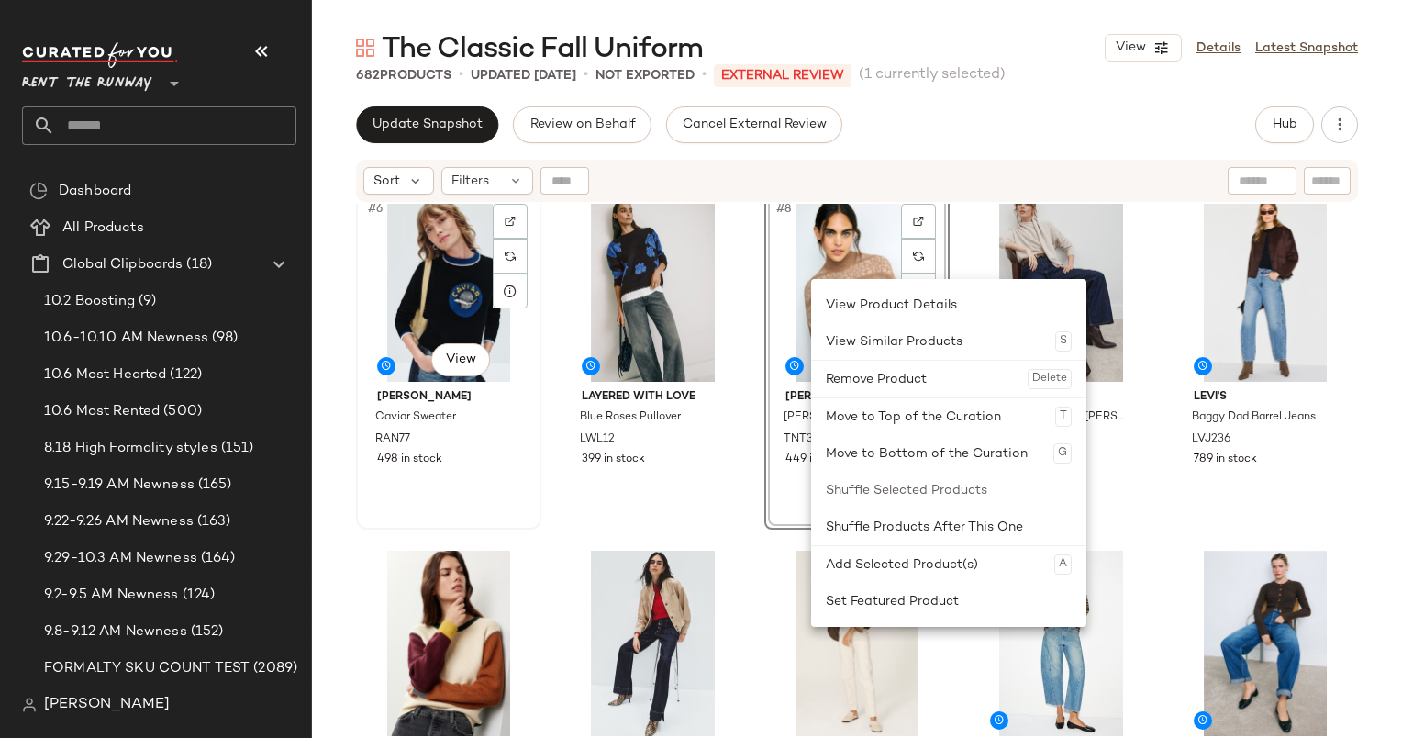
click at [437, 268] on div "#6 View" at bounding box center [448, 288] width 173 height 185
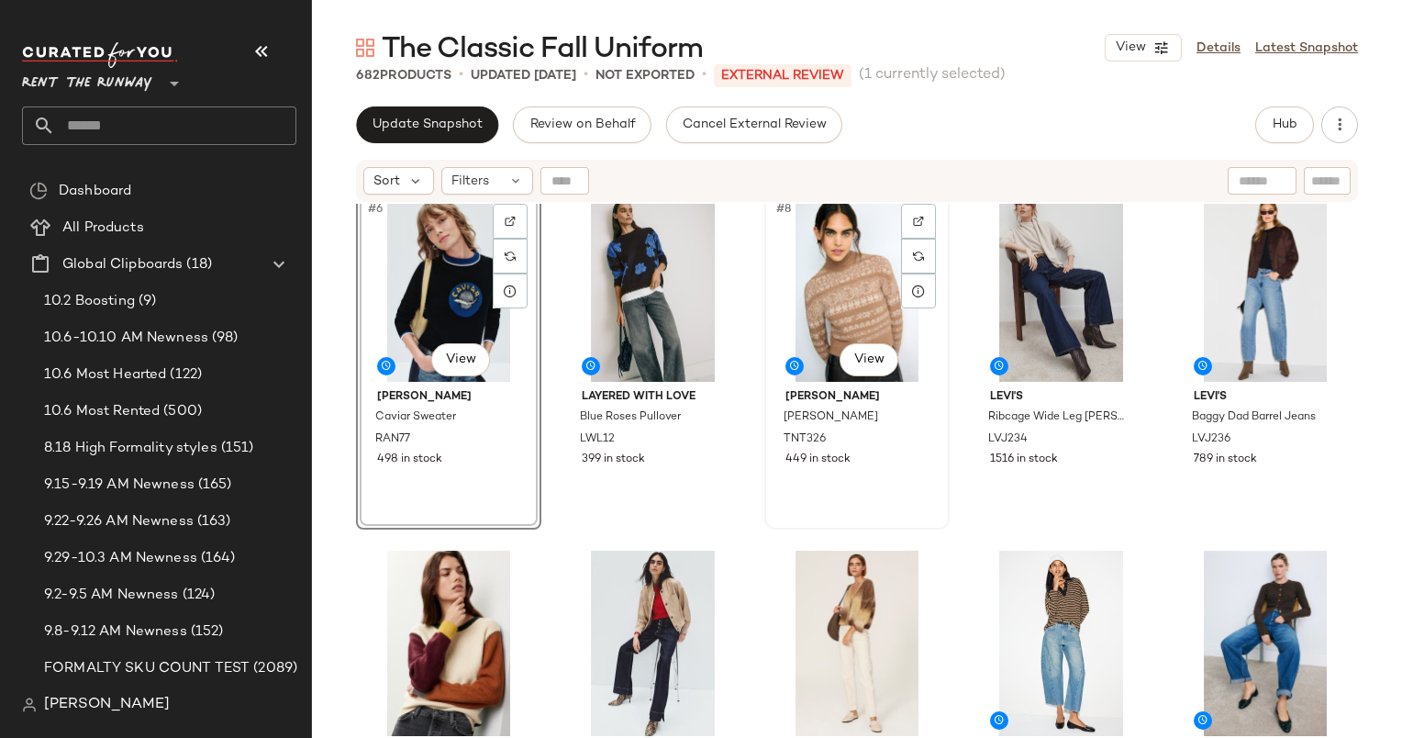
click at [819, 294] on div "#8 View" at bounding box center [857, 288] width 173 height 185
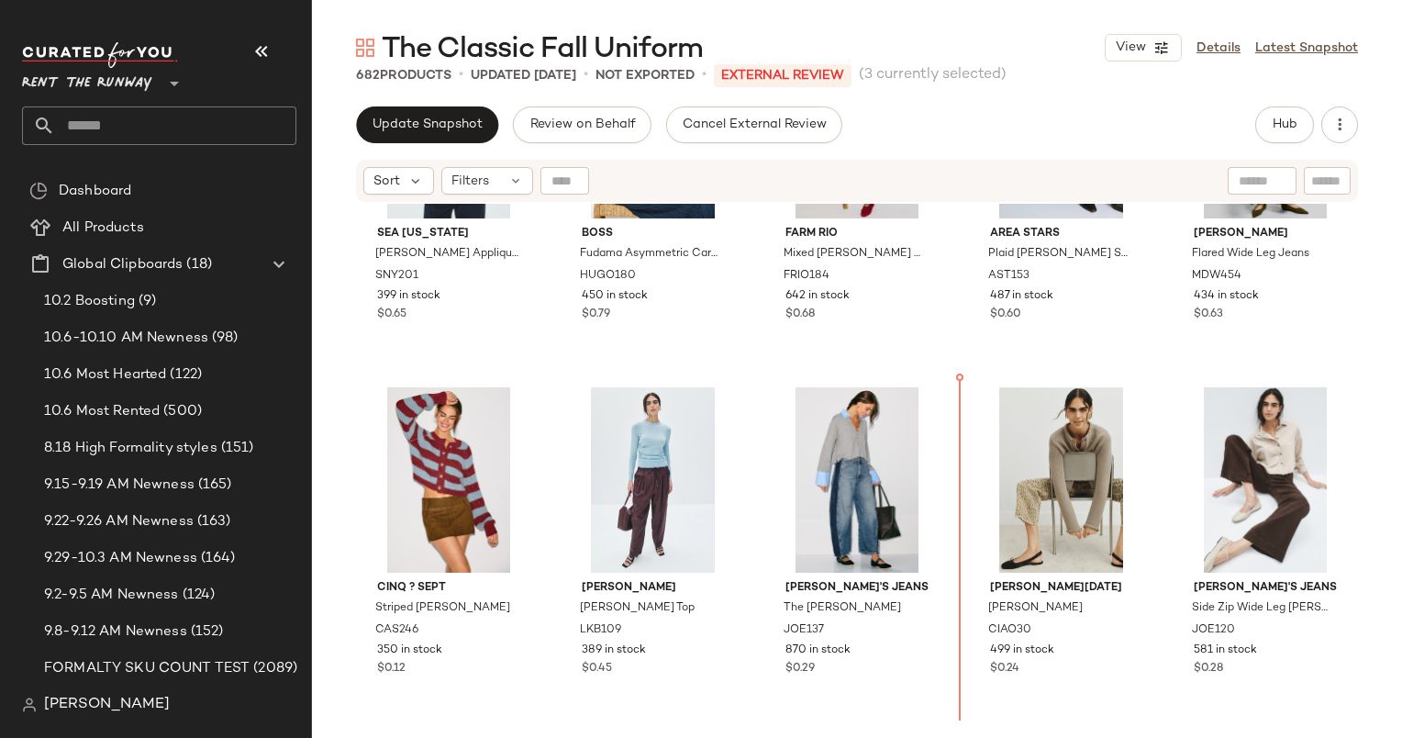
scroll to position [3751, 0]
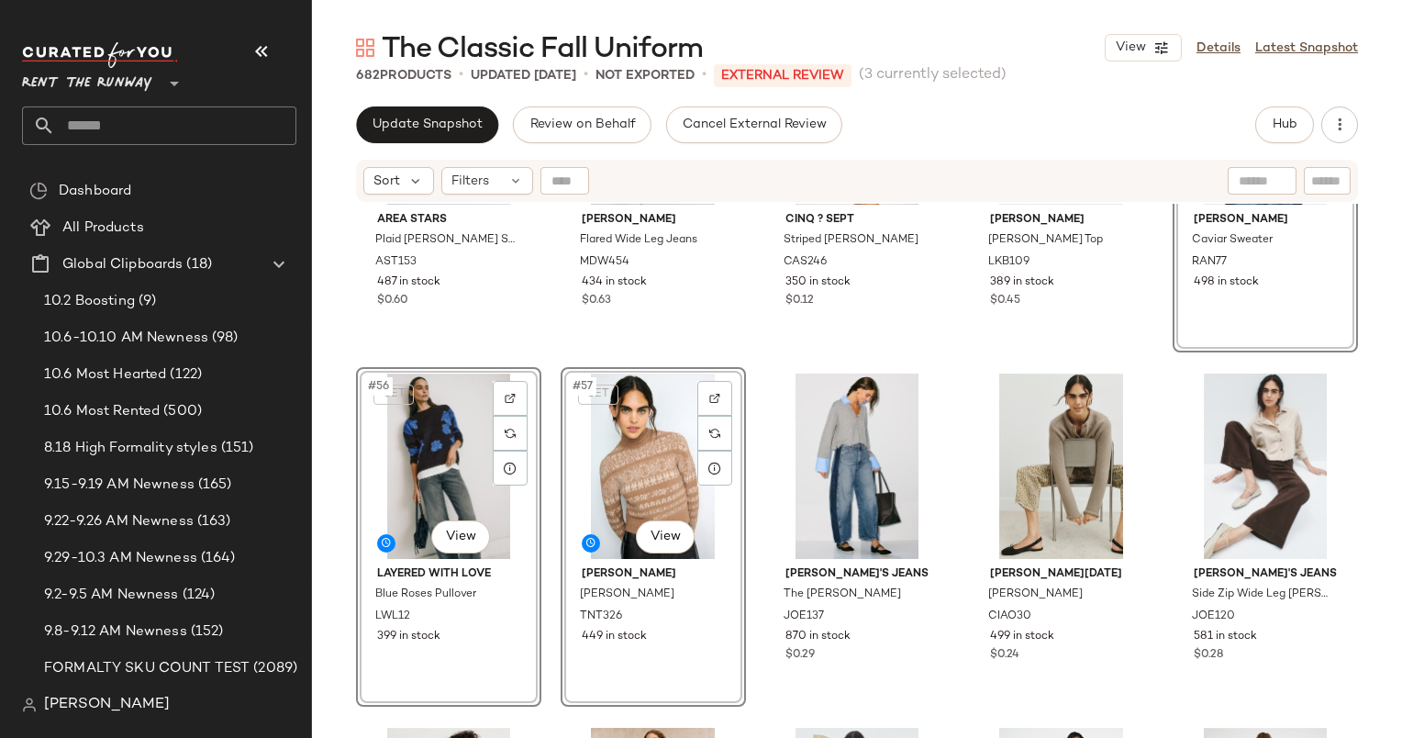
click at [958, 489] on div "Area Stars [PERSON_NAME] Skirt AST153 487 in stock $0.60 [PERSON_NAME] Flared W…" at bounding box center [857, 494] width 1090 height 580
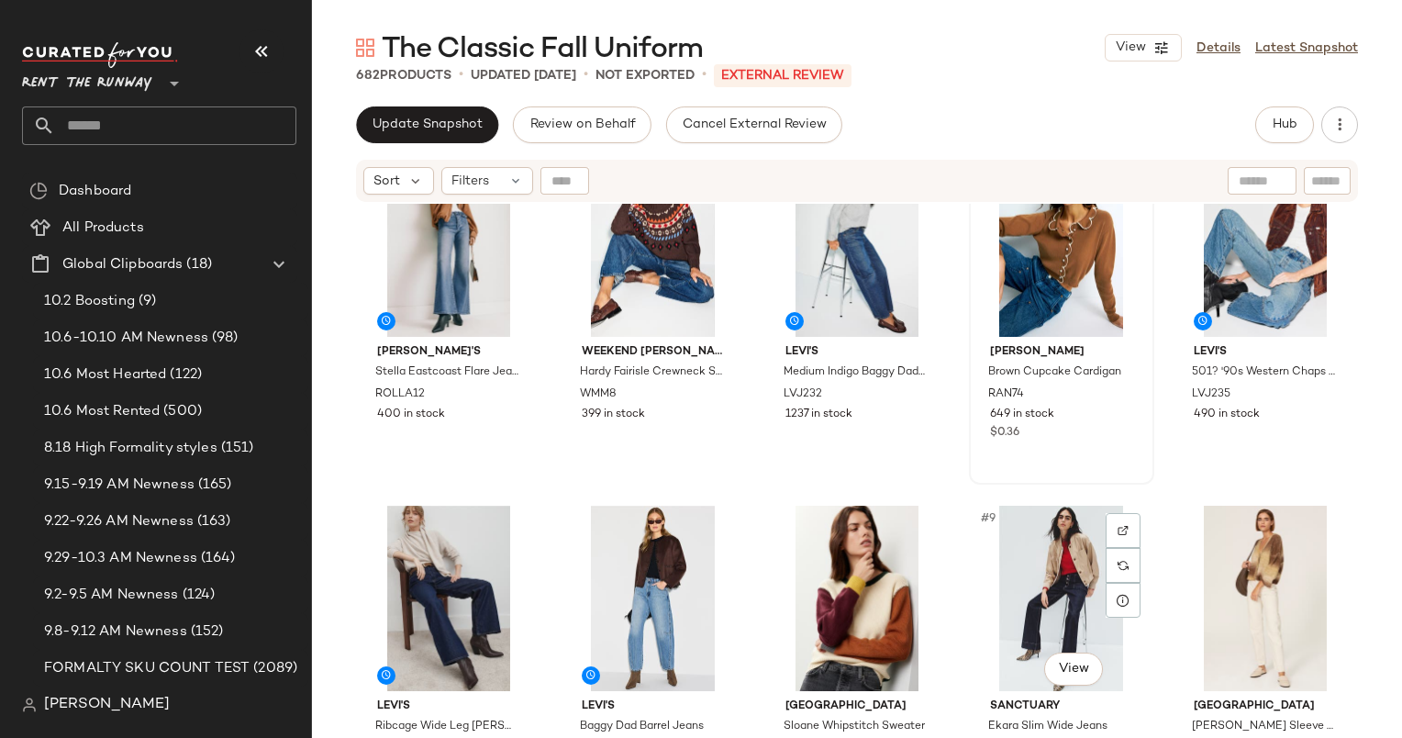
scroll to position [55, 0]
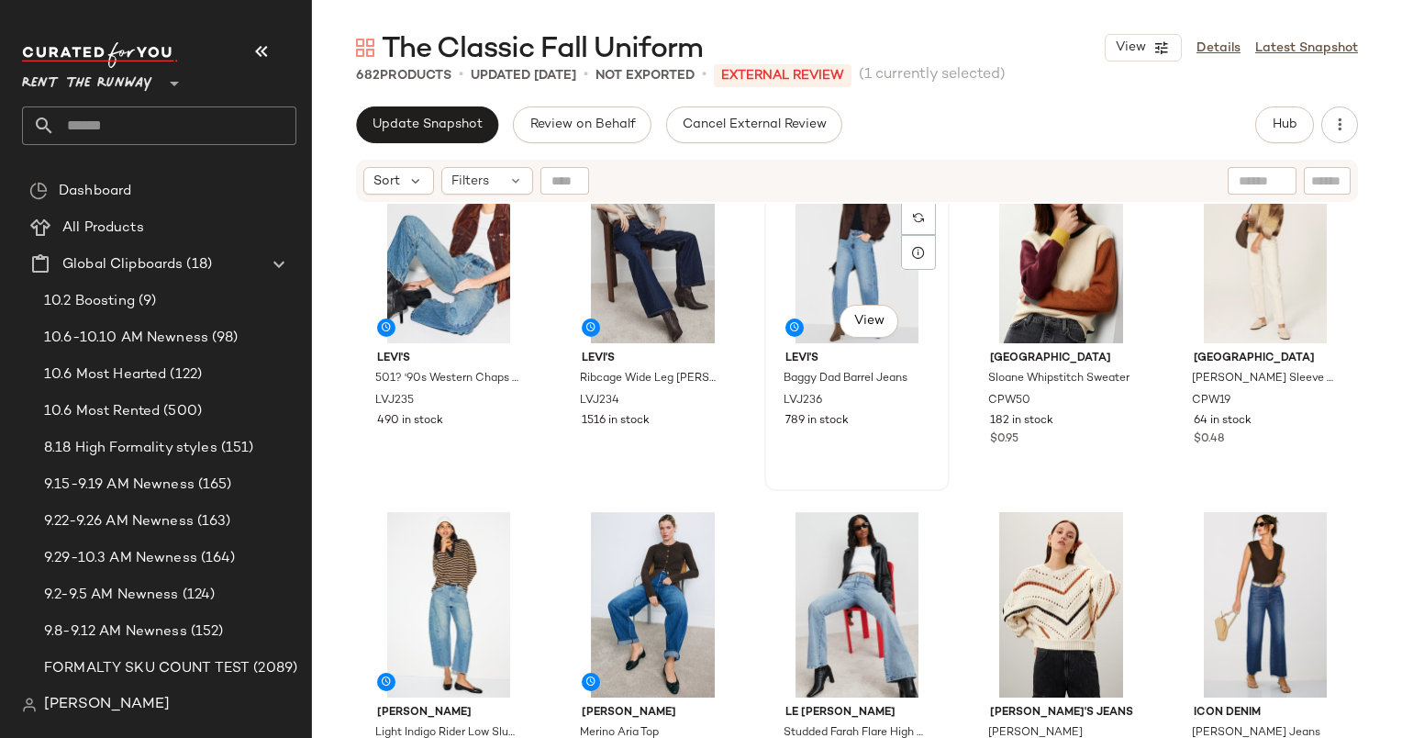
scroll to position [451, 0]
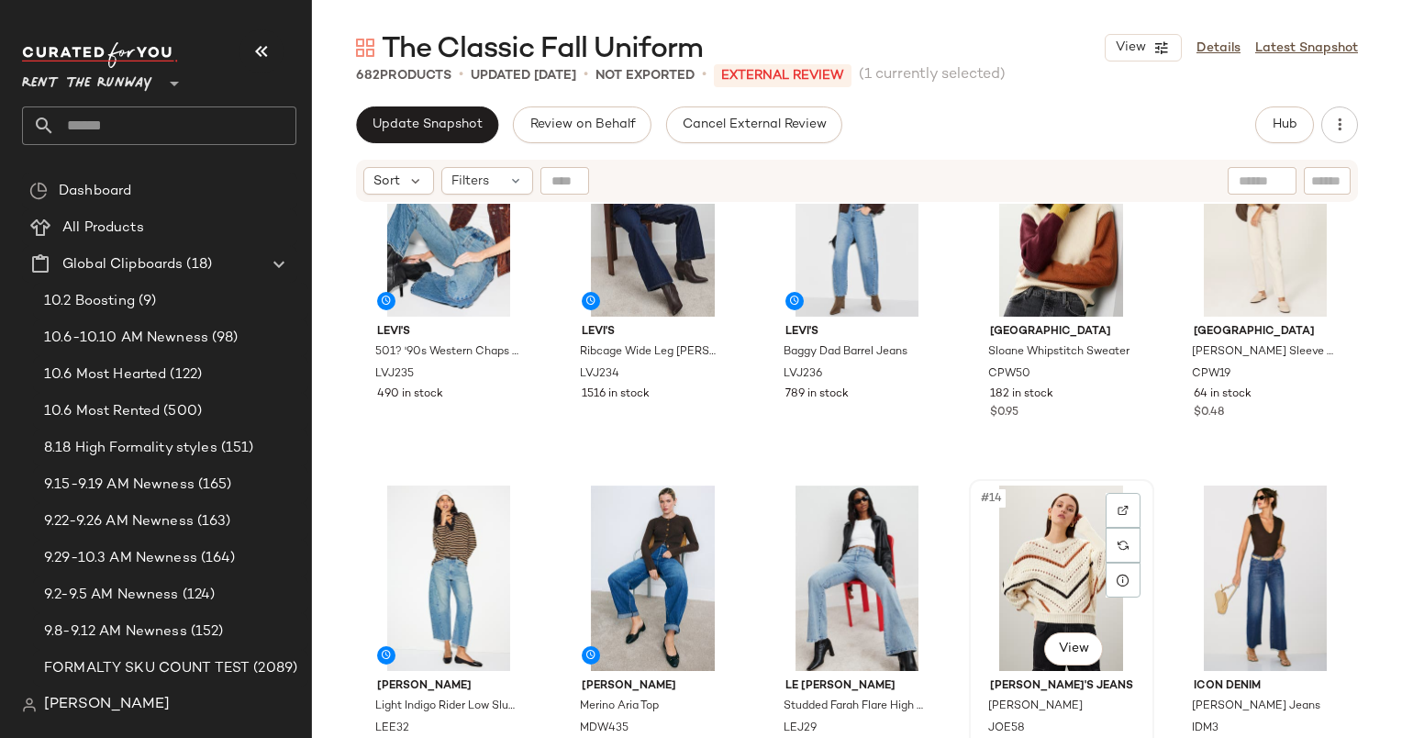
click at [1047, 542] on div "#14 View" at bounding box center [1061, 577] width 173 height 185
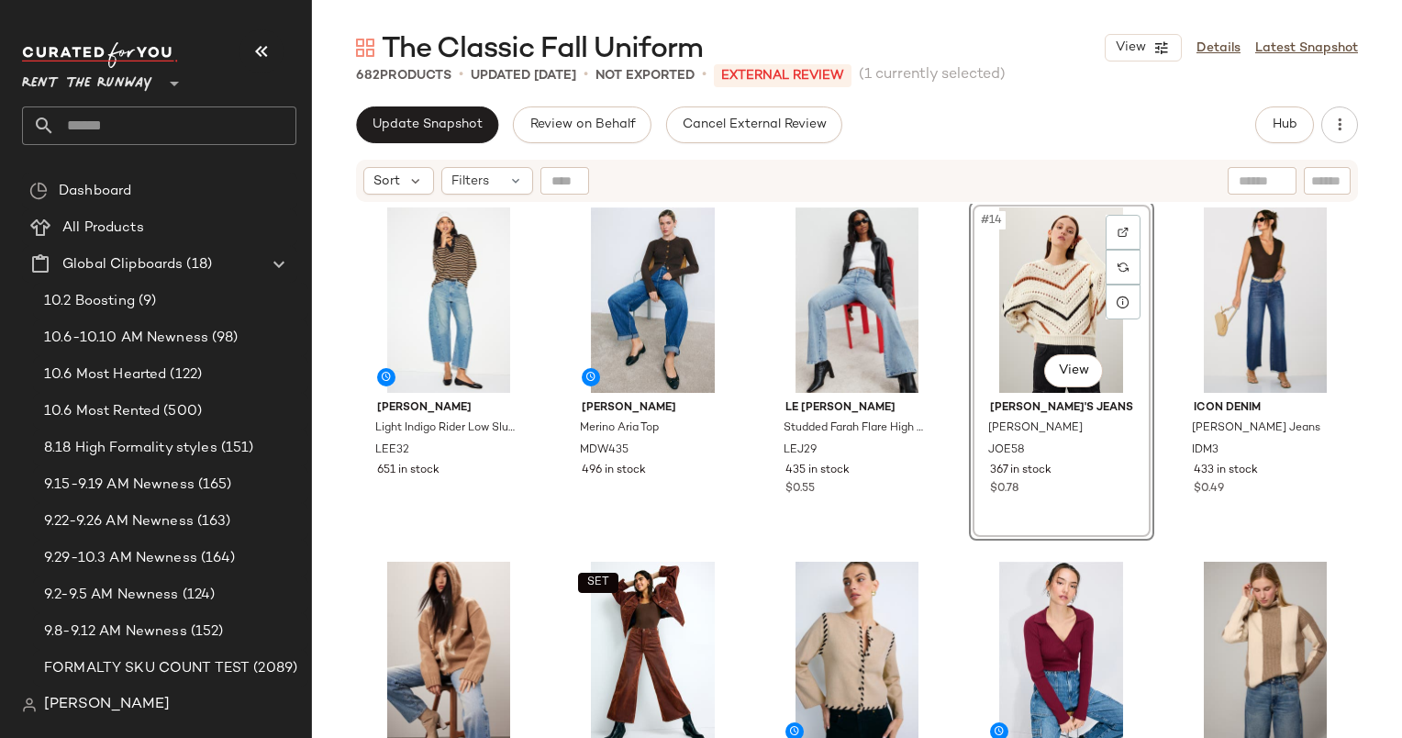
scroll to position [730, 0]
click at [846, 279] on div "#13 View" at bounding box center [857, 298] width 173 height 185
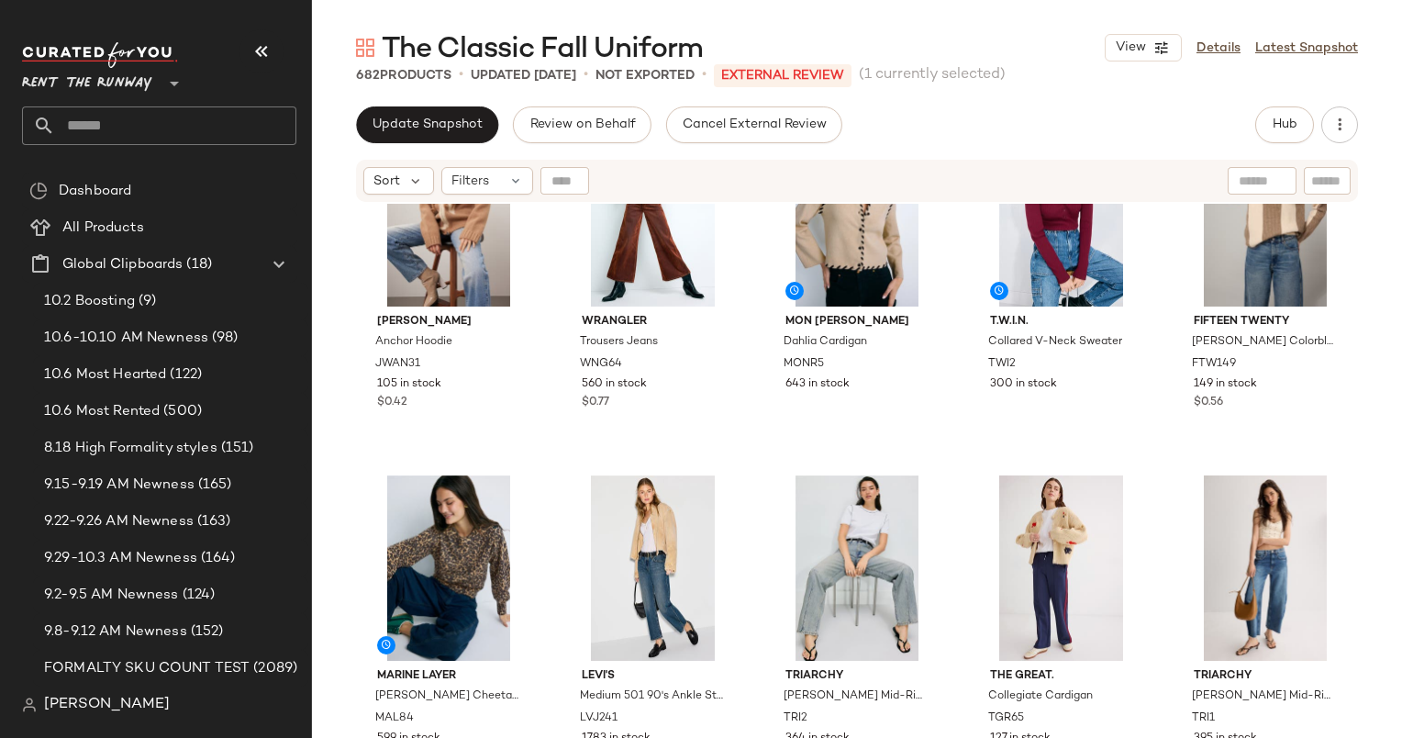
scroll to position [1188, 0]
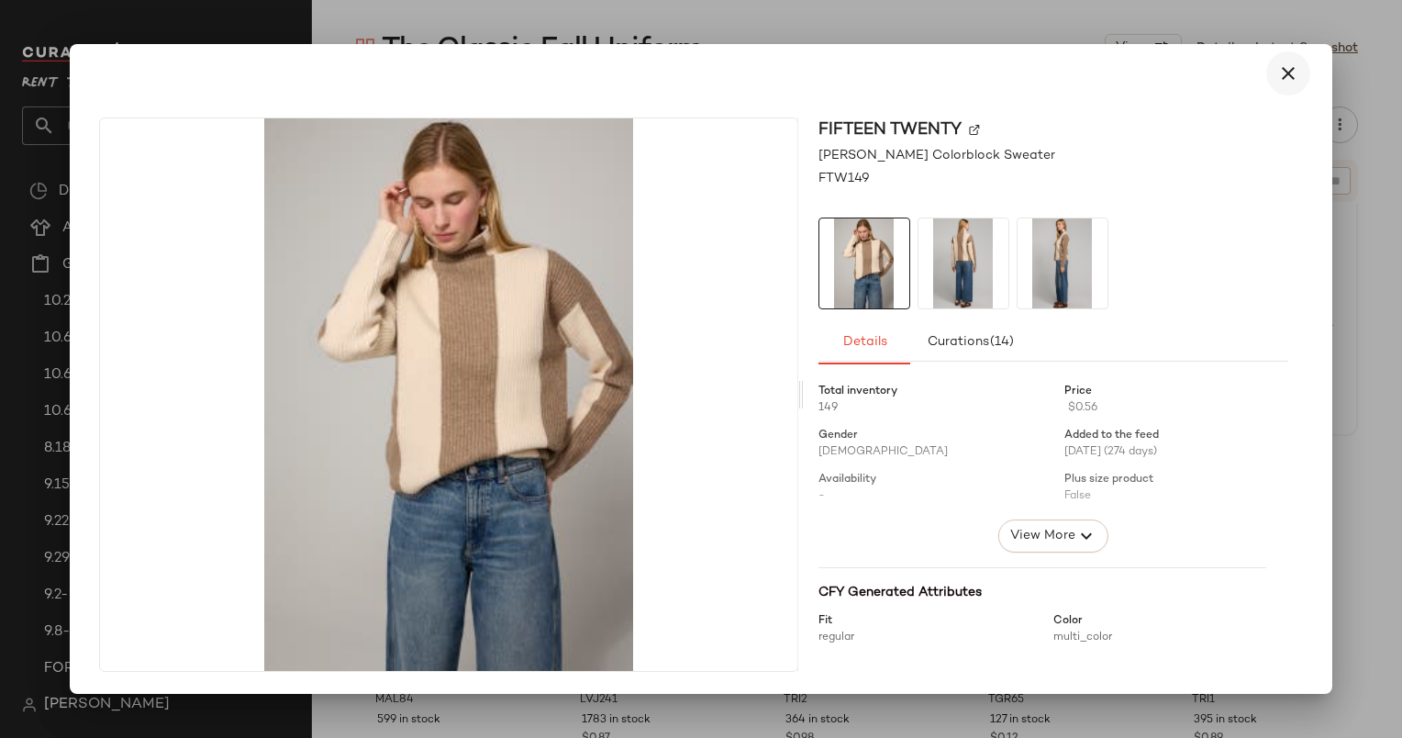
click at [1285, 67] on icon "button" at bounding box center [1288, 73] width 22 height 22
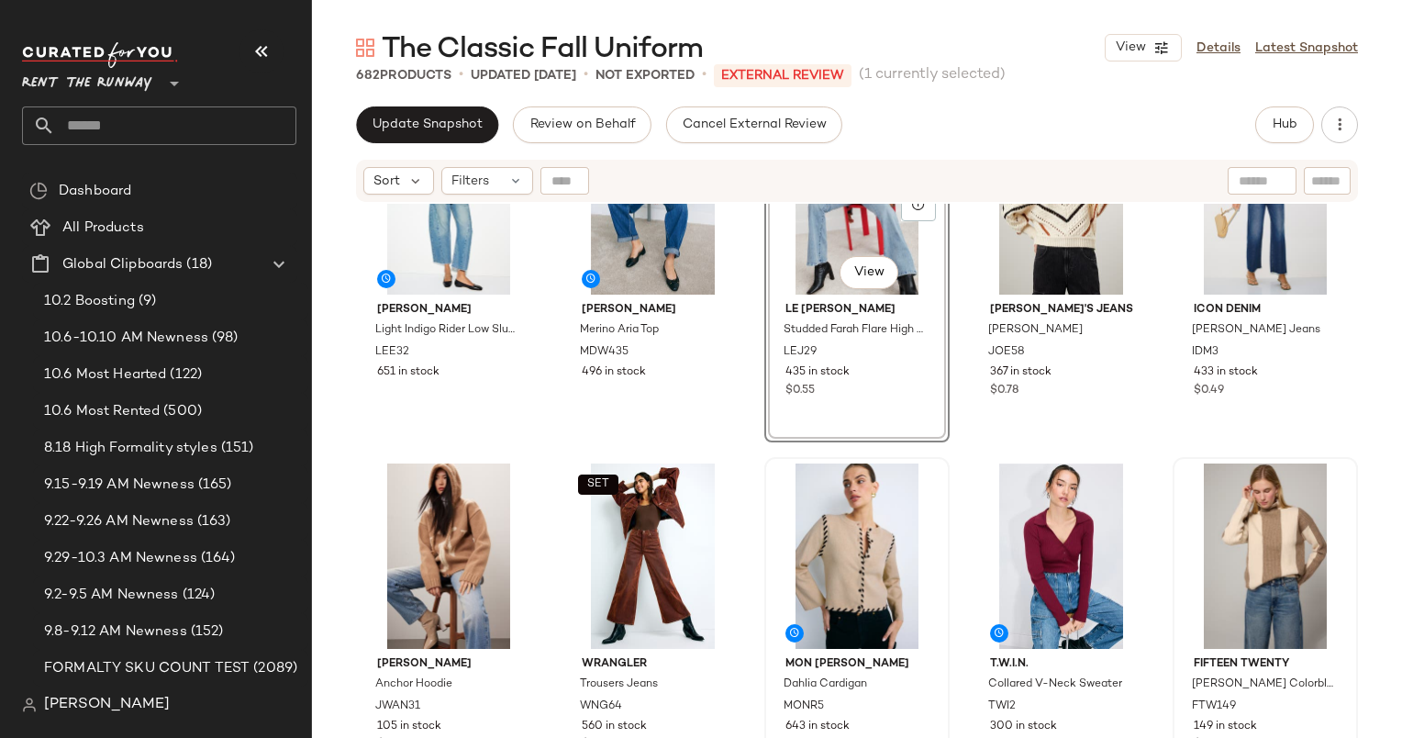
scroll to position [846, 0]
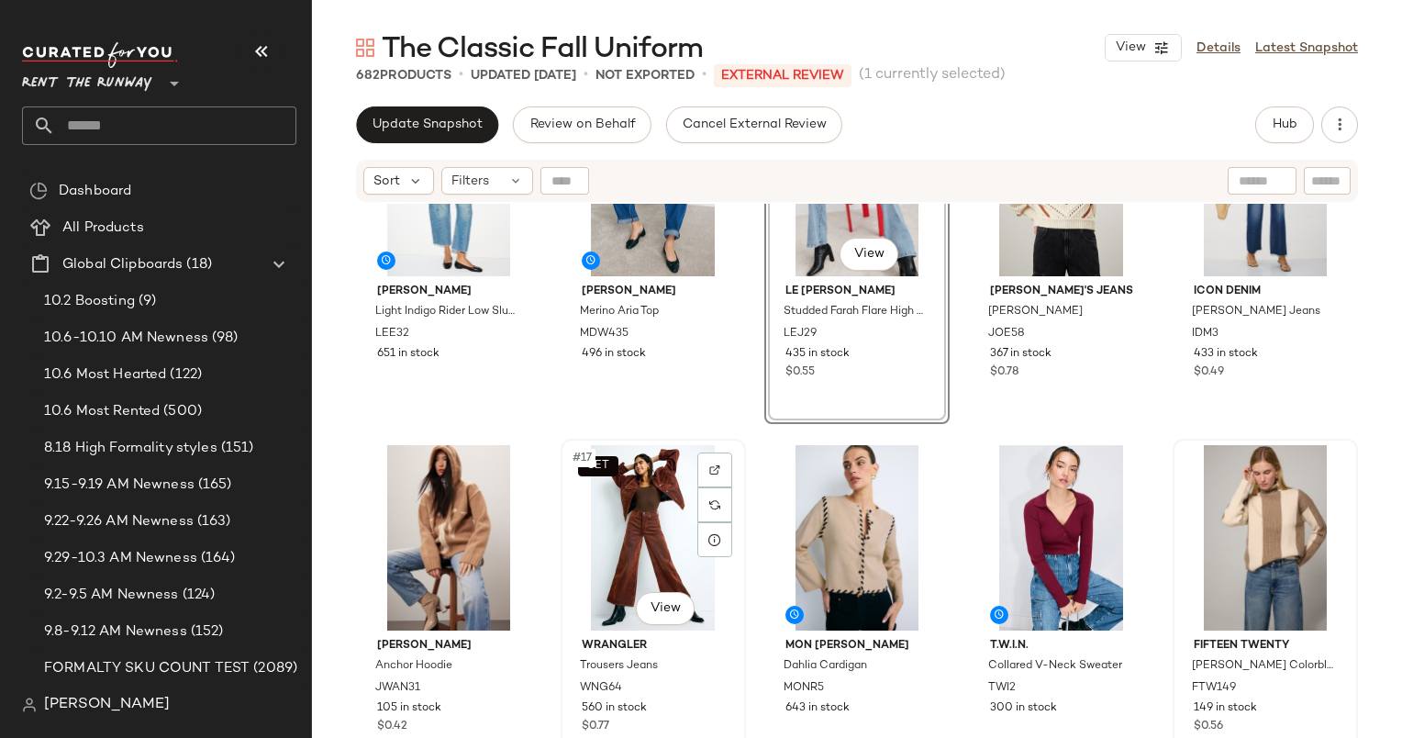
click at [620, 545] on div "SET #17 View" at bounding box center [653, 537] width 173 height 185
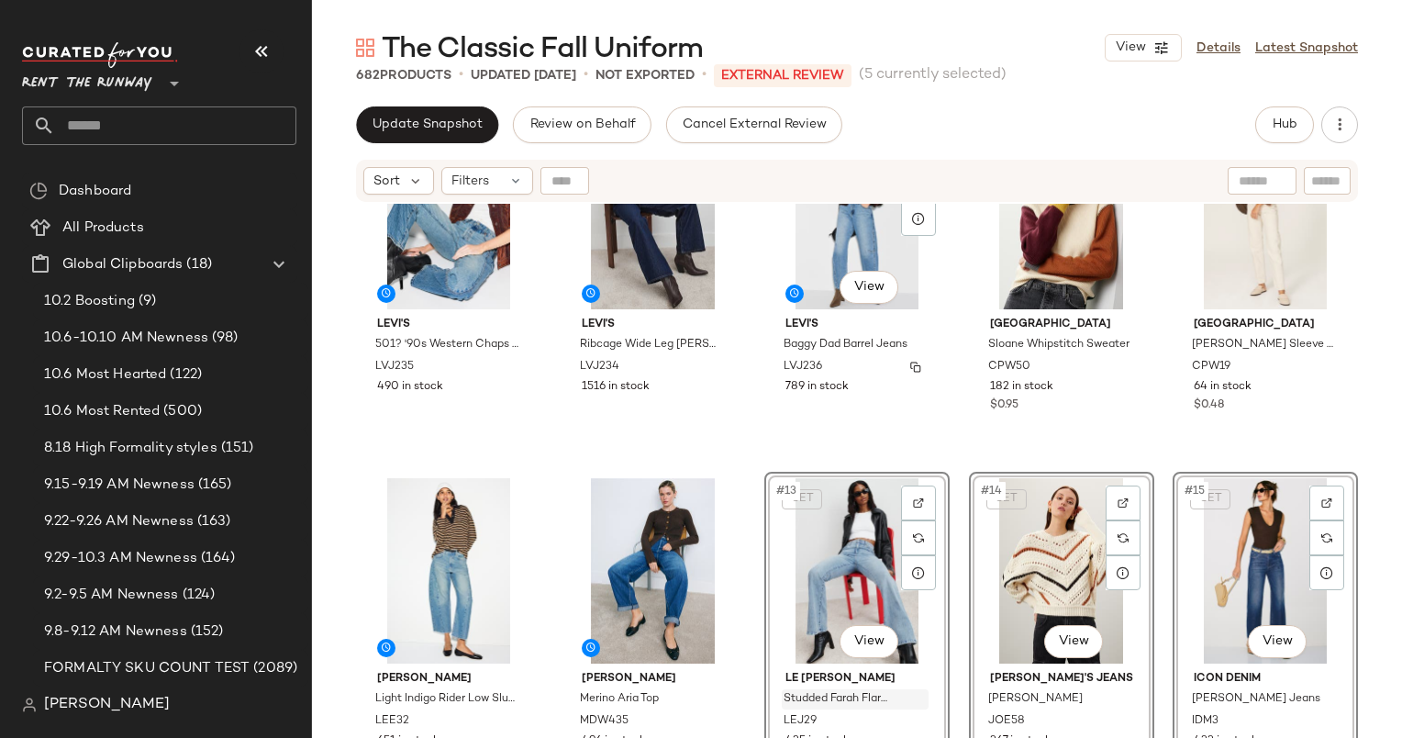
scroll to position [455, 0]
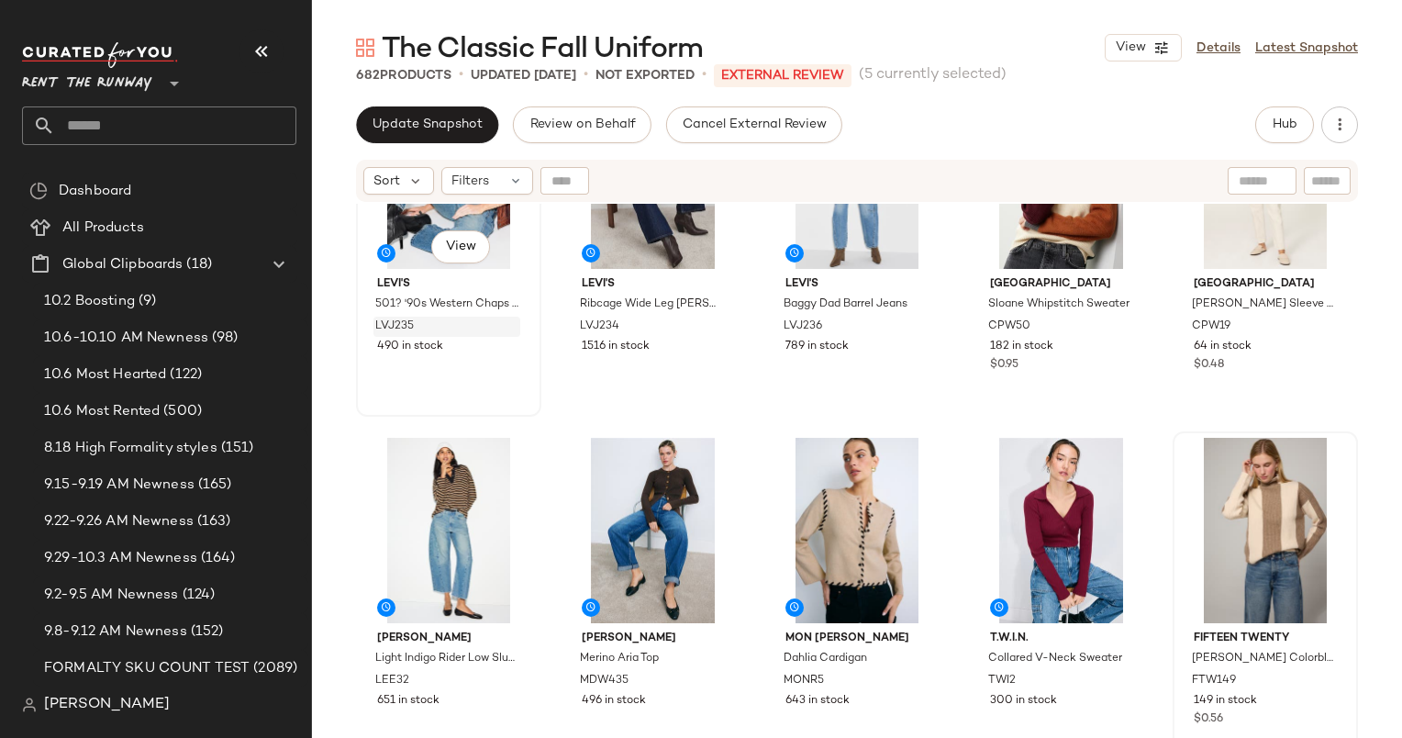
scroll to position [705, 0]
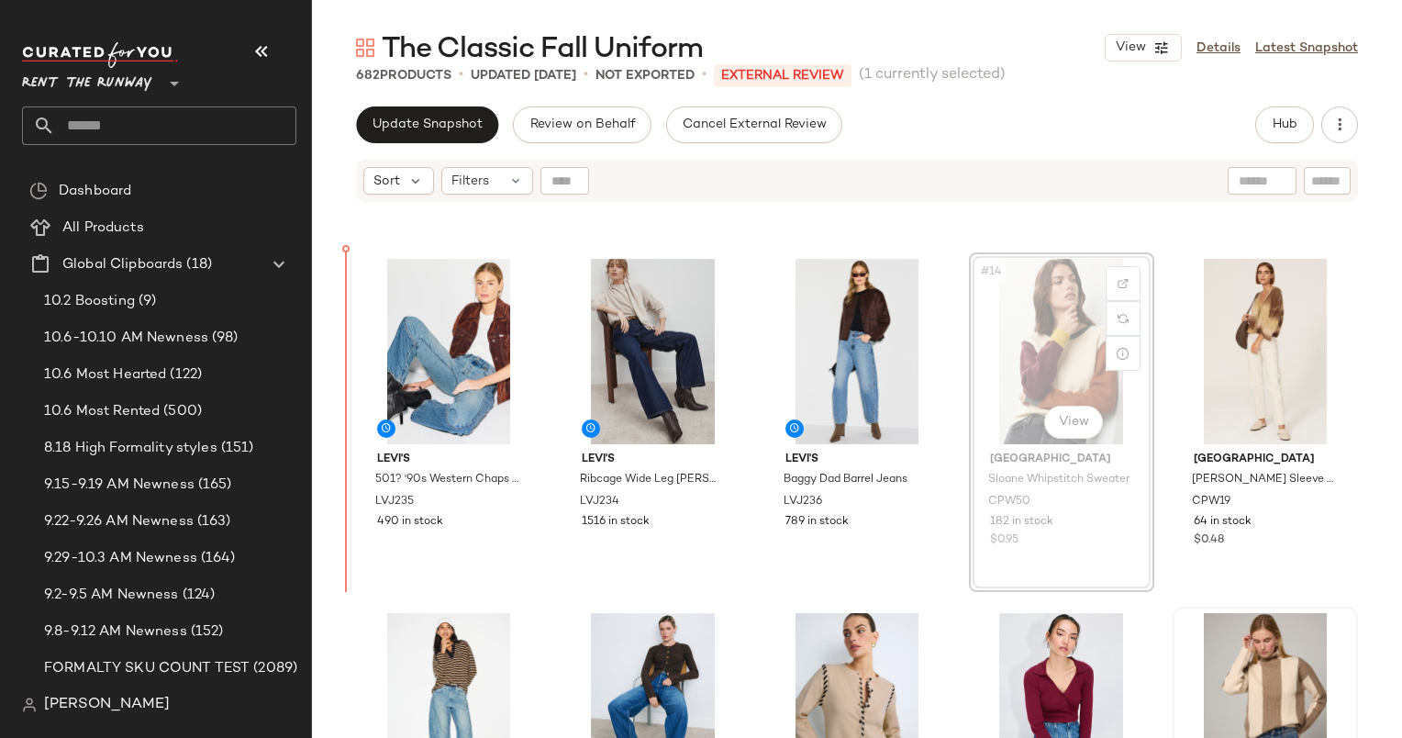
scroll to position [650, 0]
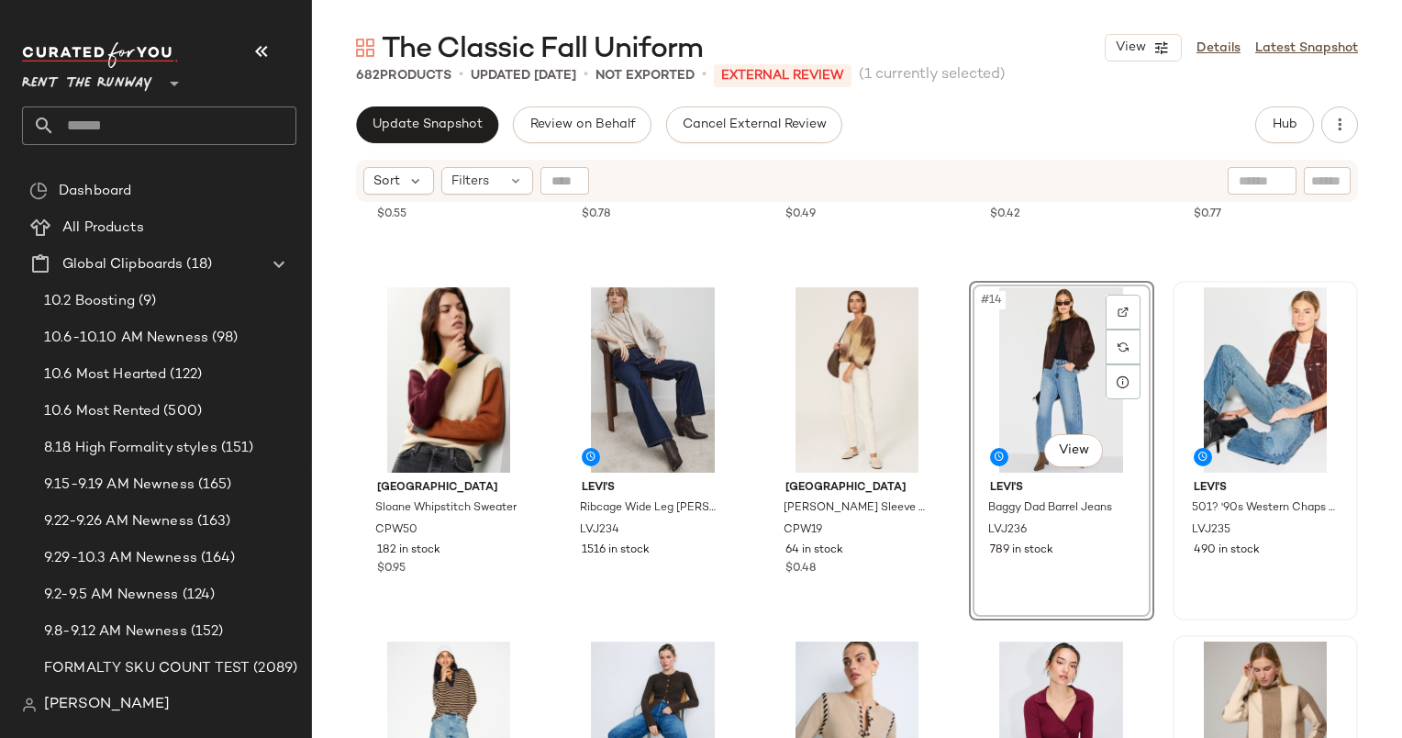
scroll to position [841, 0]
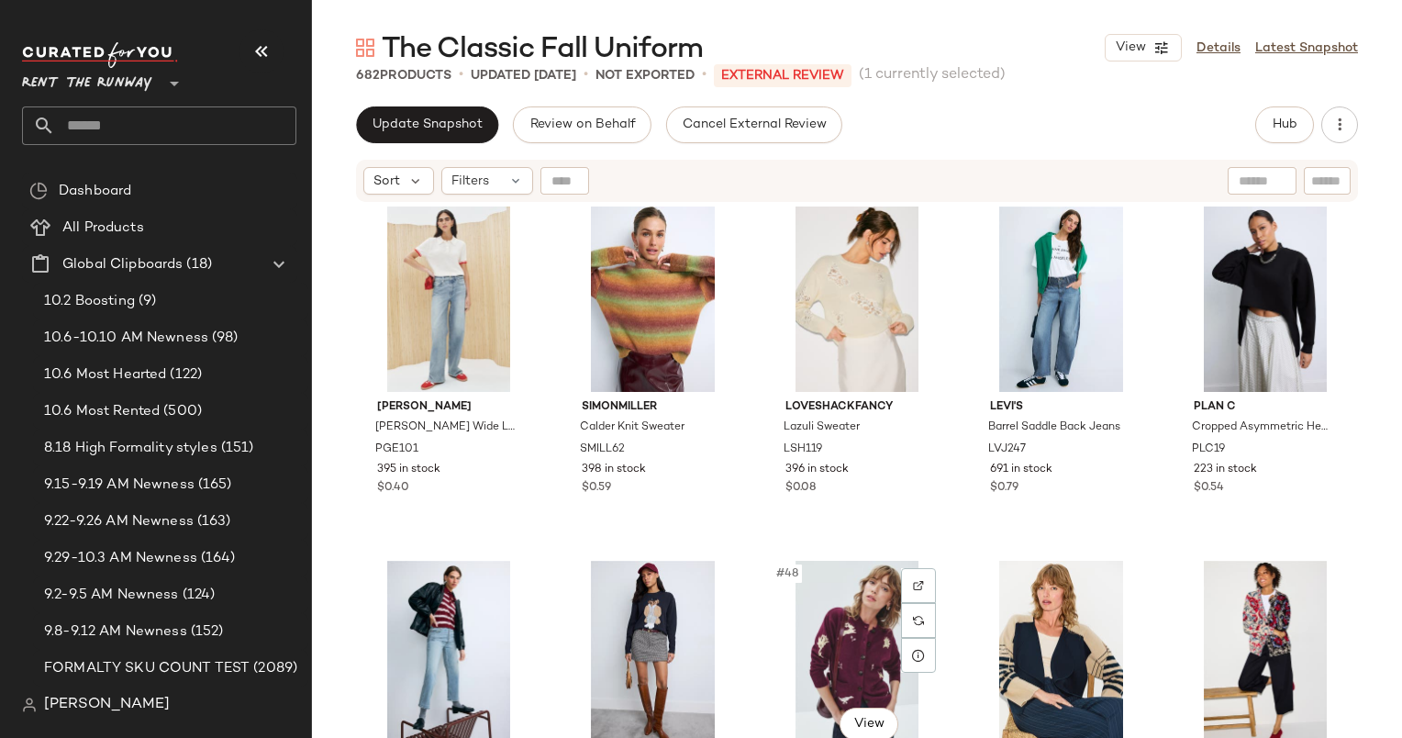
scroll to position [2860, 0]
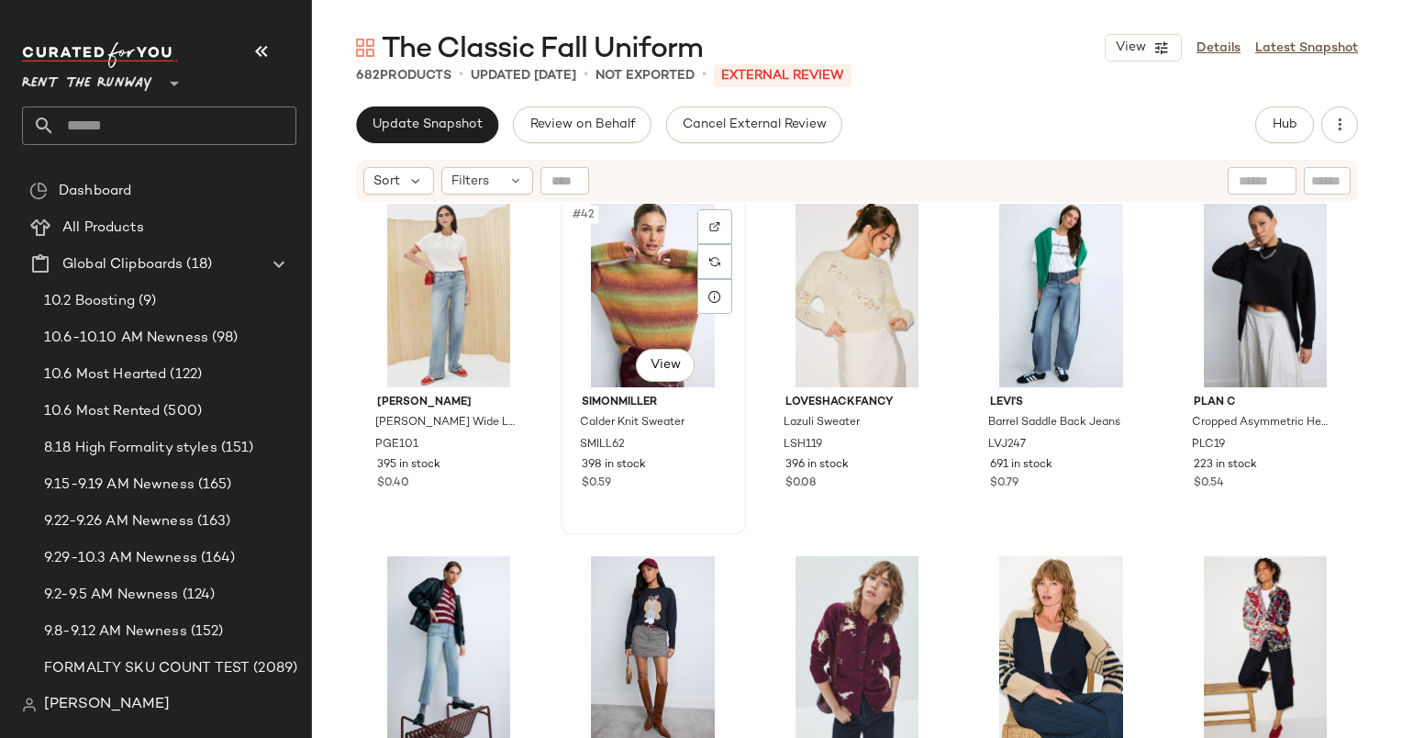
click at [653, 290] on div "#42 View" at bounding box center [653, 294] width 173 height 185
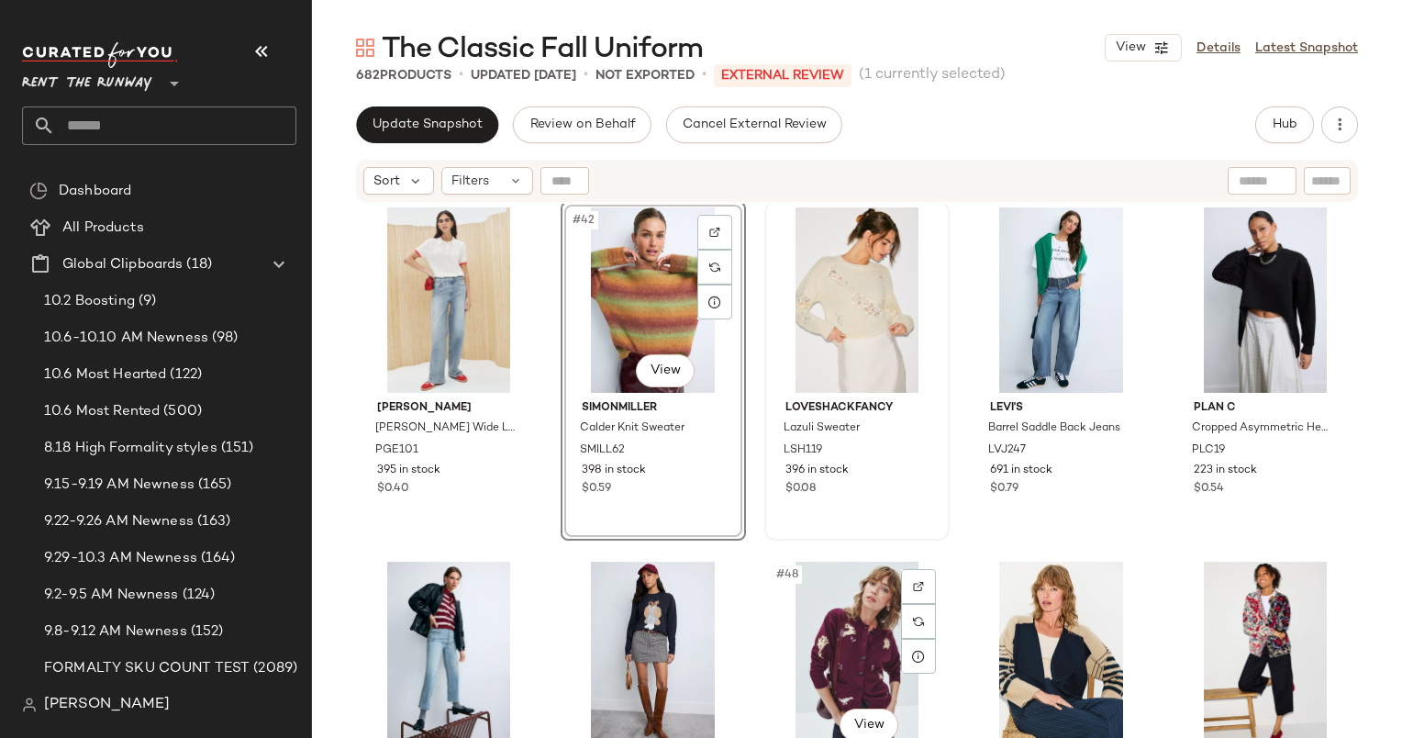
scroll to position [2853, 0]
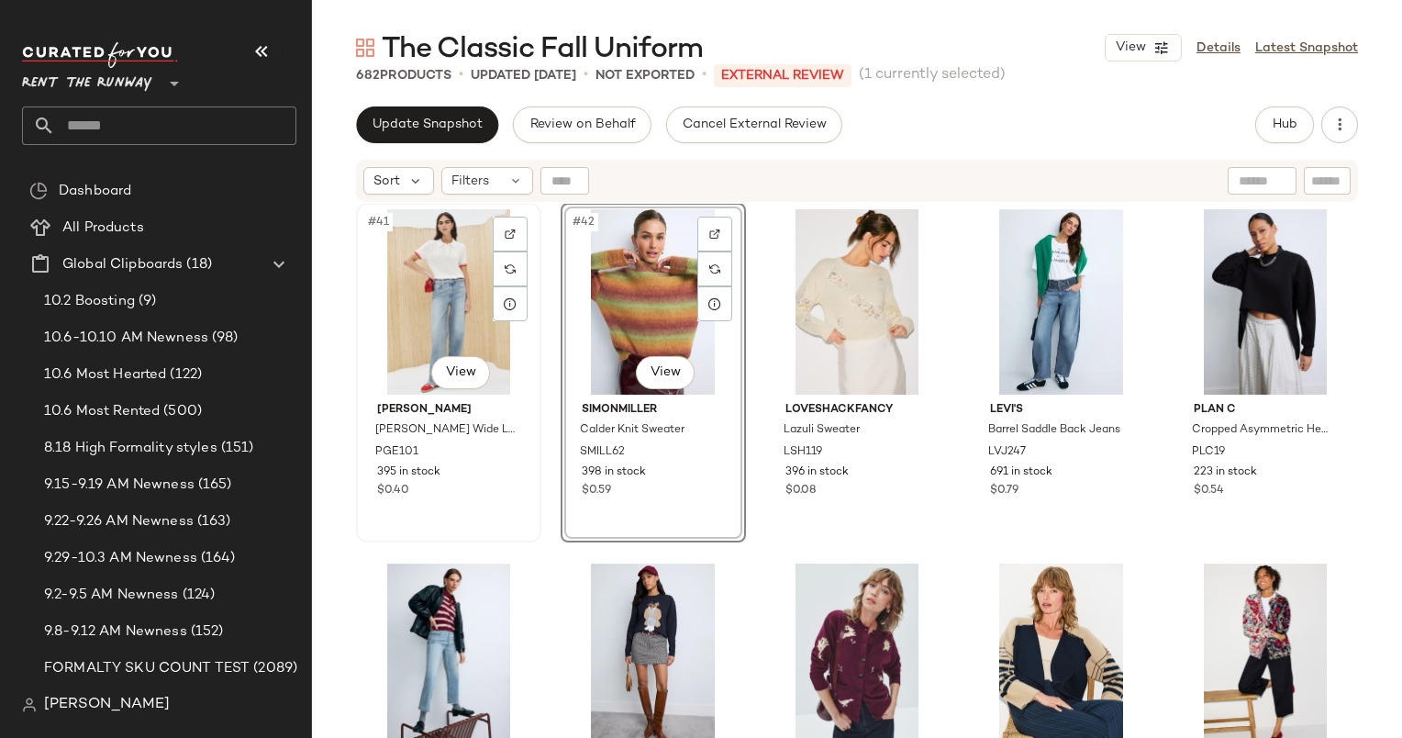
click at [461, 290] on div "#41 View" at bounding box center [448, 301] width 173 height 185
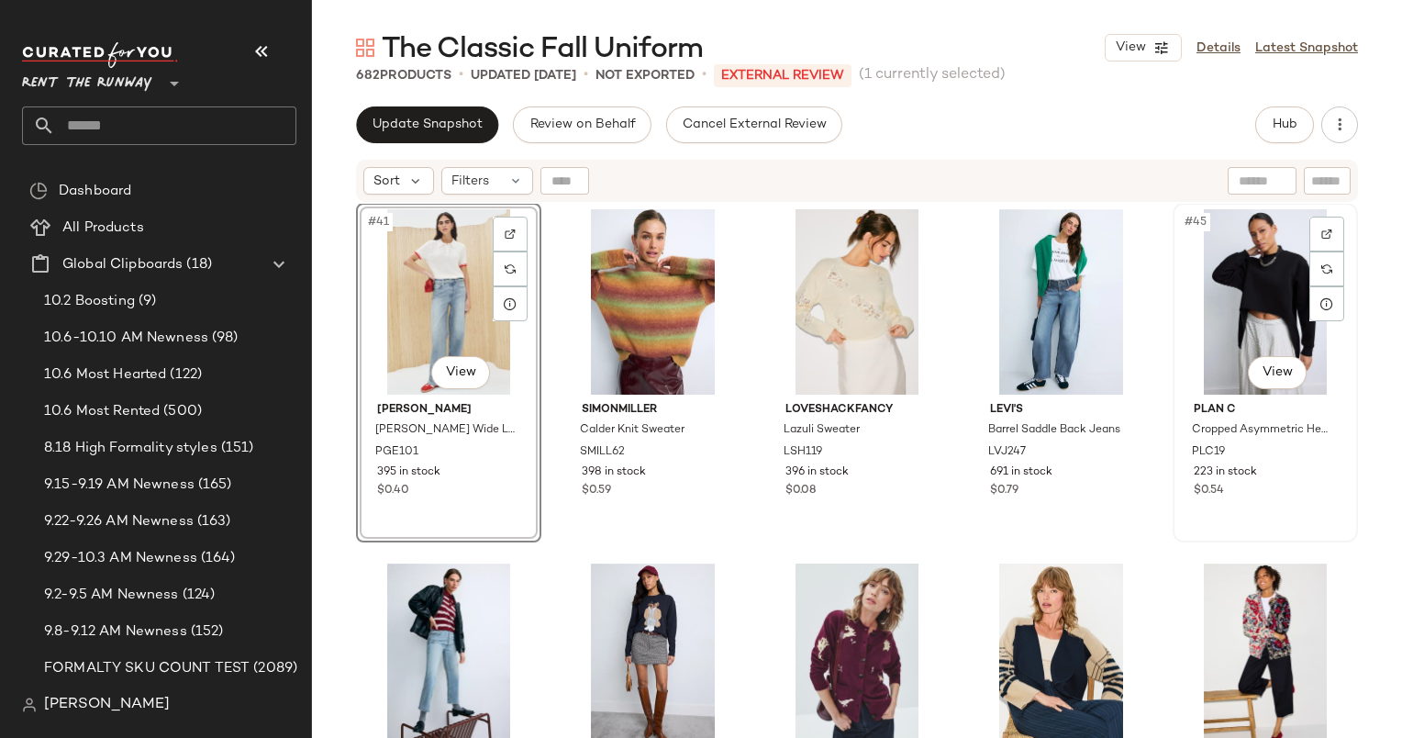
click at [1229, 259] on div "#45 View" at bounding box center [1265, 301] width 173 height 185
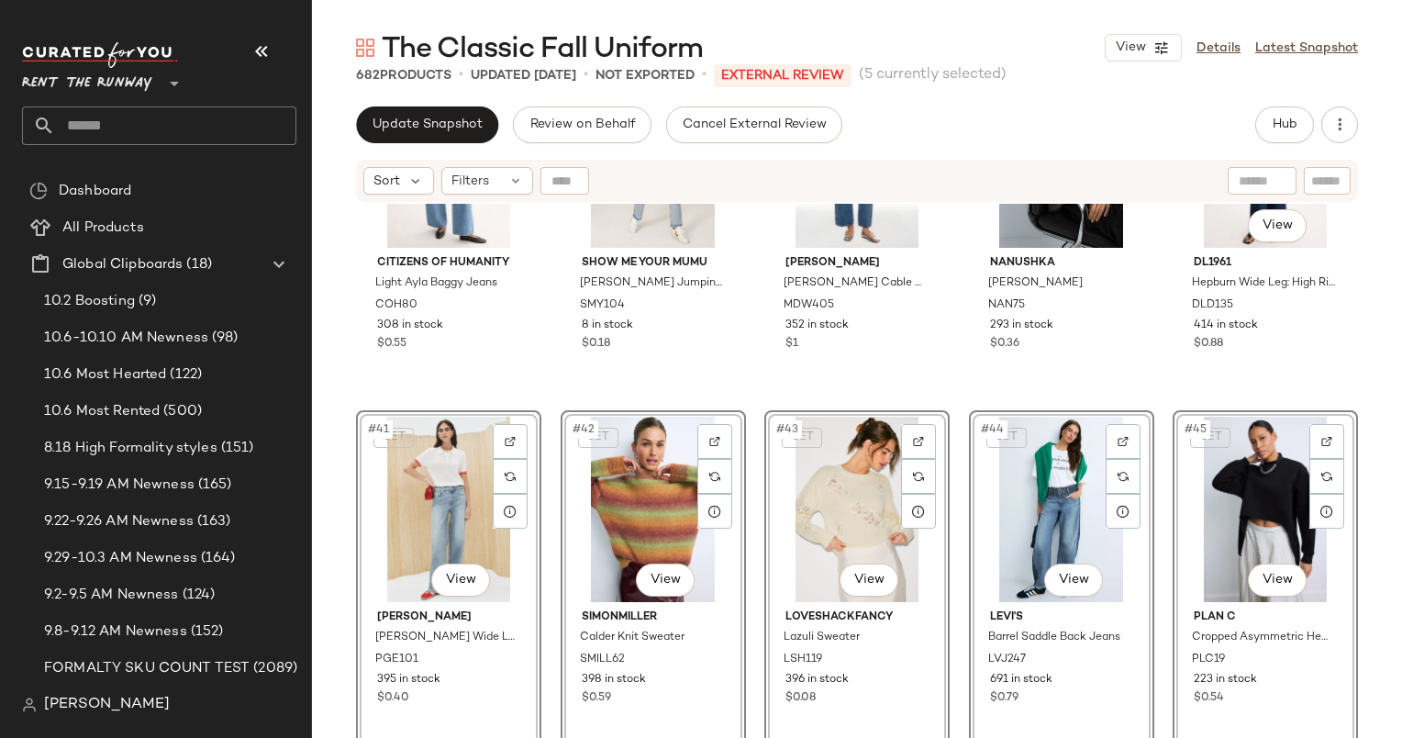
scroll to position [2644, 0]
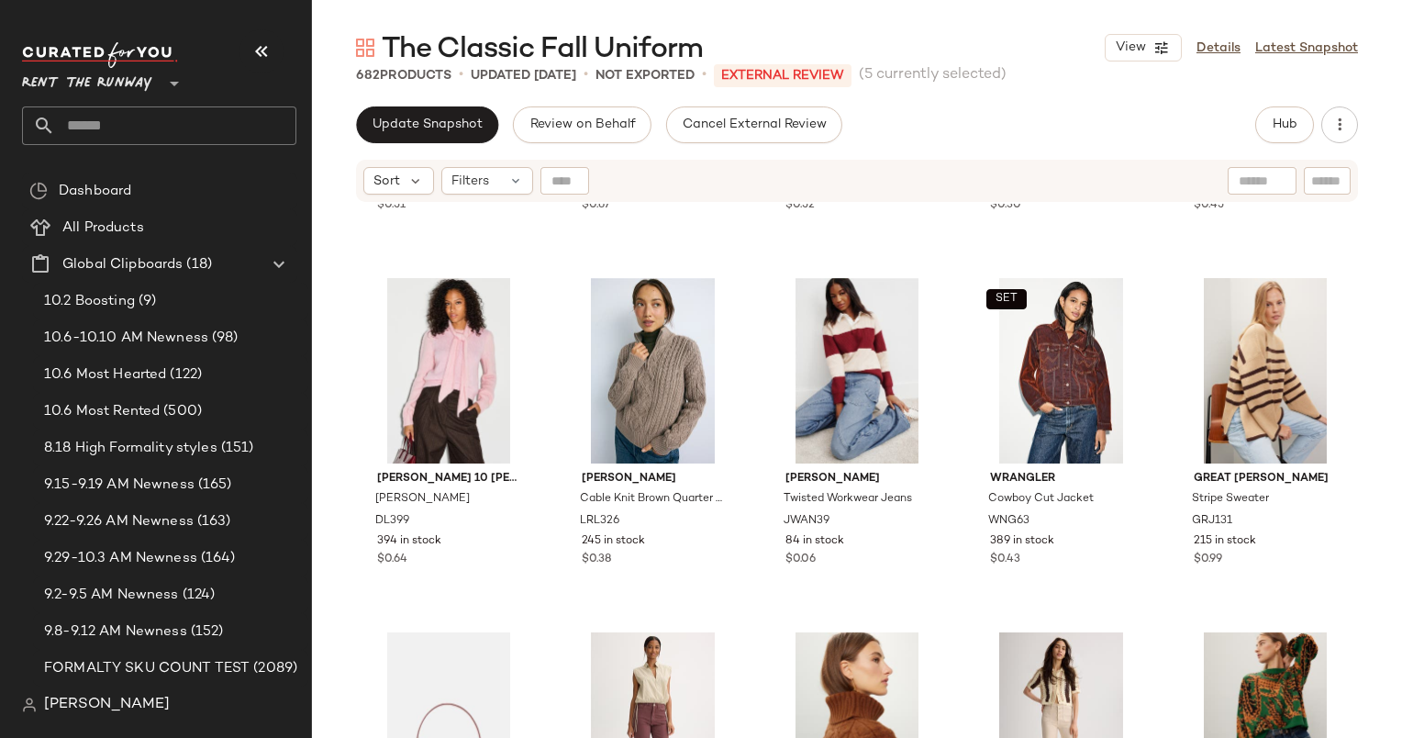
scroll to position [4556, 0]
click at [436, 371] on div "#66 View" at bounding box center [448, 369] width 173 height 185
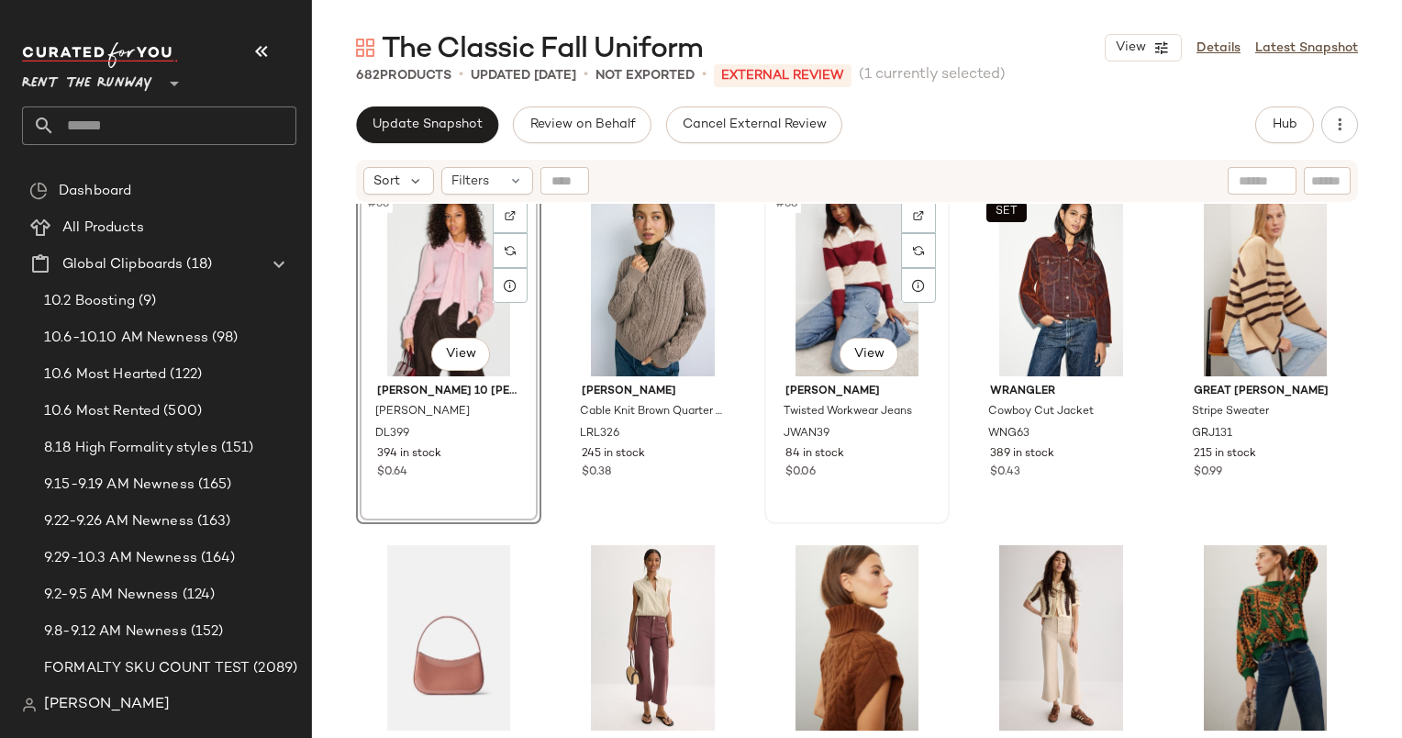
scroll to position [4512, 0]
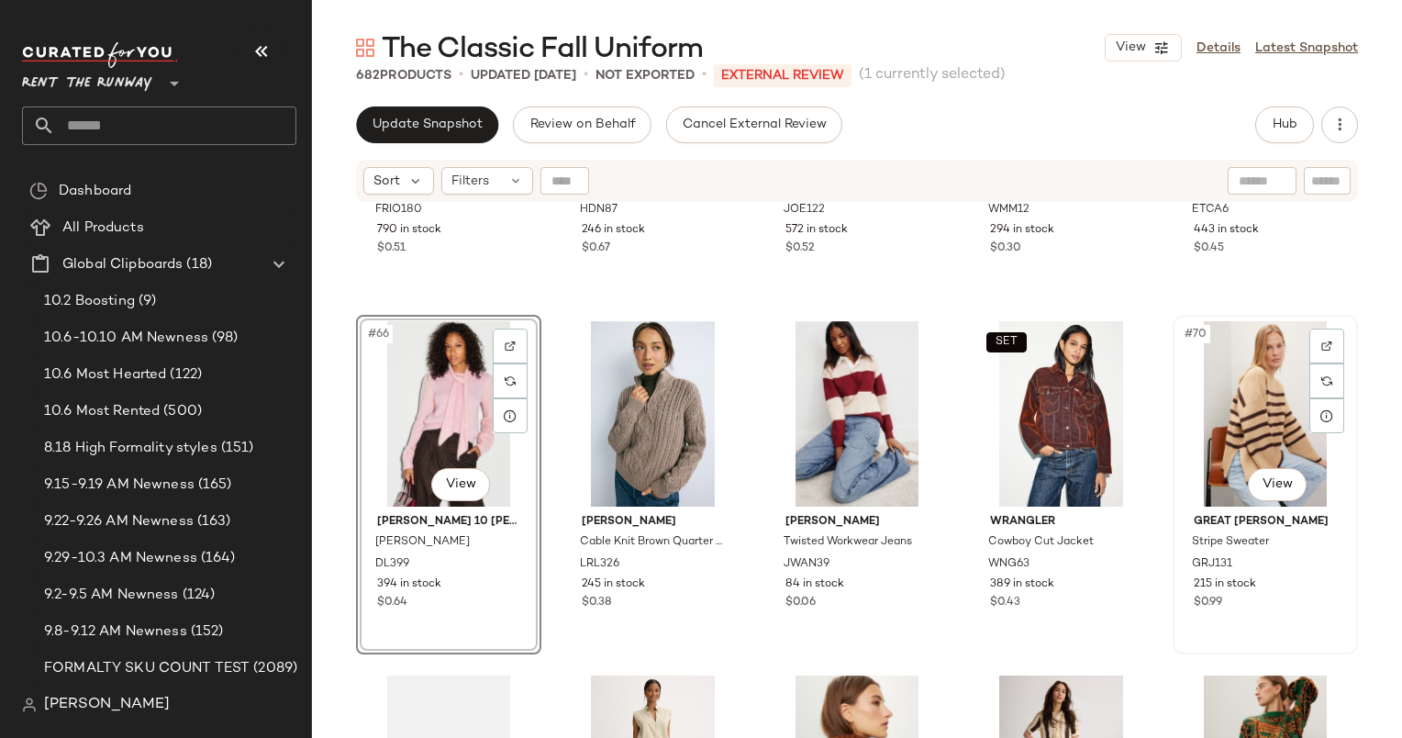
click at [1248, 390] on div "#70 View" at bounding box center [1265, 413] width 173 height 185
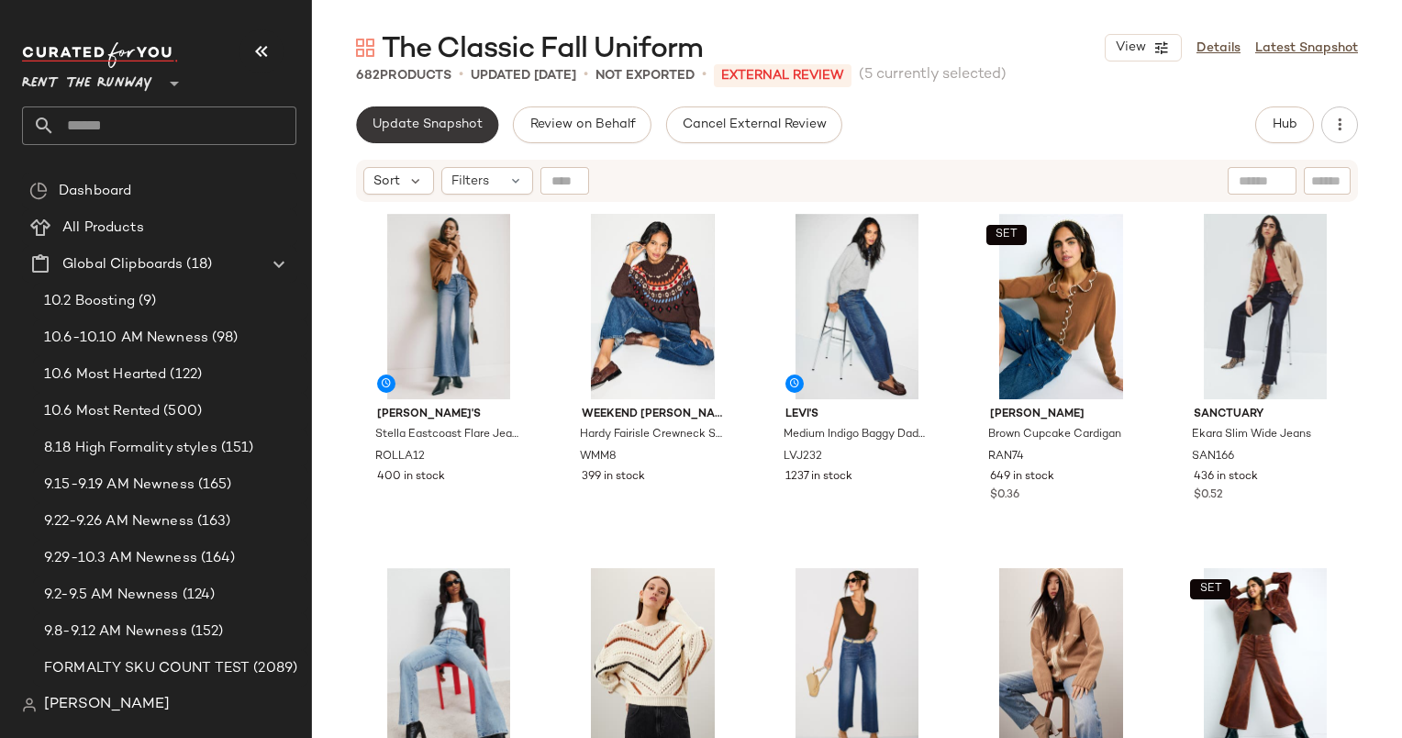
click at [439, 112] on button "Update Snapshot" at bounding box center [427, 124] width 142 height 37
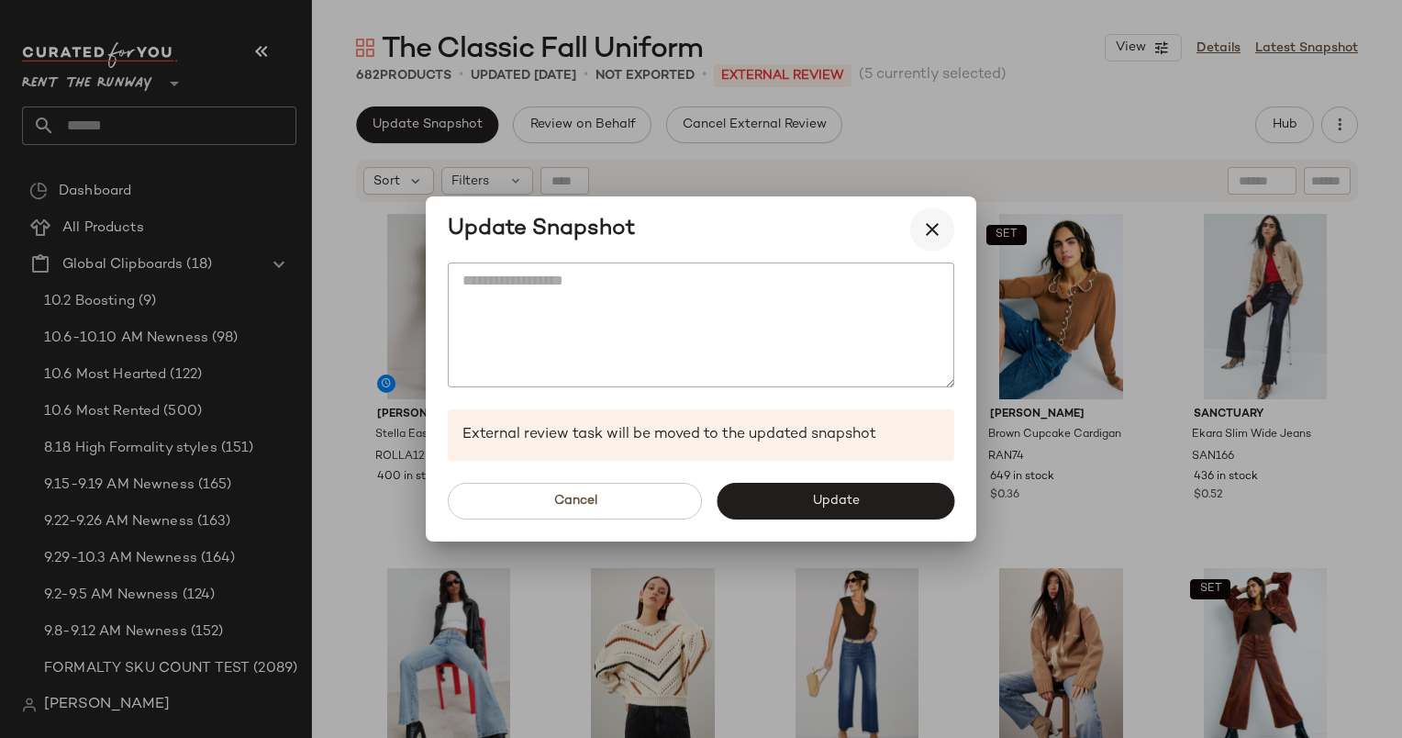
click at [937, 234] on icon "button" at bounding box center [932, 229] width 22 height 22
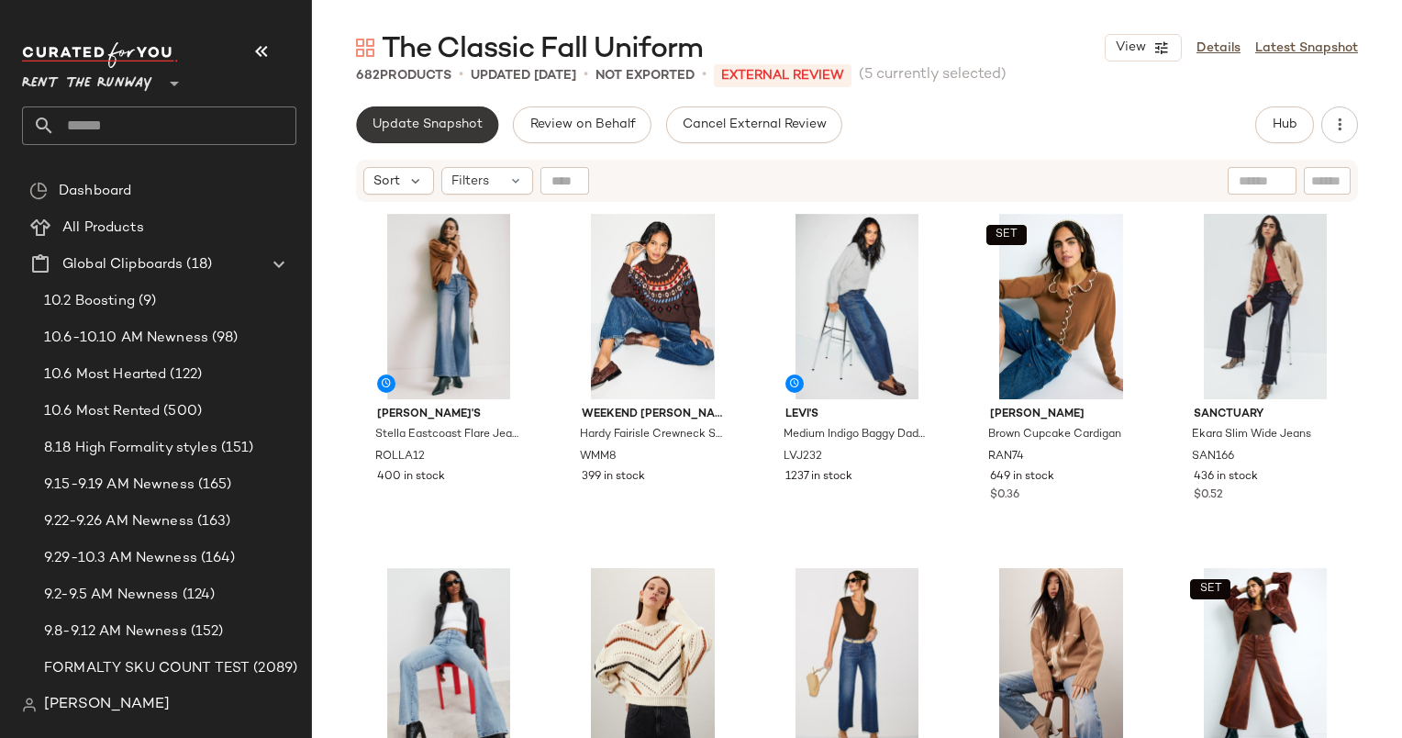
click at [405, 121] on span "Update Snapshot" at bounding box center [427, 124] width 111 height 15
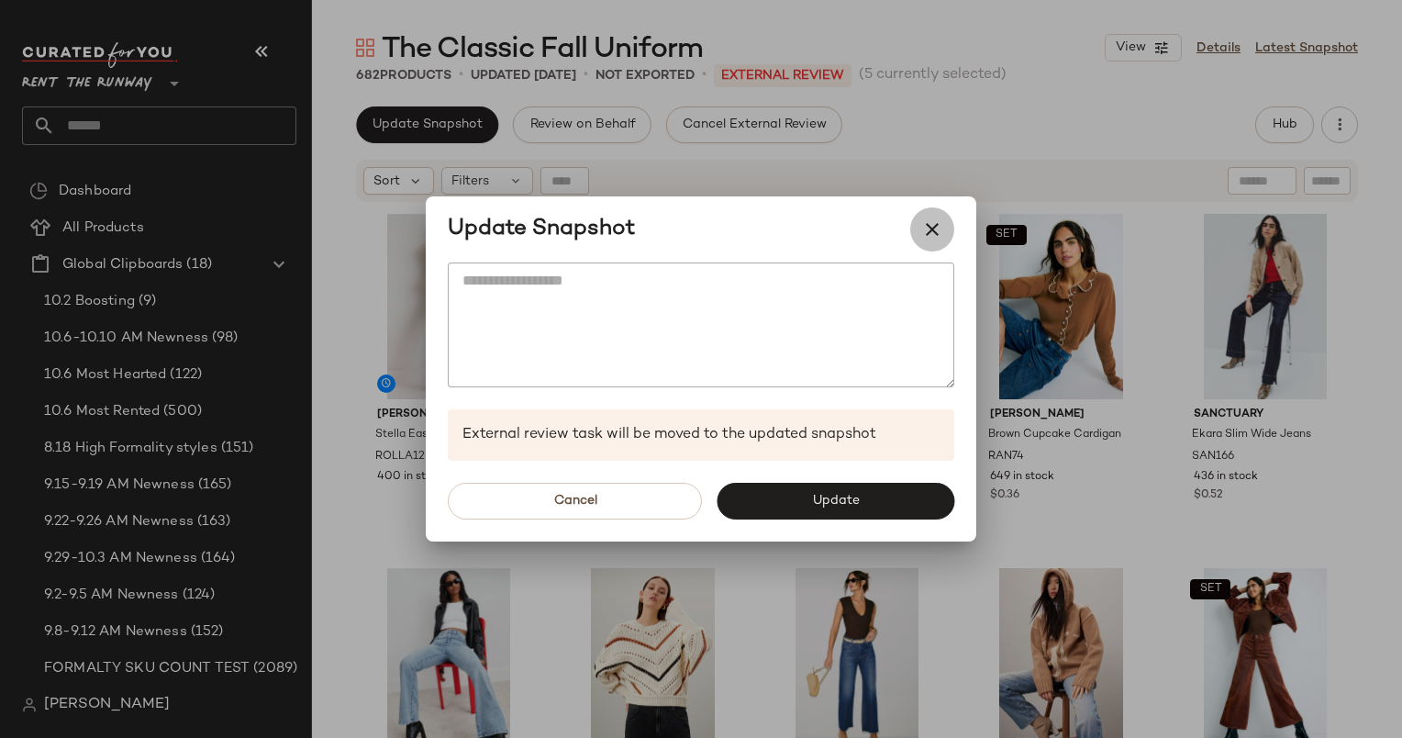
click at [936, 228] on icon "button" at bounding box center [932, 229] width 22 height 22
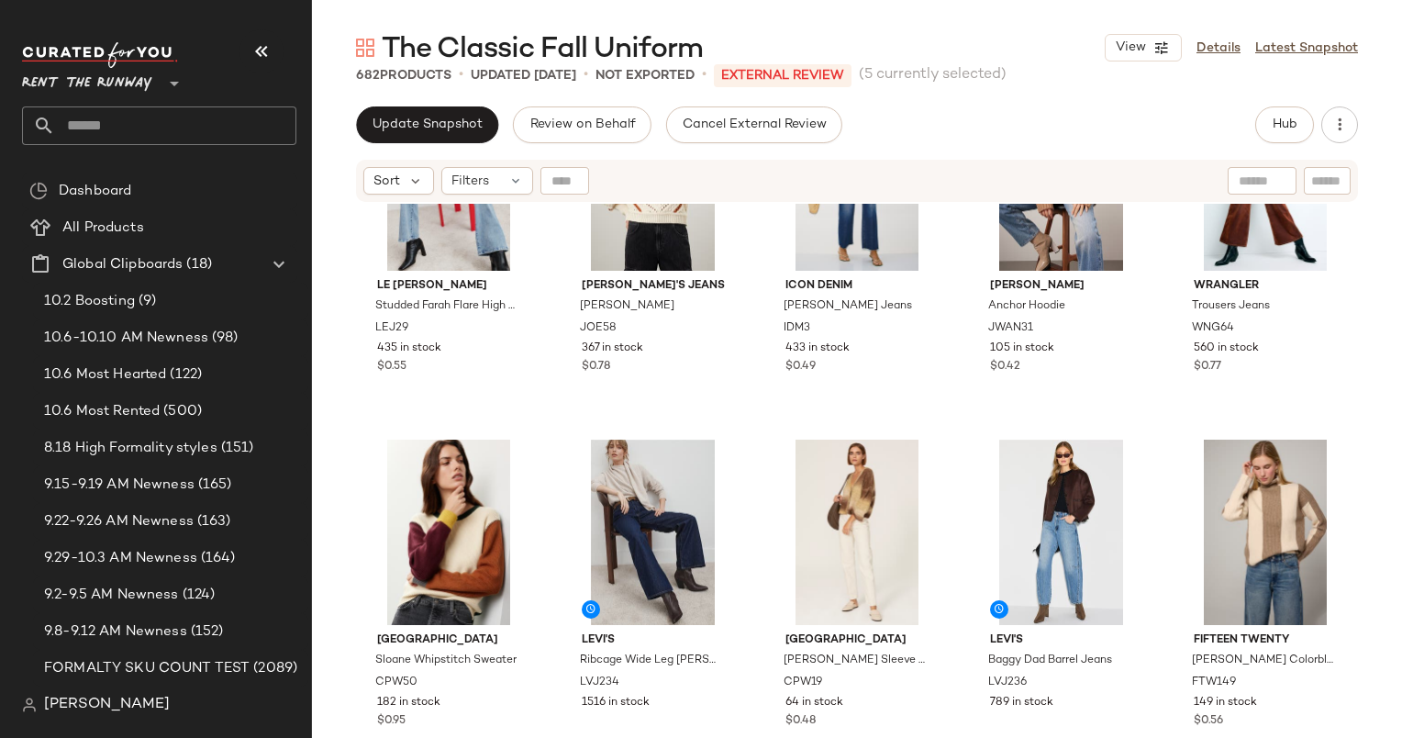
scroll to position [484, 0]
click at [442, 131] on span "Update Snapshot" at bounding box center [427, 124] width 111 height 15
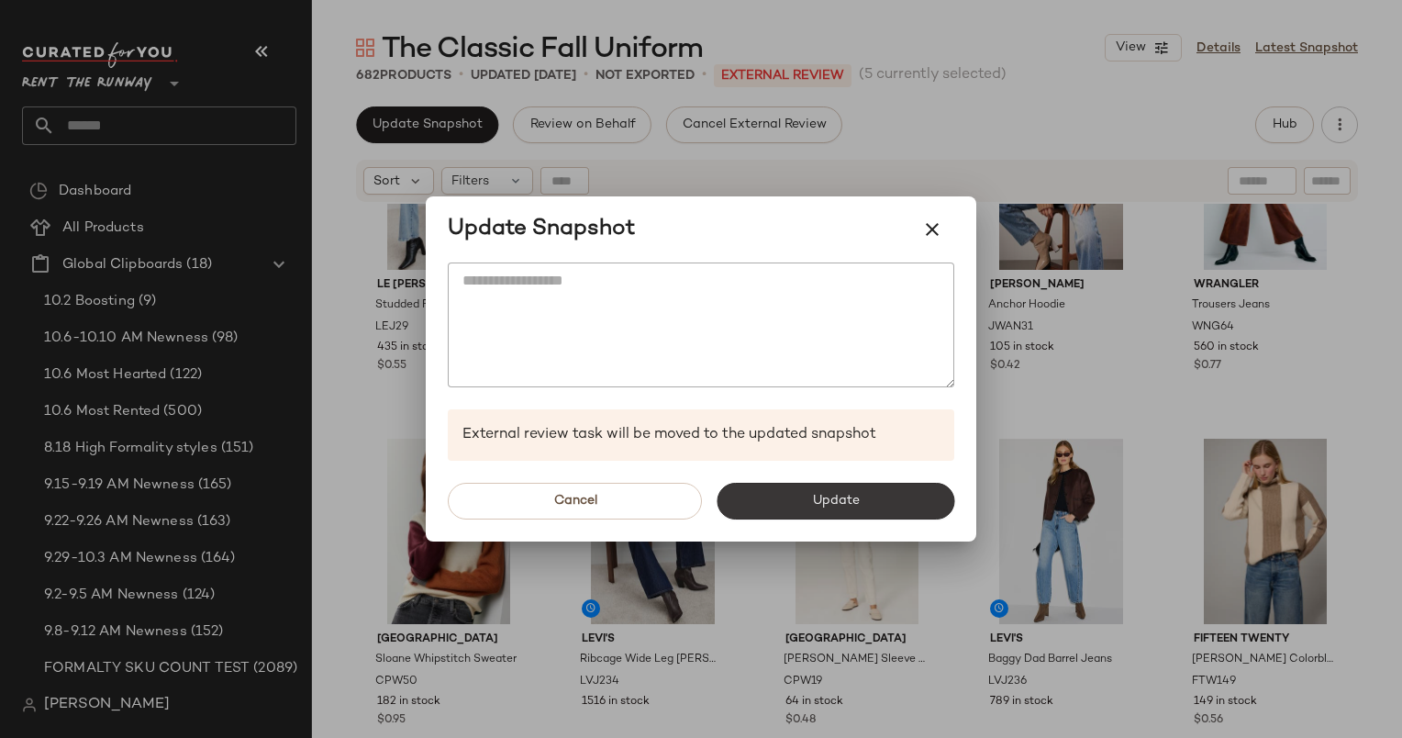
click at [804, 496] on button "Update" at bounding box center [836, 501] width 238 height 37
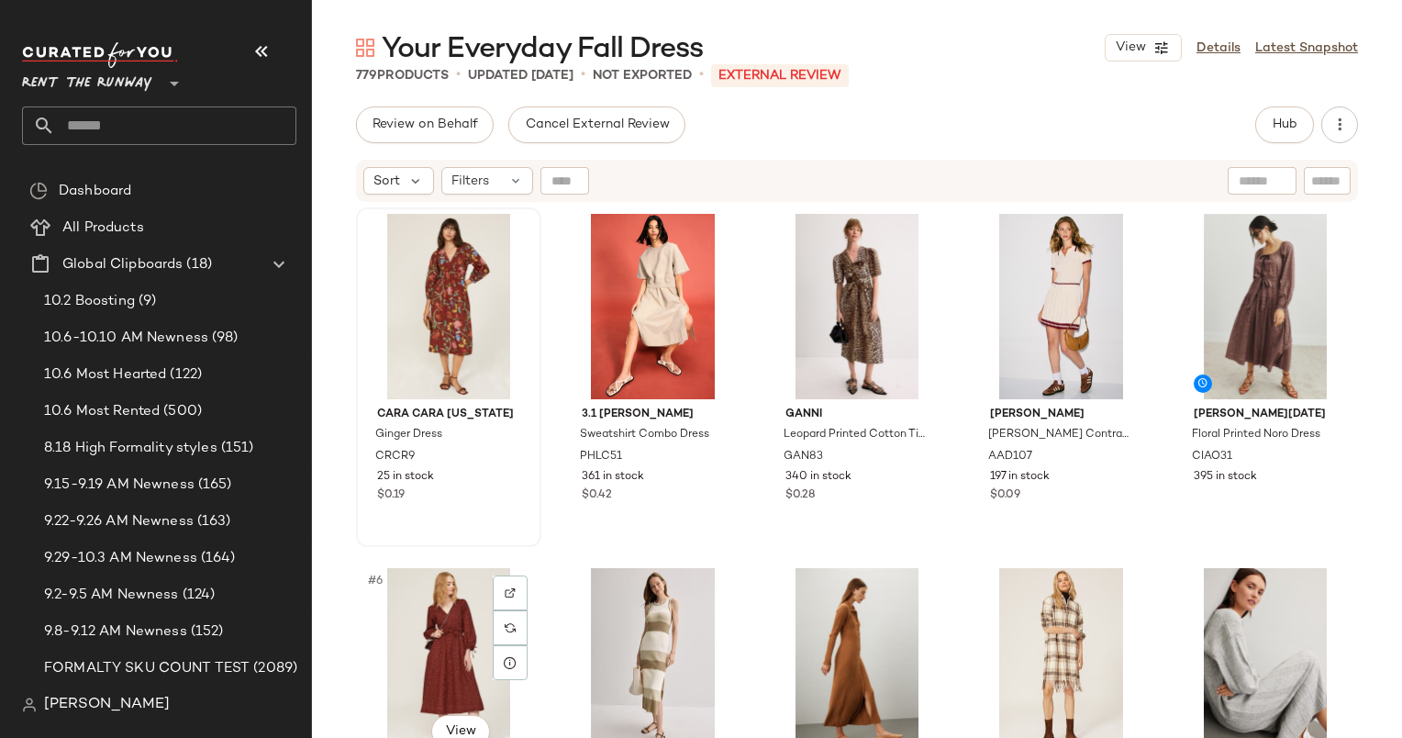
drag, startPoint x: 438, startPoint y: 651, endPoint x: 380, endPoint y: 365, distance: 291.2
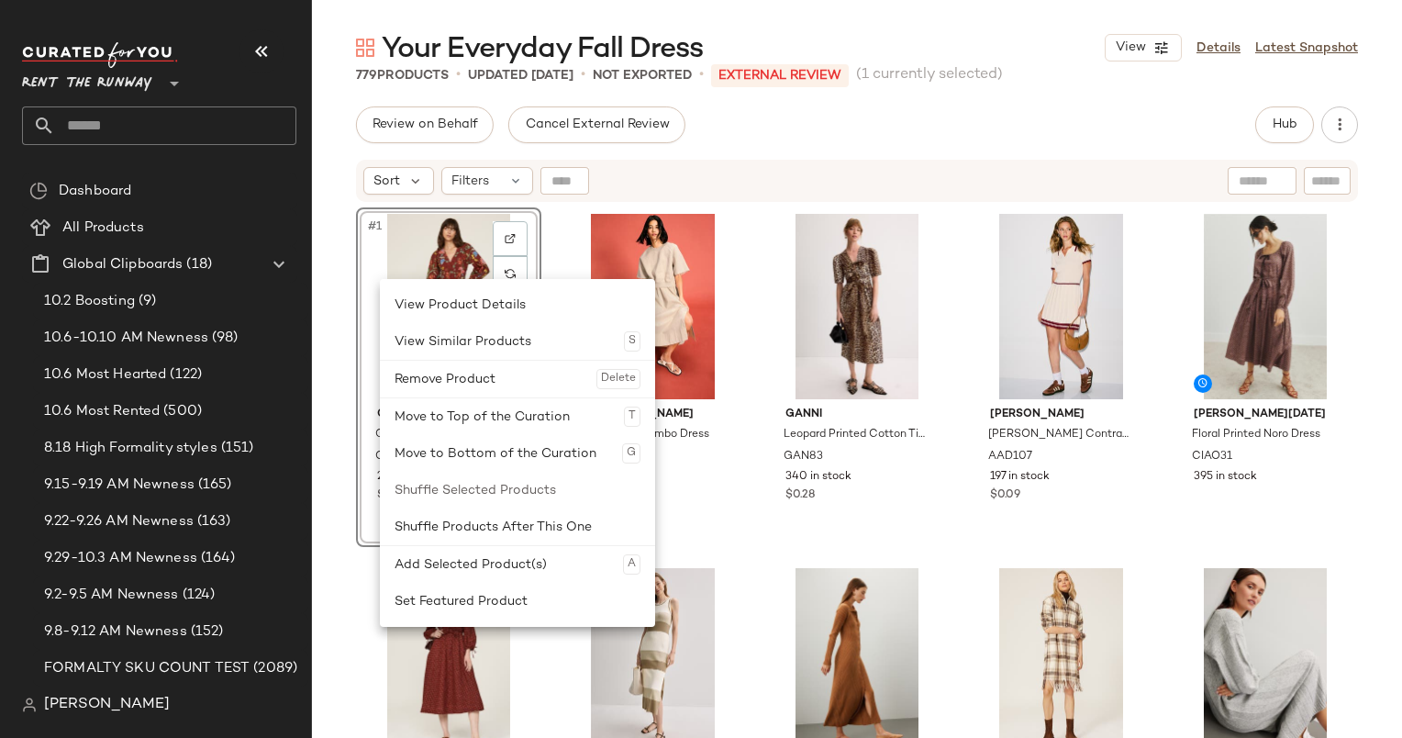
click at [699, 169] on div "Sort Filters" at bounding box center [737, 181] width 749 height 28
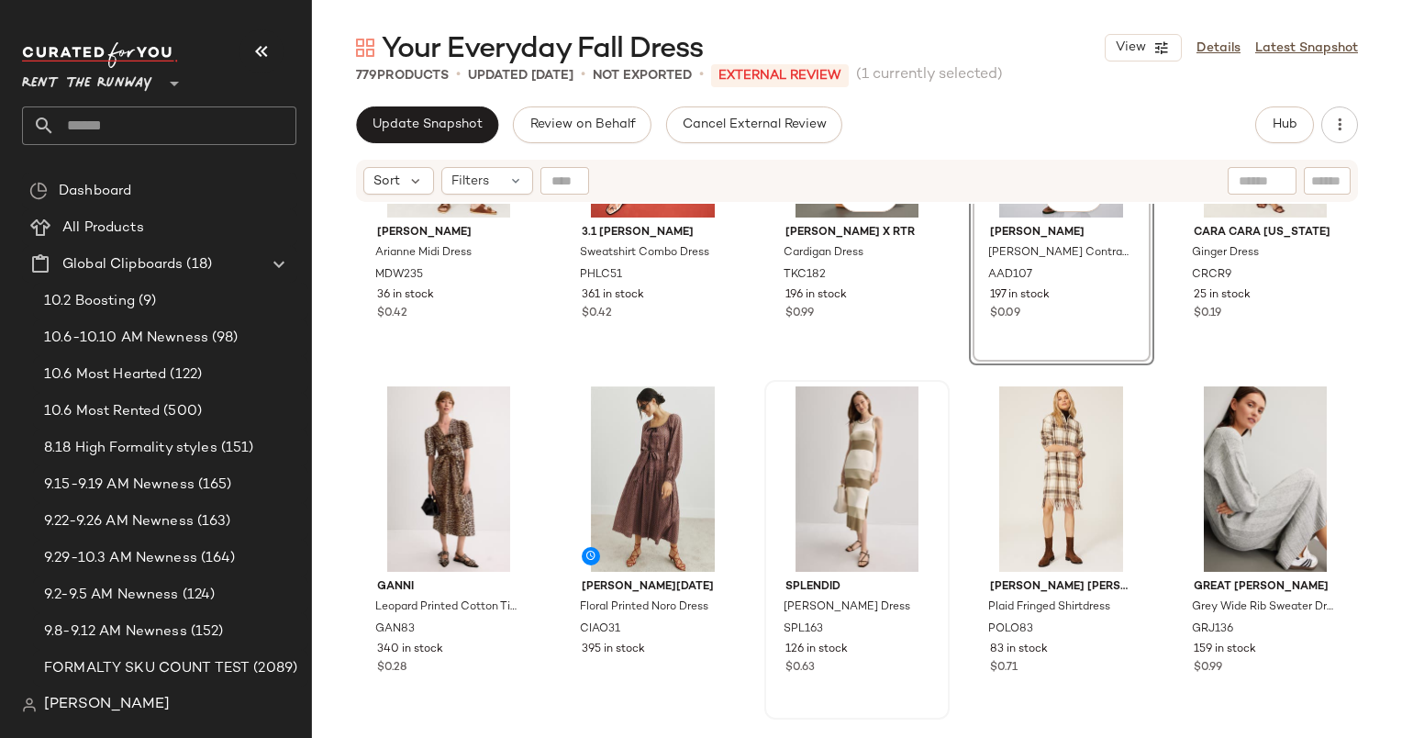
scroll to position [351, 0]
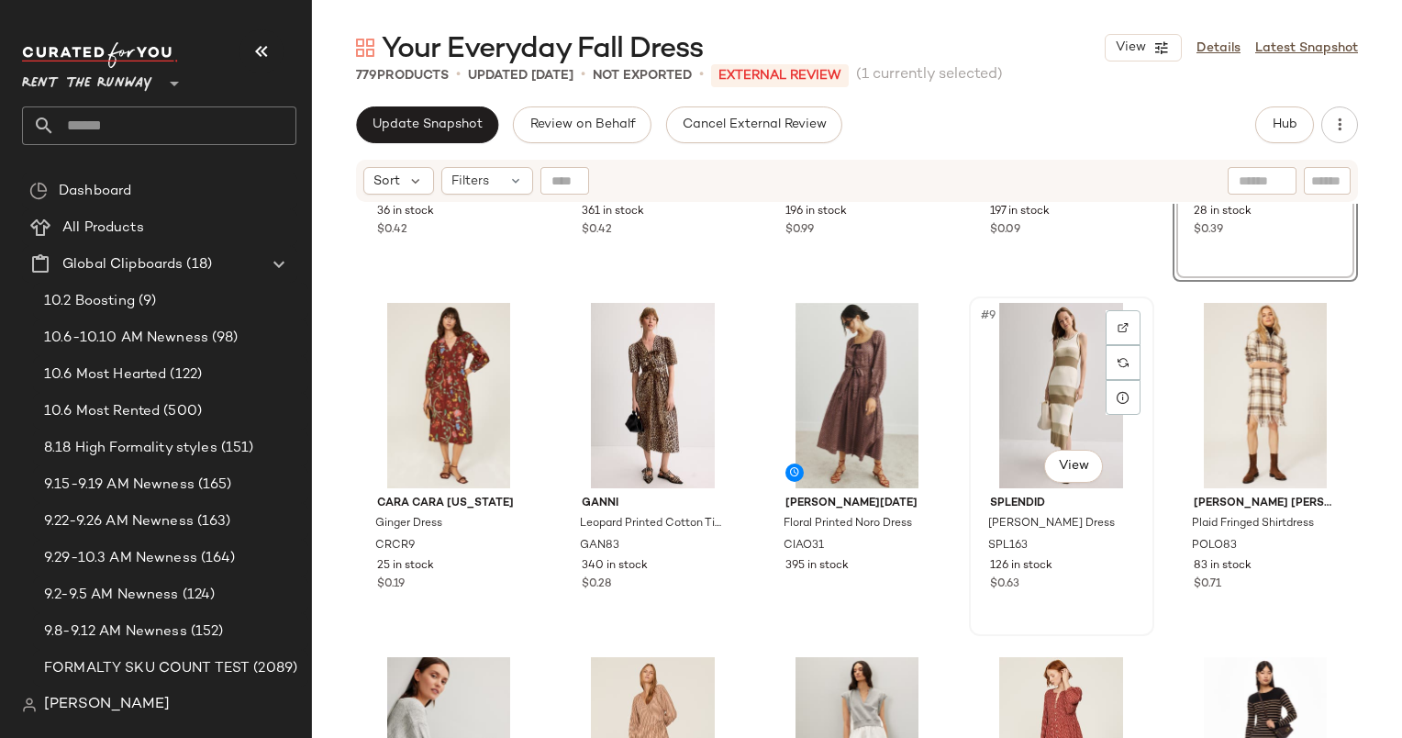
scroll to position [258, 0]
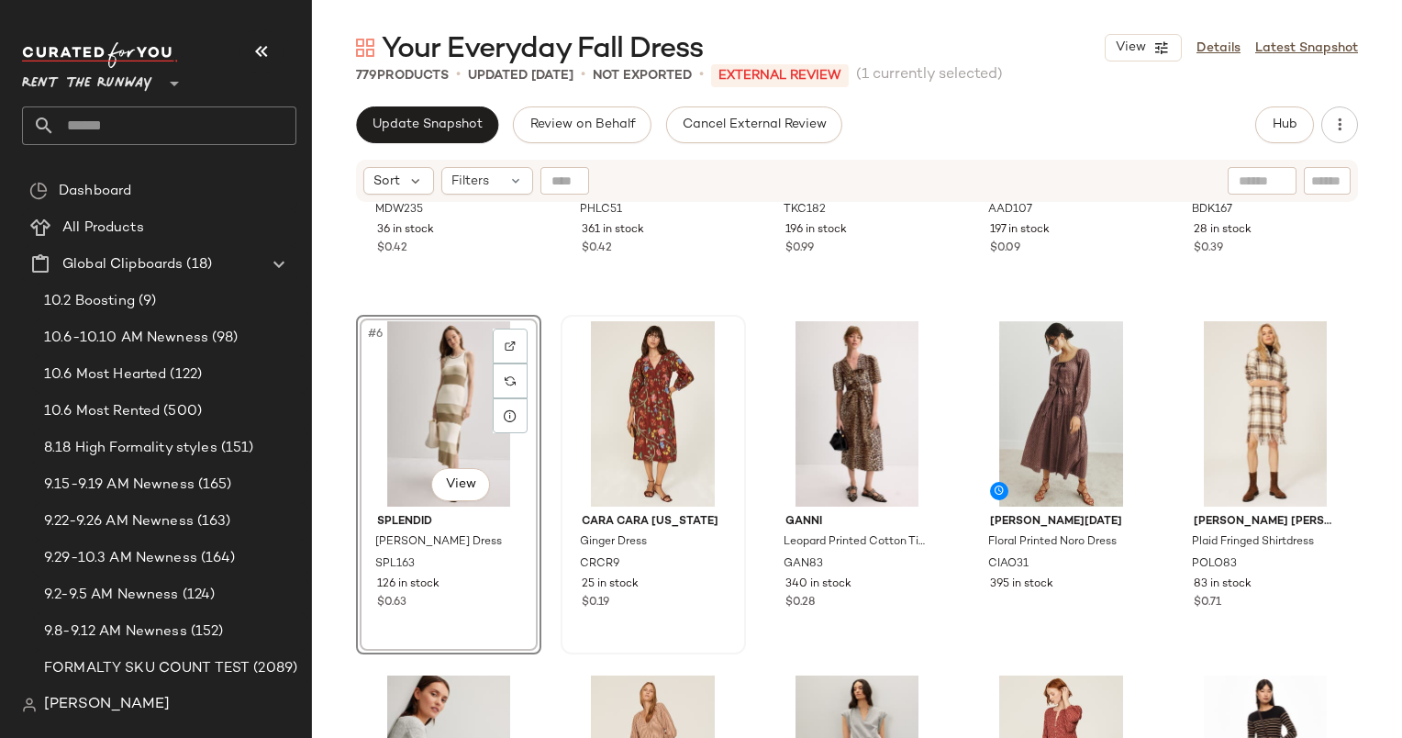
scroll to position [379, 0]
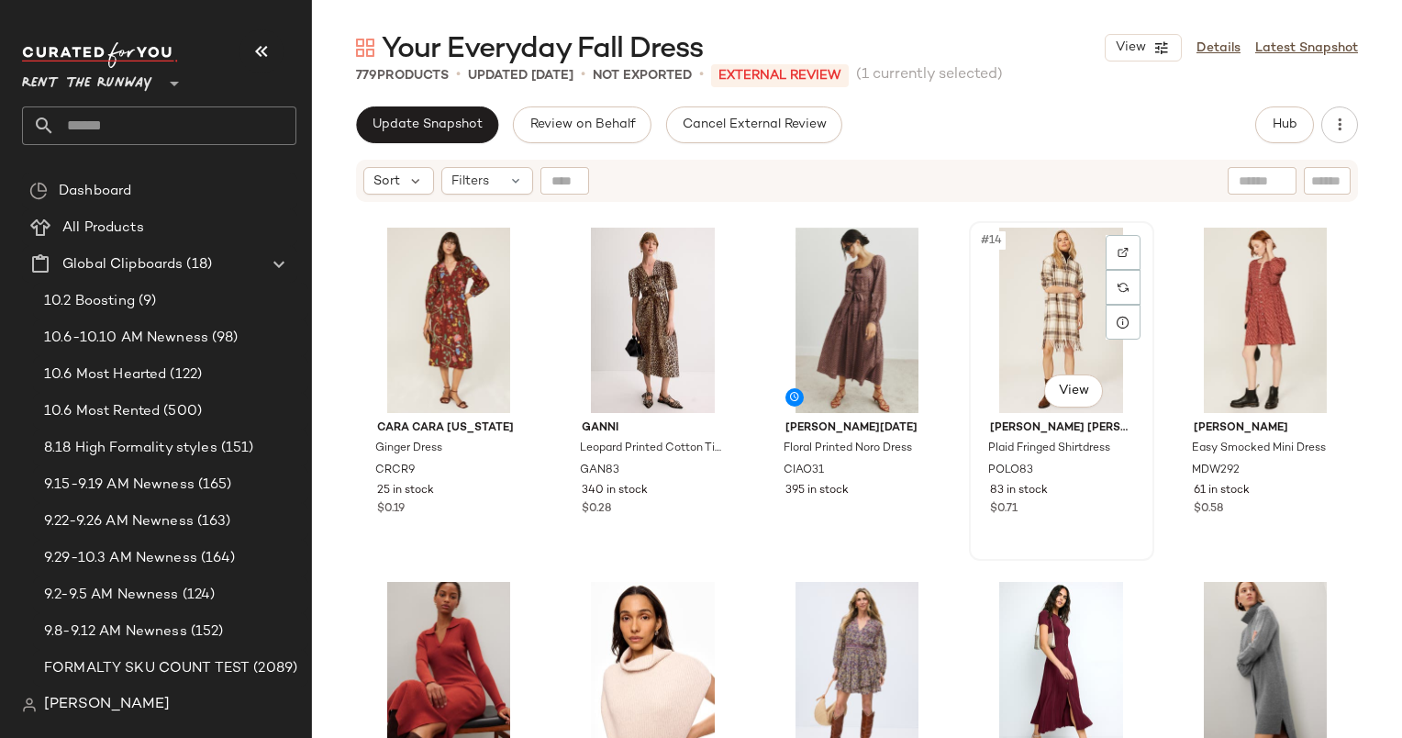
scroll to position [708, 0]
drag, startPoint x: 434, startPoint y: 571, endPoint x: 362, endPoint y: 365, distance: 217.7
click at [362, 365] on div "#11 View Cara Cara New York Ginger Dress CRCR9 25 in stock $0.19 GANNI Leopard …" at bounding box center [857, 494] width 1090 height 580
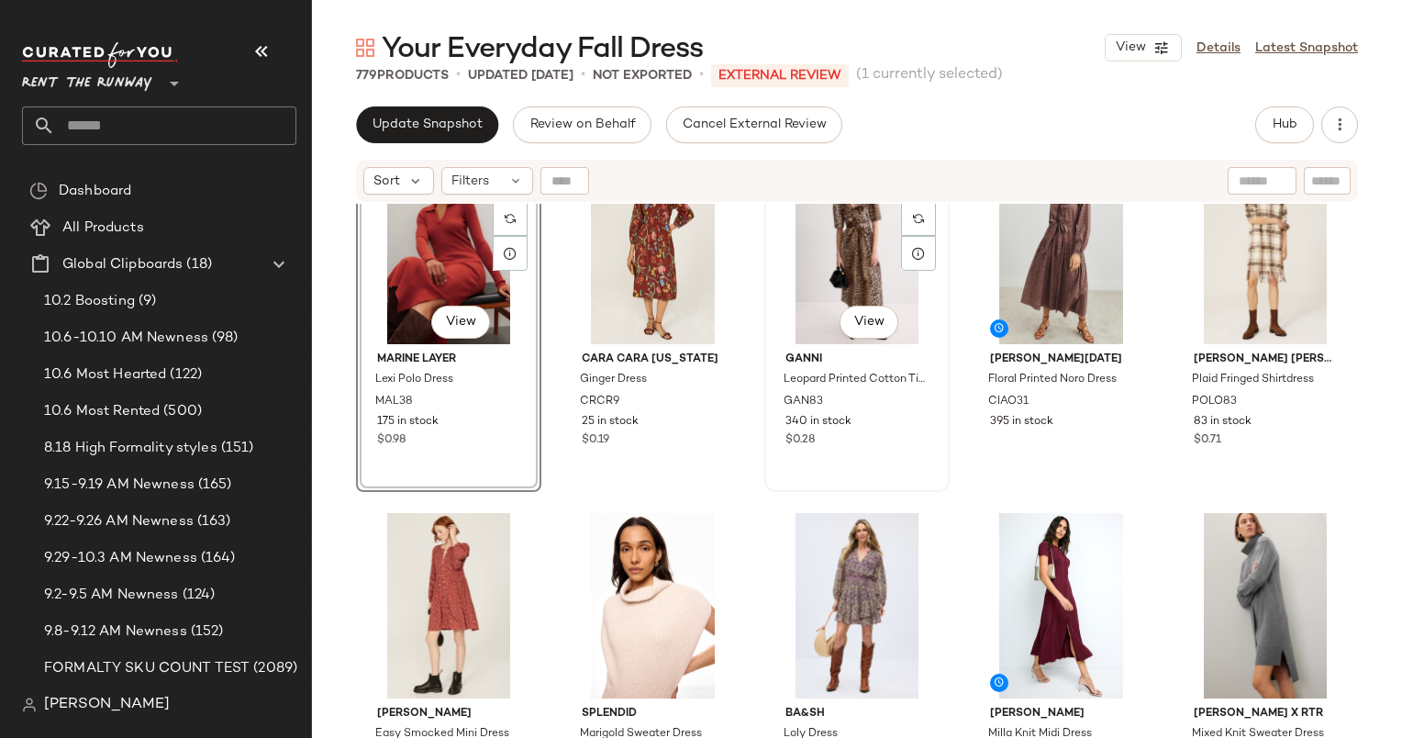
scroll to position [761, 0]
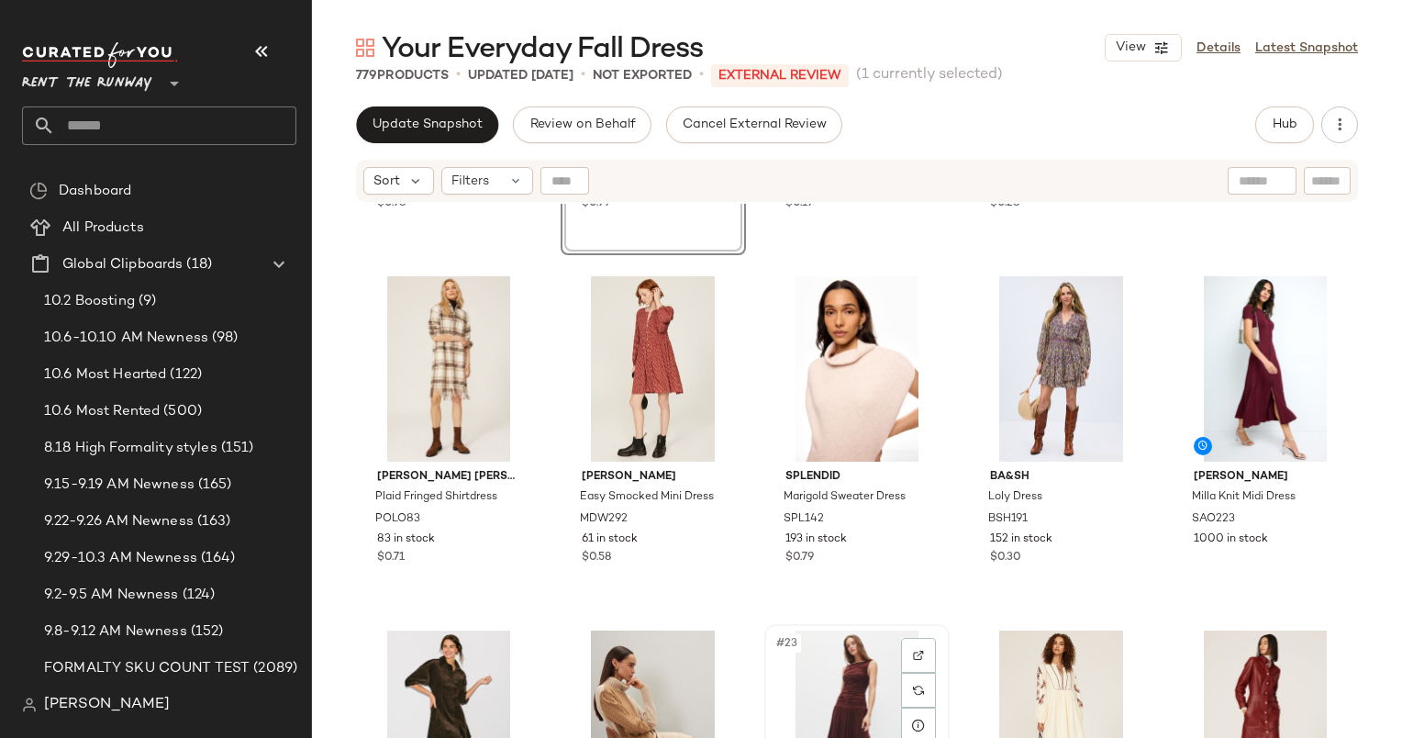
scroll to position [1020, 0]
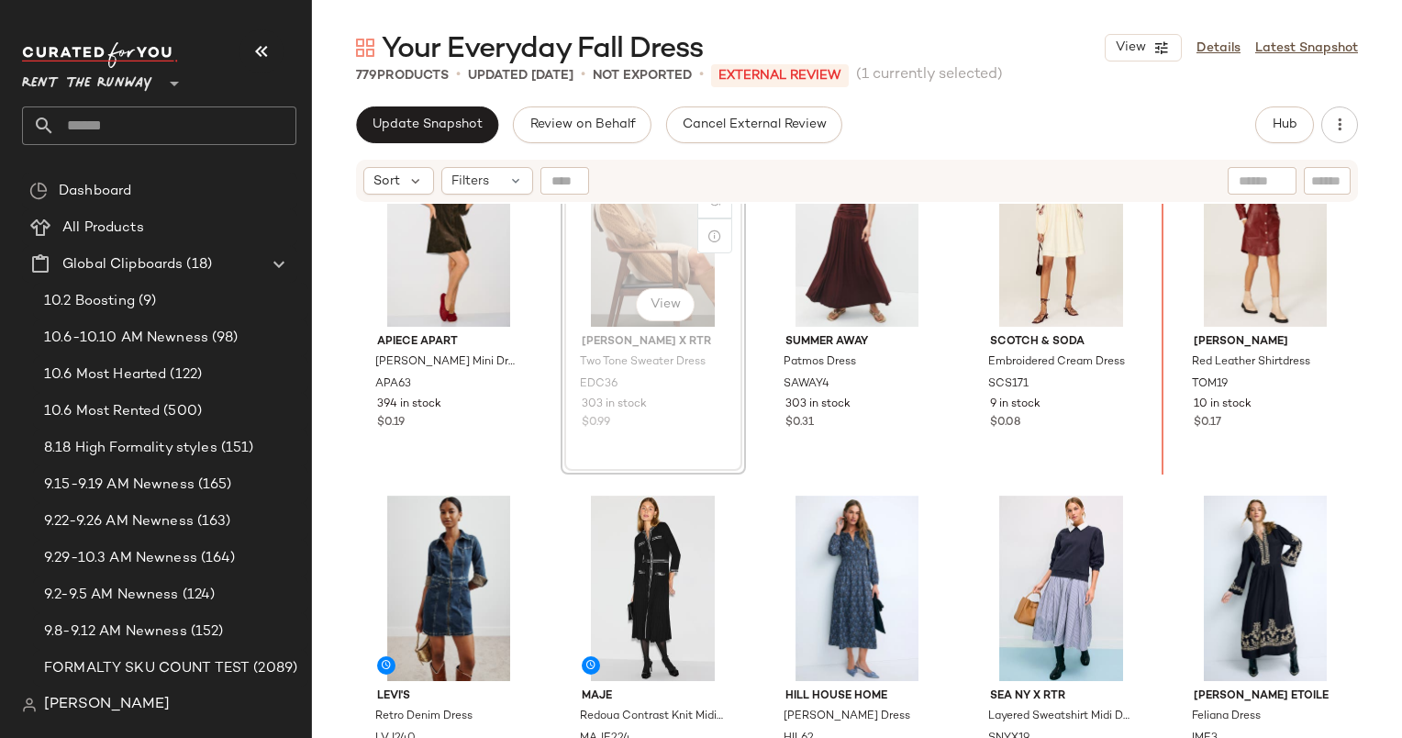
scroll to position [1473, 0]
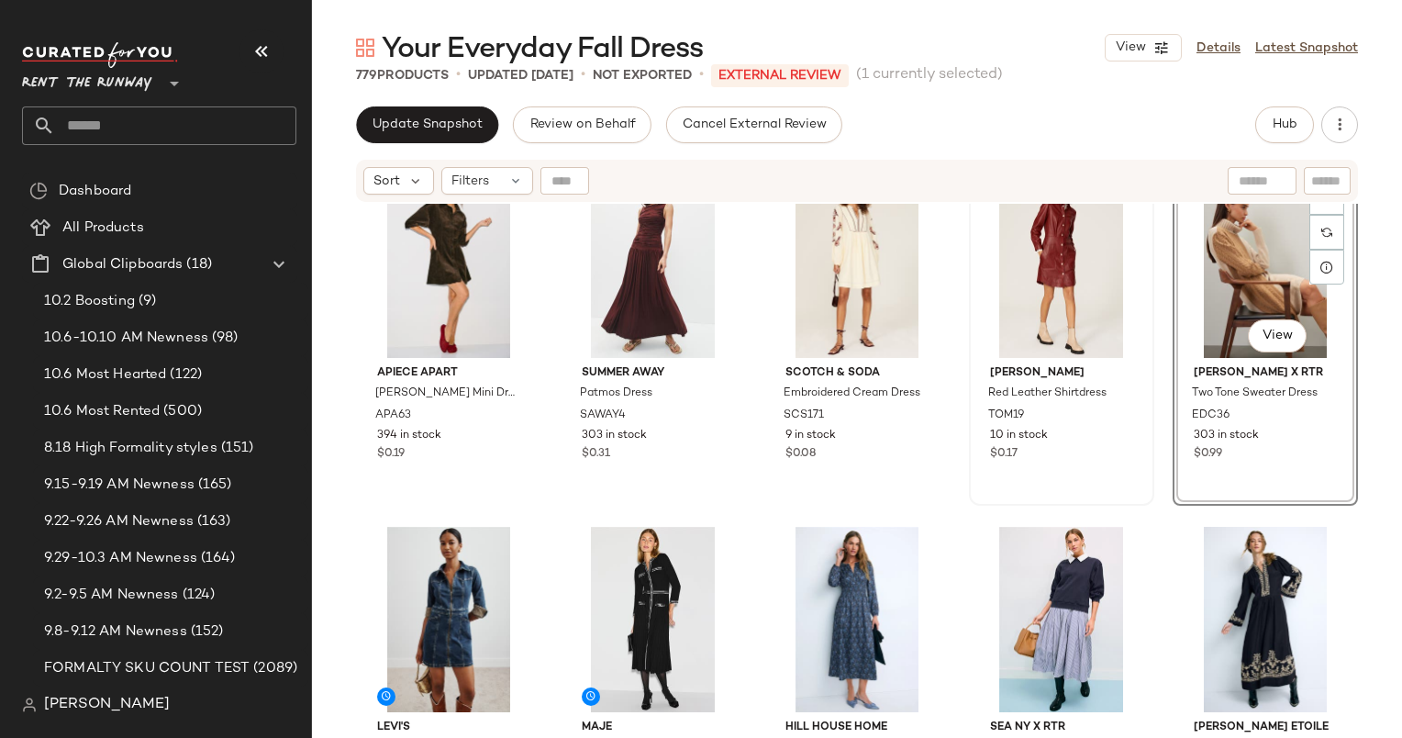
scroll to position [1097, 0]
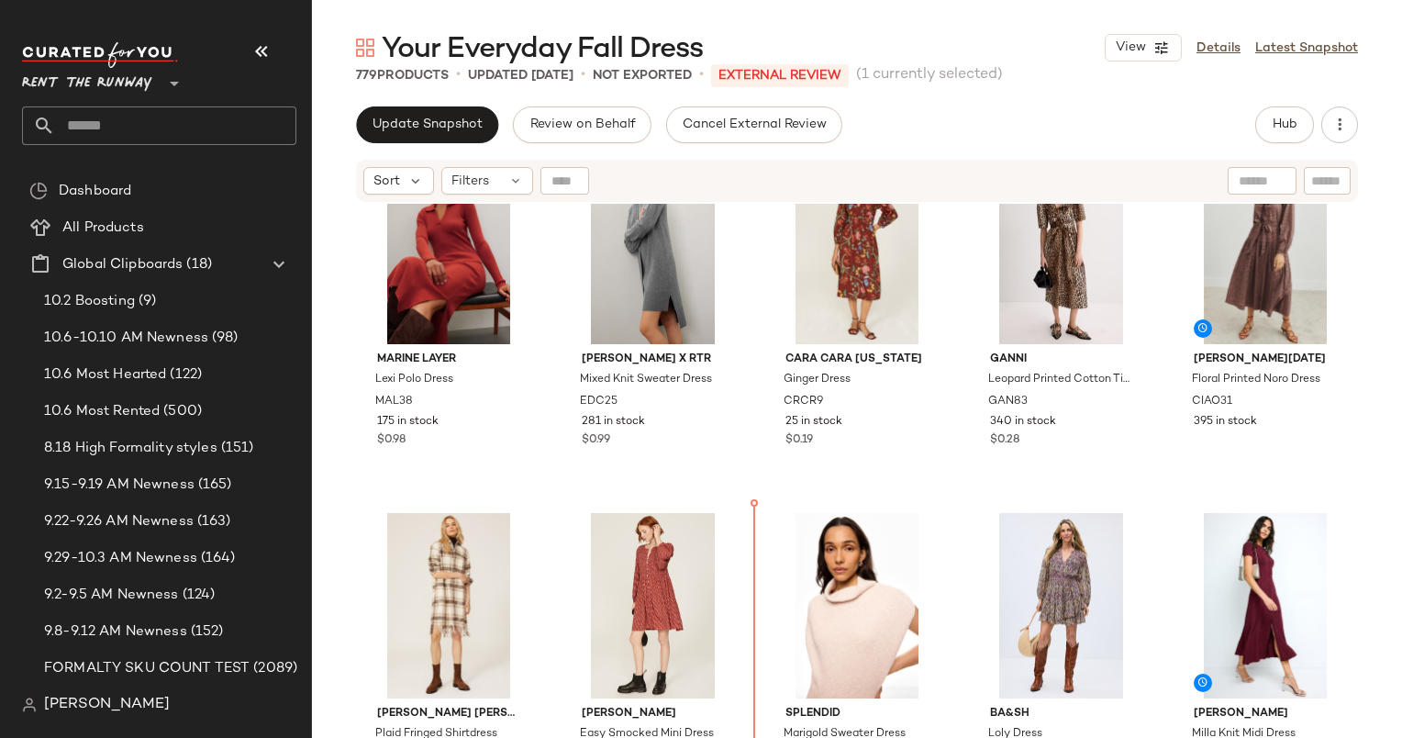
scroll to position [642, 0]
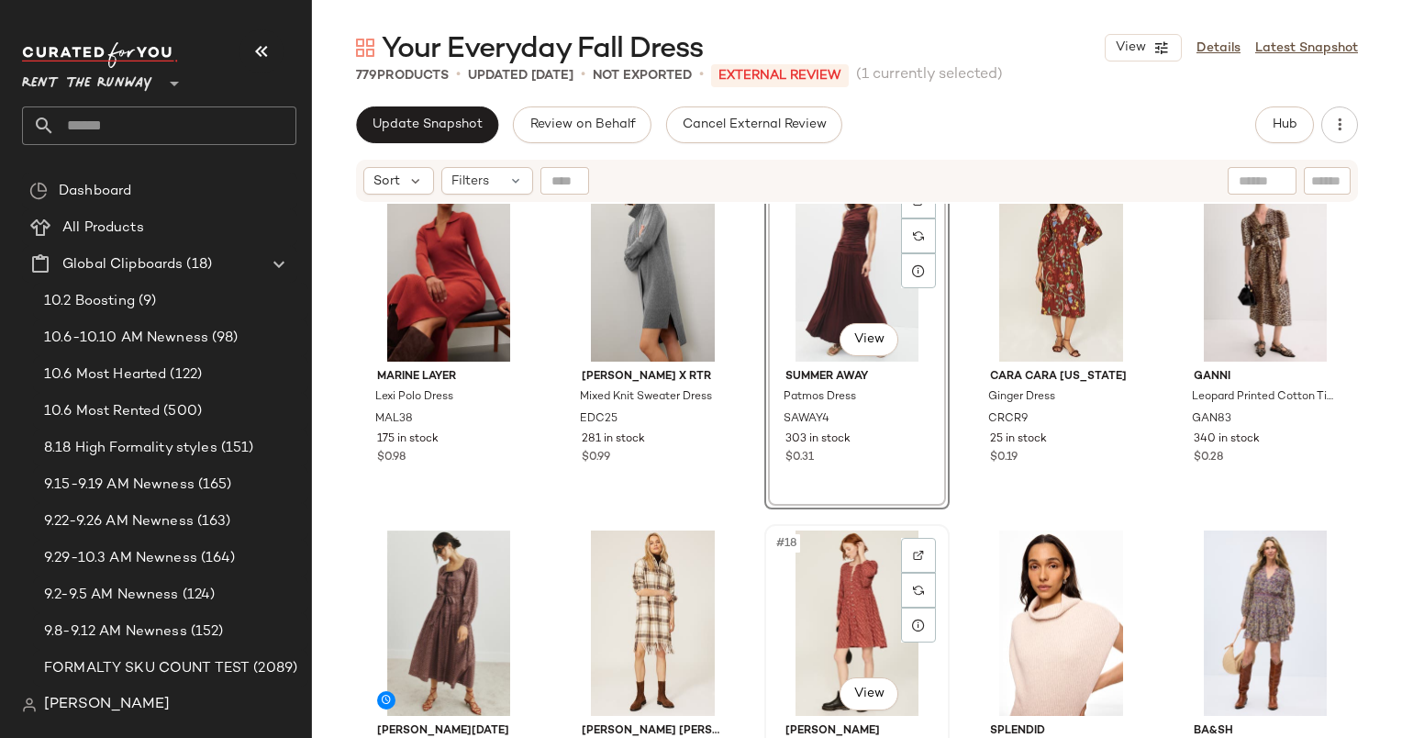
scroll to position [761, 0]
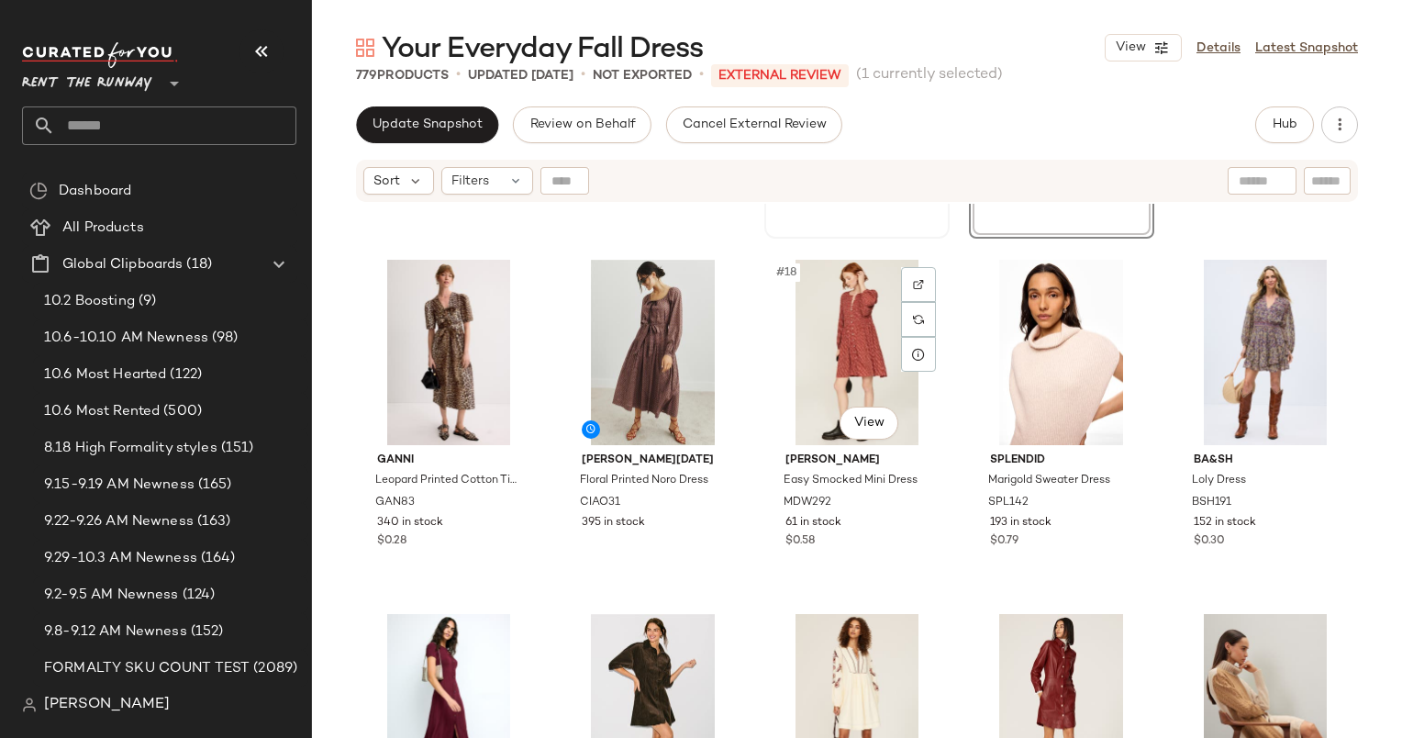
scroll to position [1032, 0]
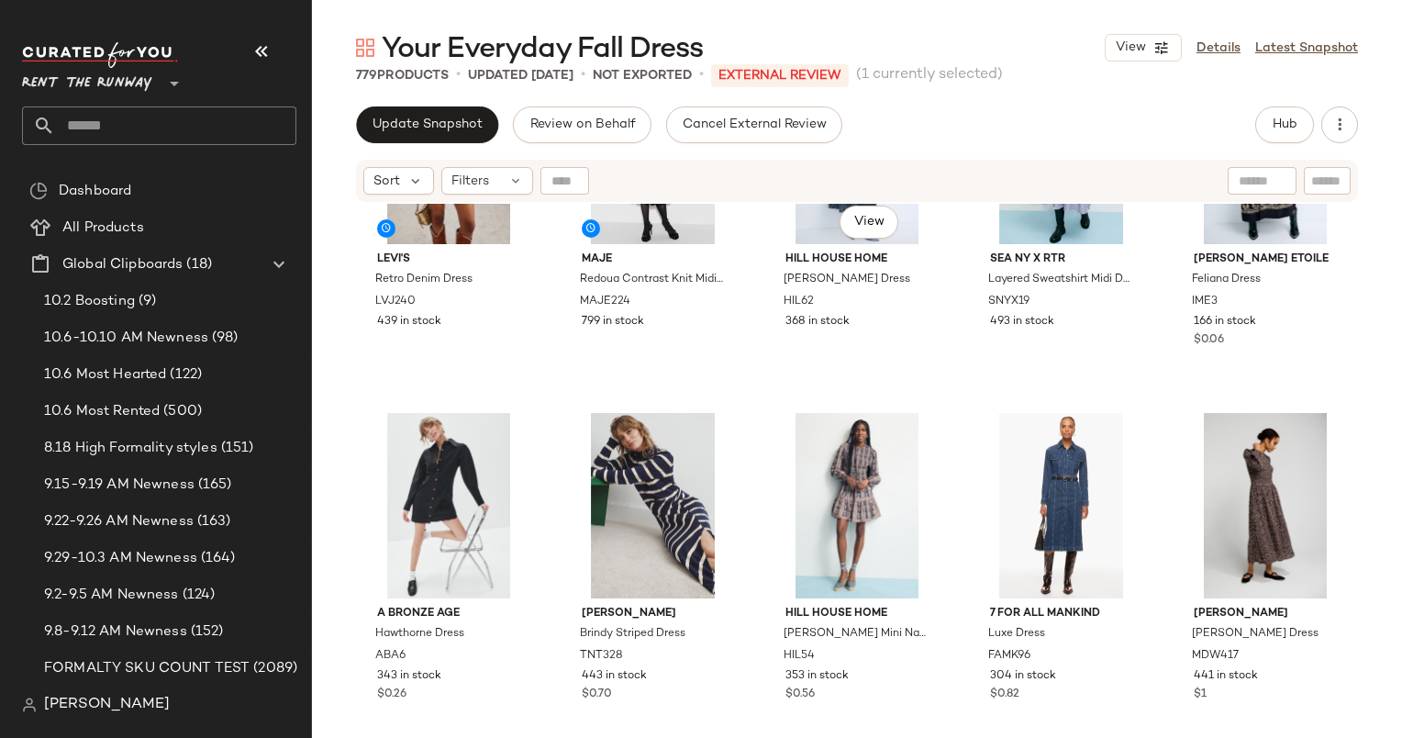
scroll to position [1823, 0]
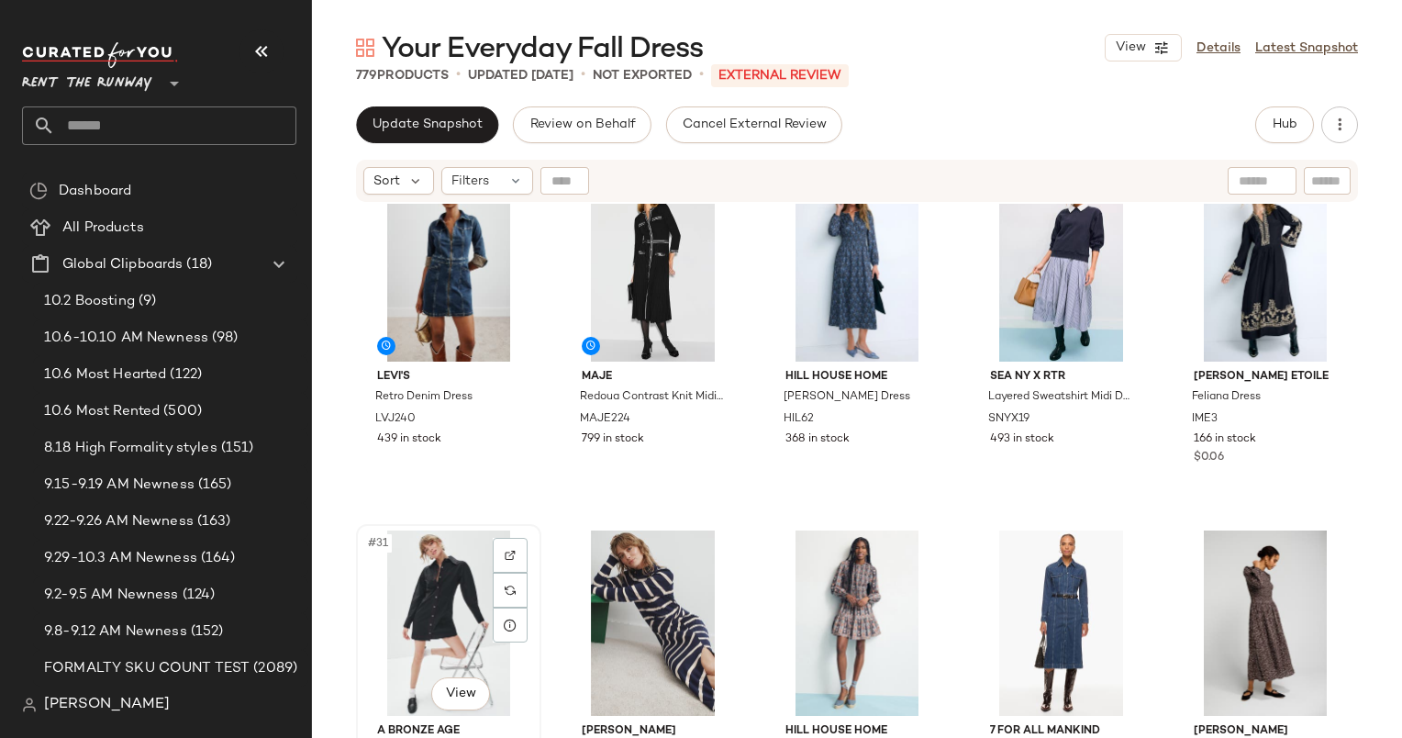
click at [442, 617] on div "#31 View" at bounding box center [448, 622] width 173 height 185
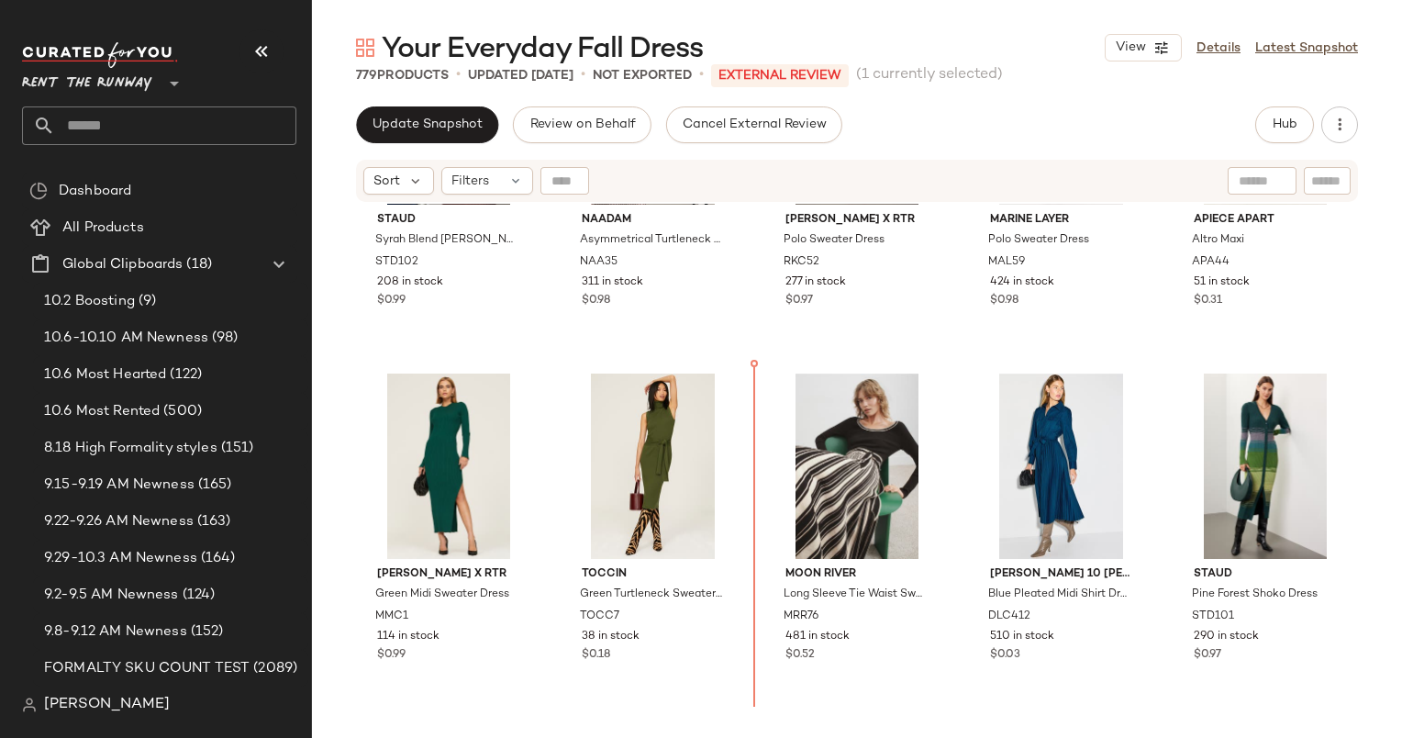
scroll to position [5300, 0]
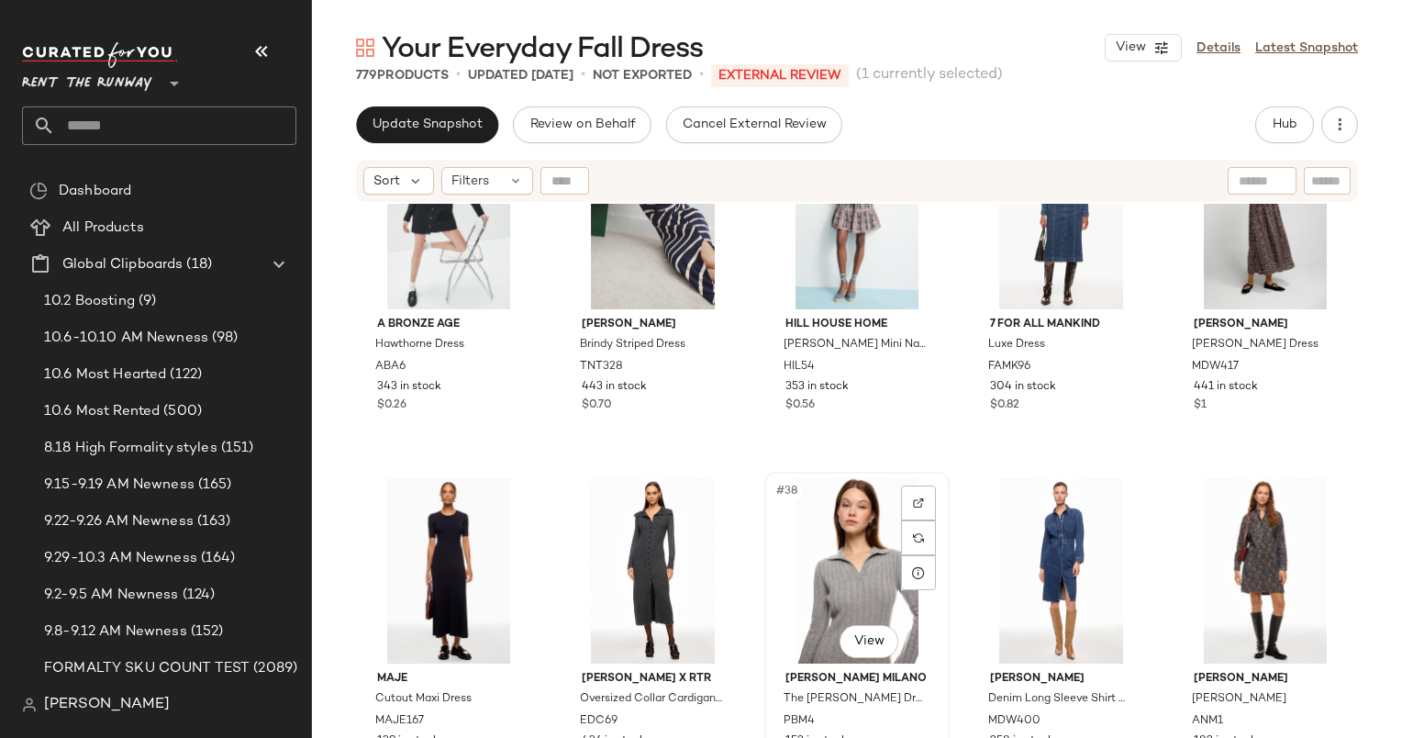
scroll to position [2023, 0]
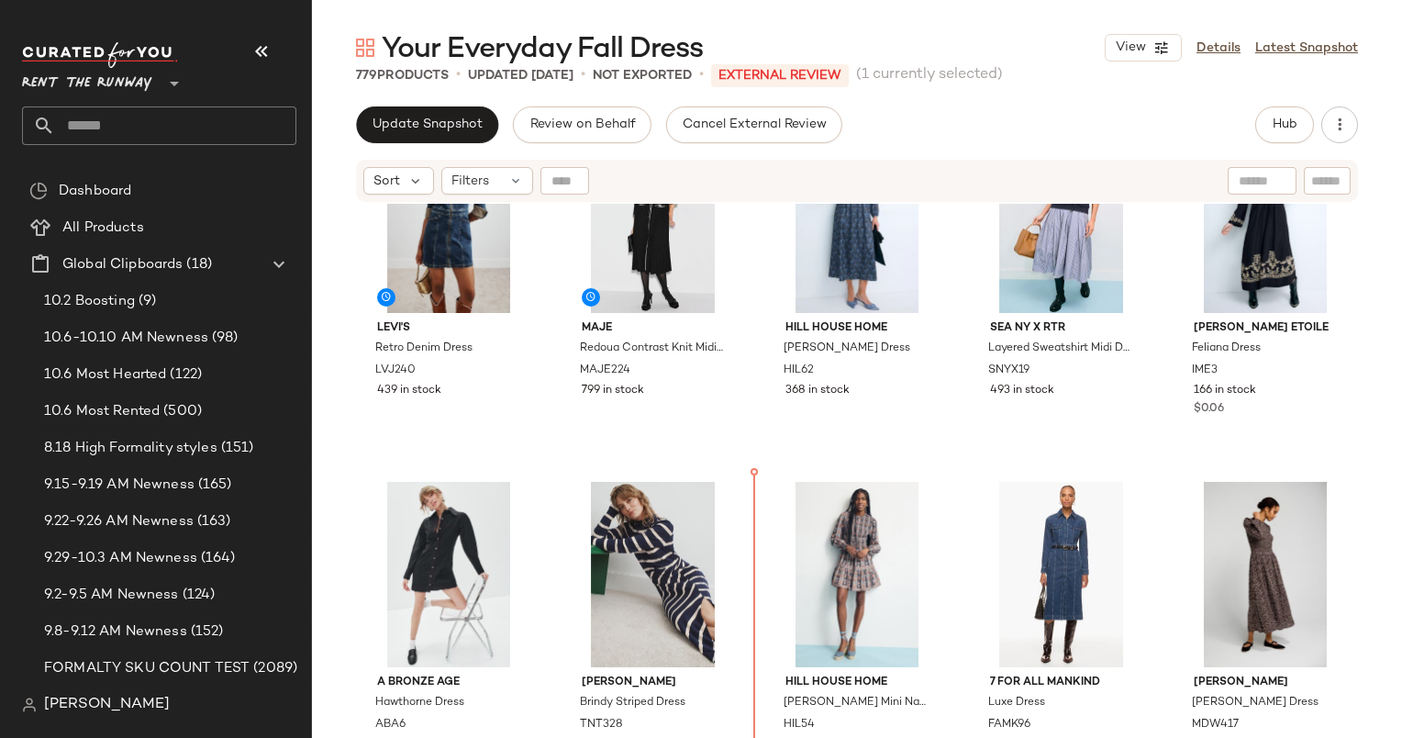
scroll to position [1883, 0]
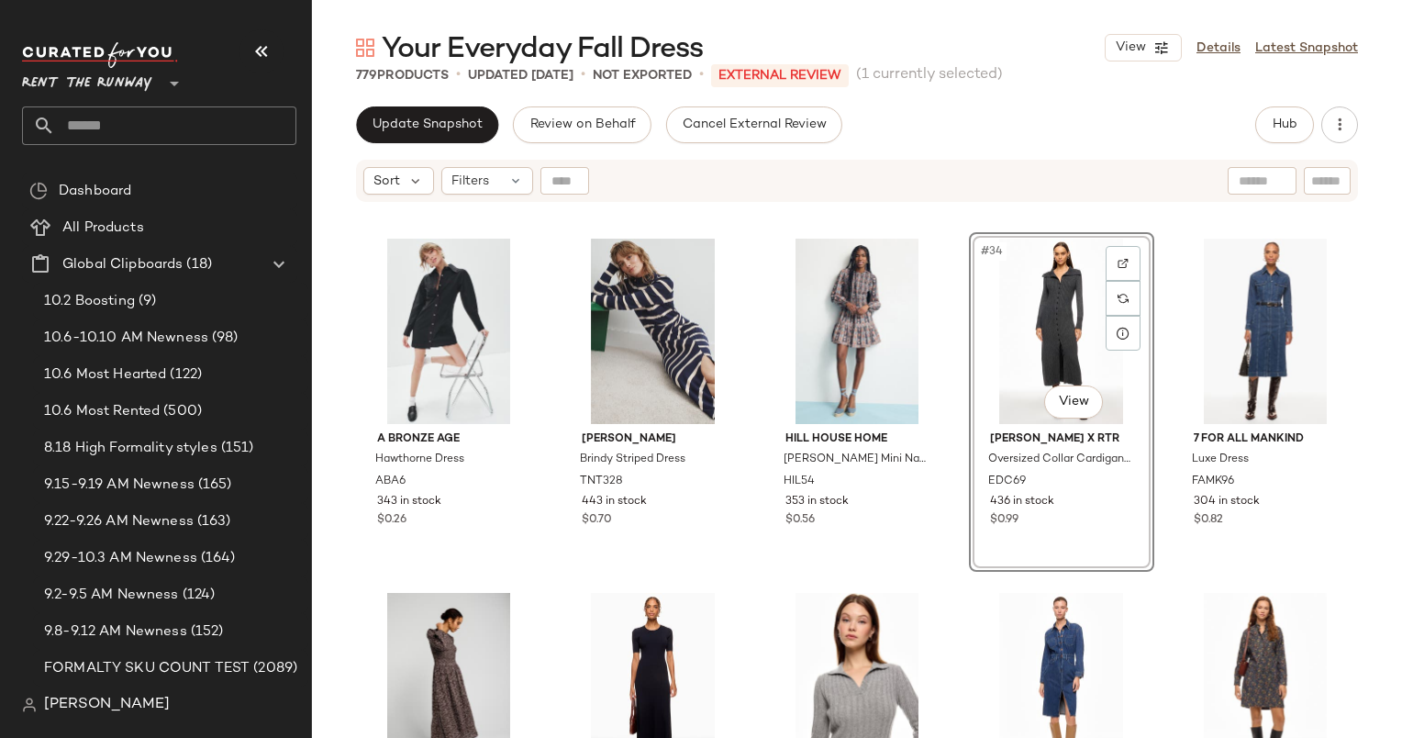
scroll to position [2166, 0]
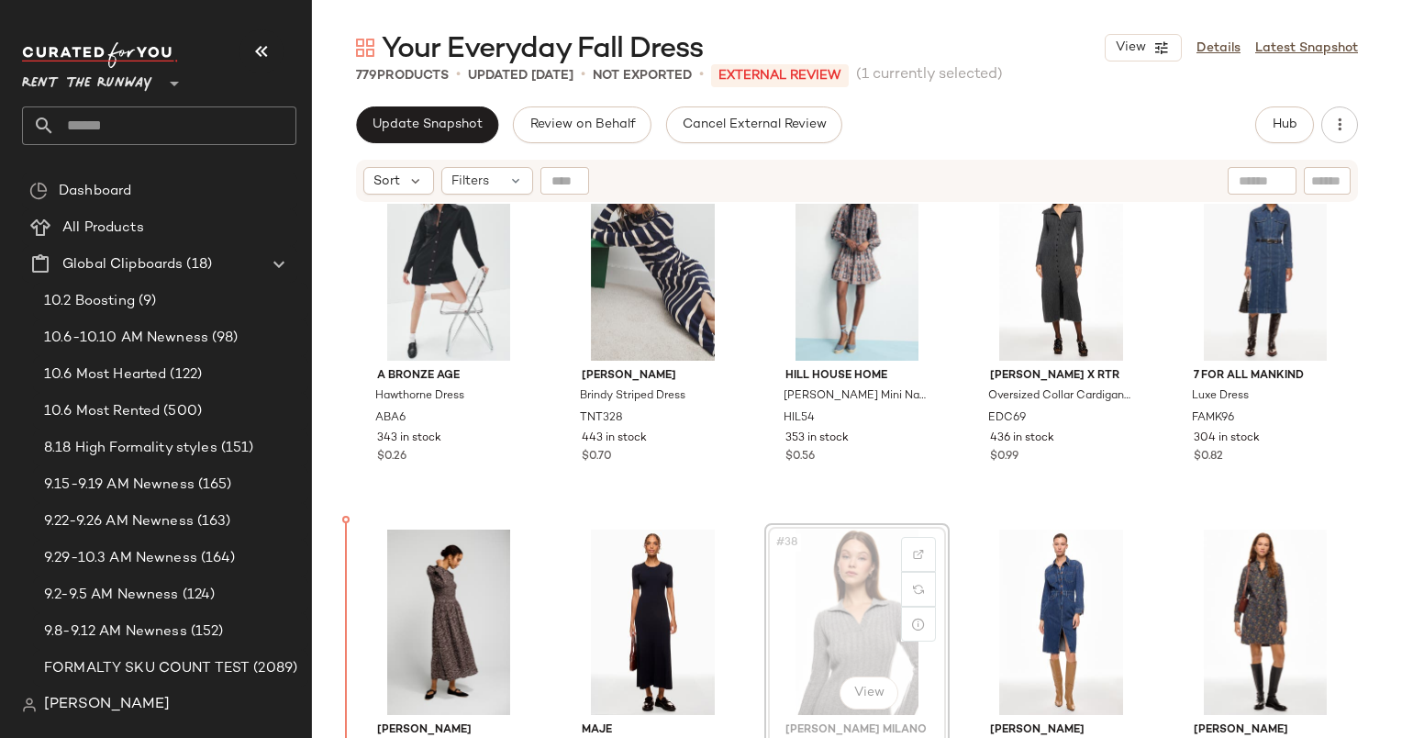
scroll to position [2179, 0]
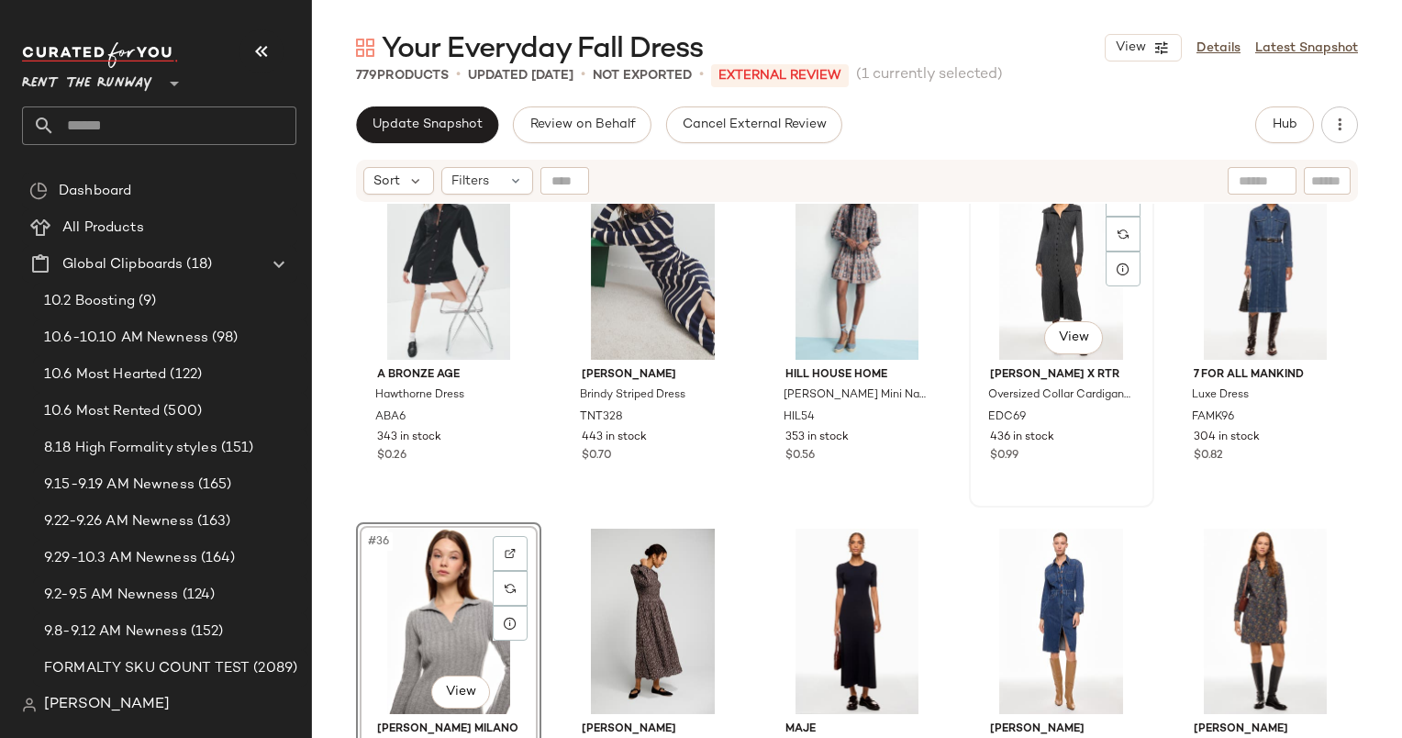
scroll to position [2279, 0]
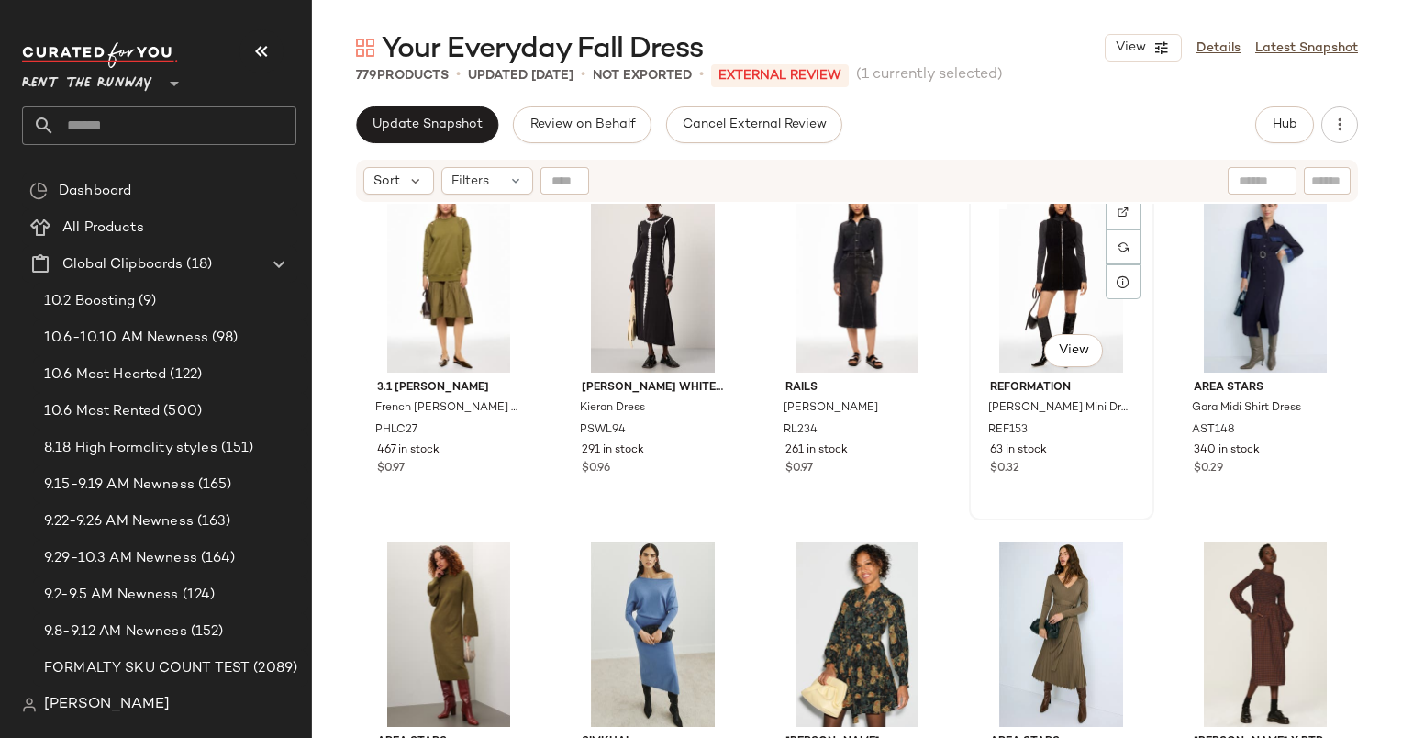
scroll to position [2879, 0]
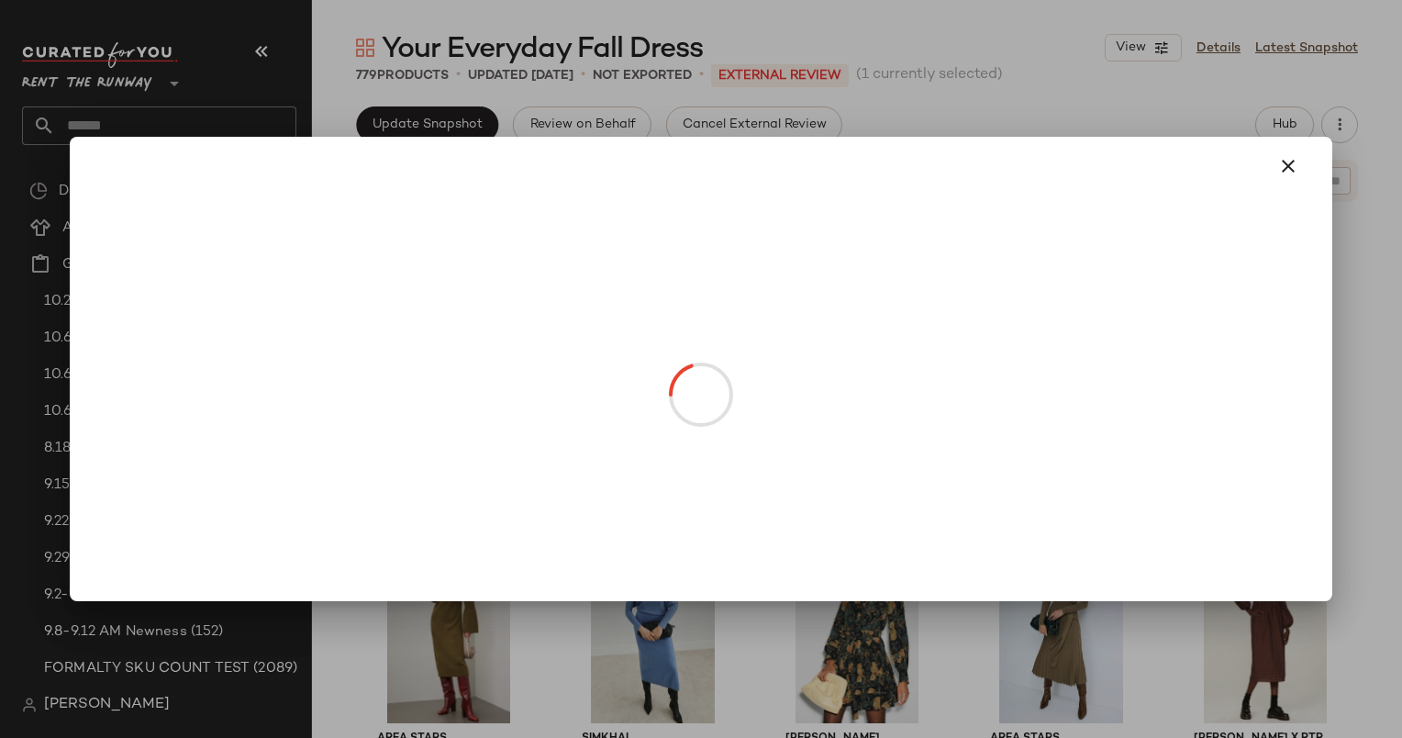
drag, startPoint x: 435, startPoint y: 341, endPoint x: 734, endPoint y: 334, distance: 299.2
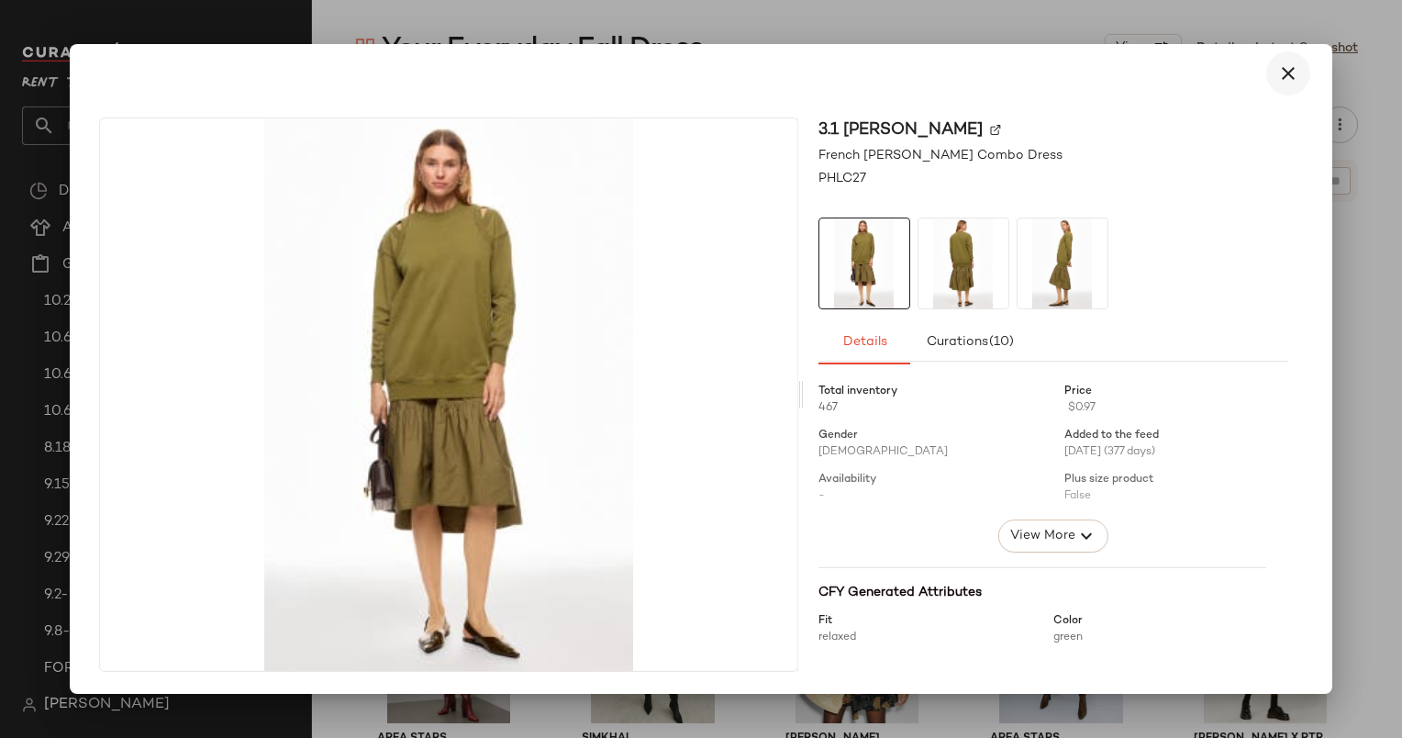
click at [1293, 77] on icon "button" at bounding box center [1288, 73] width 22 height 22
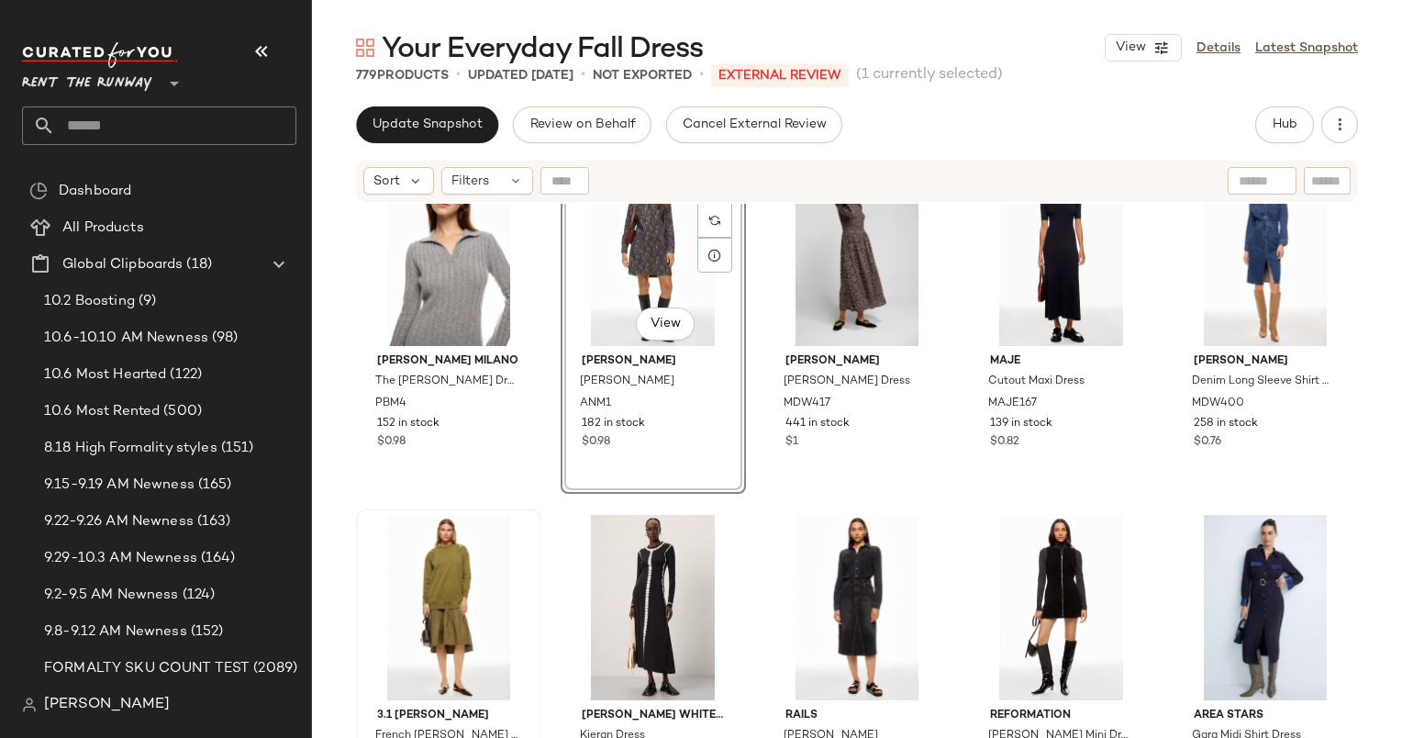
scroll to position [2549, 0]
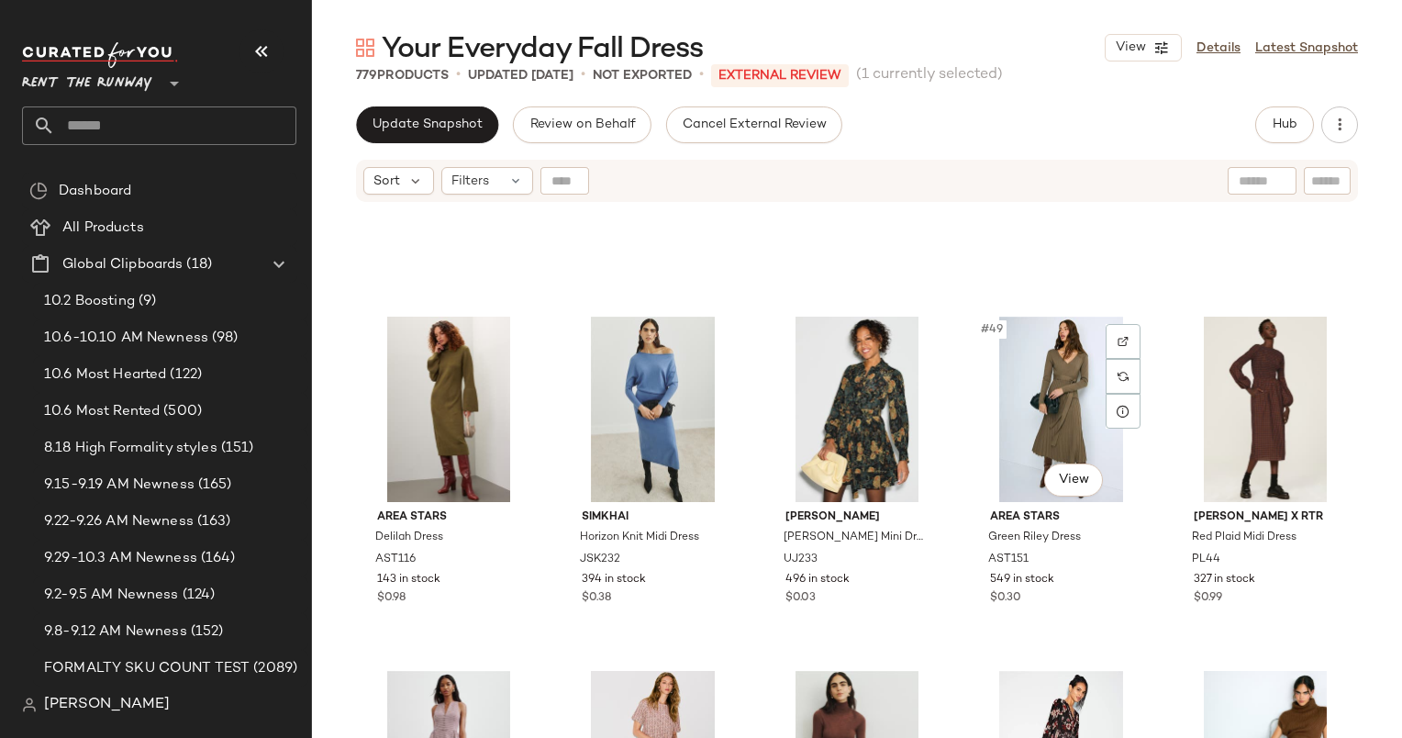
scroll to position [3346, 0]
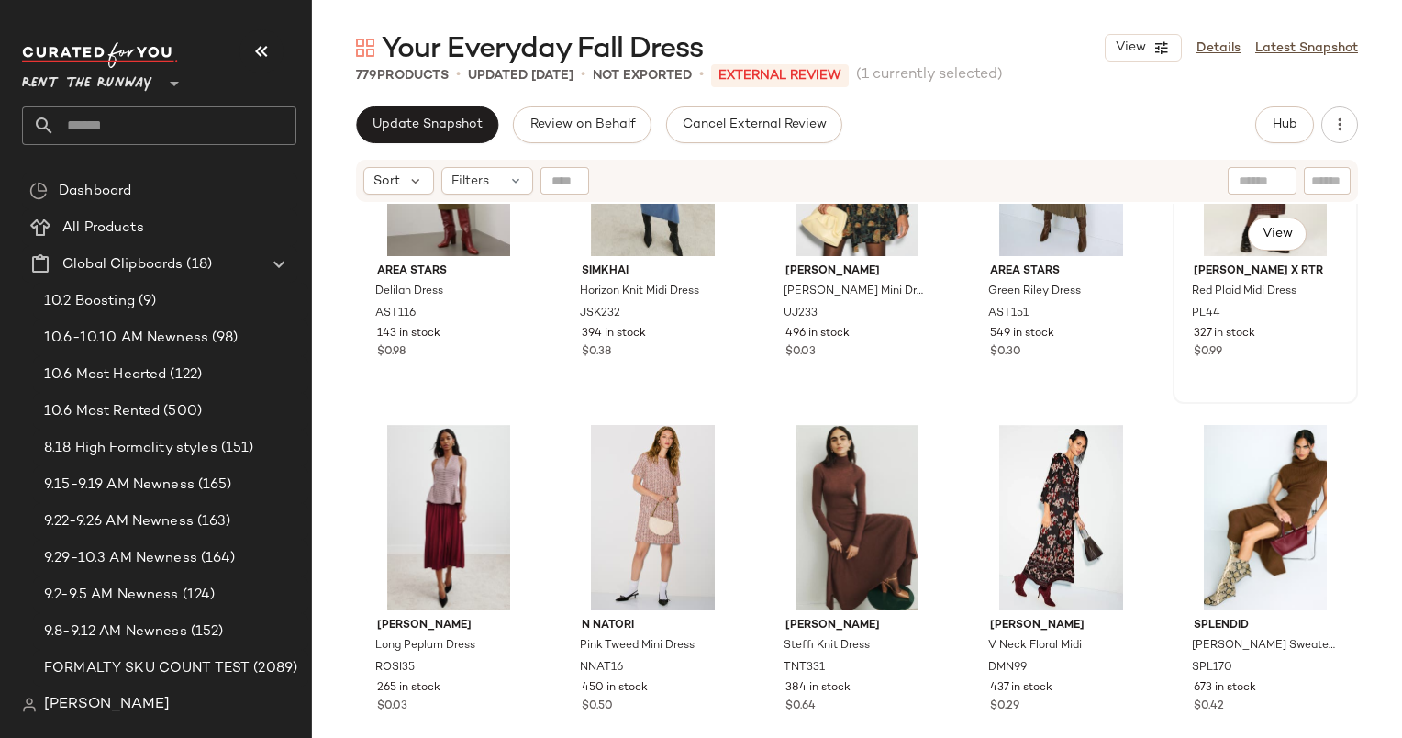
click at [1209, 225] on div "#50 View" at bounding box center [1265, 163] width 173 height 185
click at [646, 482] on div "#52 View" at bounding box center [653, 517] width 173 height 185
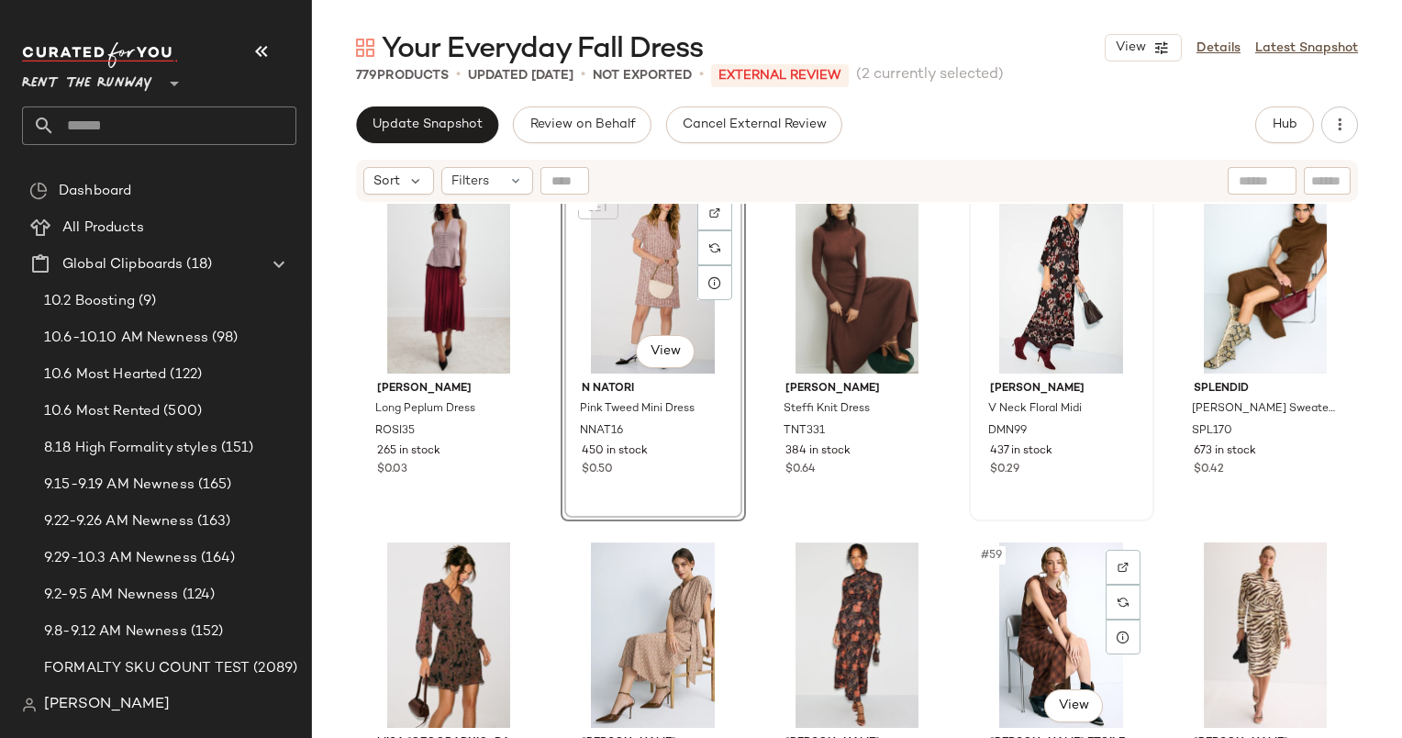
scroll to position [3889, 0]
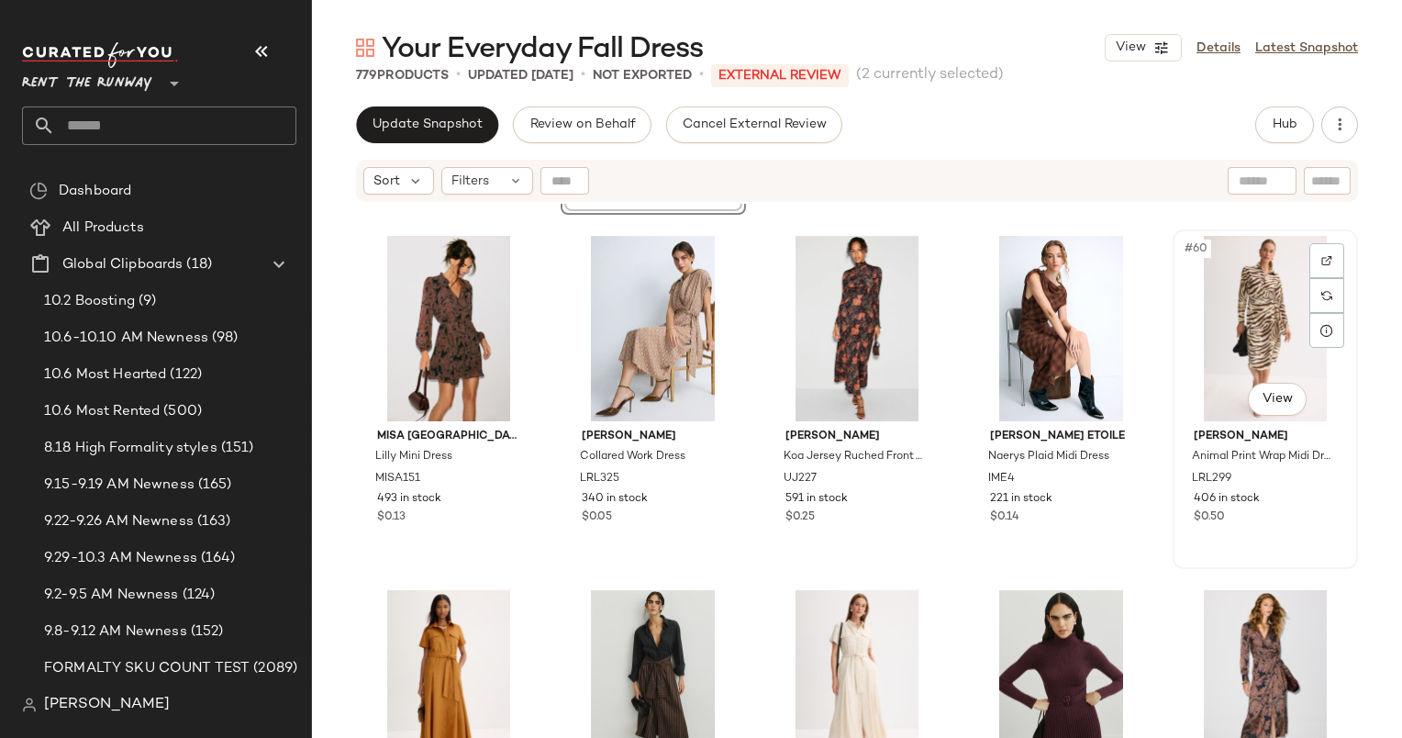
click at [1209, 359] on div "#60 View" at bounding box center [1265, 328] width 173 height 185
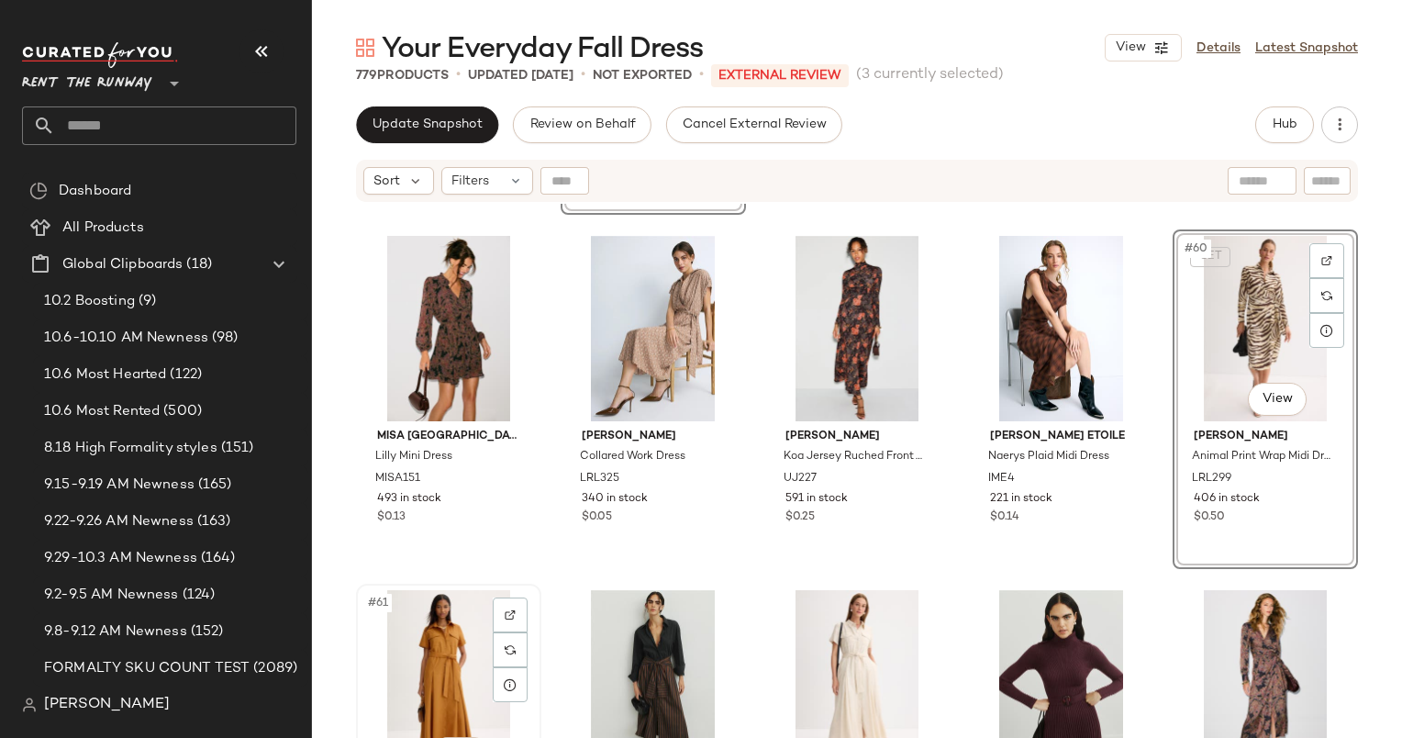
click at [446, 641] on div "#61 View" at bounding box center [448, 682] width 173 height 185
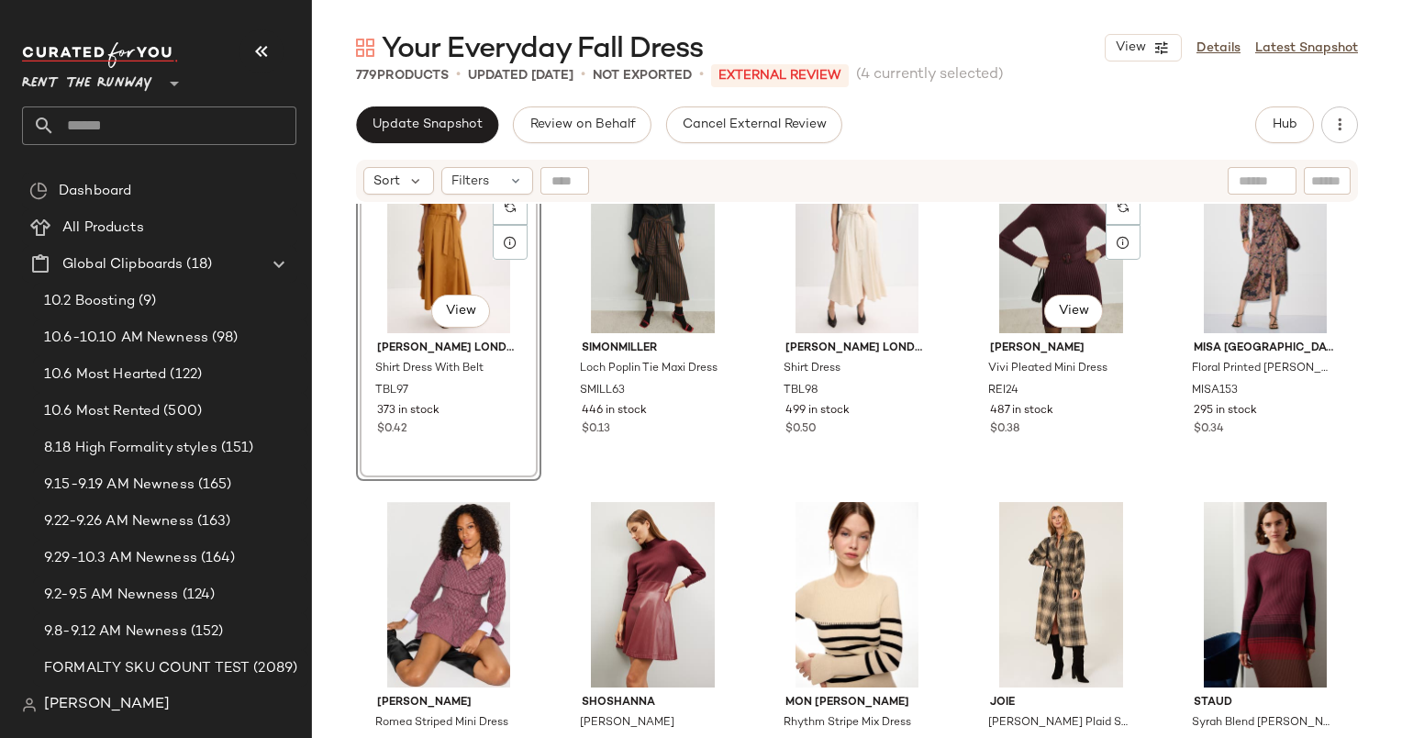
scroll to position [4332, 0]
click at [846, 552] on div "#68 View" at bounding box center [857, 593] width 173 height 185
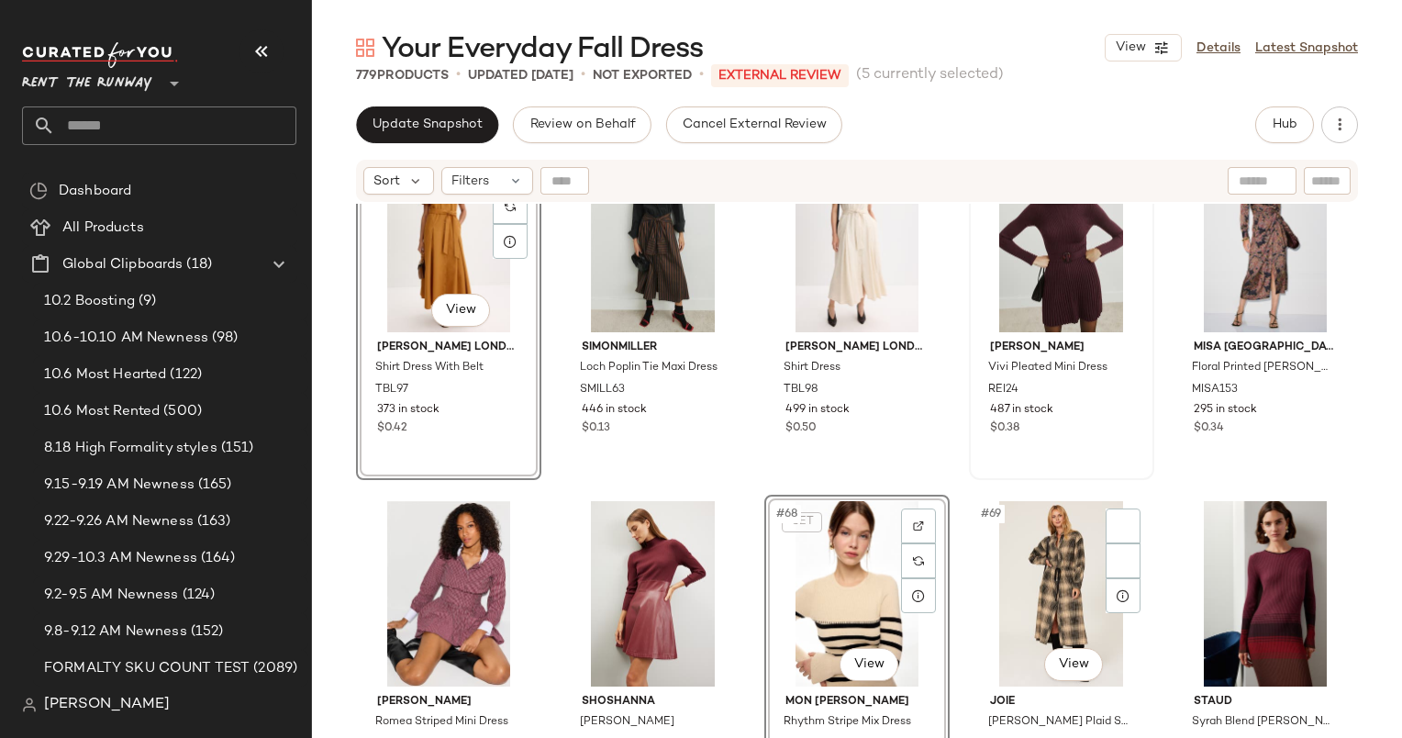
scroll to position [4742, 0]
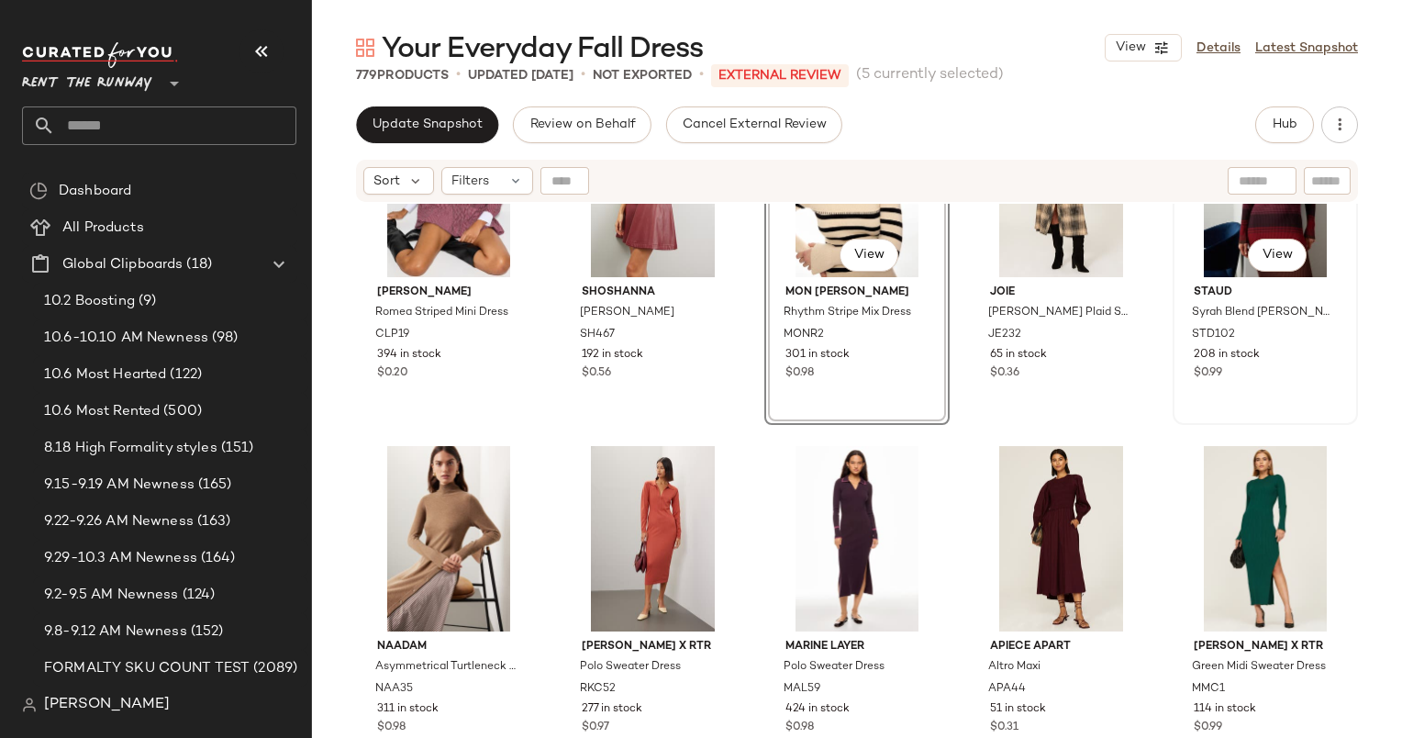
click at [1215, 234] on div "#70 View" at bounding box center [1265, 184] width 173 height 185
click at [449, 460] on div "#71 View" at bounding box center [448, 538] width 173 height 185
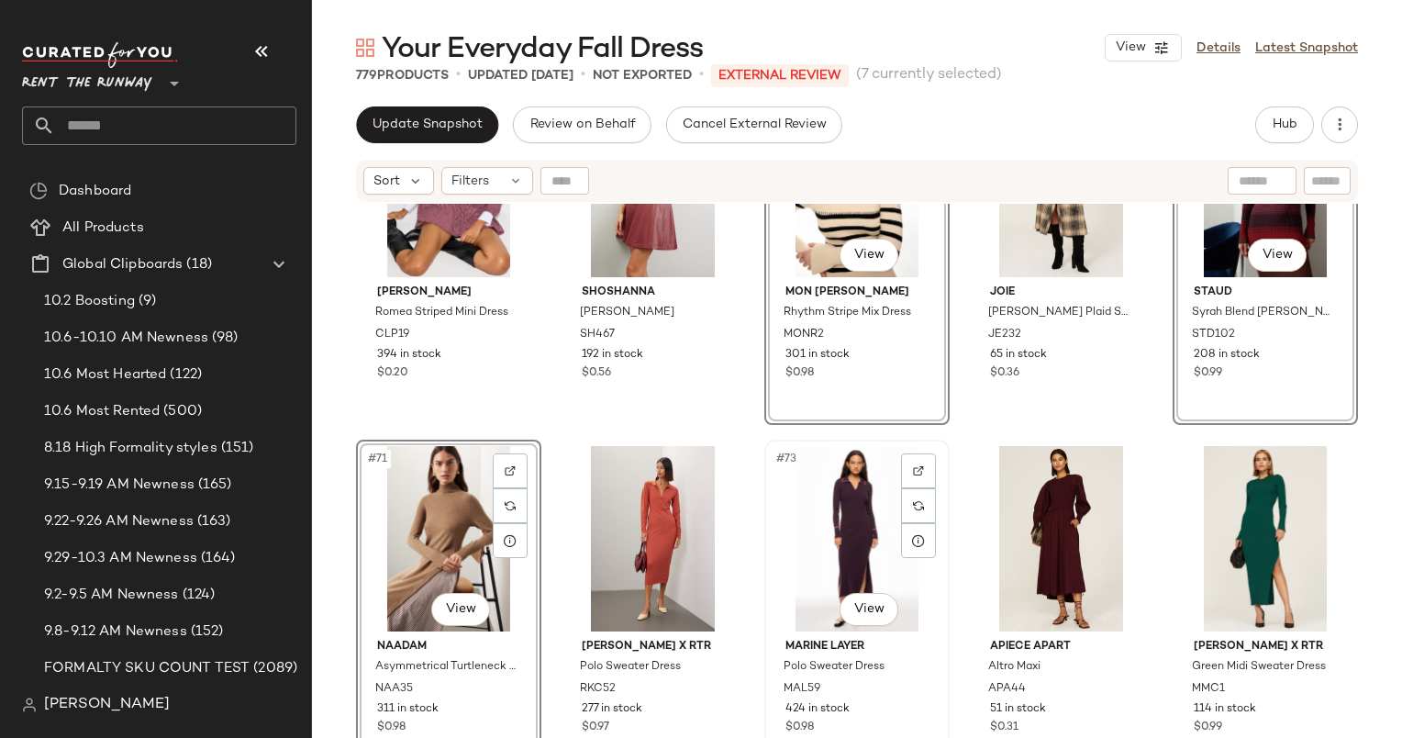
click at [830, 462] on div "#73 View" at bounding box center [857, 538] width 173 height 185
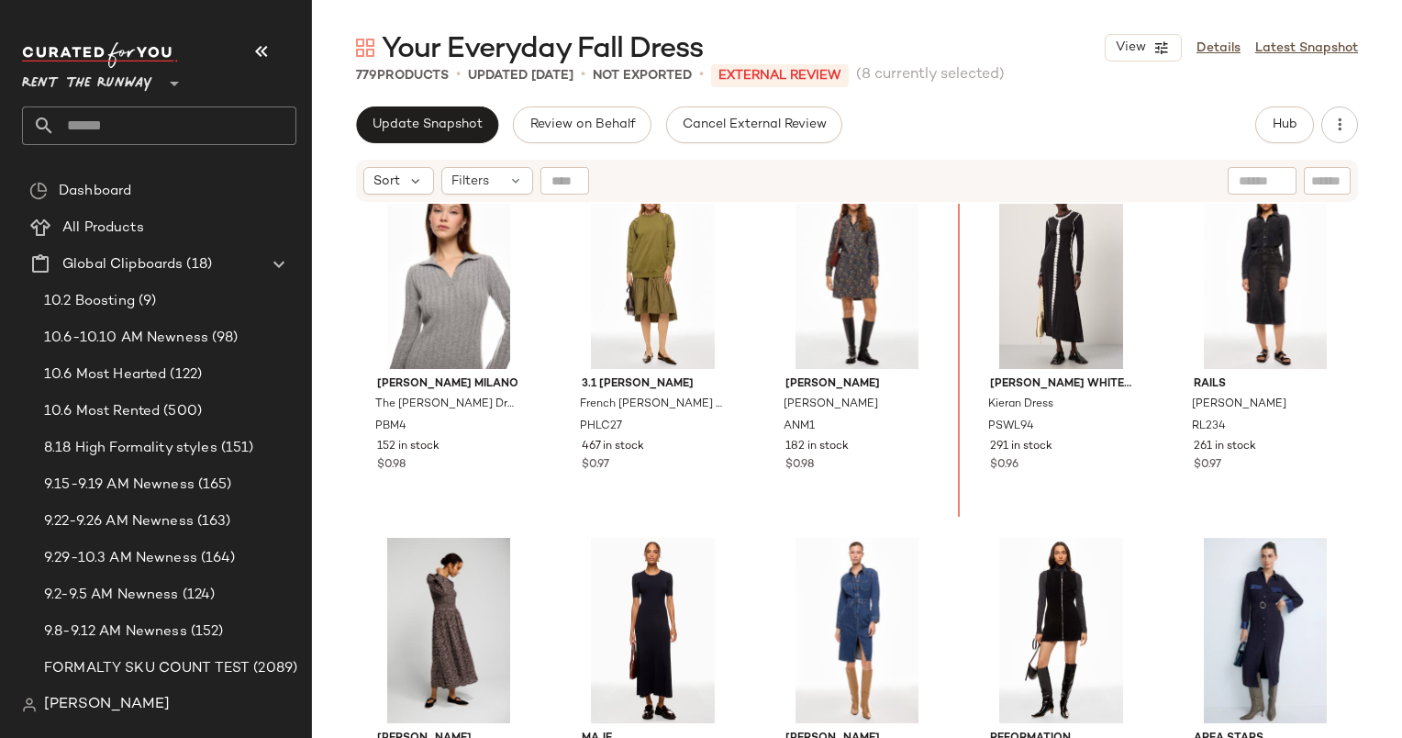
scroll to position [2473, 0]
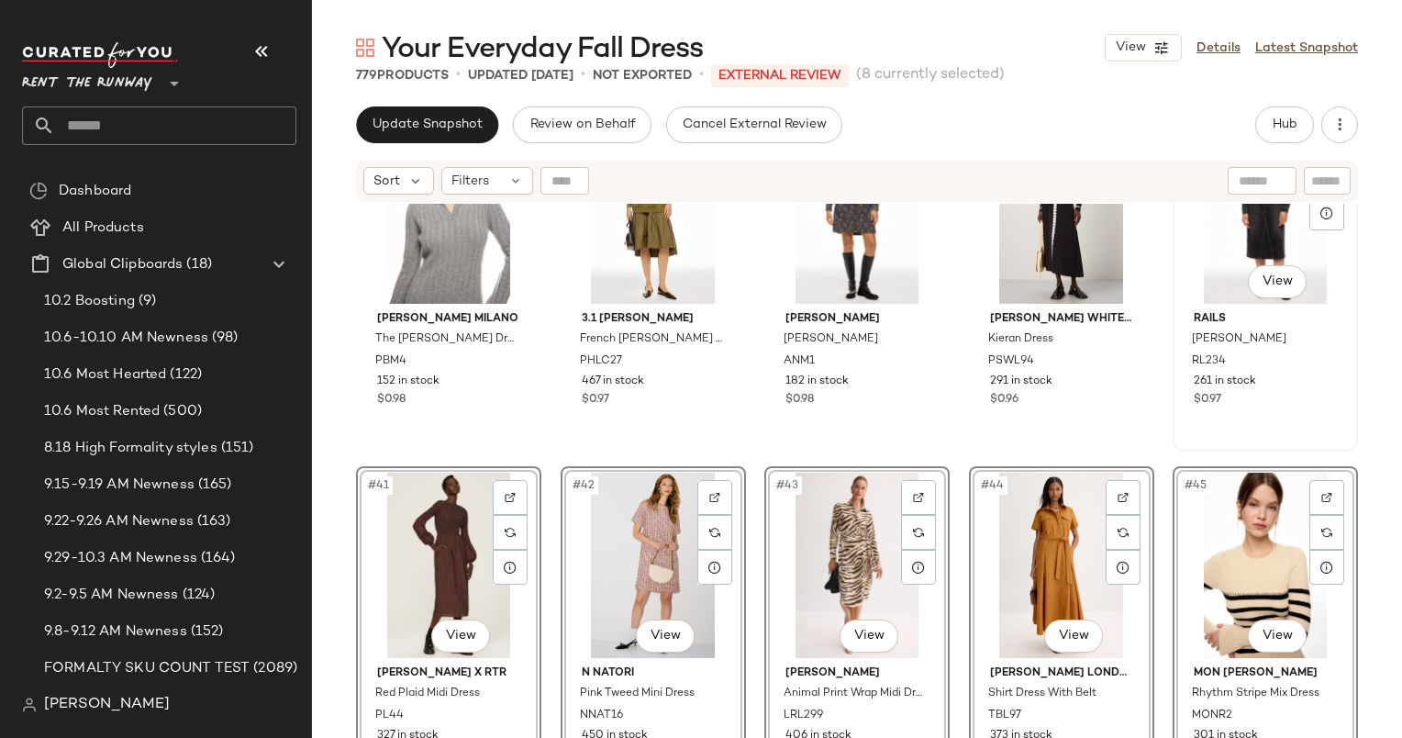
scroll to position [2591, 0]
click at [1082, 442] on div "#39 View Proenza Schouler White Label Kieran Dress PSWL94 291 in stock $0.96" at bounding box center [1062, 281] width 182 height 336
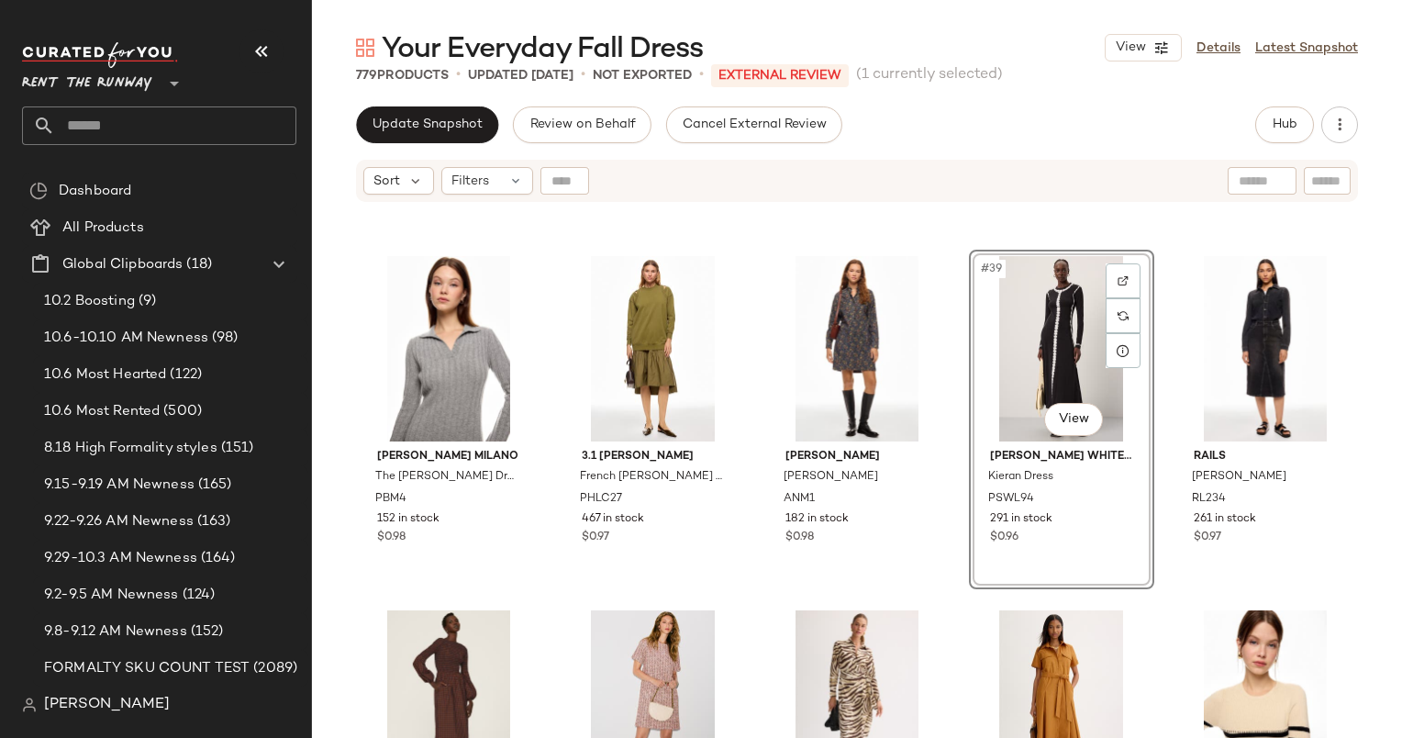
scroll to position [2450, 0]
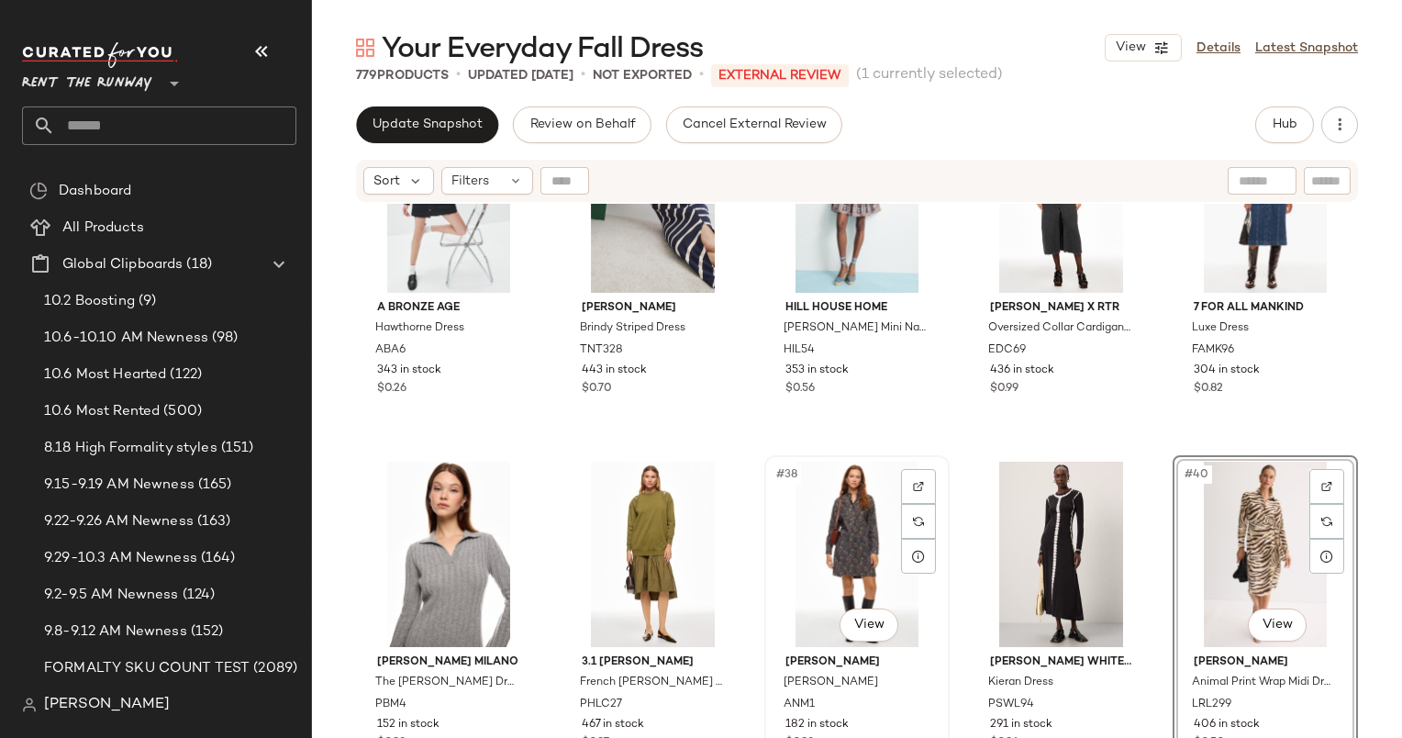
scroll to position [2089, 0]
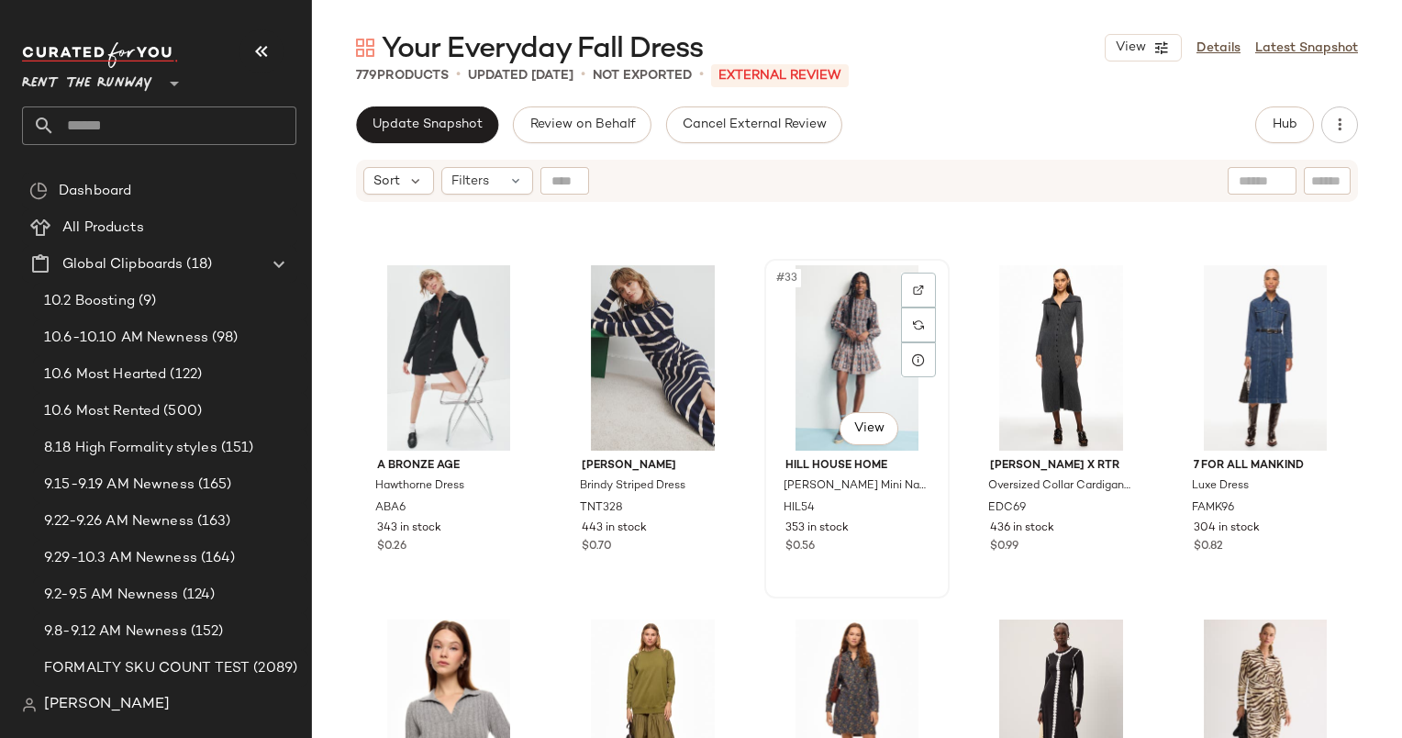
click at [832, 354] on div "#33 View" at bounding box center [857, 357] width 173 height 185
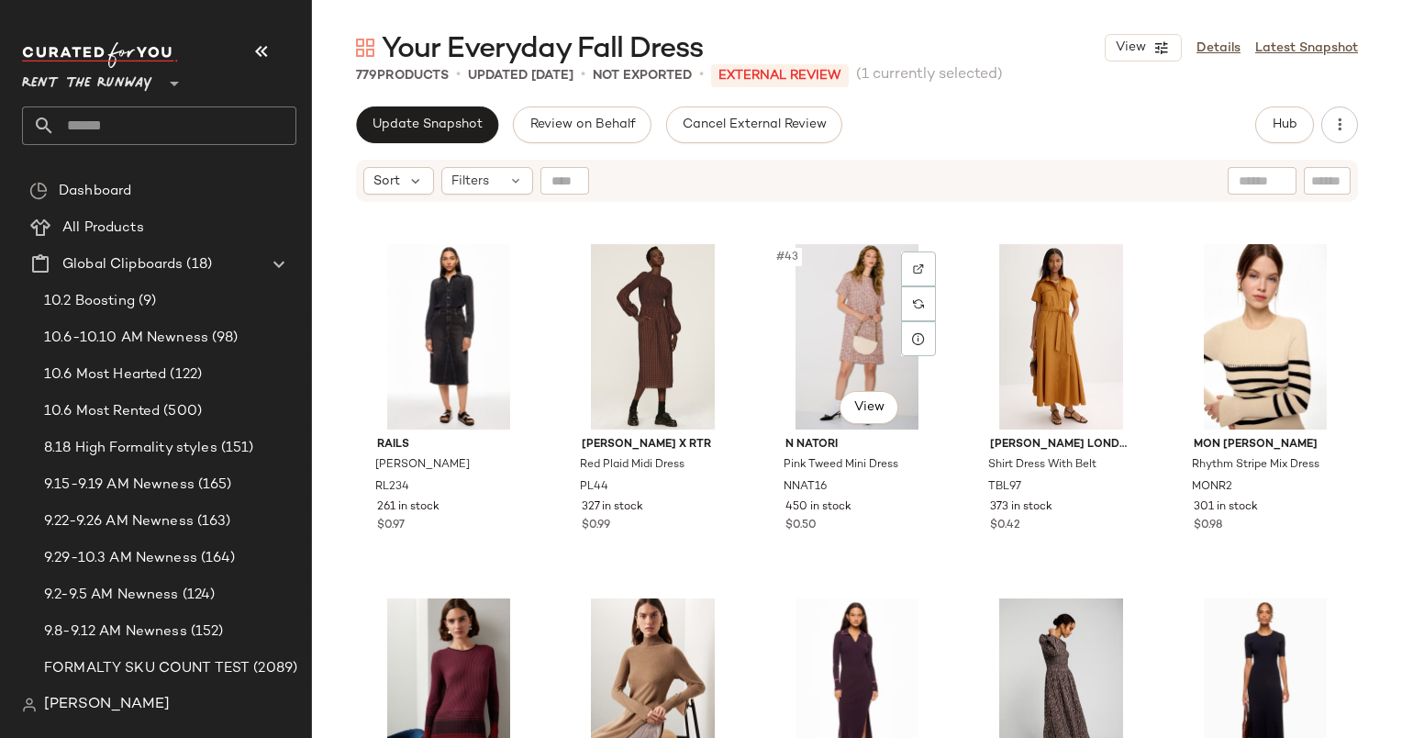
scroll to position [2899, 0]
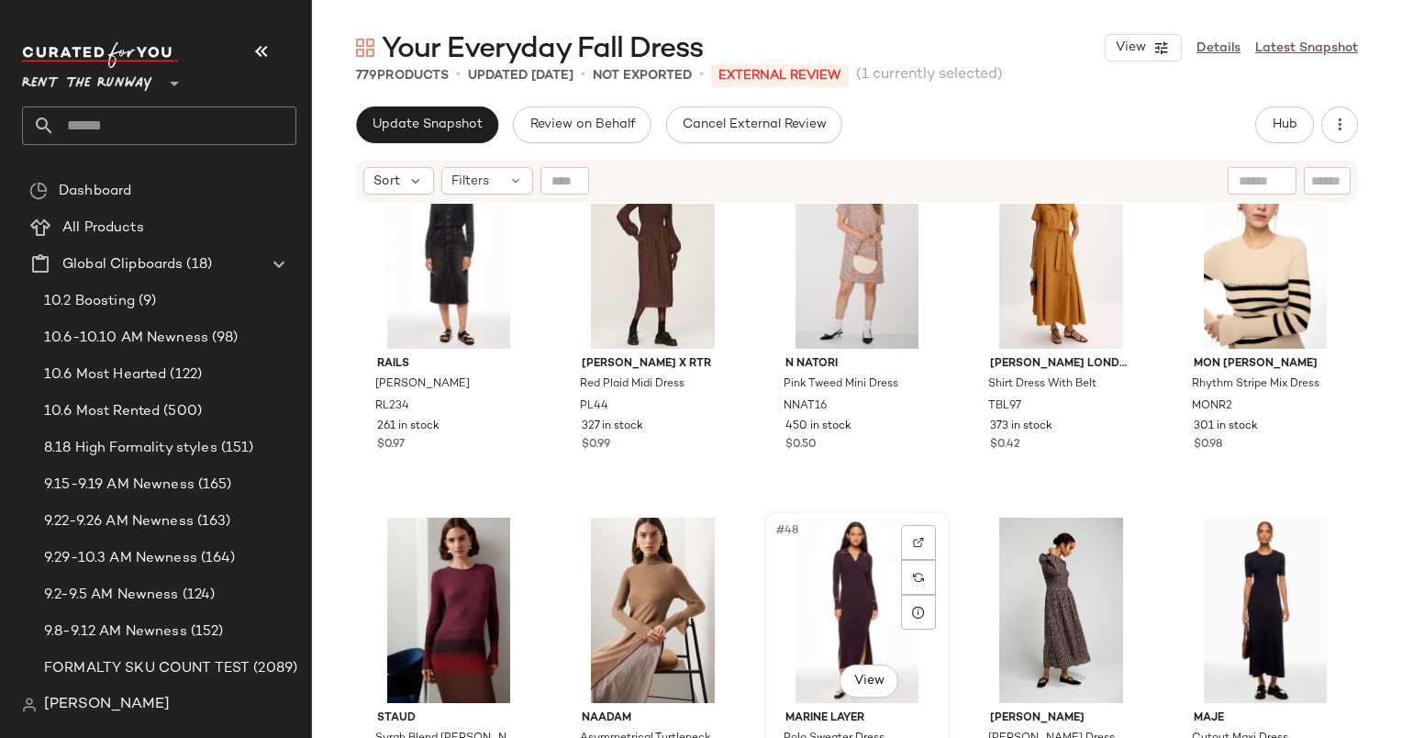
click at [843, 606] on div "#48 View" at bounding box center [857, 610] width 173 height 185
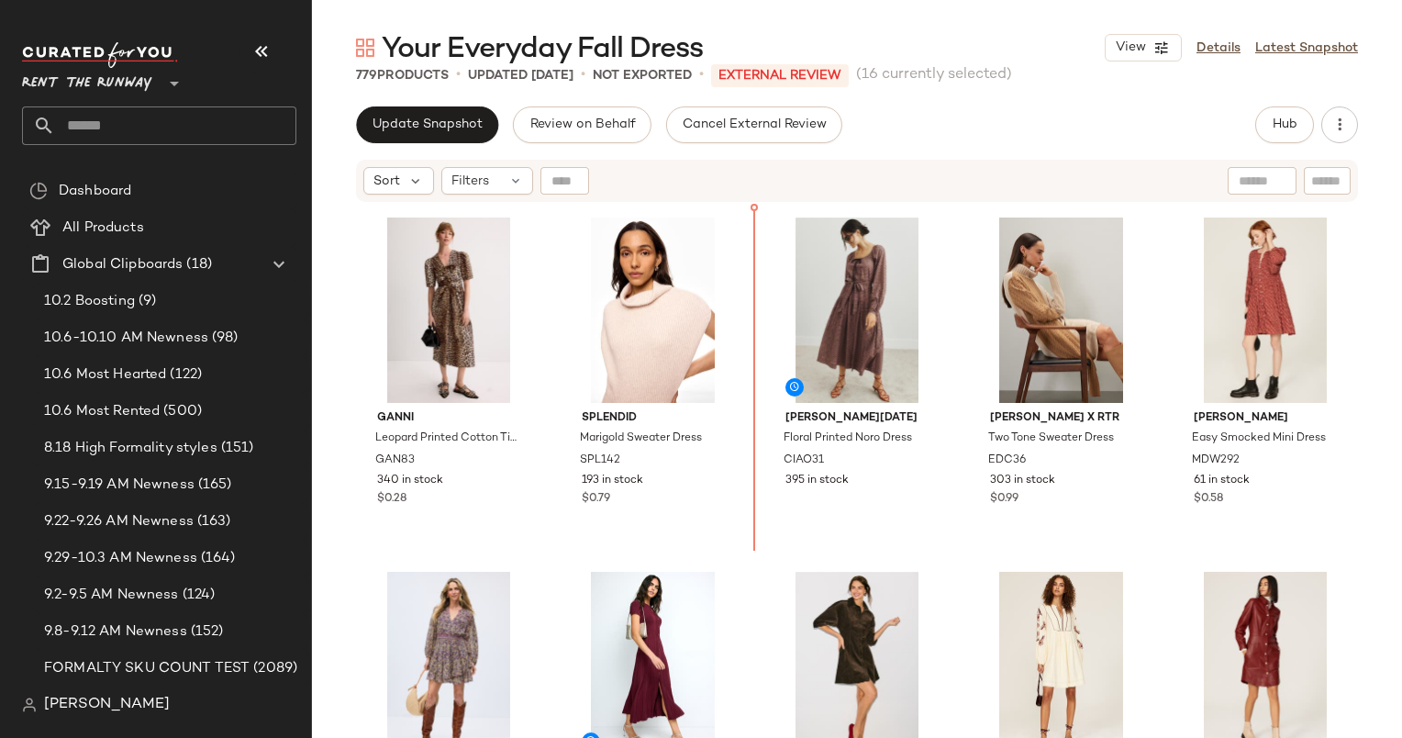
scroll to position [1074, 0]
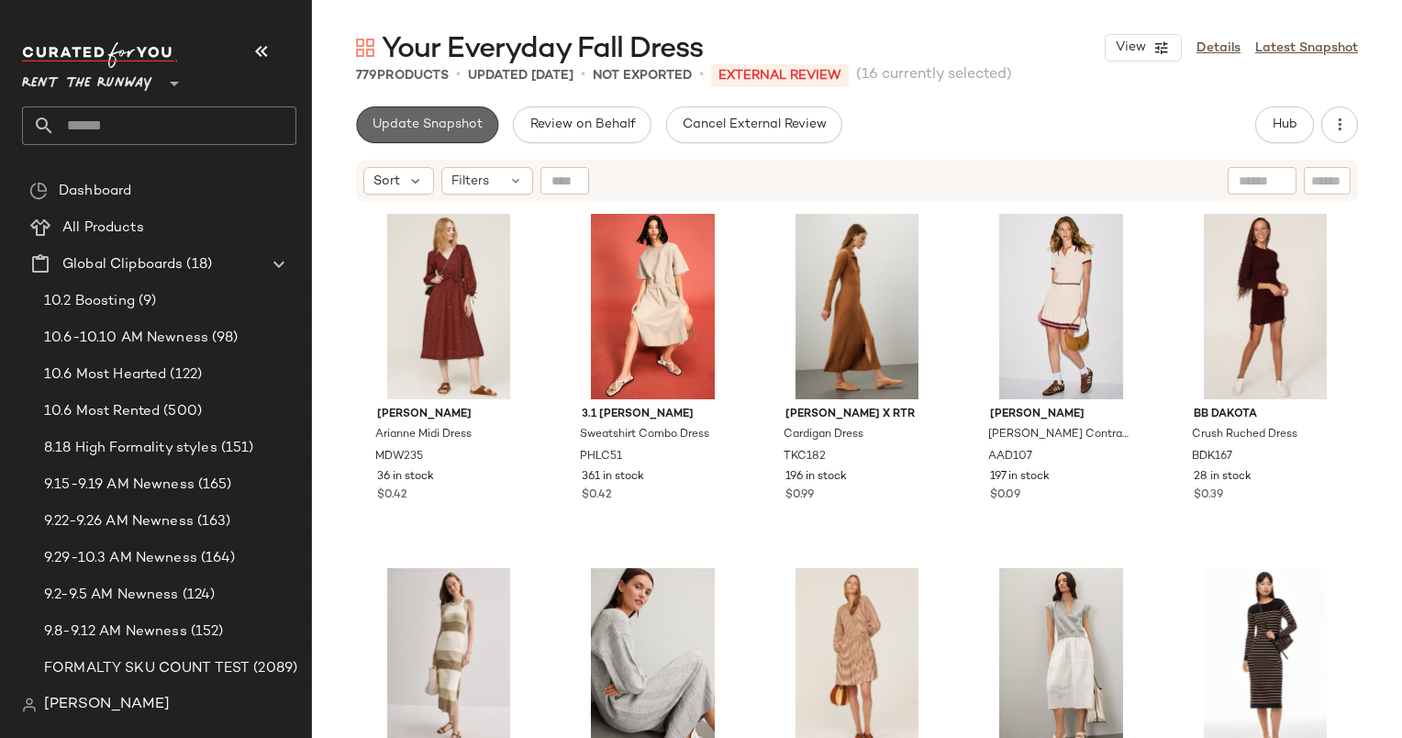
click at [400, 139] on button "Update Snapshot" at bounding box center [427, 124] width 142 height 37
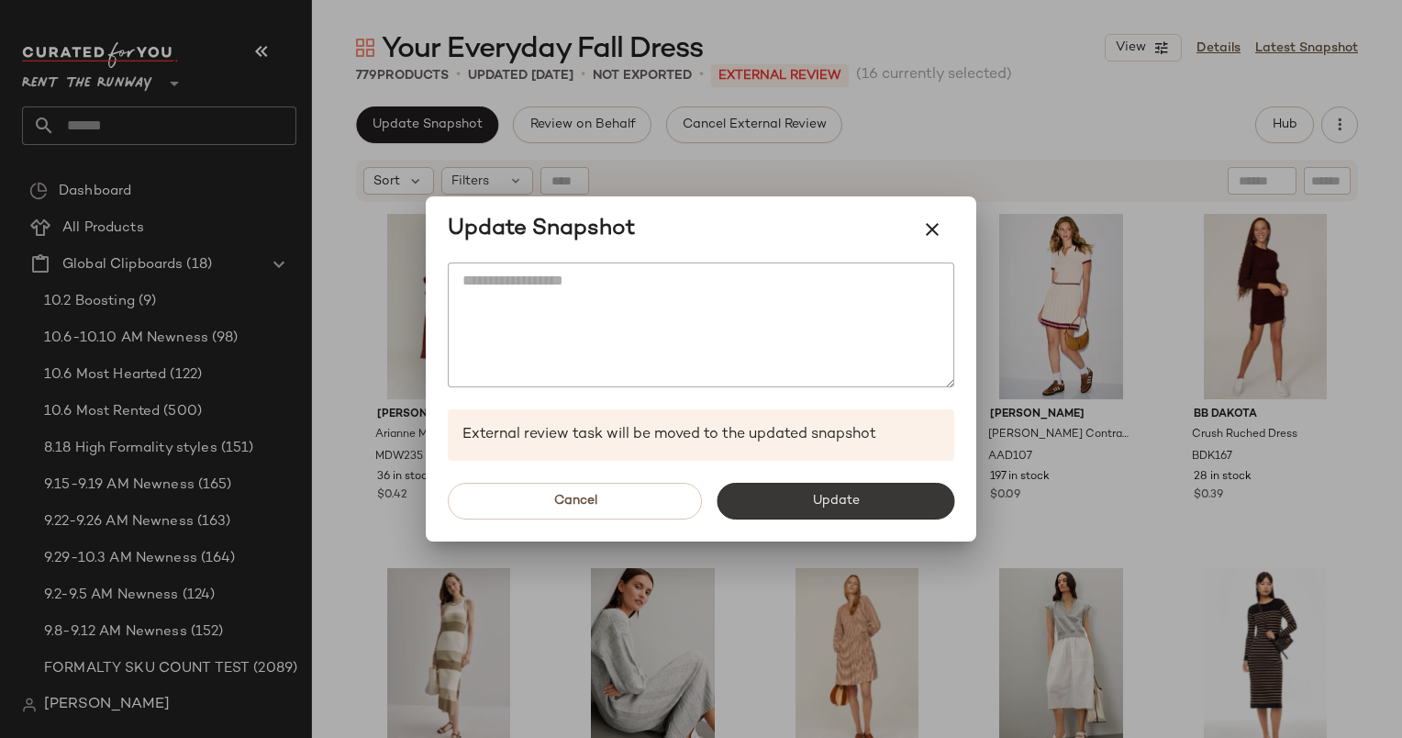
click at [747, 488] on button "Update" at bounding box center [836, 501] width 238 height 37
